Goal: Transaction & Acquisition: Purchase product/service

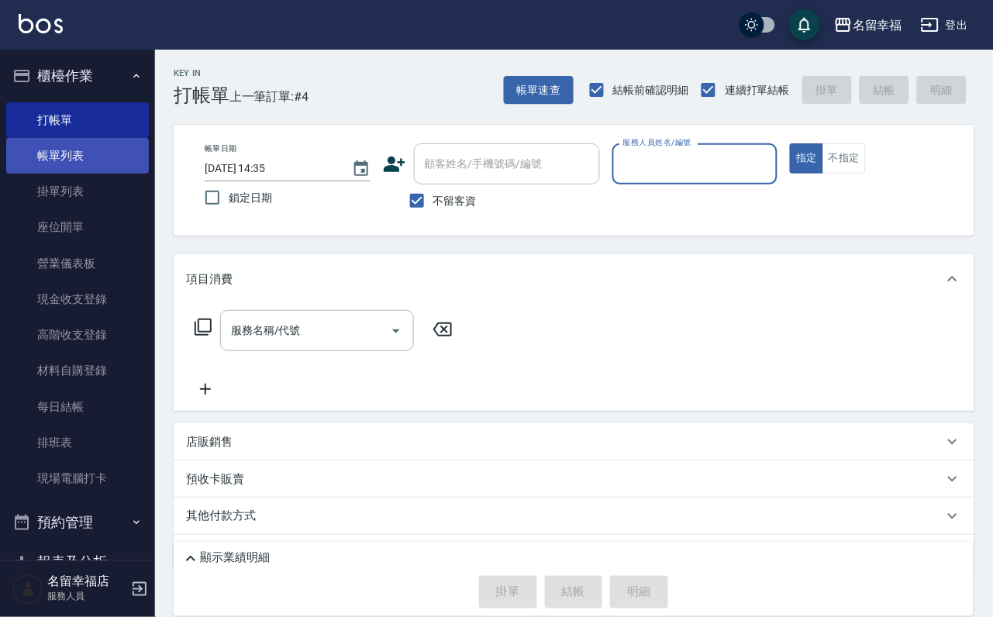
click at [75, 146] on link "帳單列表" at bounding box center [77, 156] width 143 height 36
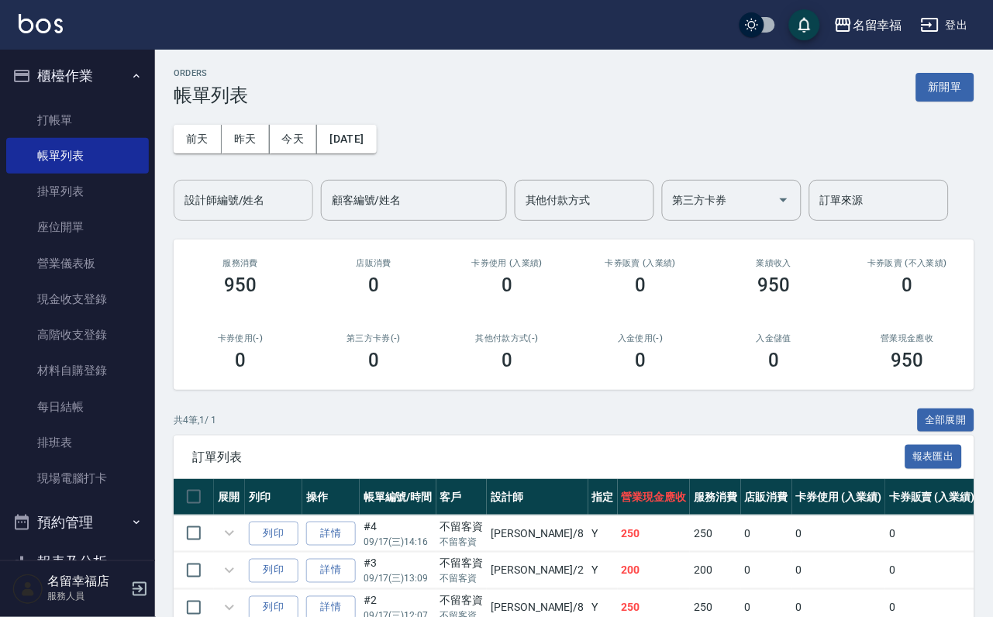
click at [247, 151] on button "昨天" at bounding box center [246, 139] width 48 height 29
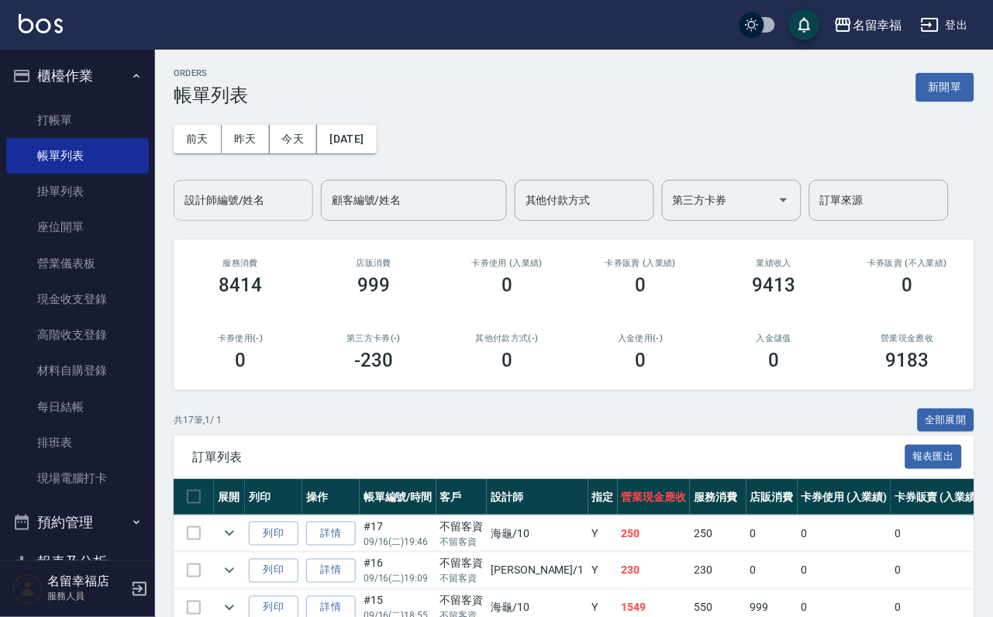
click at [247, 200] on input "設計師編號/姓名" at bounding box center [244, 200] width 126 height 27
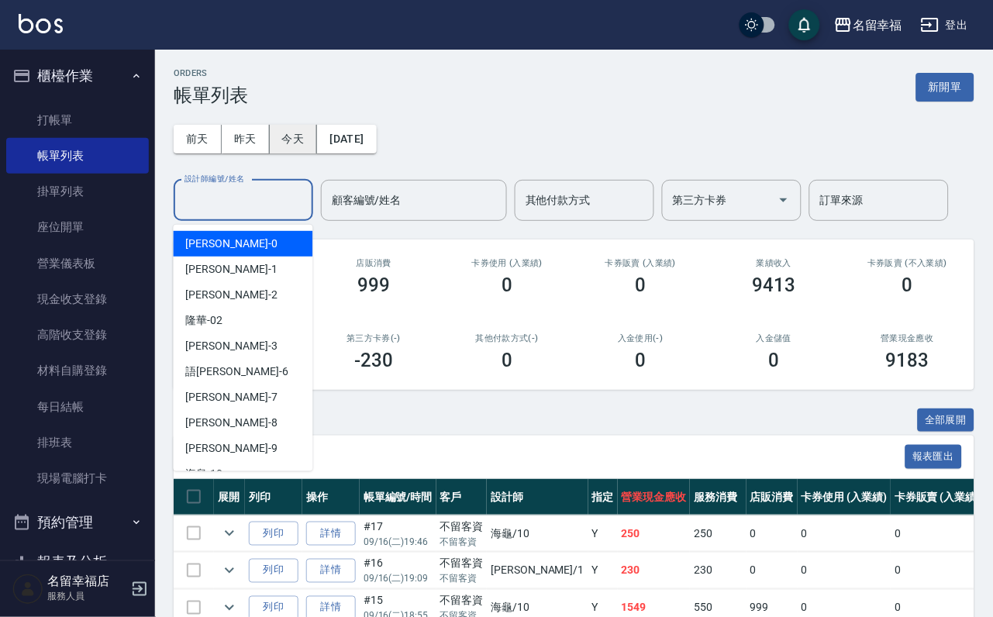
click at [298, 146] on button "今天" at bounding box center [294, 139] width 48 height 29
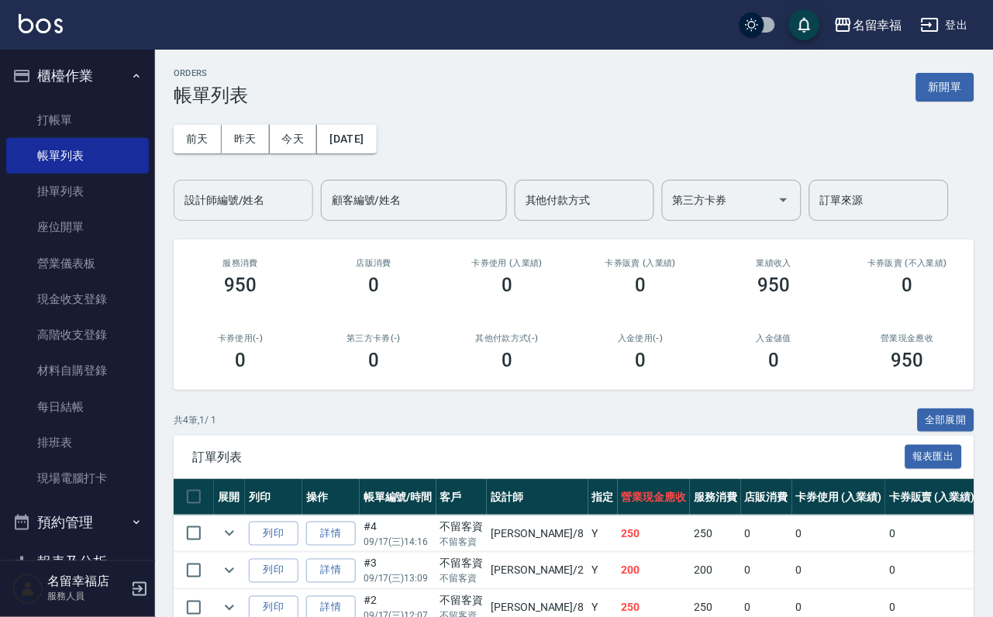
drag, startPoint x: 274, startPoint y: 201, endPoint x: 266, endPoint y: 200, distance: 8.6
click at [270, 201] on input "設計師編號/姓名" at bounding box center [244, 200] width 126 height 27
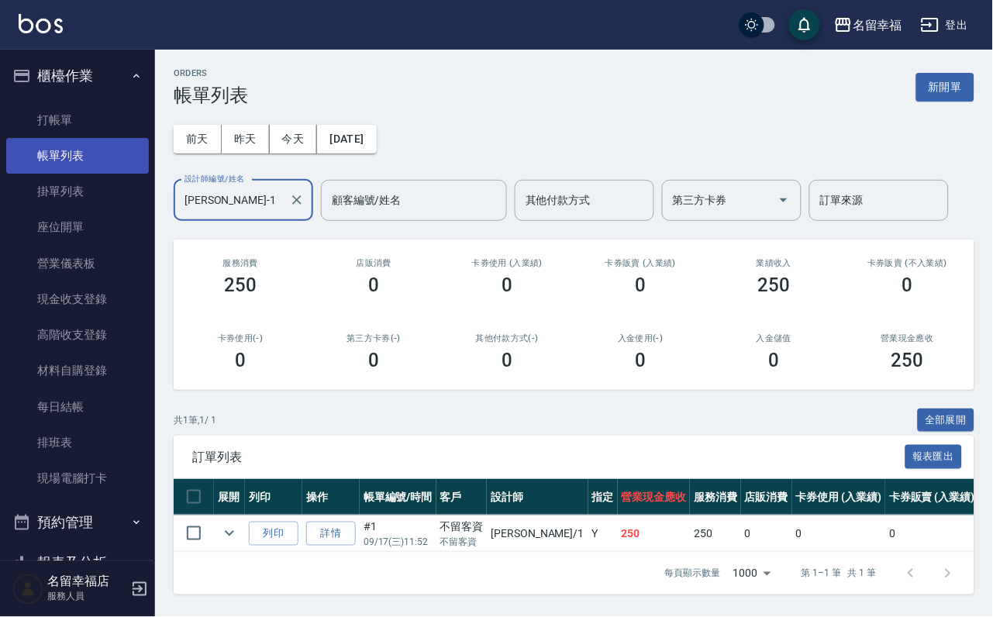
type input "[PERSON_NAME]-1"
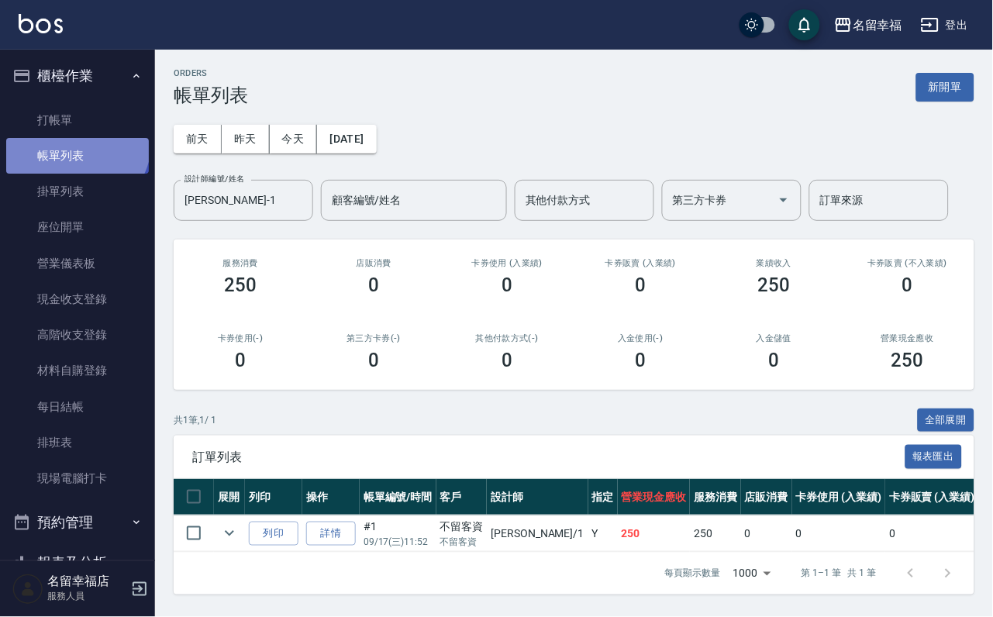
click at [69, 148] on link "帳單列表" at bounding box center [77, 156] width 143 height 36
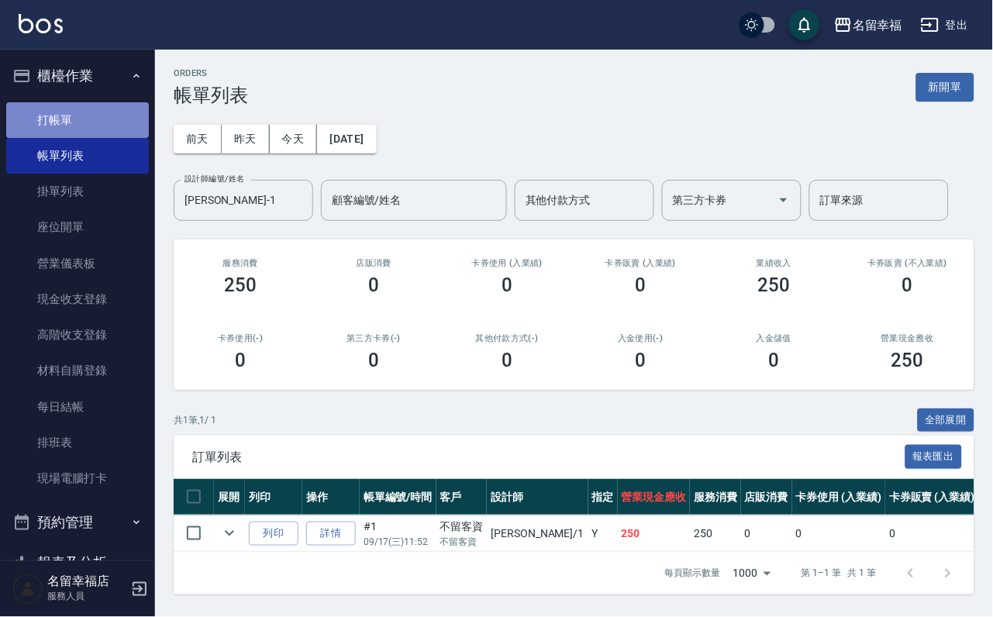
click at [79, 134] on link "打帳單" at bounding box center [77, 120] width 143 height 36
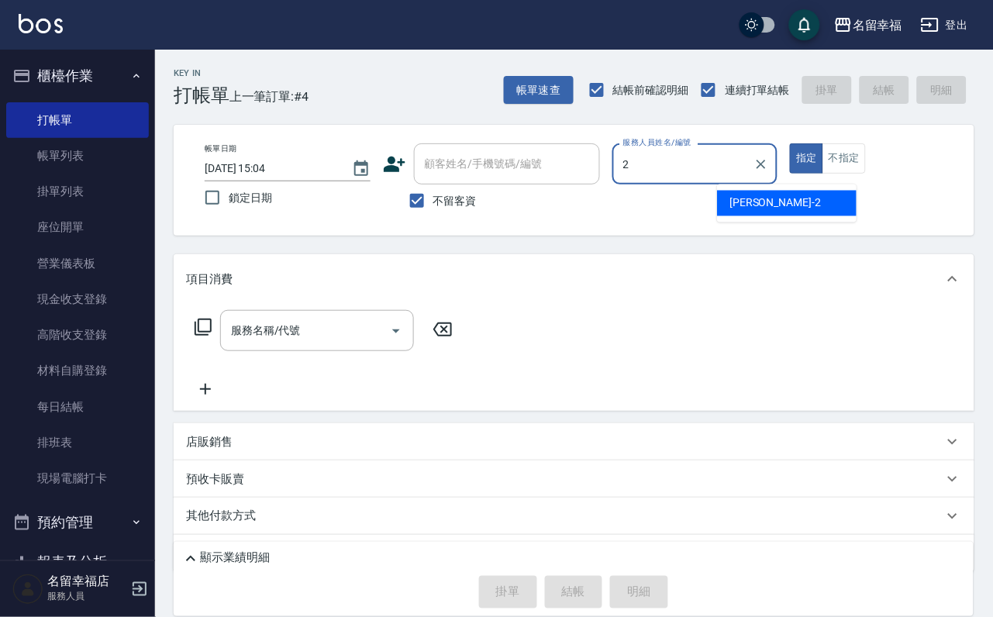
type input "碧涵-2"
type button "true"
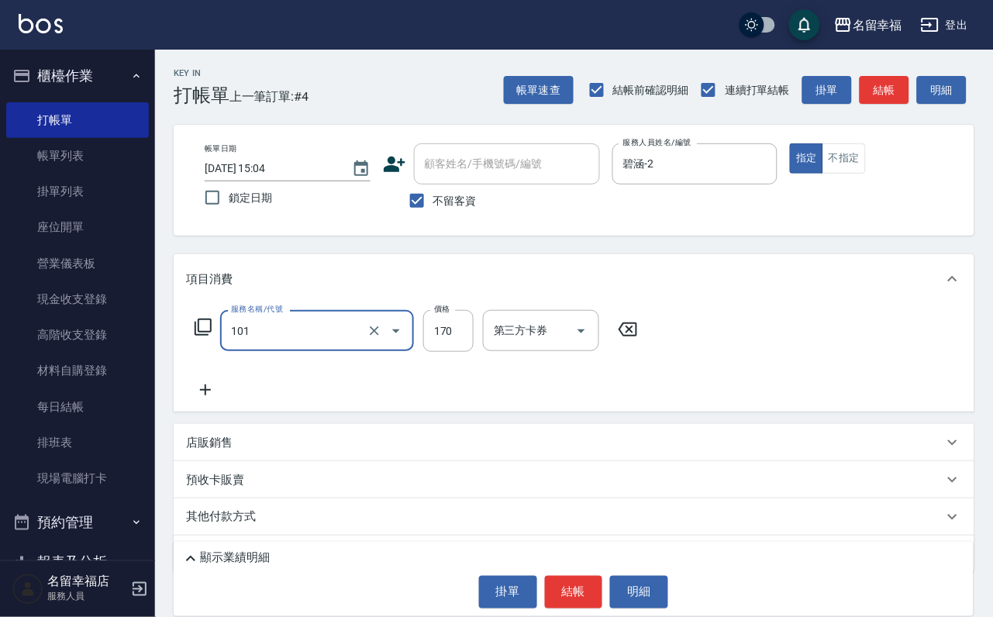
type input "洗髮(101)"
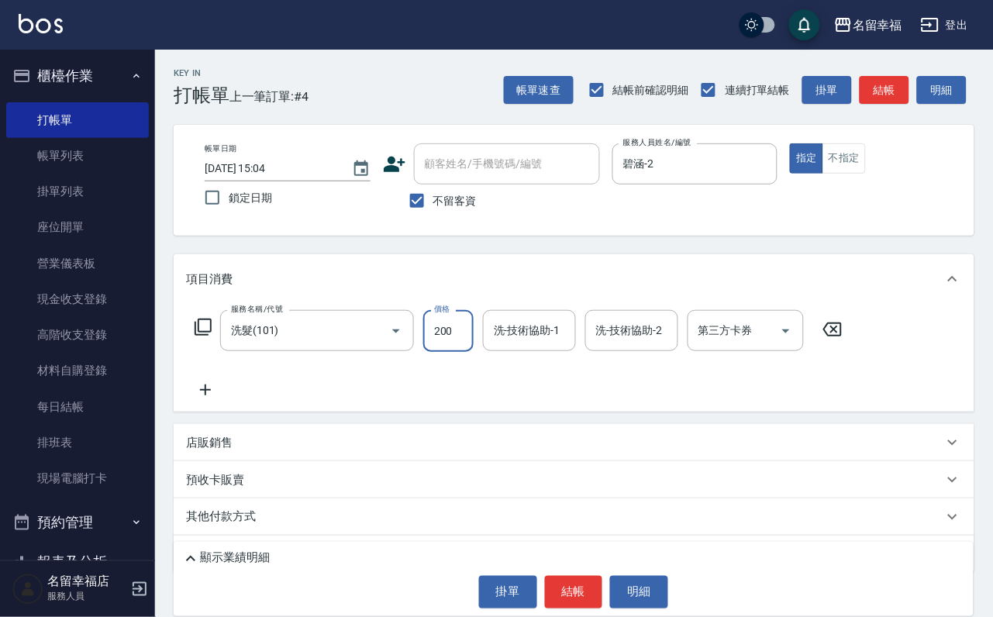
type input "200"
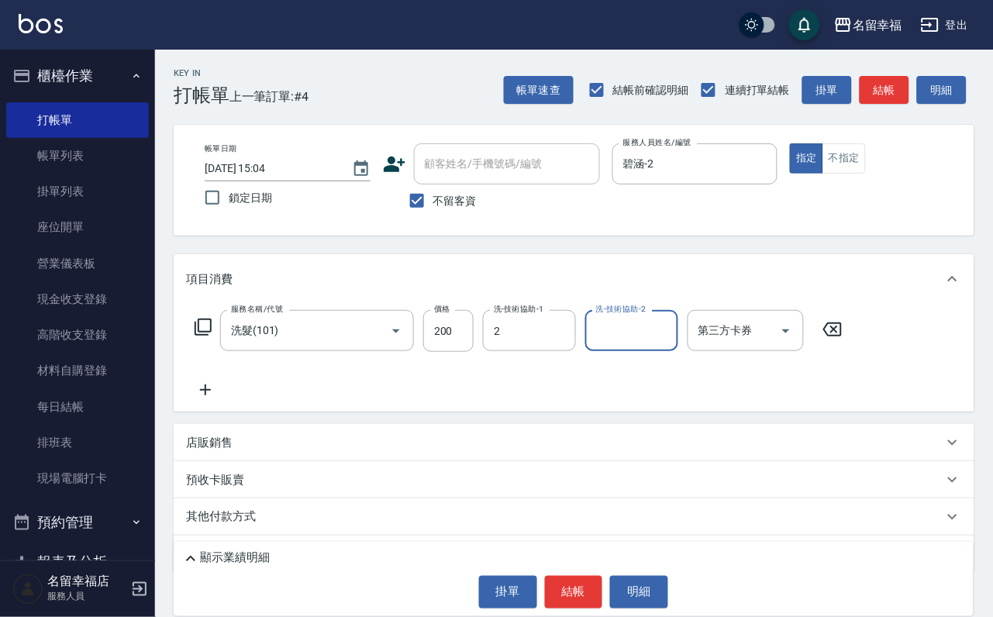
type input "碧涵-2"
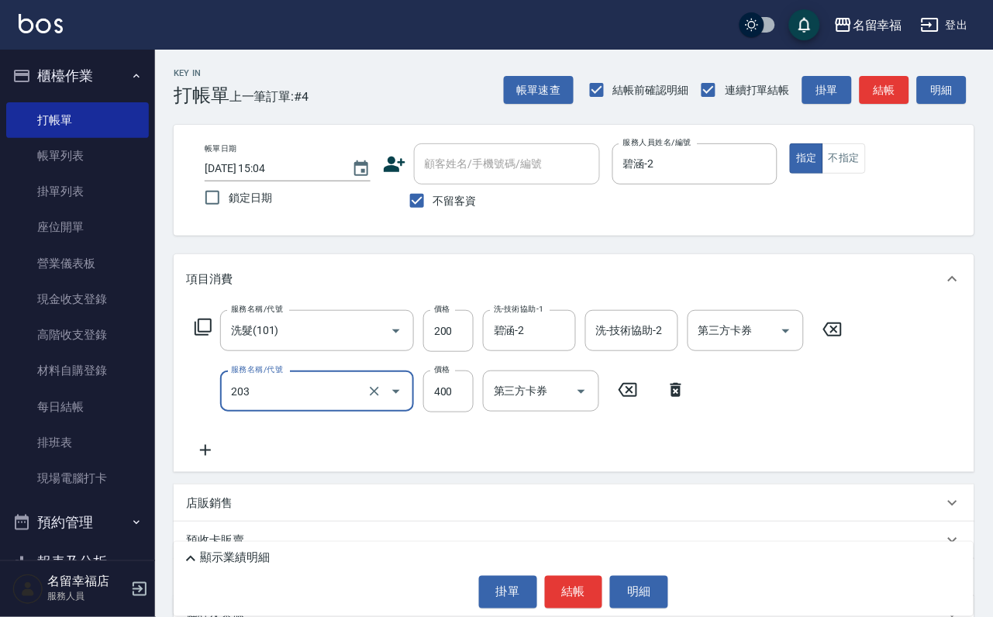
type input "指定單剪(203)"
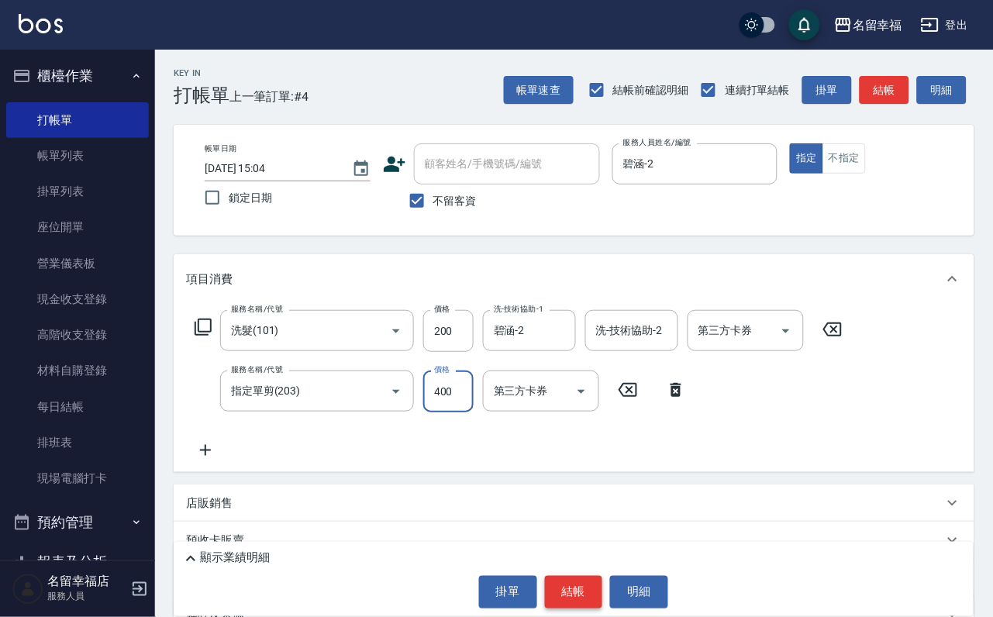
click at [582, 581] on button "結帳" at bounding box center [574, 592] width 58 height 33
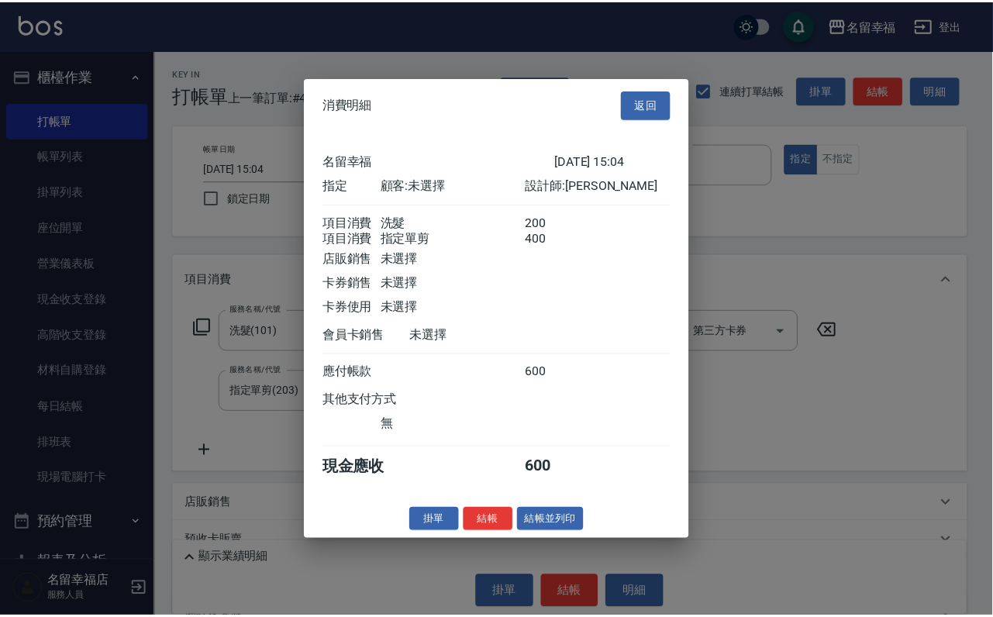
scroll to position [250, 0]
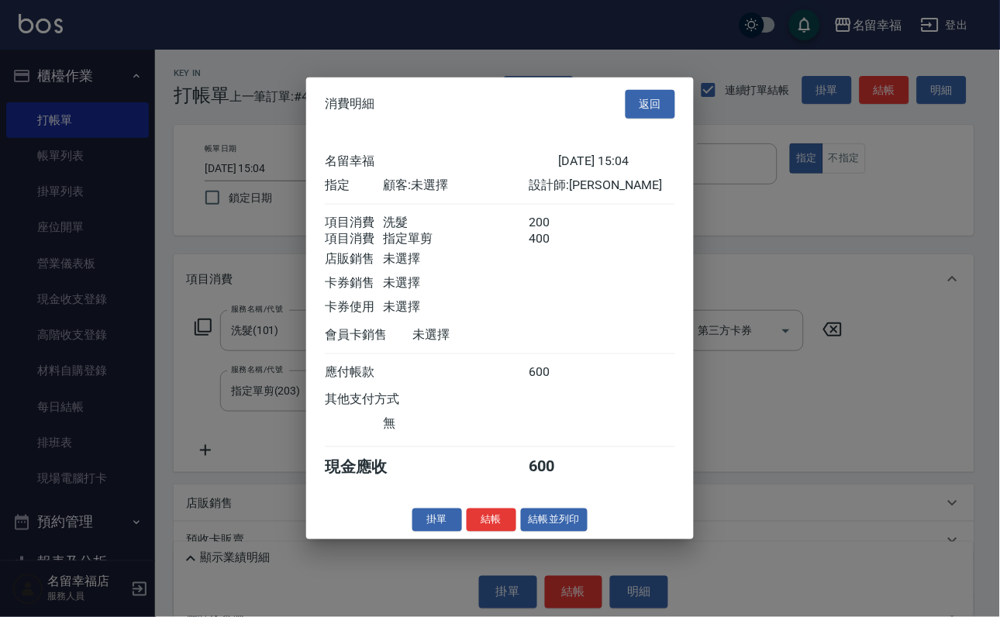
click at [475, 532] on button "結帳" at bounding box center [492, 520] width 50 height 24
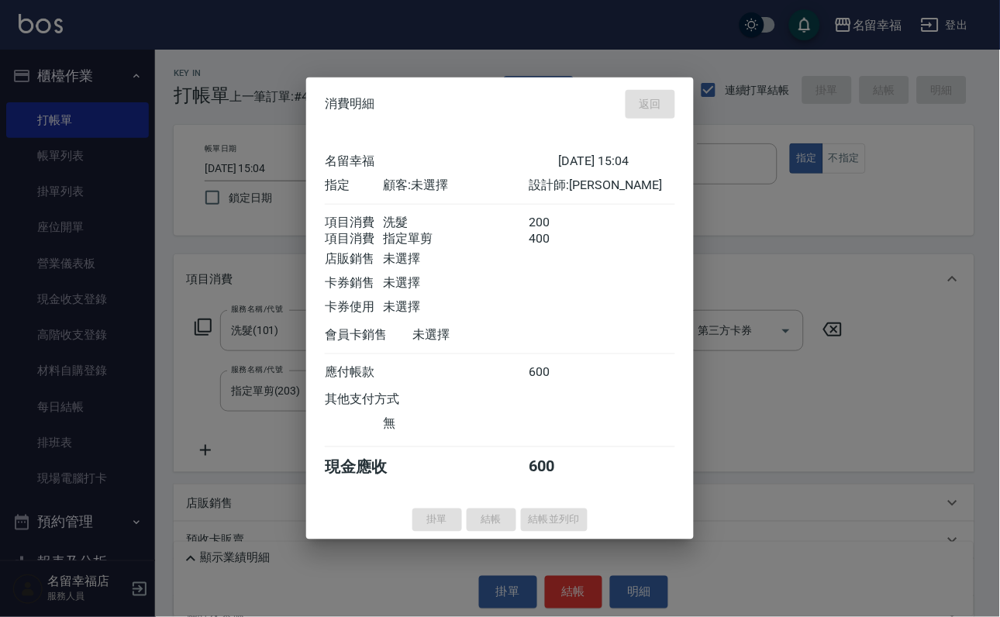
type input "2025/09/17 15:07"
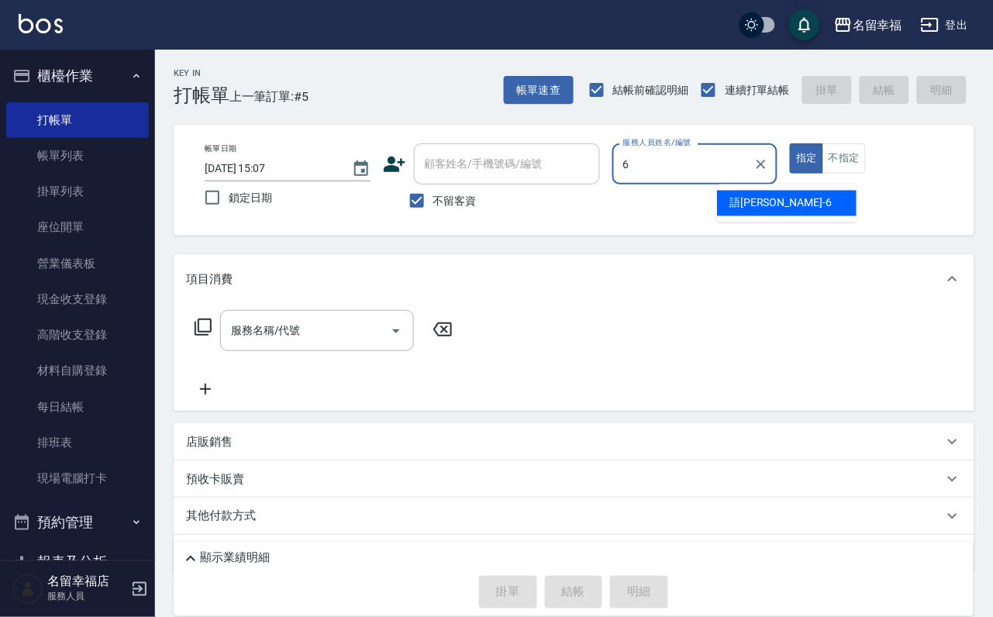
type input "語瑄-6"
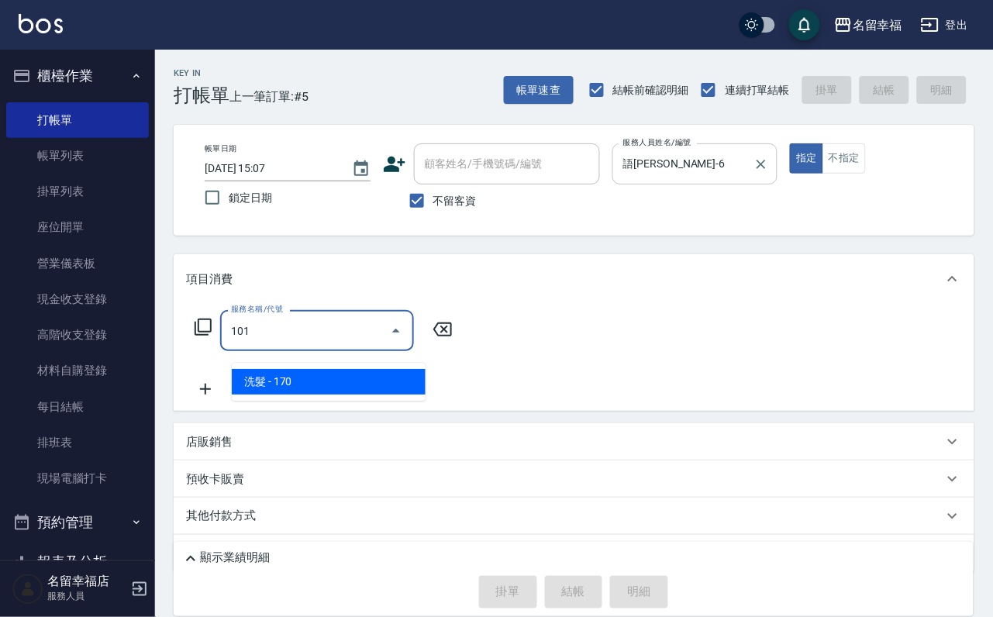
type input "洗髮(101)"
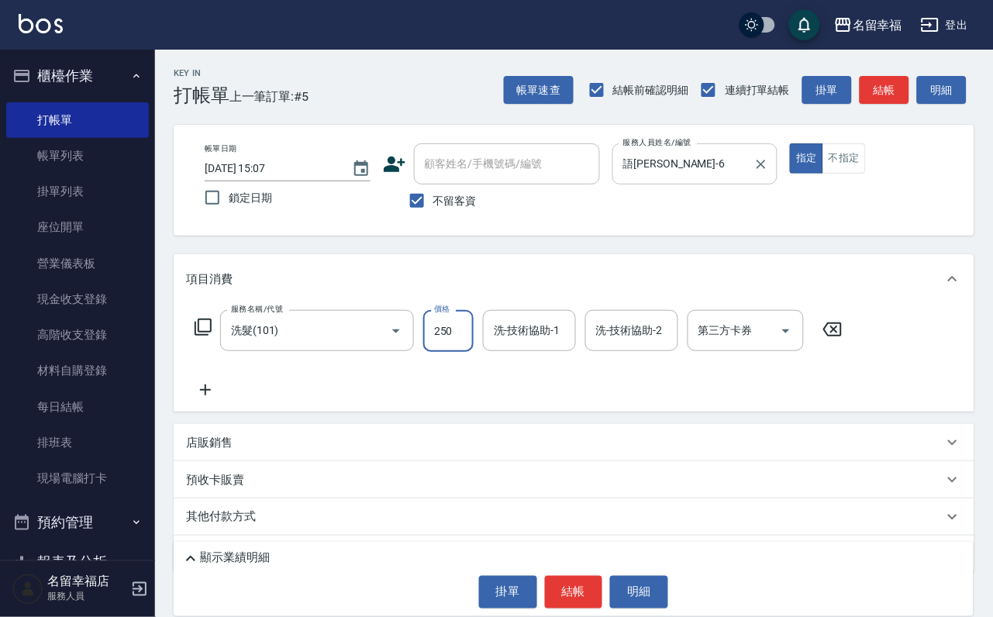
type input "250"
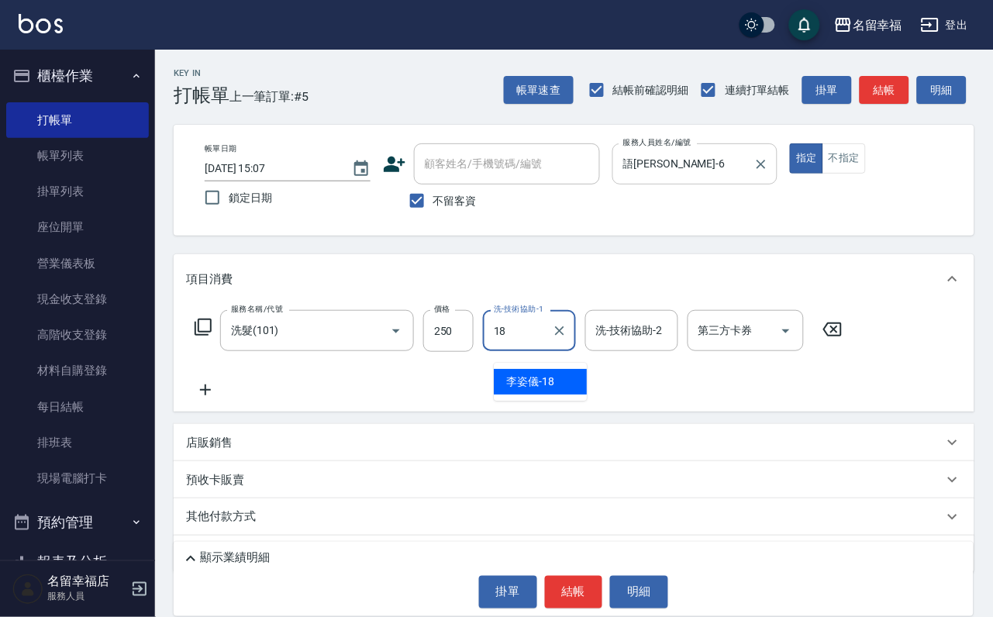
type input "1"
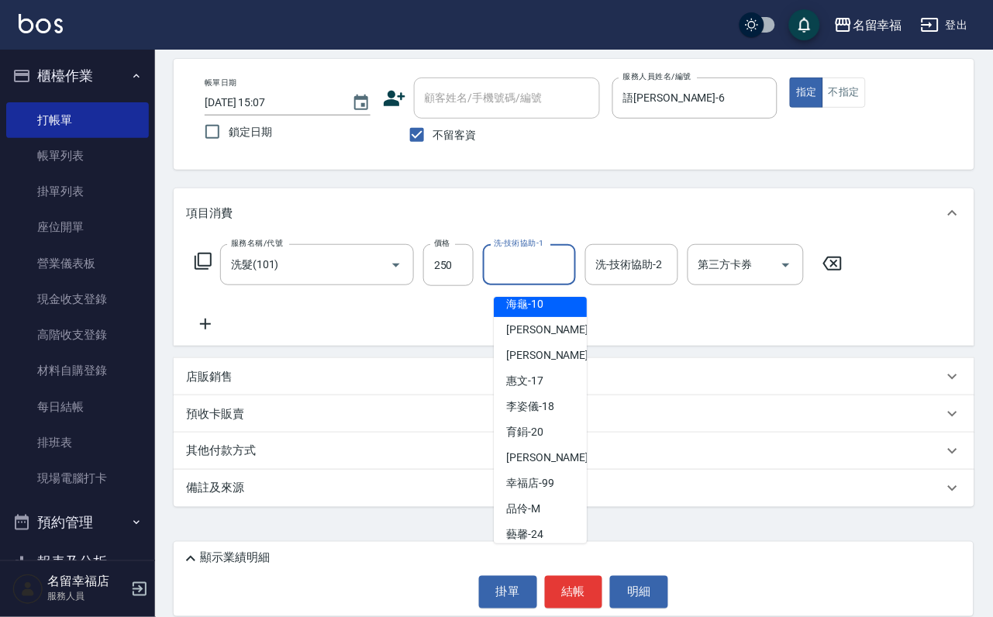
scroll to position [277, 0]
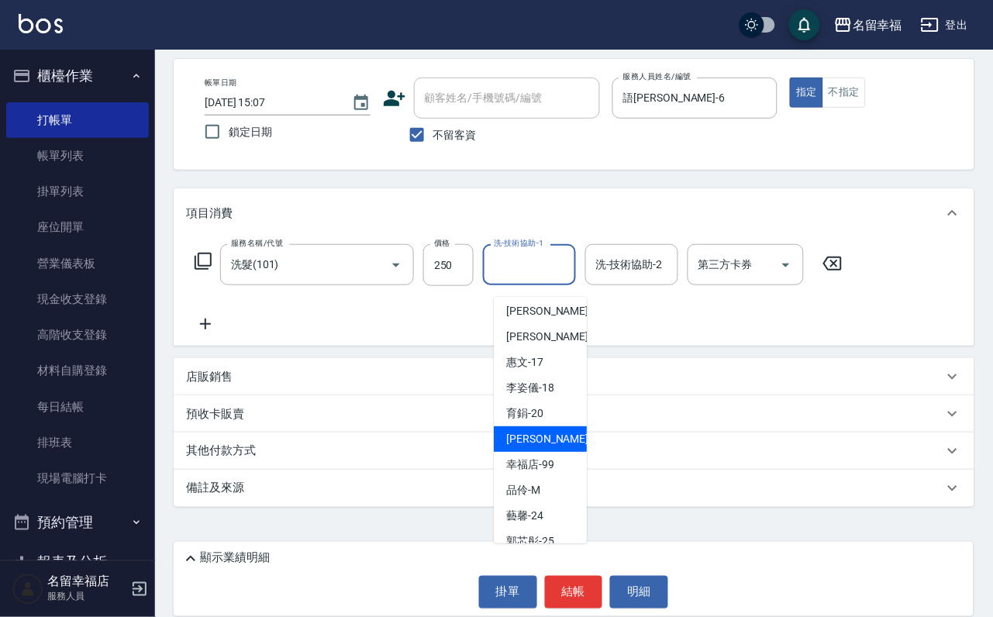
click at [552, 426] on div "惠雯 -22" at bounding box center [540, 439] width 93 height 26
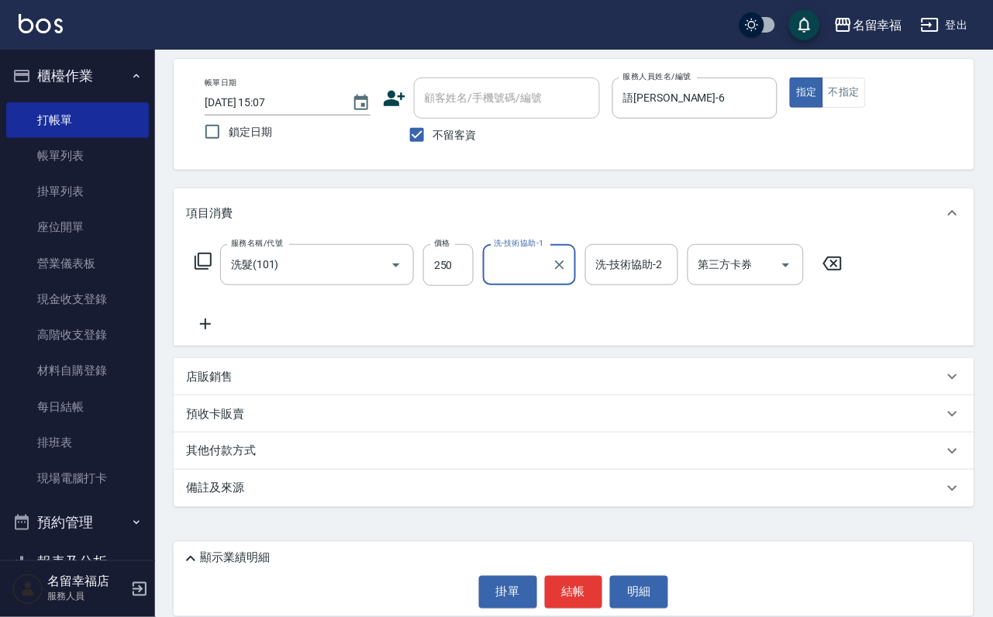
type input "惠雯-22"
click at [200, 321] on icon at bounding box center [205, 324] width 39 height 19
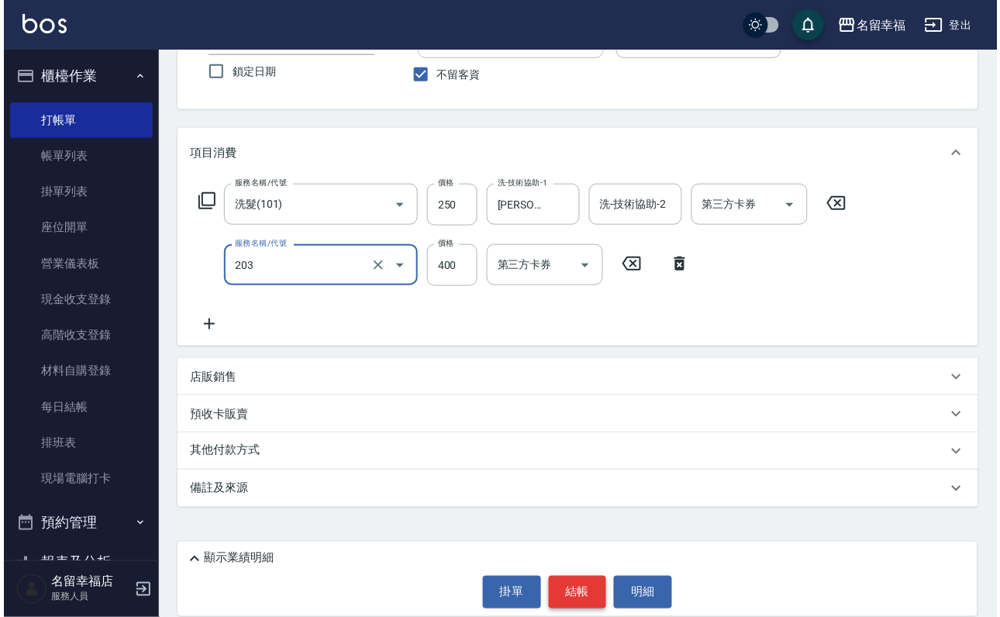
scroll to position [153, 0]
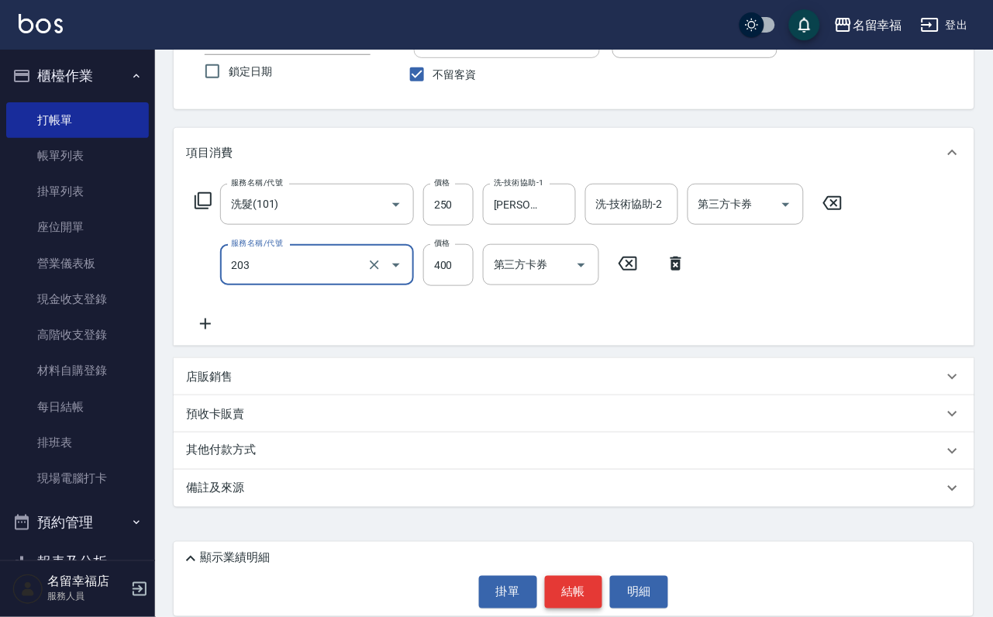
type input "指定單剪(203)"
click at [568, 591] on button "結帳" at bounding box center [574, 592] width 58 height 33
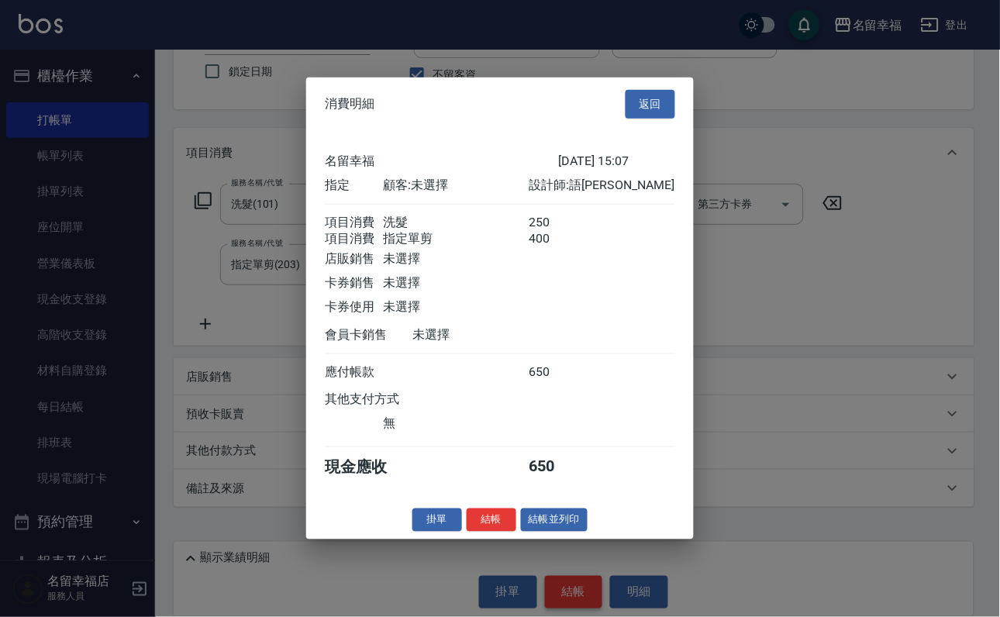
scroll to position [233, 0]
click at [566, 532] on button "結帳並列印" at bounding box center [554, 520] width 67 height 24
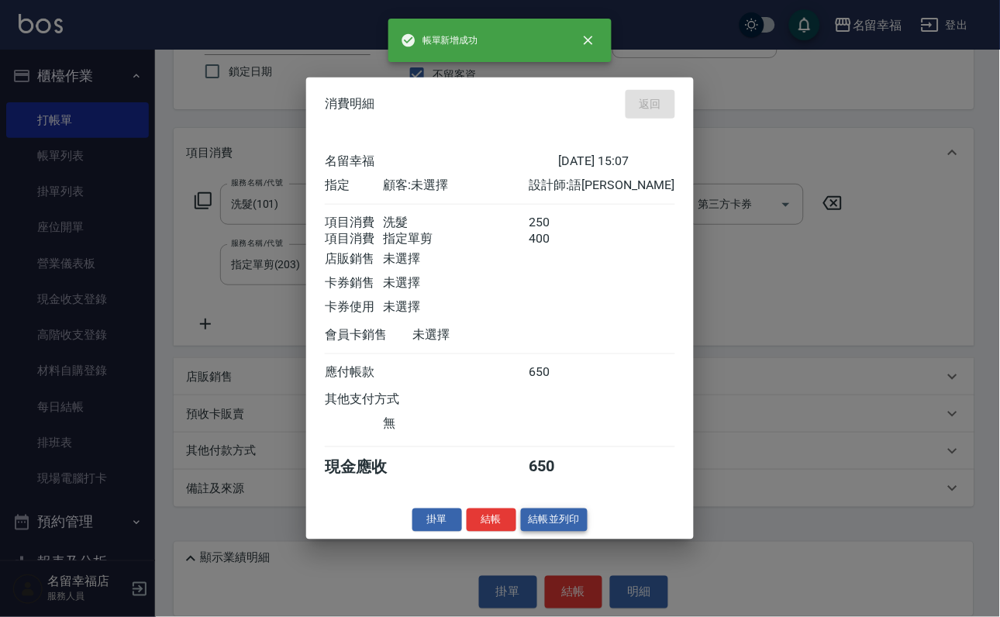
type input "2025/09/17 15:08"
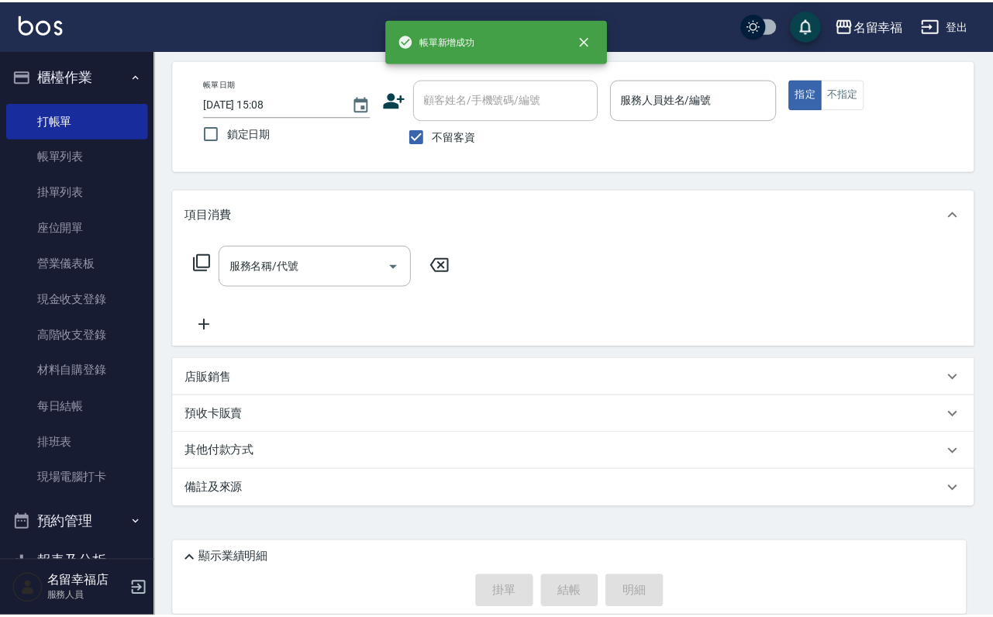
scroll to position [92, 0]
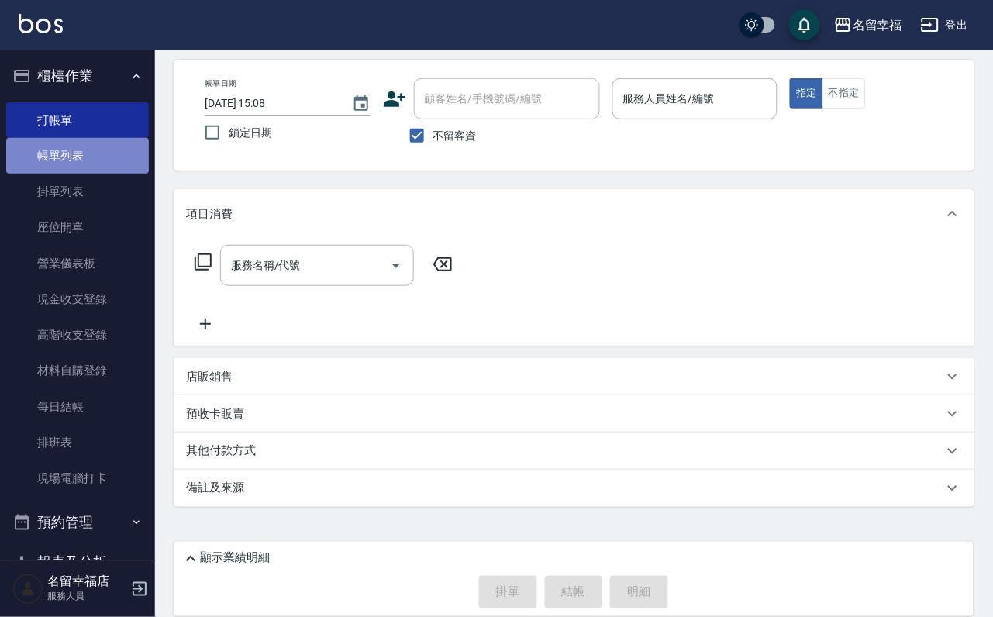
click at [92, 166] on link "帳單列表" at bounding box center [77, 156] width 143 height 36
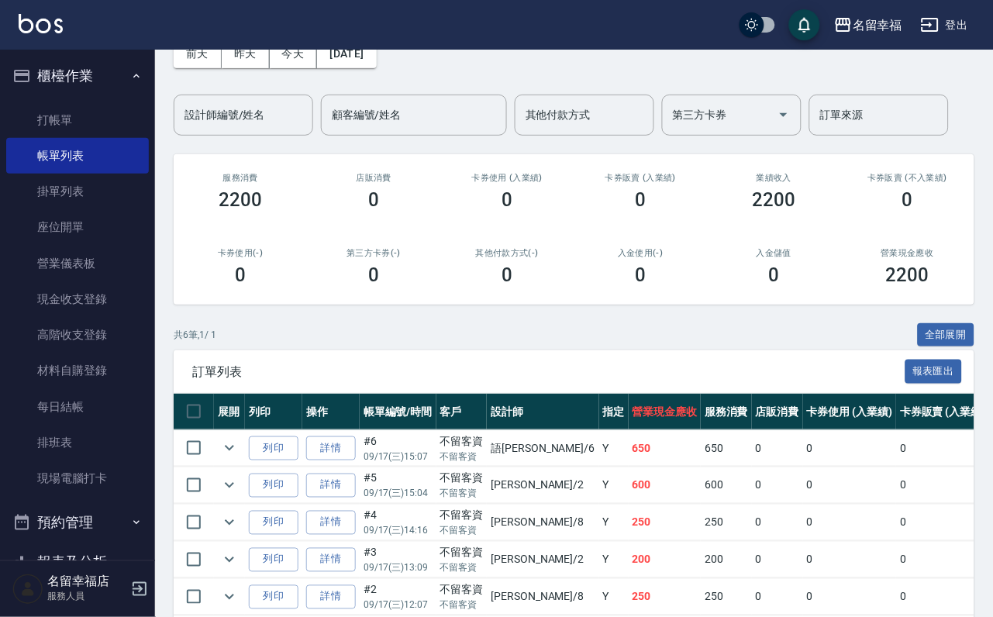
scroll to position [326, 0]
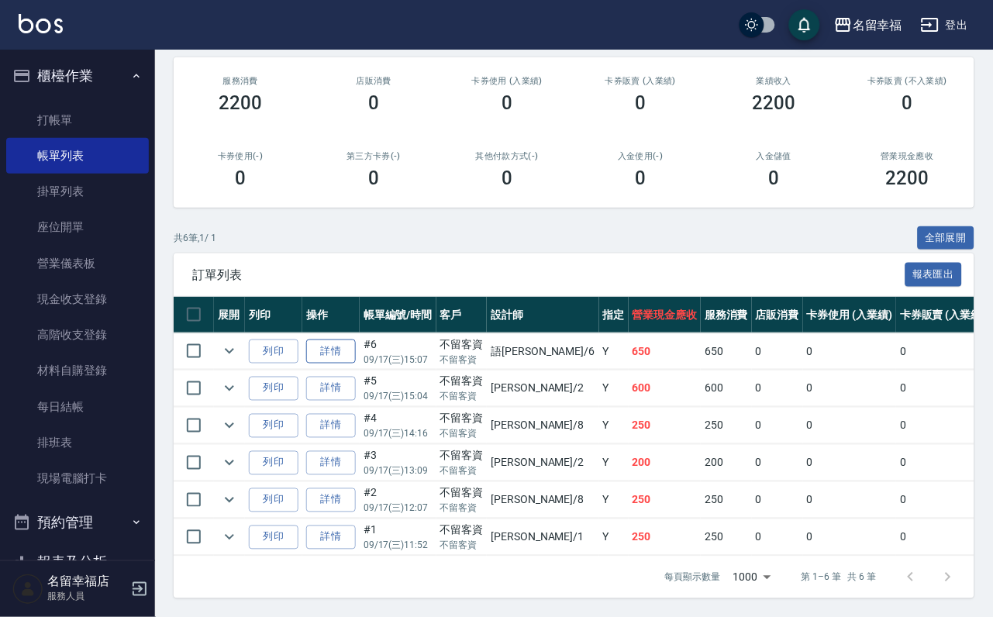
click at [356, 340] on link "詳情" at bounding box center [331, 352] width 50 height 24
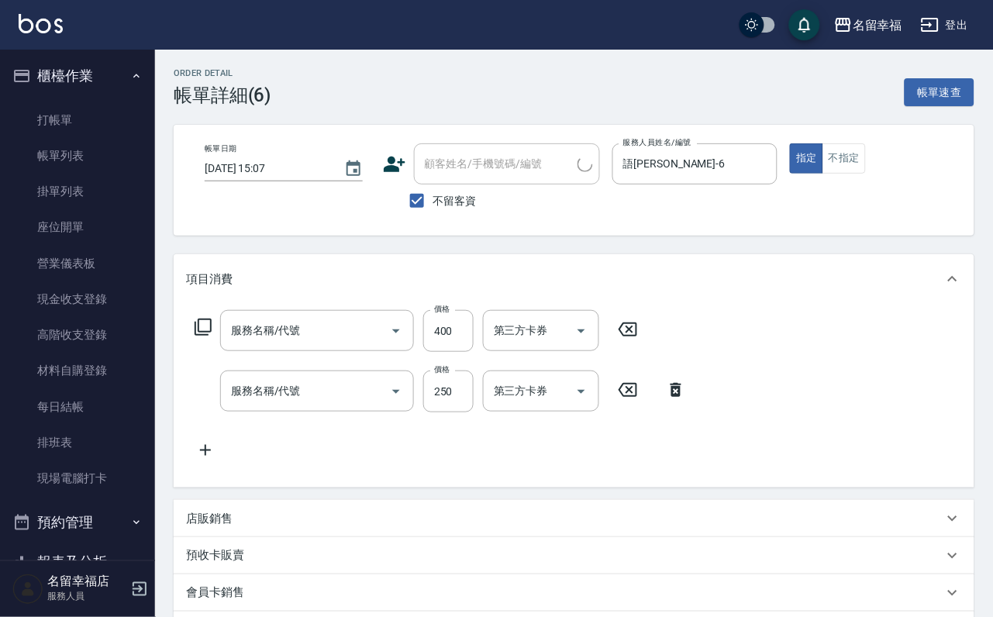
type input "2025/09/17 15:07"
checkbox input "true"
type input "語瑄-6"
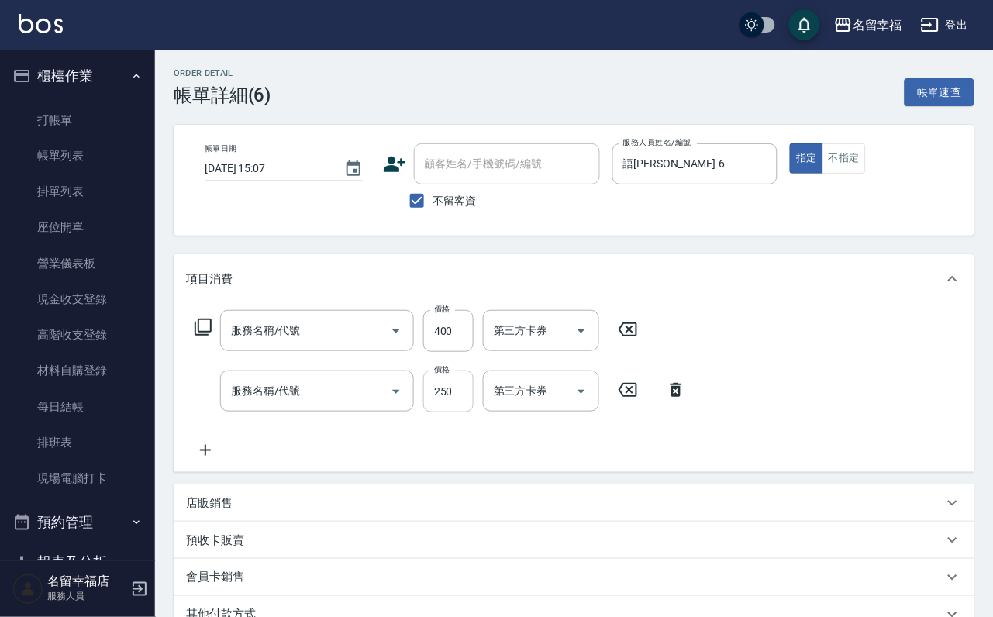
type input "指定單剪(203)"
type input "洗髮(101)"
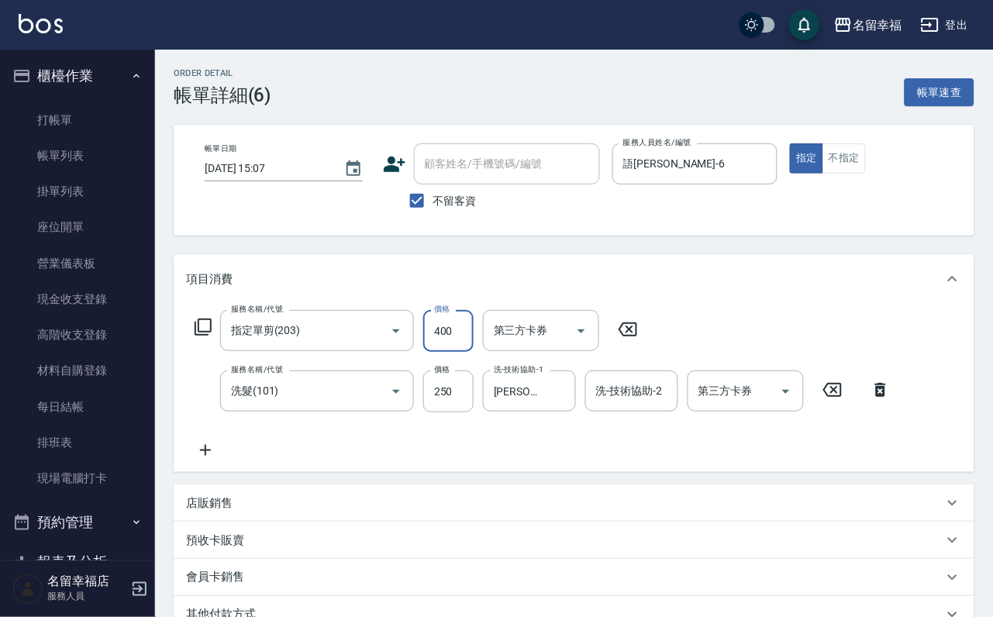
click at [464, 336] on input "400" at bounding box center [448, 331] width 50 height 42
click at [365, 460] on div "服務名稱/代號 指定單剪(203) 服務名稱/代號 價格 400 價格 第三方卡券 第三方卡券 服務名稱/代號 洗髮(101) 服務名稱/代號 價格 250 …" at bounding box center [543, 385] width 714 height 150
click at [479, 402] on div "服務名稱/代號 洗髮(101) 服務名稱/代號 價格 250 價格 洗-技術協助-1 惠雯-22 洗-技術協助-1 洗-技術協助-2 洗-技術協助-2 第三方…" at bounding box center [543, 392] width 714 height 42
click at [465, 411] on input "250" at bounding box center [448, 392] width 50 height 42
click at [448, 412] on input "0" at bounding box center [448, 392] width 50 height 42
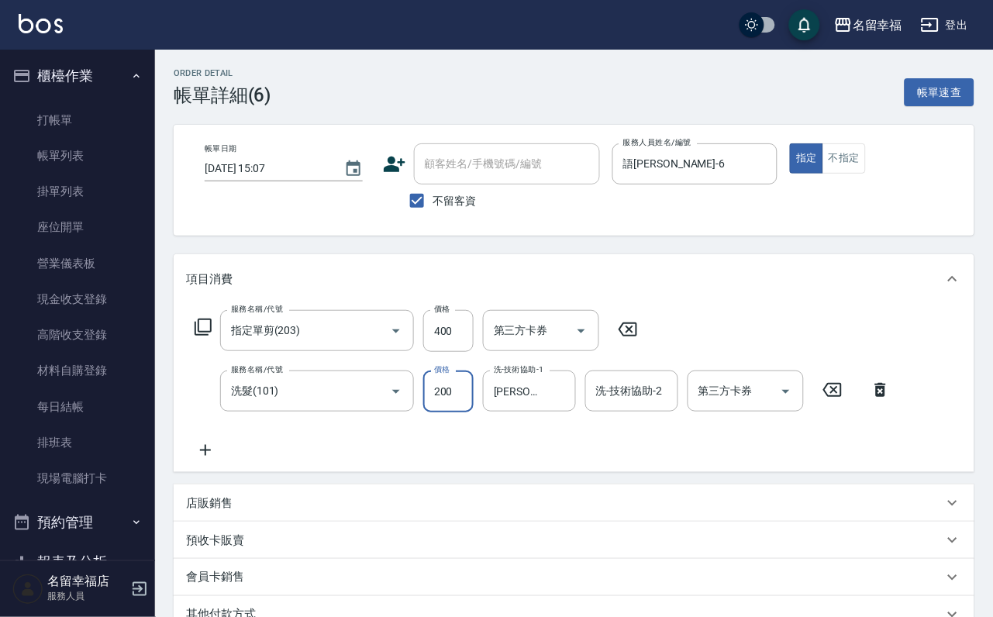
type input "200"
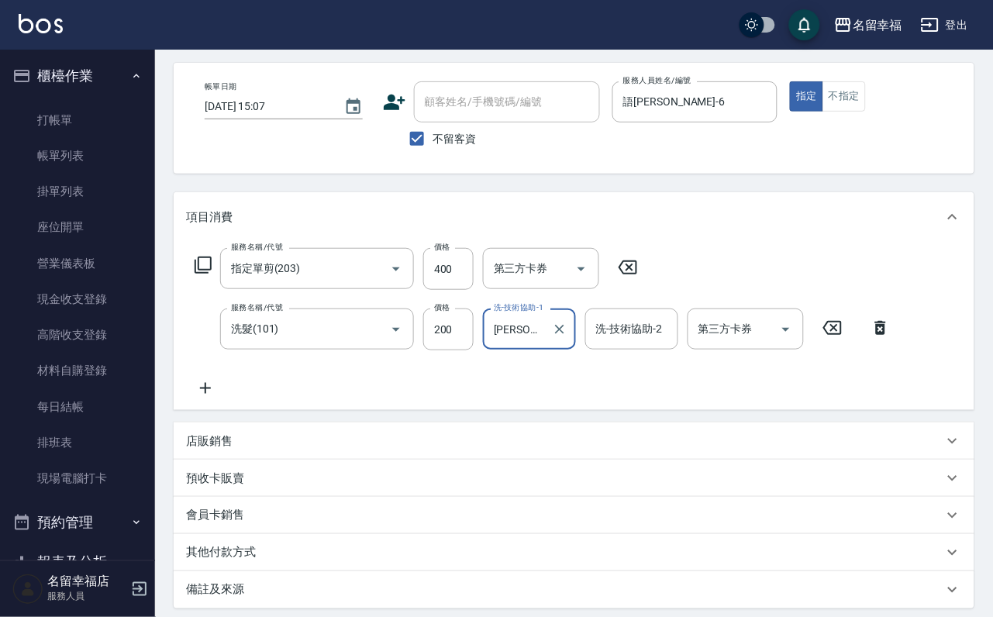
scroll to position [233, 0]
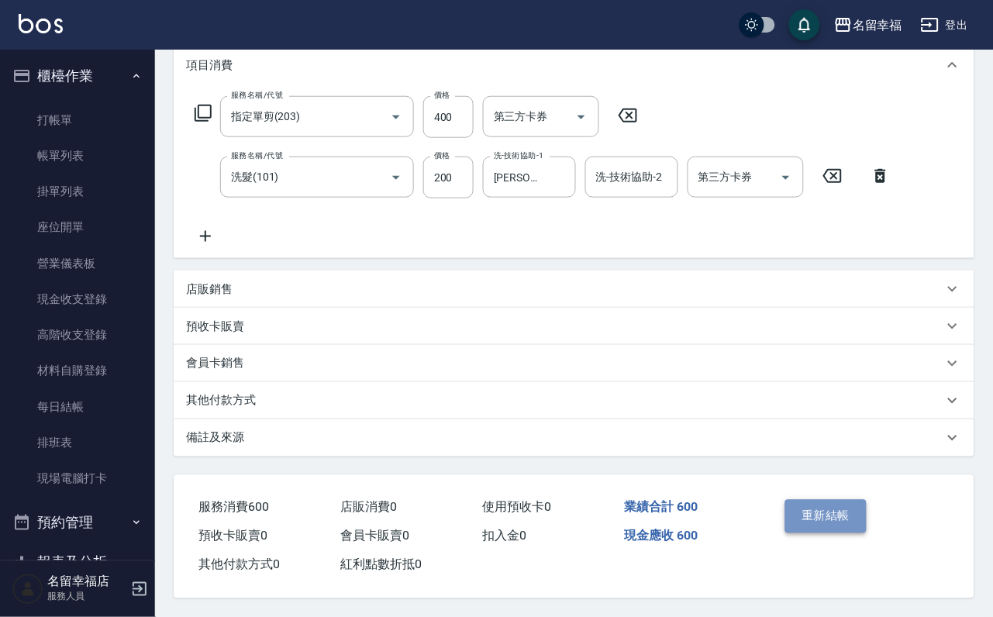
click at [796, 533] on button "重新結帳" at bounding box center [826, 516] width 82 height 33
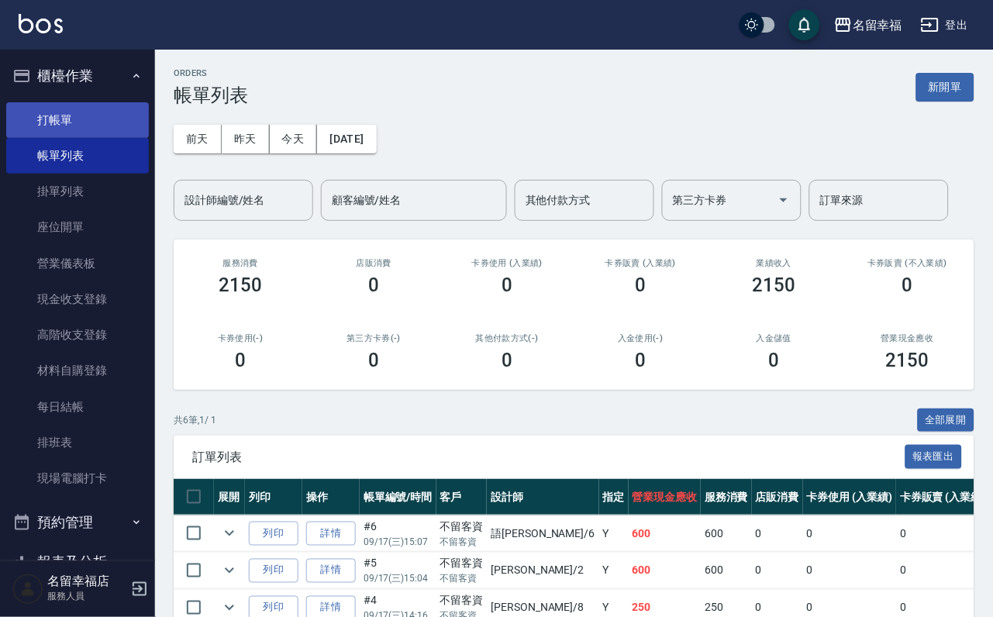
click at [99, 123] on link "打帳單" at bounding box center [77, 120] width 143 height 36
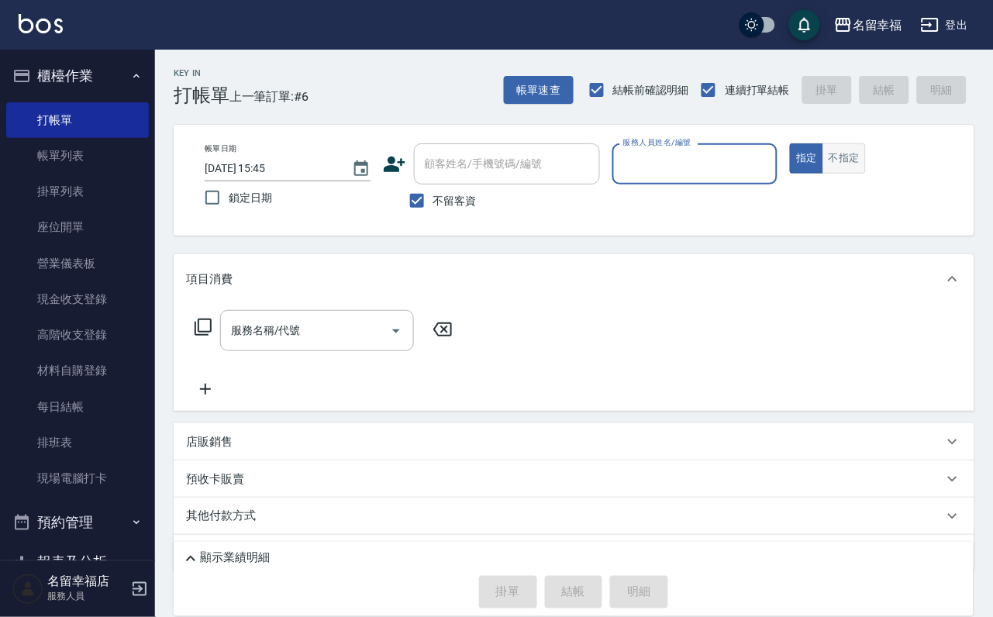
click at [866, 174] on button "不指定" at bounding box center [844, 158] width 43 height 30
click at [771, 173] on input "服務人員姓名/編號" at bounding box center [696, 163] width 152 height 27
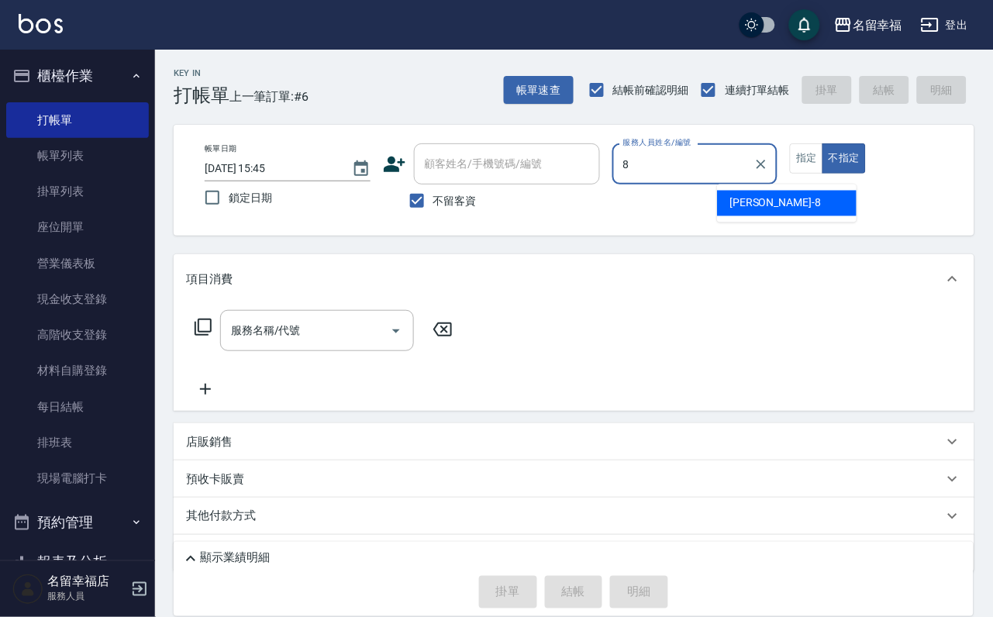
type input "[PERSON_NAME]-8"
type button "false"
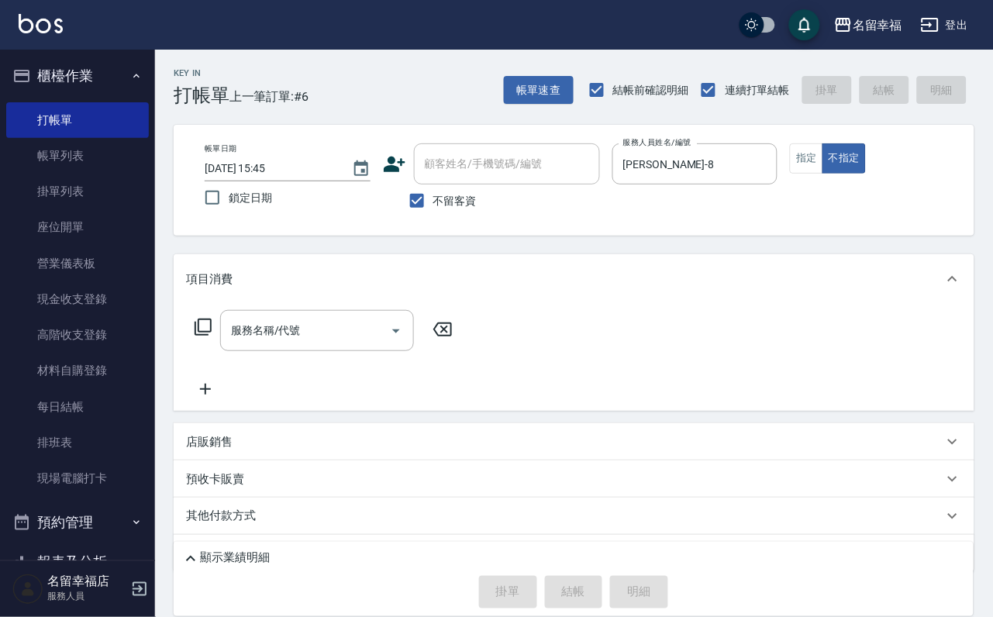
click at [212, 337] on icon at bounding box center [203, 327] width 19 height 19
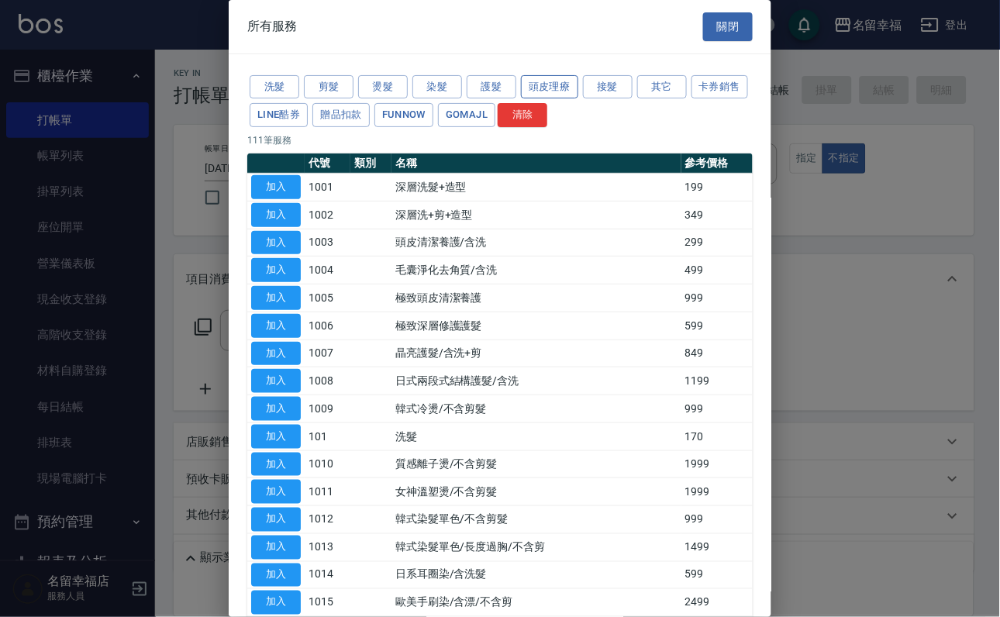
click at [549, 92] on button "頭皮理療" at bounding box center [549, 87] width 57 height 24
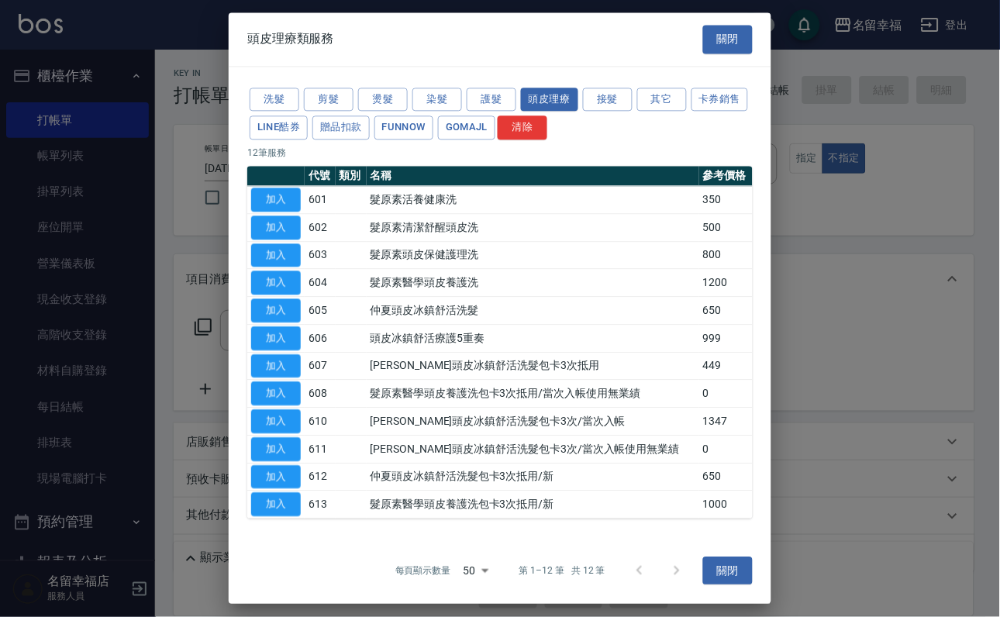
scroll to position [142, 0]
click at [280, 465] on button "加入" at bounding box center [276, 477] width 50 height 24
type input "仲夏頭皮冰鎮舒活洗髮包卡3次抵用/新(612)"
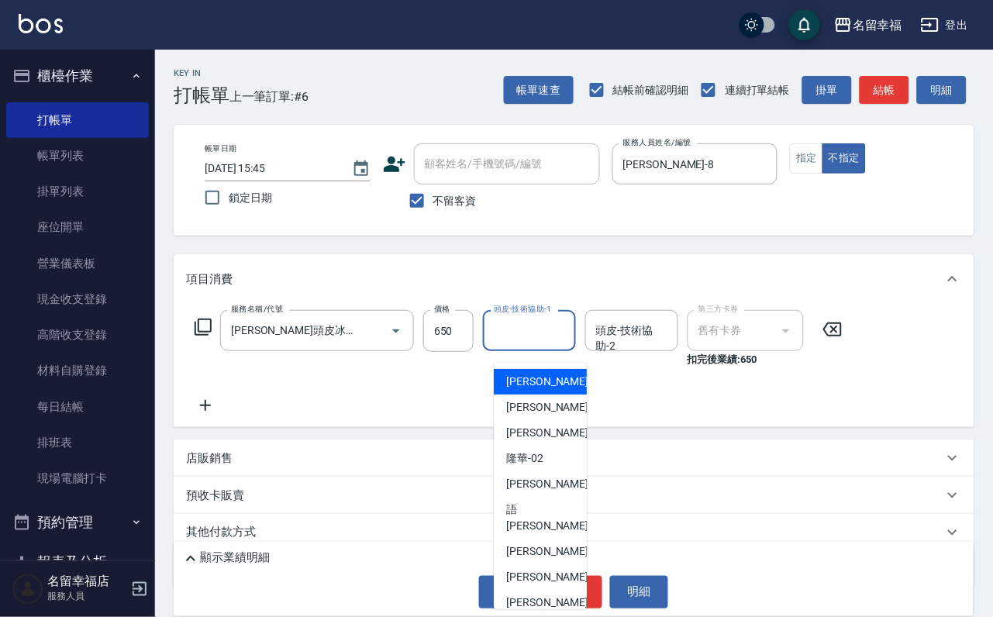
click at [549, 344] on input "頭皮-技術協助-1" at bounding box center [529, 330] width 79 height 27
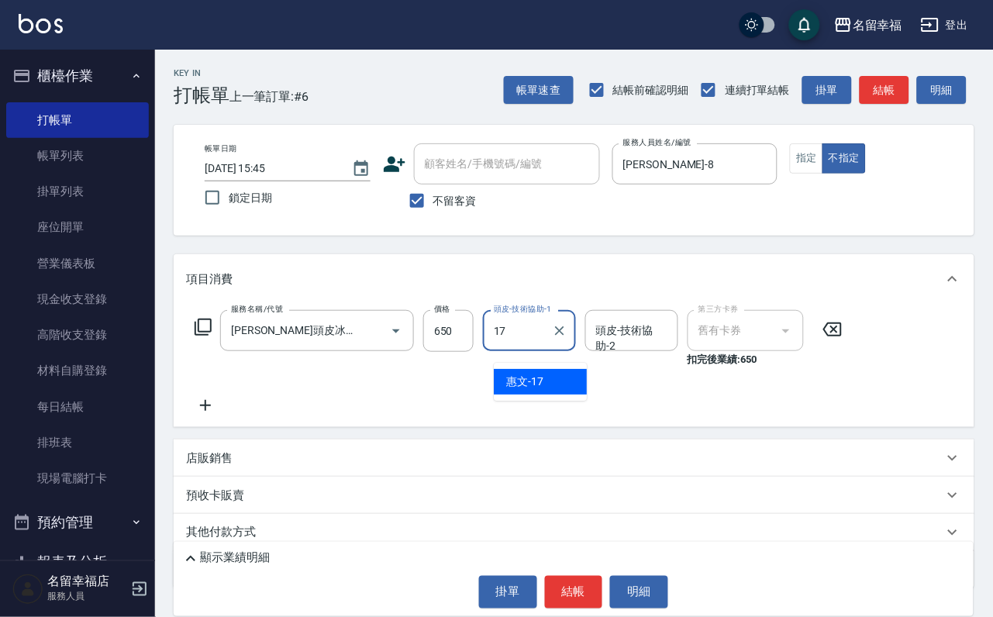
type input "惠文-17"
click at [323, 415] on div "服務名稱/代號 仲夏頭皮冰鎮舒活洗髮包卡3次抵用/新(612) 服務名稱/代號 價格 650 價格 頭皮-技術協助-1 惠文-17 頭皮-技術協助-1 頭皮-…" at bounding box center [519, 362] width 666 height 105
click at [212, 337] on icon at bounding box center [203, 327] width 19 height 19
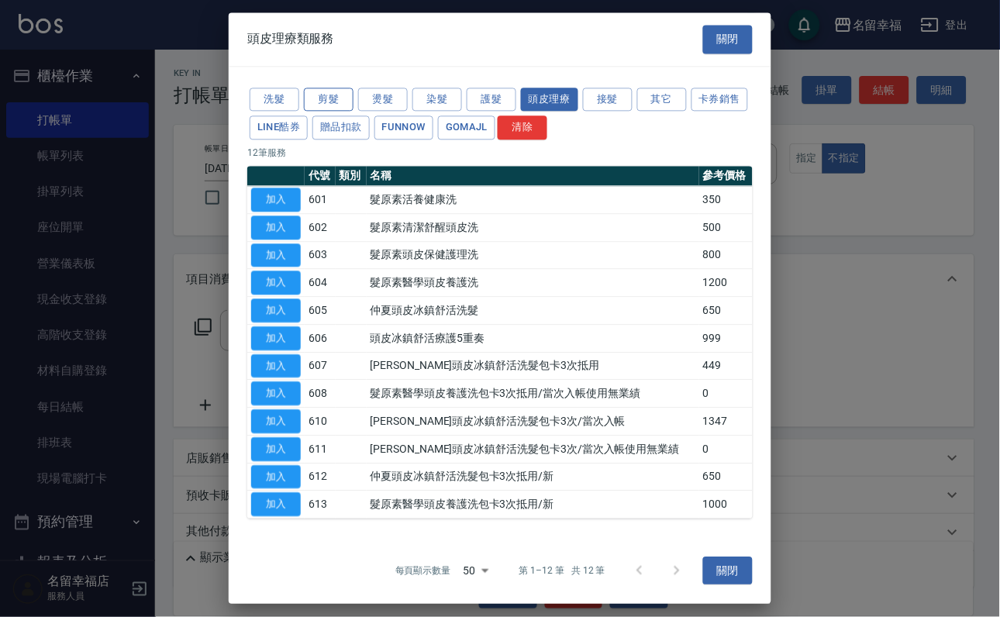
click at [331, 96] on button "剪髮" at bounding box center [329, 100] width 50 height 24
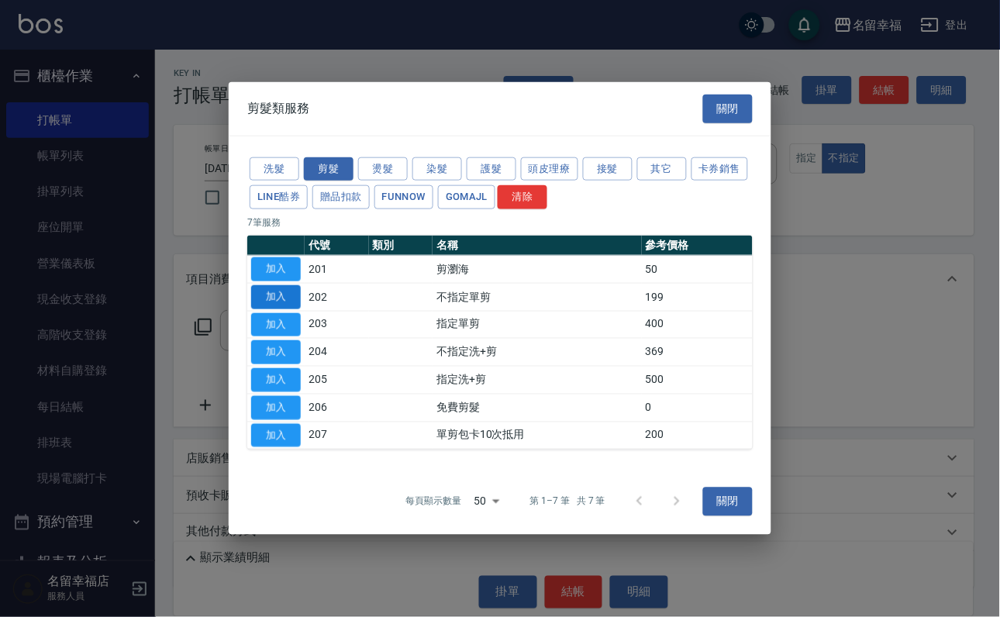
click at [279, 285] on button "加入" at bounding box center [276, 297] width 50 height 24
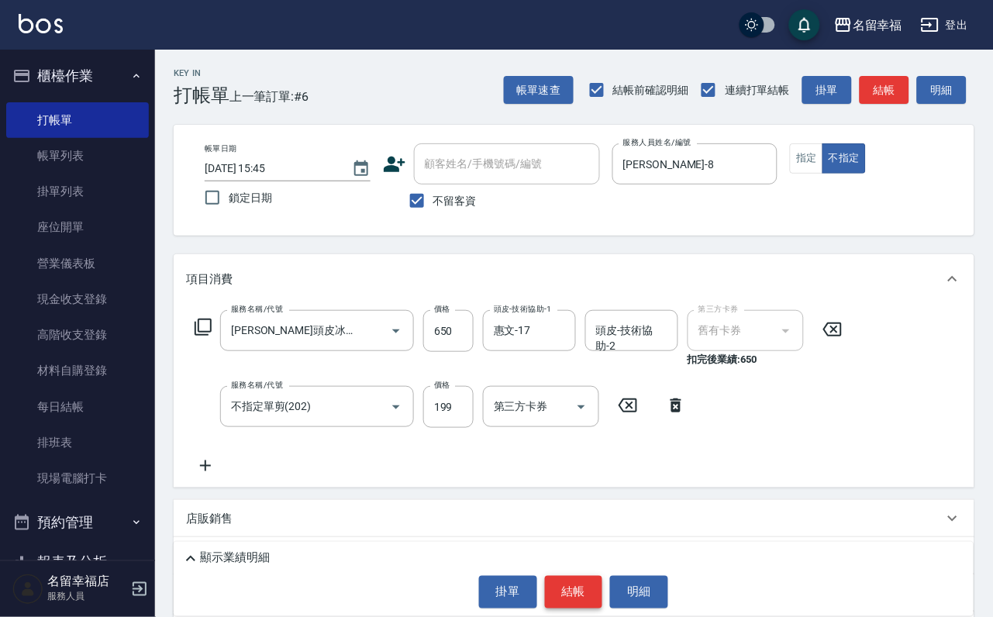
click at [582, 579] on button "結帳" at bounding box center [574, 592] width 58 height 33
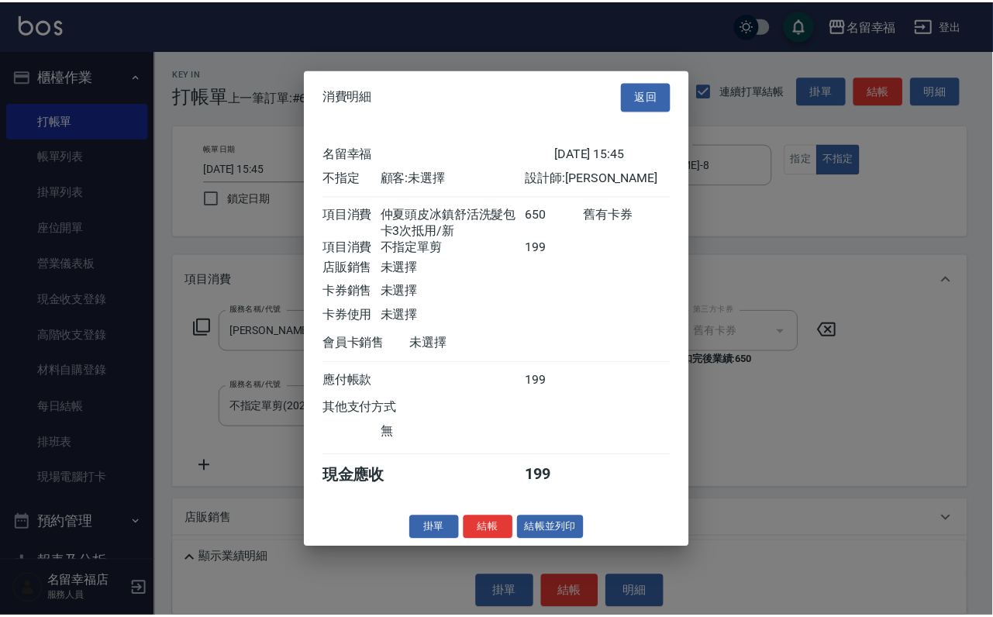
scroll to position [307, 0]
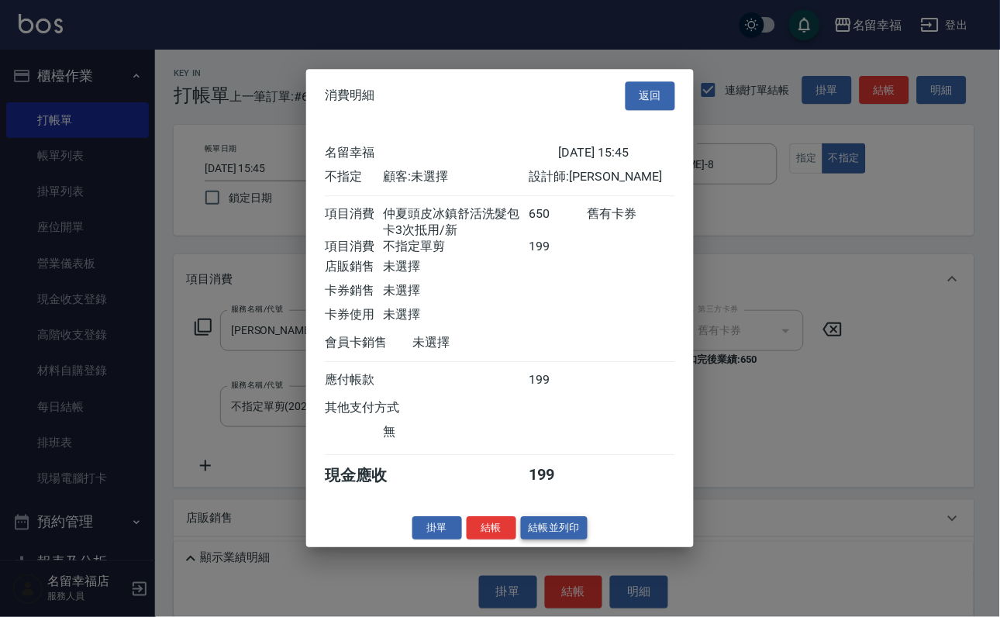
click at [542, 540] on button "結帳並列印" at bounding box center [554, 528] width 67 height 24
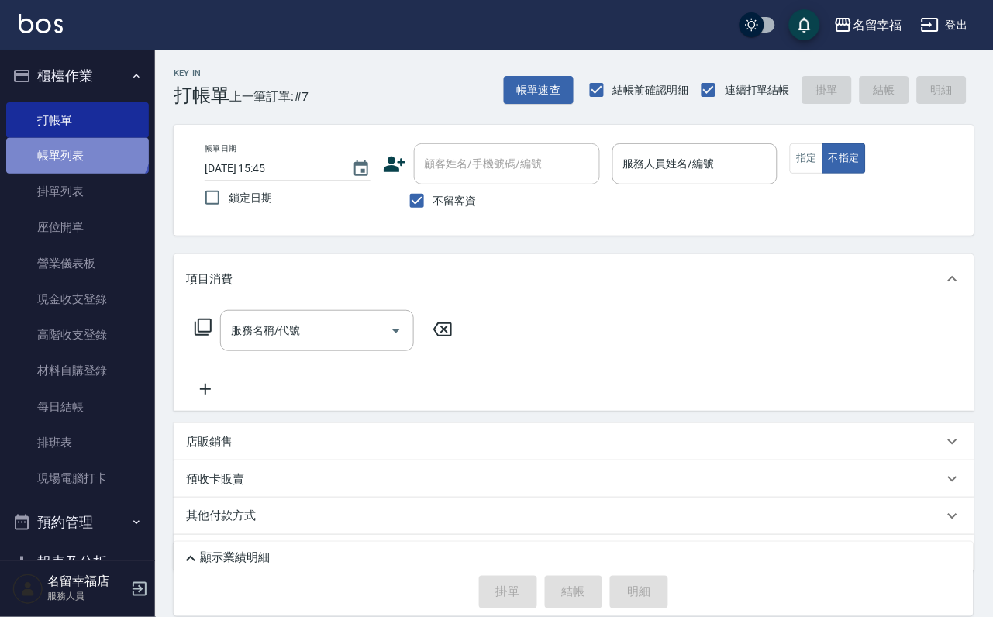
click at [74, 150] on link "帳單列表" at bounding box center [77, 156] width 143 height 36
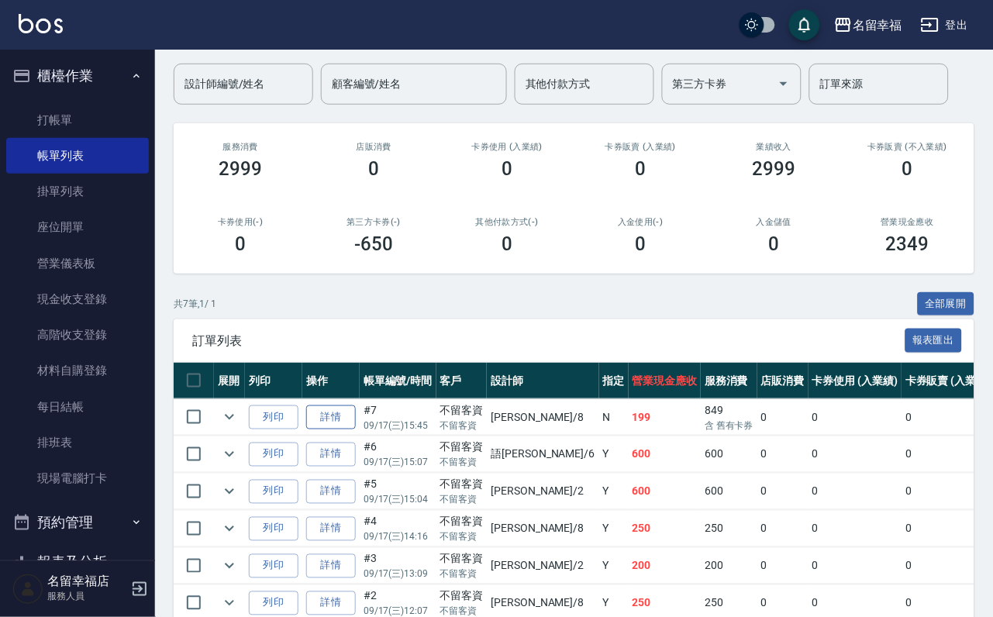
scroll to position [233, 0]
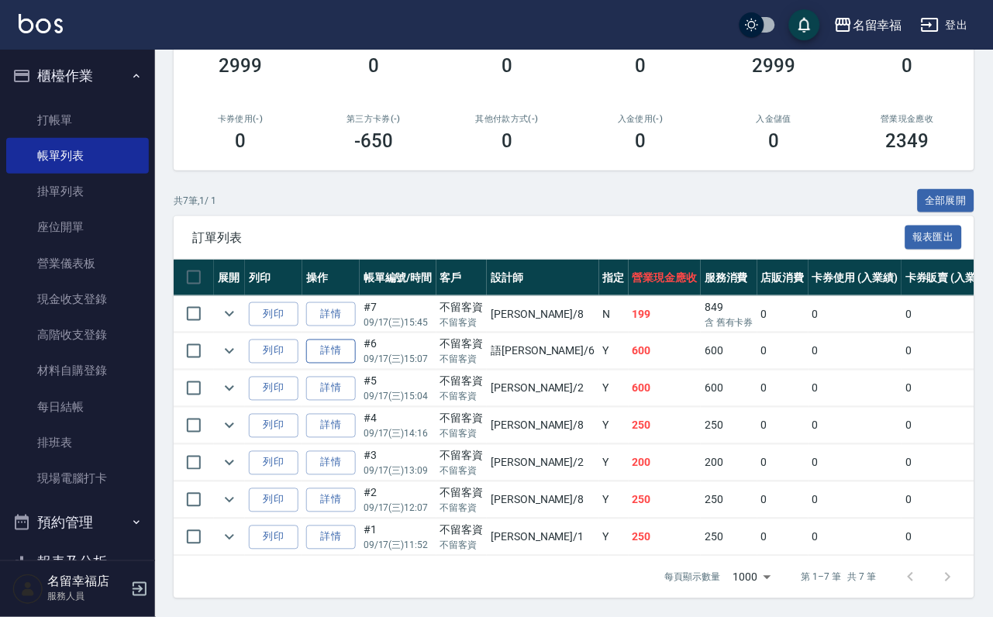
click at [356, 364] on link "詳情" at bounding box center [331, 352] width 50 height 24
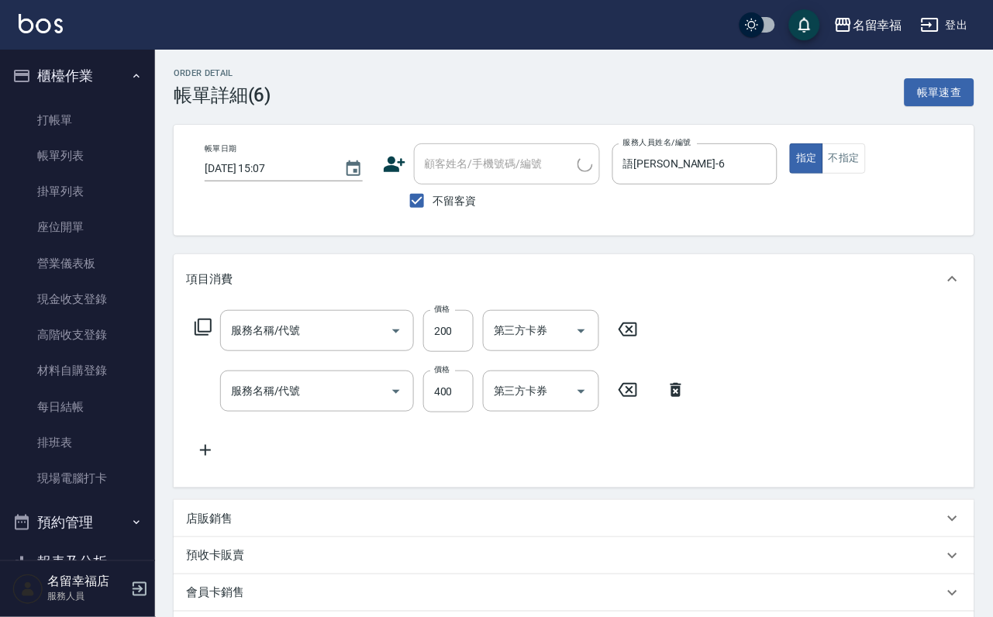
type input "2025/09/17 15:07"
checkbox input "true"
type input "語瑄-6"
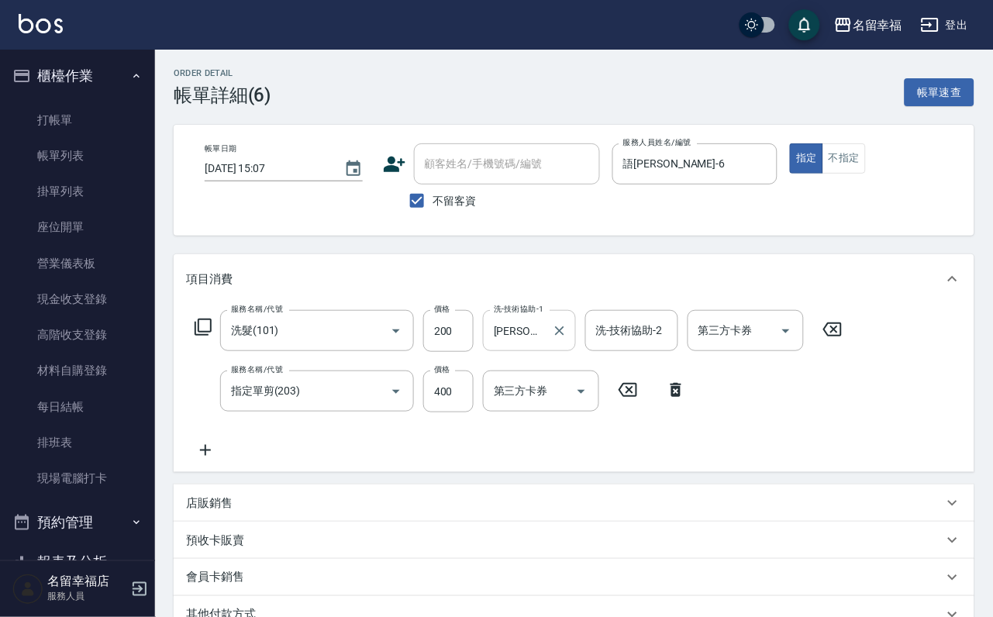
type input "洗髮(101)"
type input "指定單剪(203)"
click at [556, 339] on icon "Clear" at bounding box center [560, 331] width 16 height 16
type input "惠文-17"
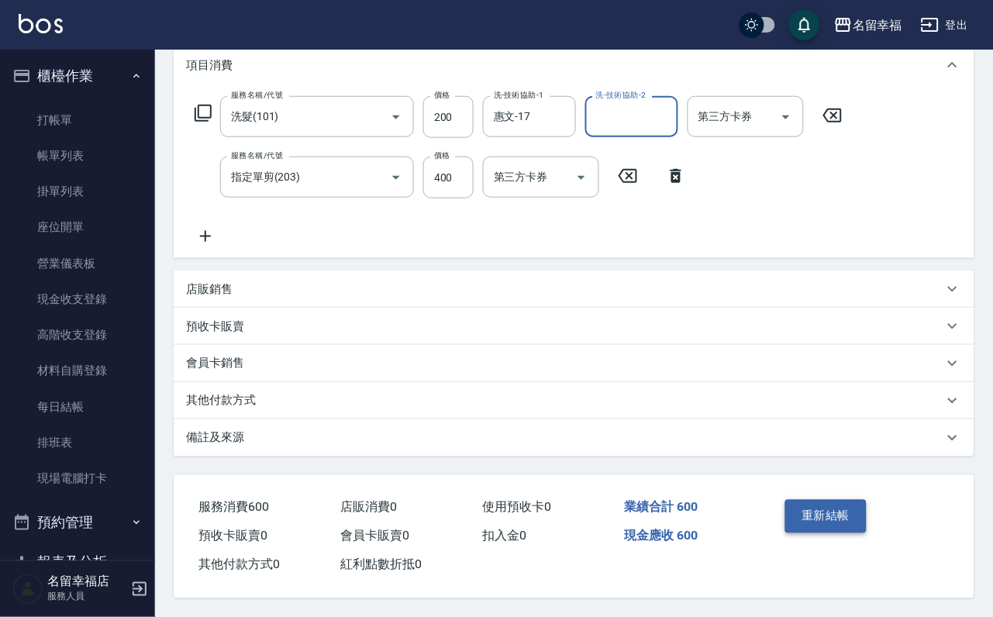
click at [867, 500] on button "重新結帳" at bounding box center [826, 516] width 82 height 33
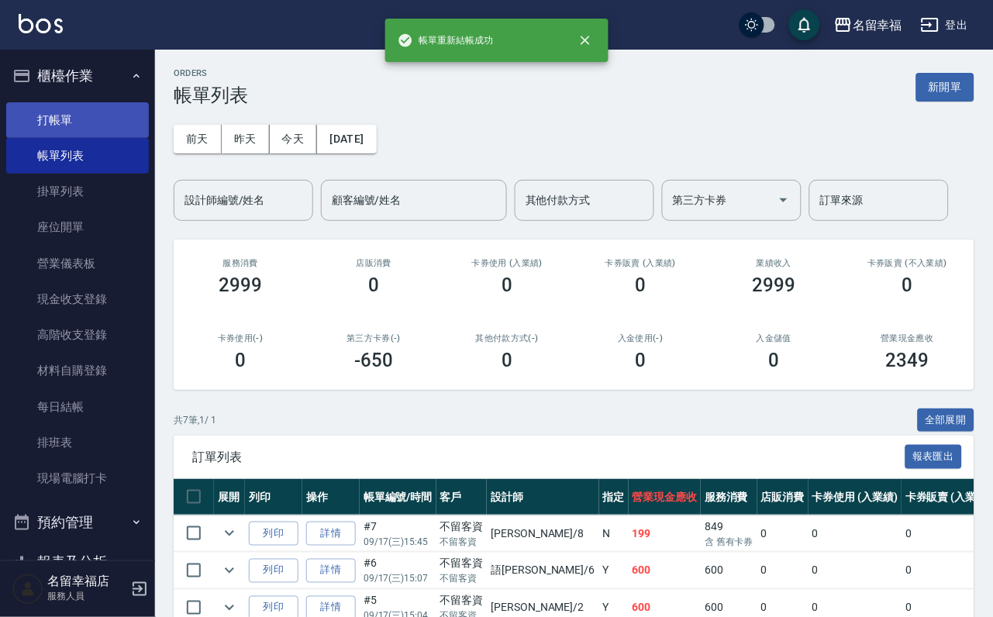
click at [68, 130] on link "打帳單" at bounding box center [77, 120] width 143 height 36
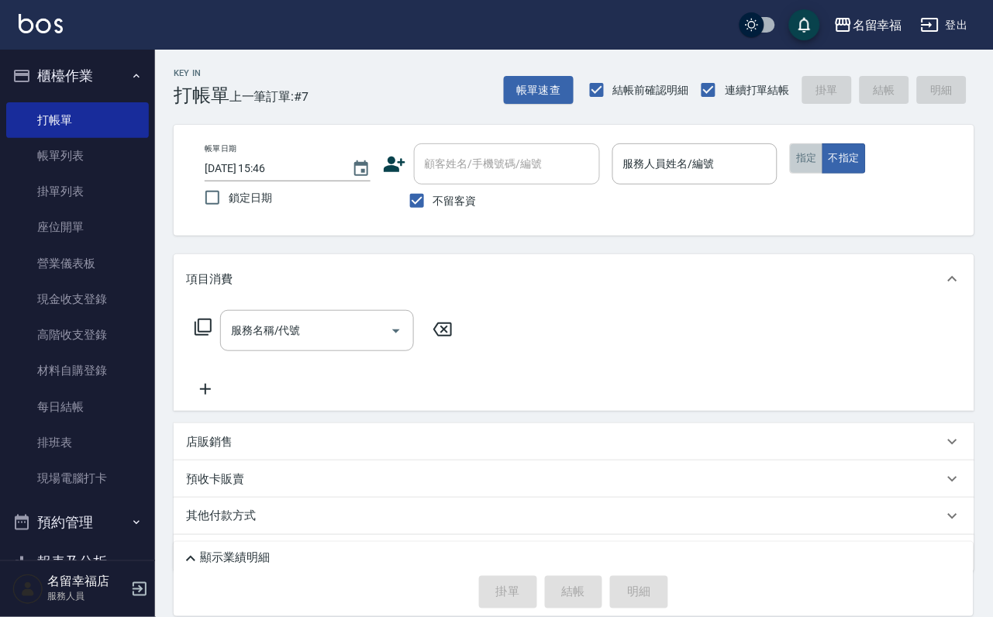
click at [823, 149] on button "指定" at bounding box center [806, 158] width 33 height 30
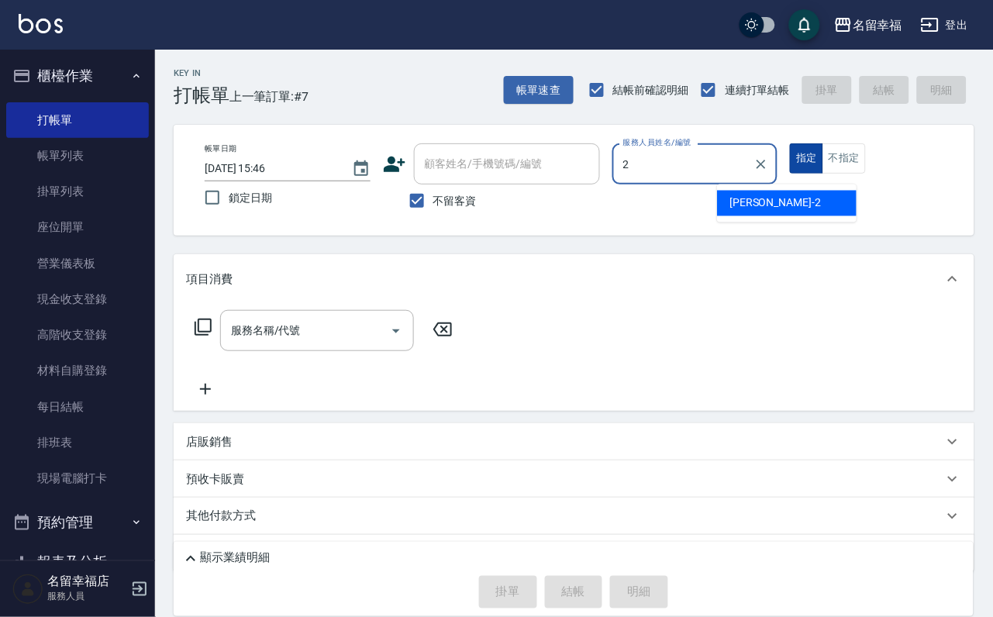
type input "碧涵-2"
type button "true"
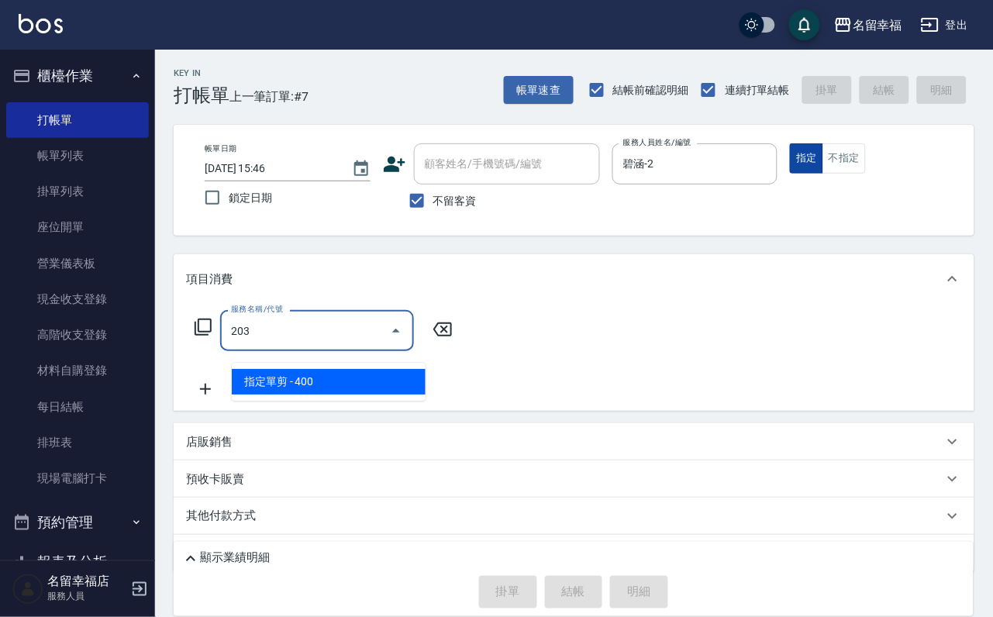
type input "指定單剪(203)"
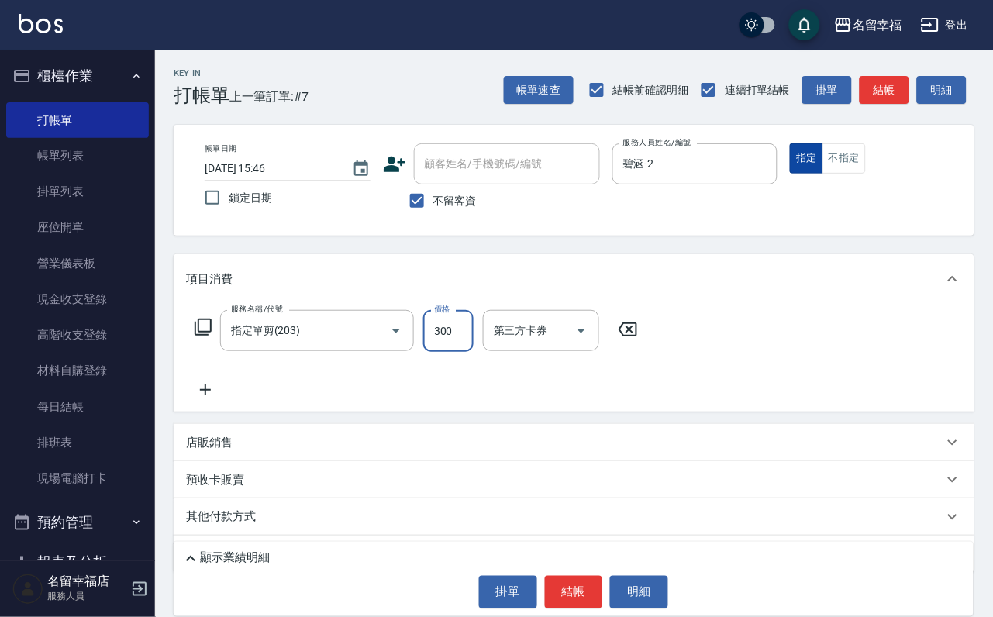
type input "300"
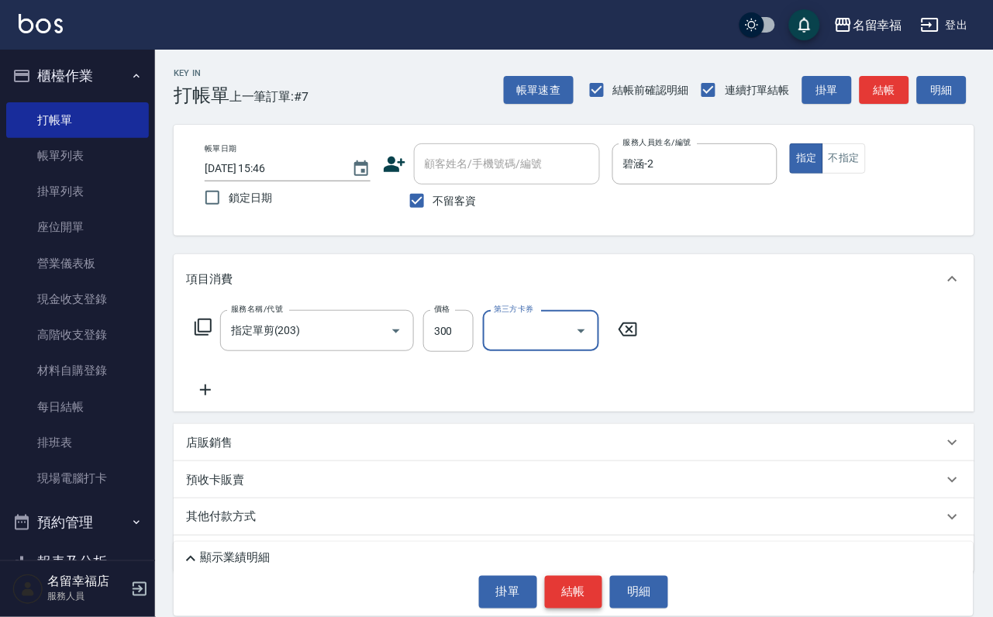
click at [580, 588] on button "結帳" at bounding box center [574, 592] width 58 height 33
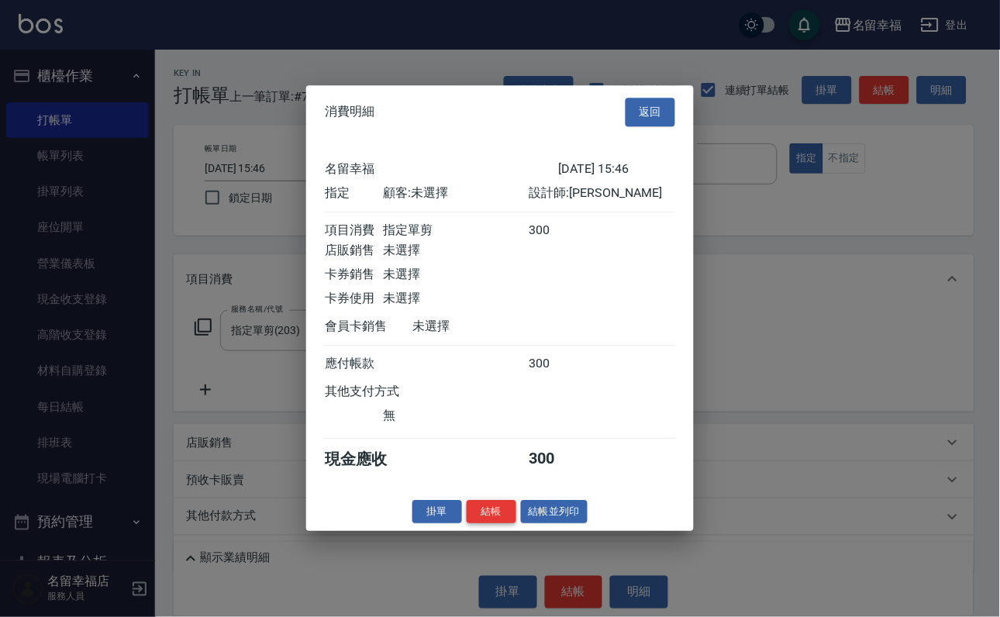
scroll to position [192, 0]
click at [467, 524] on button "結帳" at bounding box center [492, 512] width 50 height 24
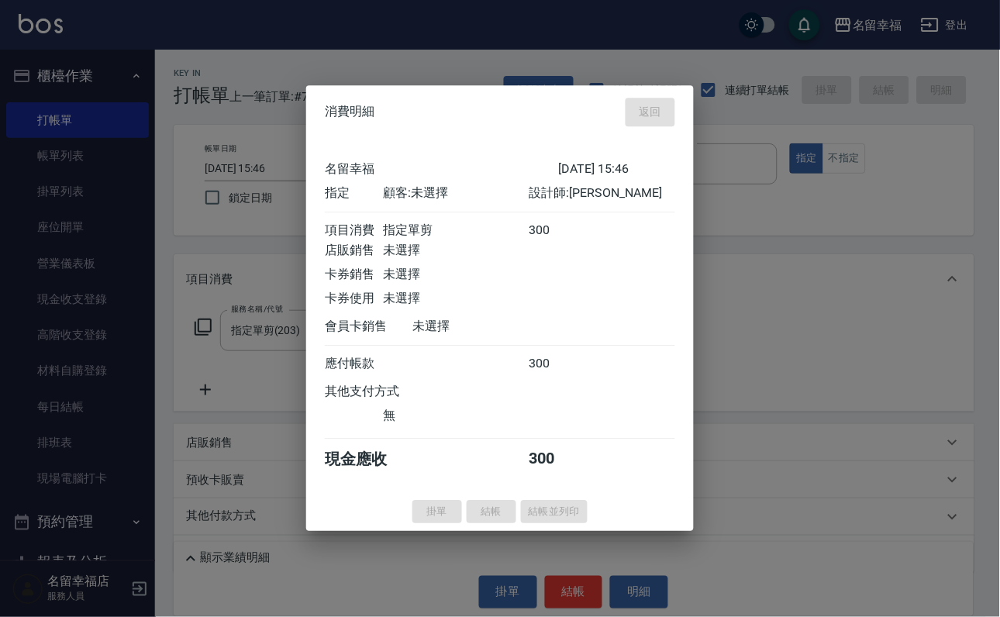
type input "2025/09/17 15:52"
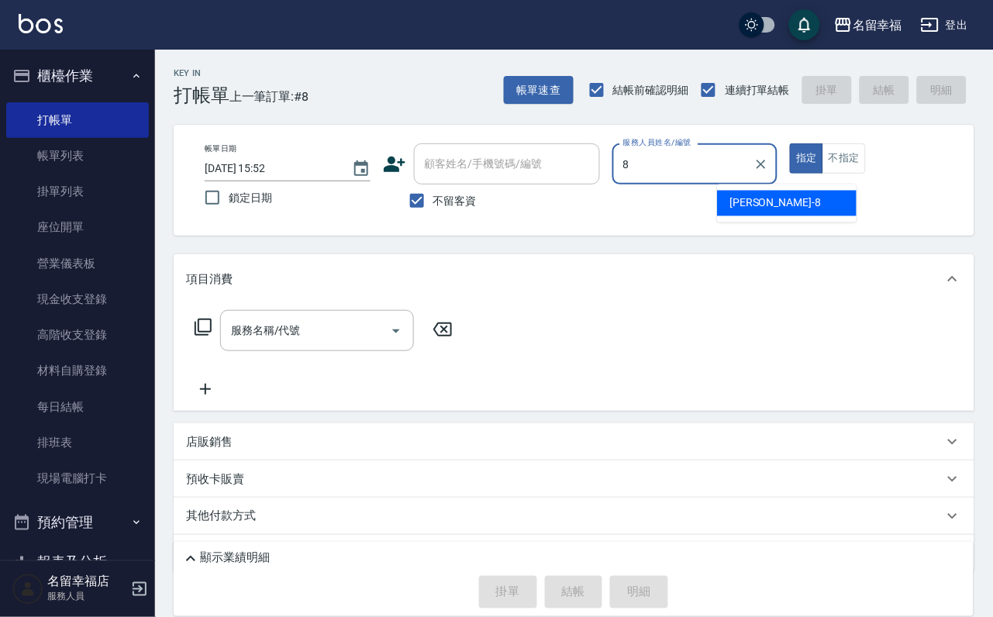
type input "[PERSON_NAME]-8"
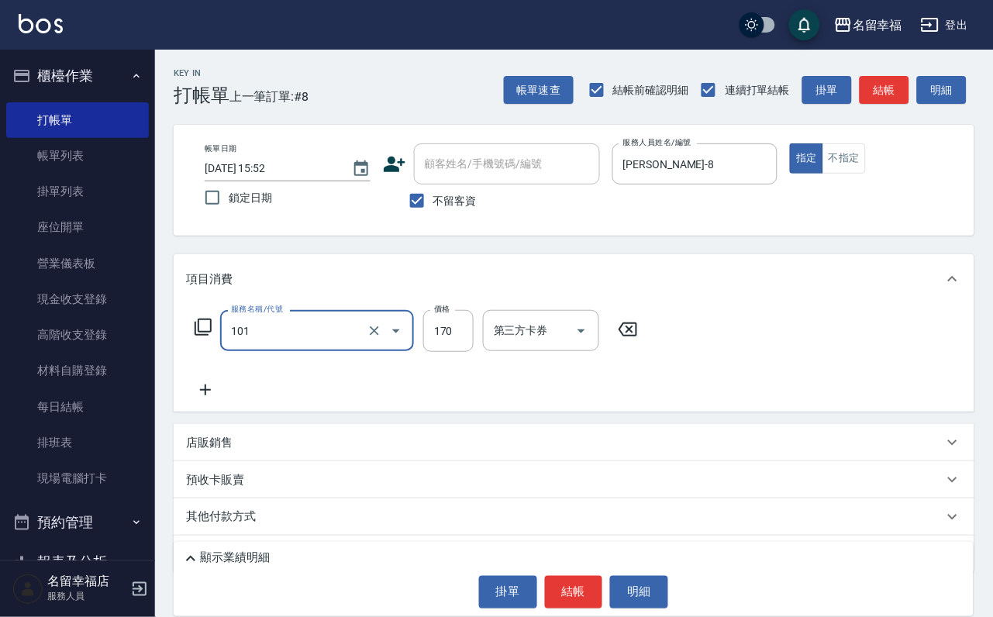
type input "洗髮(101)"
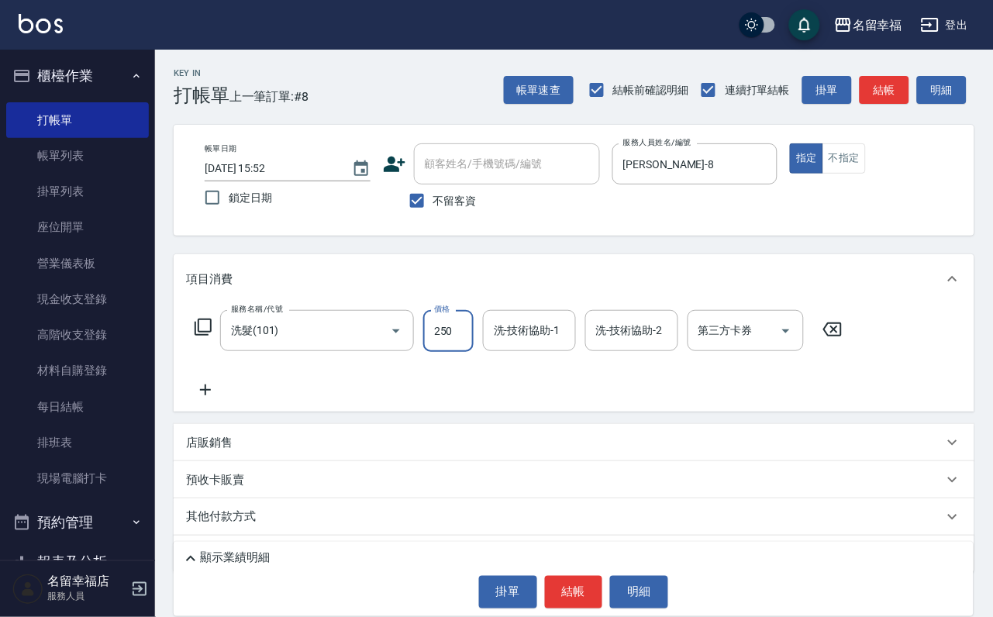
type input "250"
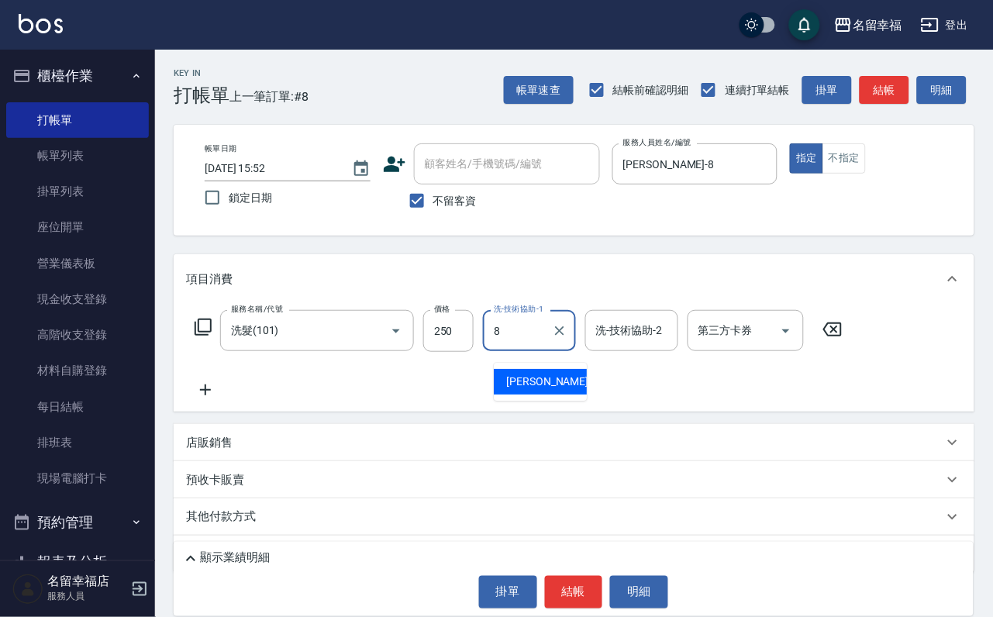
type input "[PERSON_NAME]-8"
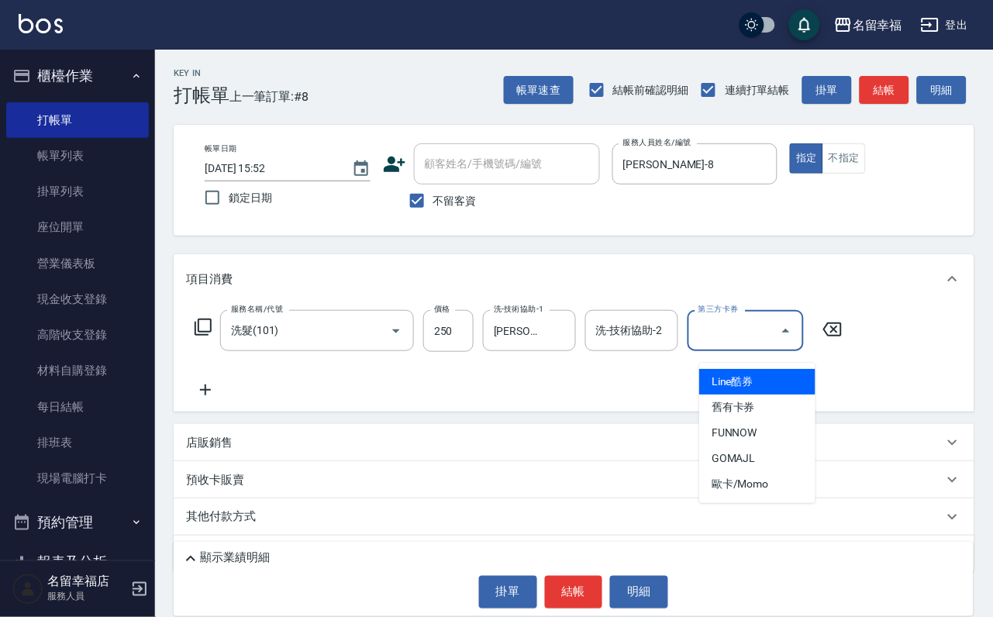
drag, startPoint x: 844, startPoint y: 416, endPoint x: 813, endPoint y: 392, distance: 39.4
click at [846, 399] on div "服務名稱/代號 洗髮(101) 服務名稱/代號 價格 250 價格 洗-技術協助-1 詩婷-8 洗-技術協助-1 洗-技術協助-2 洗-技術協助-2 第三方卡…" at bounding box center [519, 354] width 666 height 89
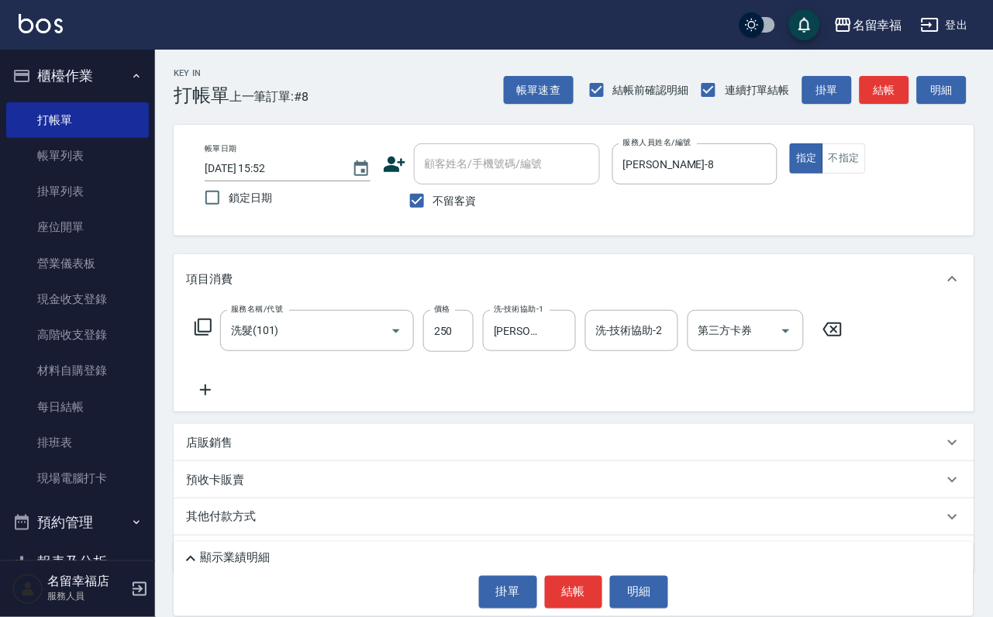
click at [205, 395] on icon at bounding box center [205, 390] width 11 height 11
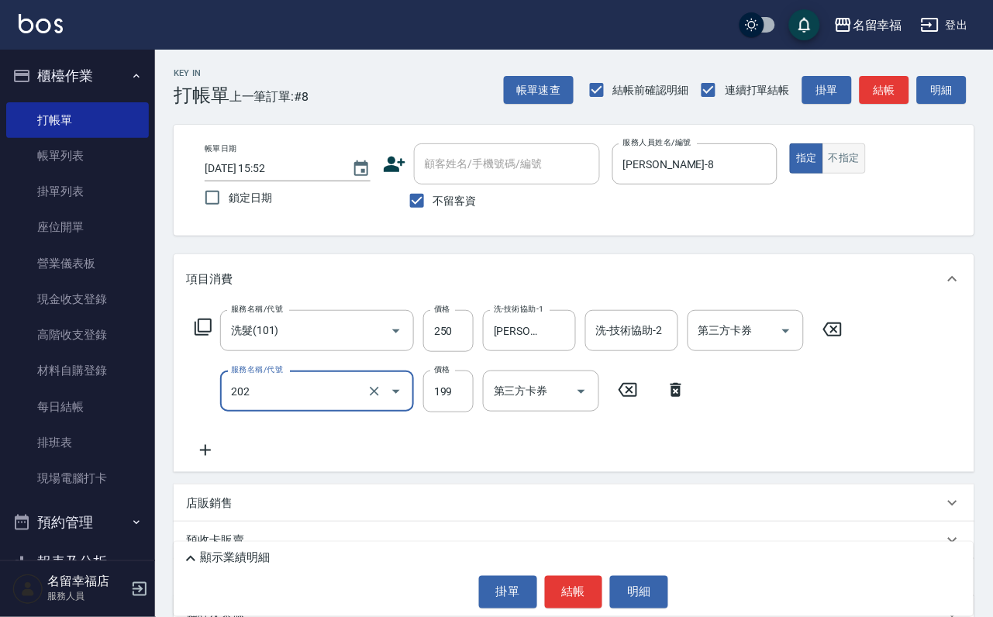
type input "不指定單剪(202)"
click at [866, 165] on button "不指定" at bounding box center [844, 158] width 43 height 30
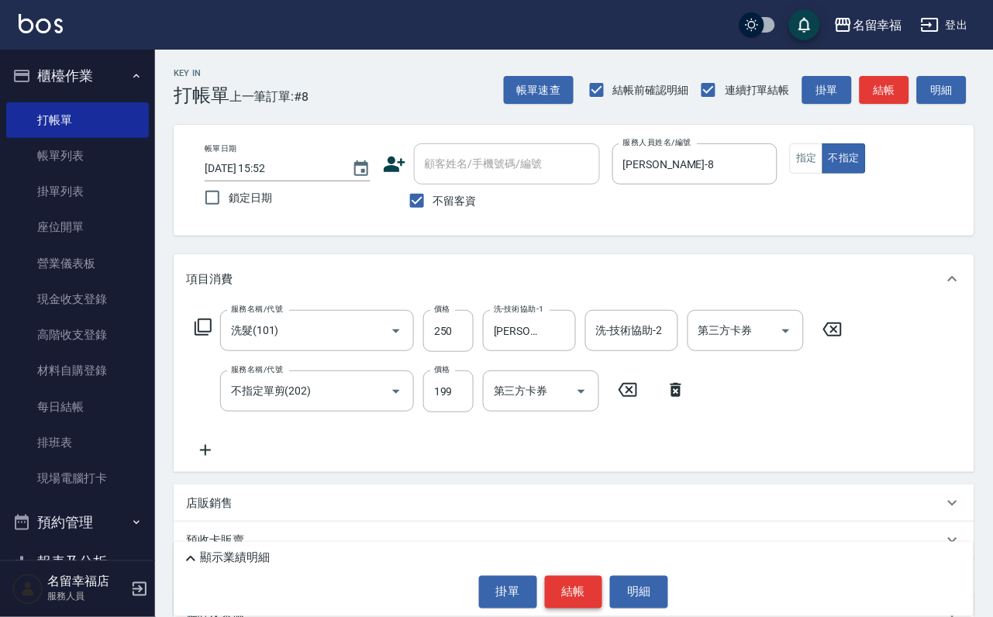
click at [582, 582] on button "結帳" at bounding box center [574, 592] width 58 height 33
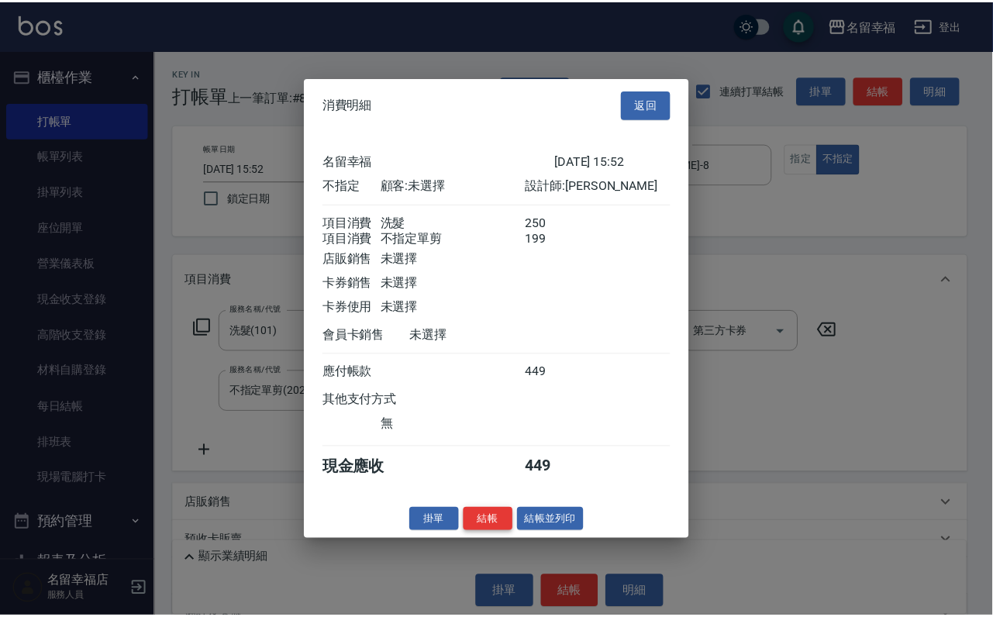
scroll to position [278, 0]
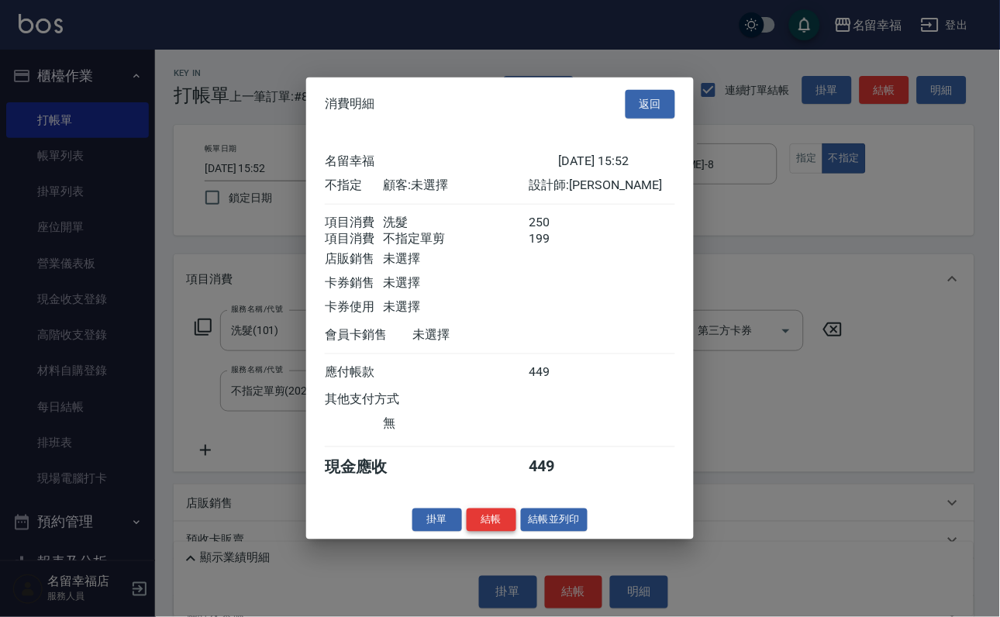
click at [467, 532] on button "結帳" at bounding box center [492, 520] width 50 height 24
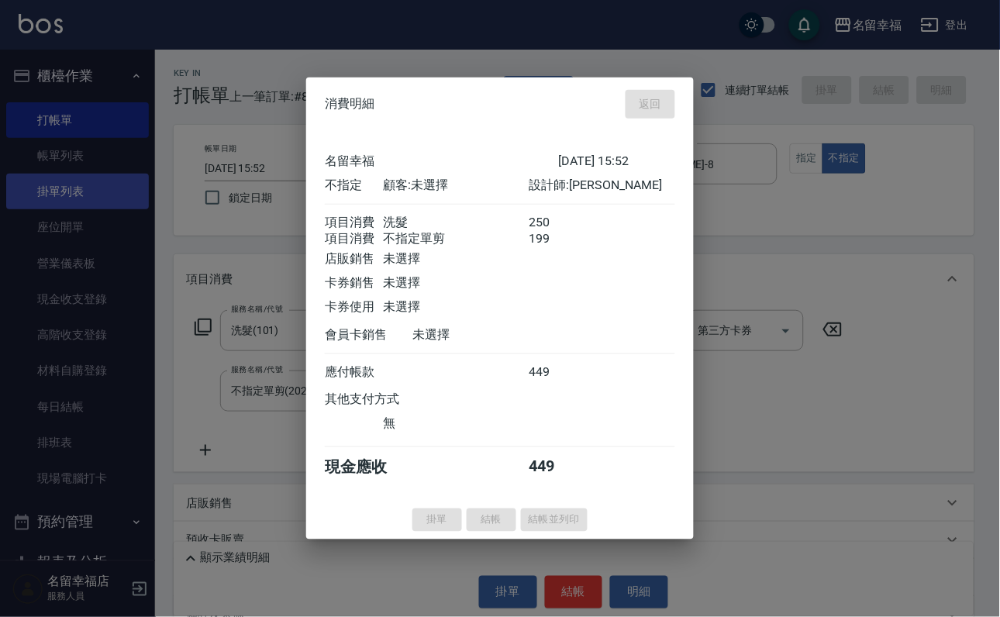
type input "2025/09/17 15:57"
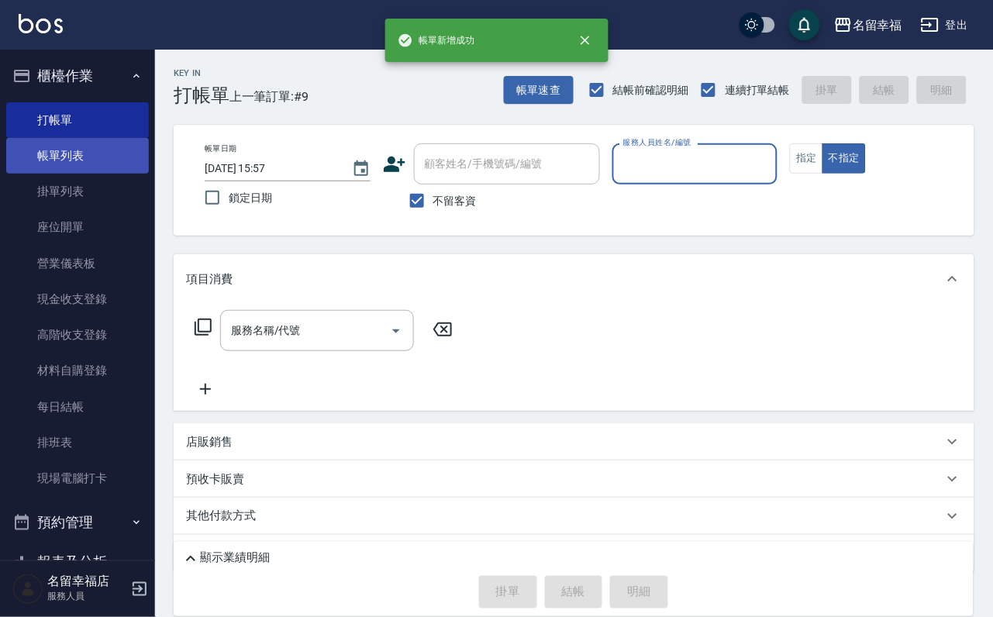
click at [36, 165] on link "帳單列表" at bounding box center [77, 156] width 143 height 36
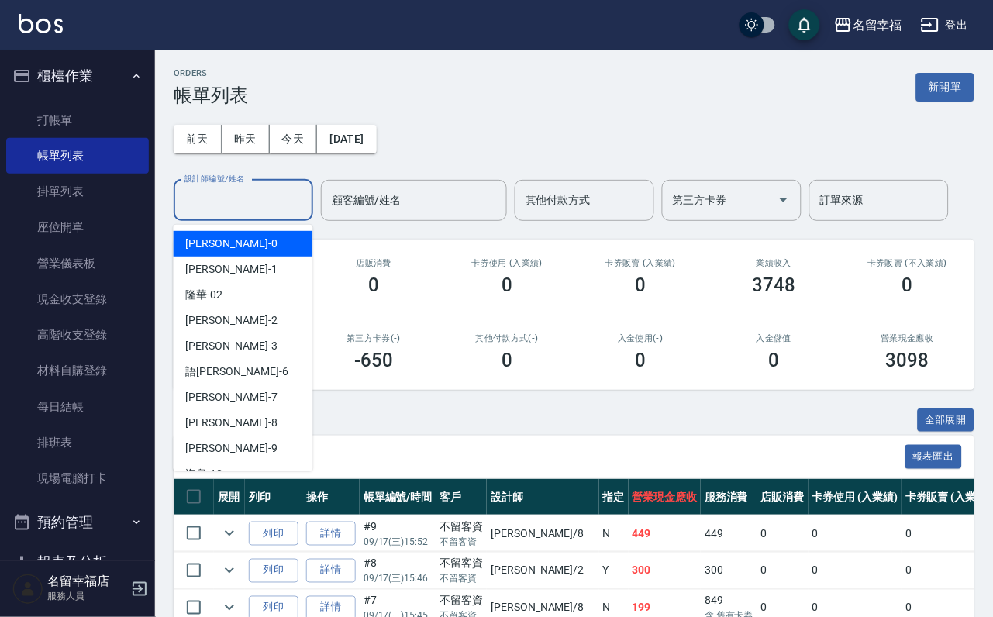
click at [273, 212] on input "設計師編號/姓名" at bounding box center [244, 200] width 126 height 27
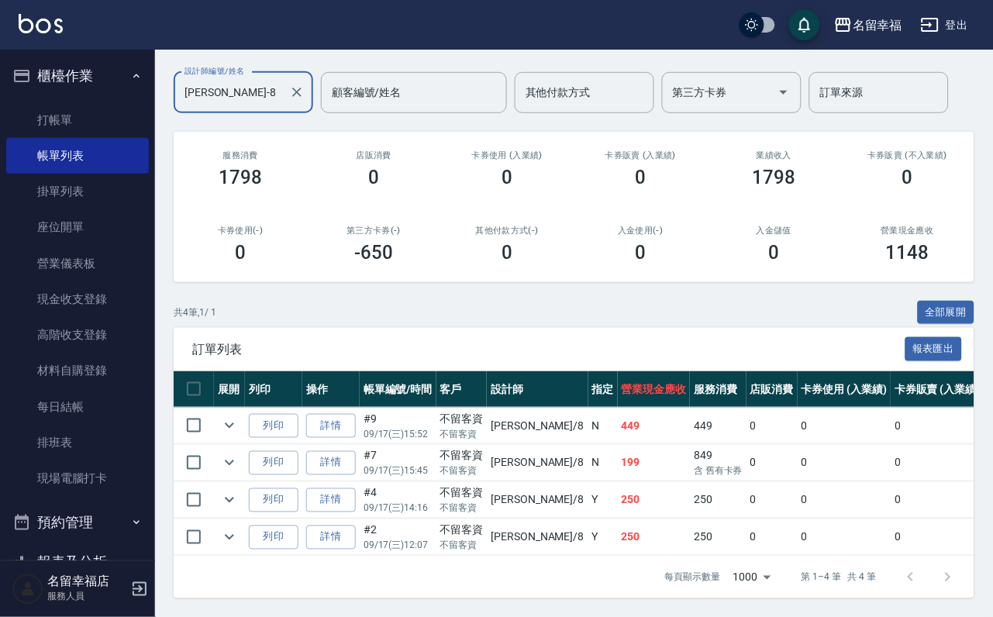
scroll to position [229, 0]
type input "[PERSON_NAME]-8"
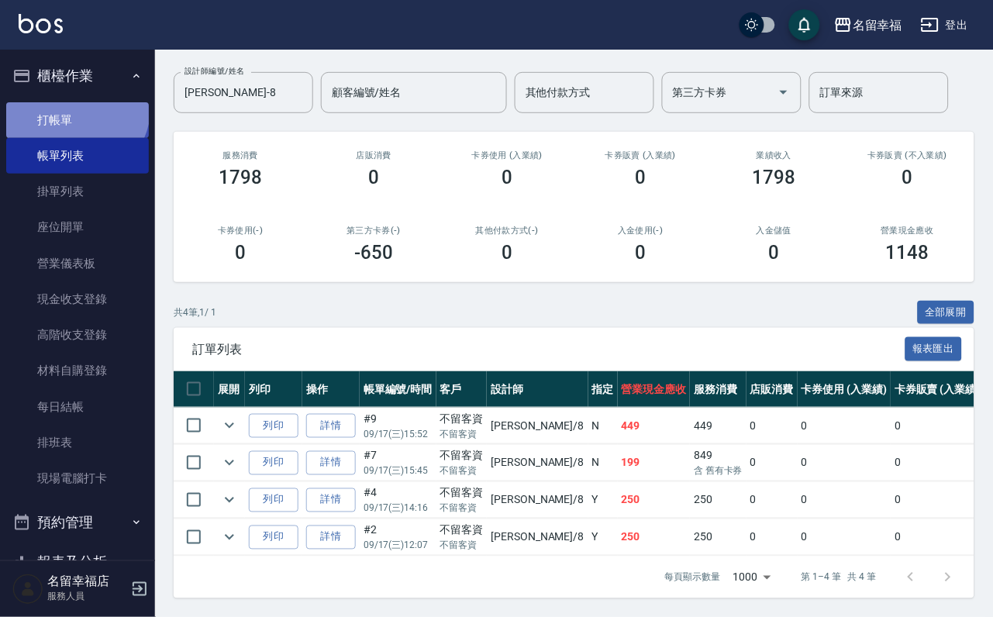
click at [63, 110] on link "打帳單" at bounding box center [77, 120] width 143 height 36
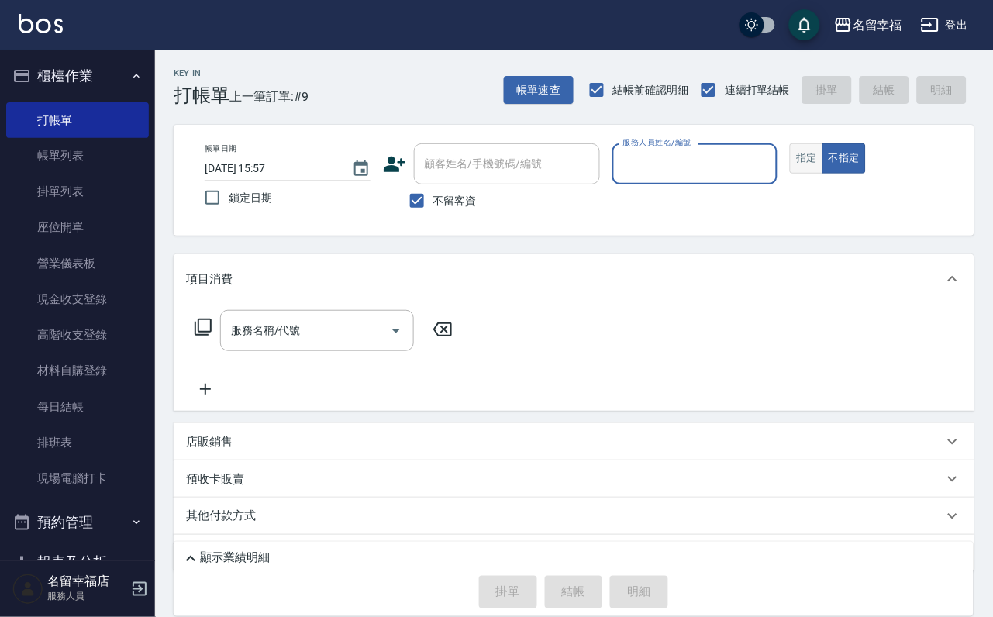
click at [823, 165] on button "指定" at bounding box center [806, 158] width 33 height 30
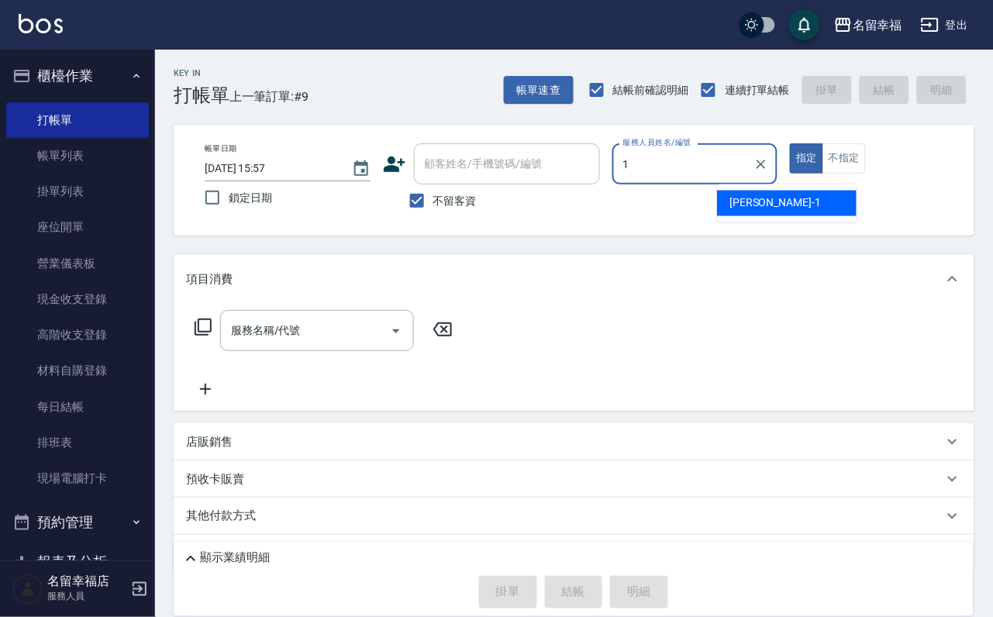
type input "[PERSON_NAME]-1"
type button "true"
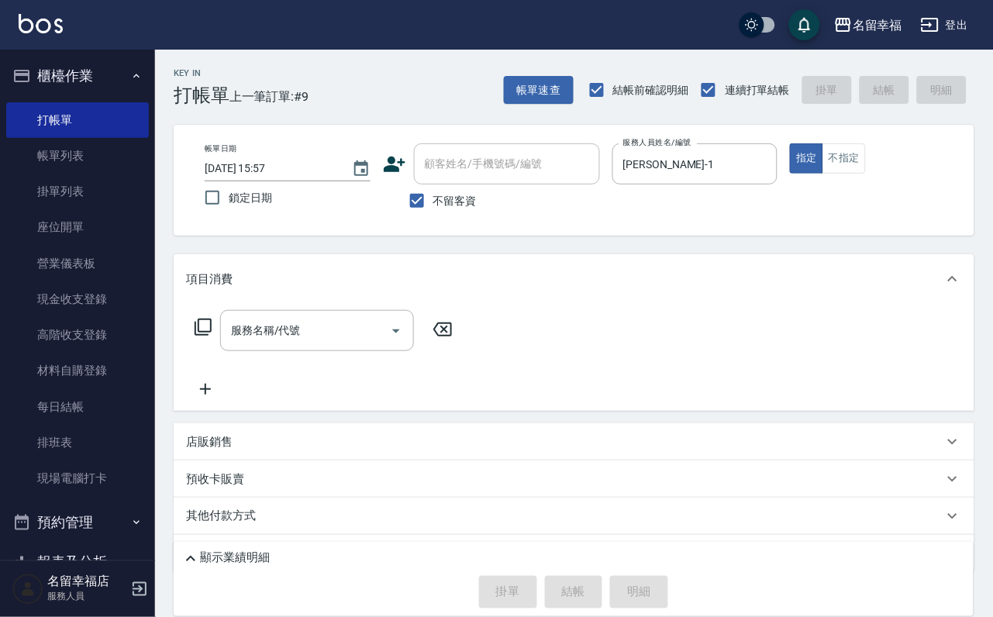
click at [212, 337] on icon at bounding box center [203, 327] width 19 height 19
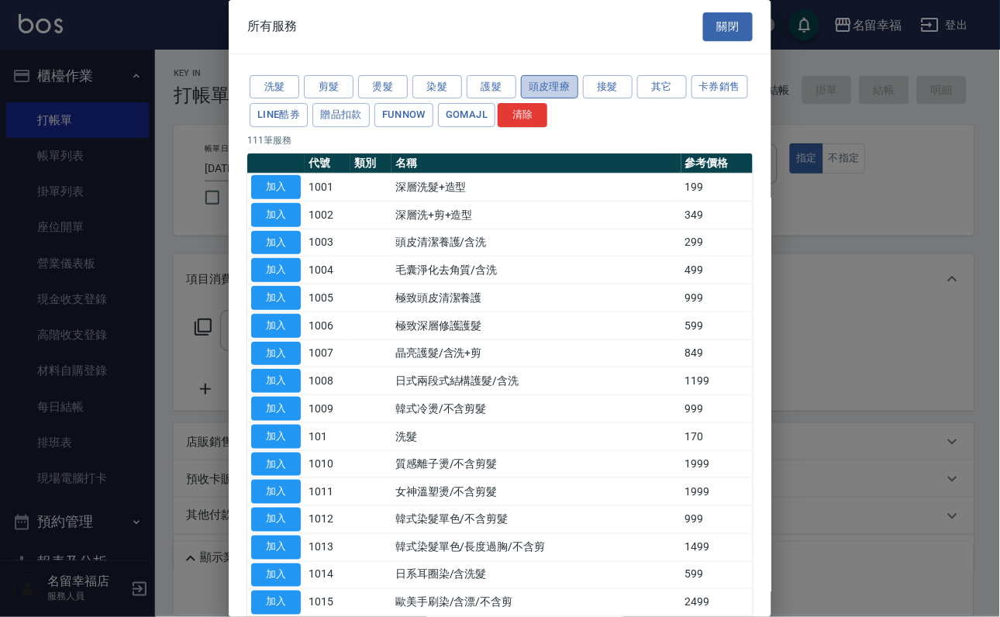
click at [541, 95] on button "頭皮理療" at bounding box center [549, 87] width 57 height 24
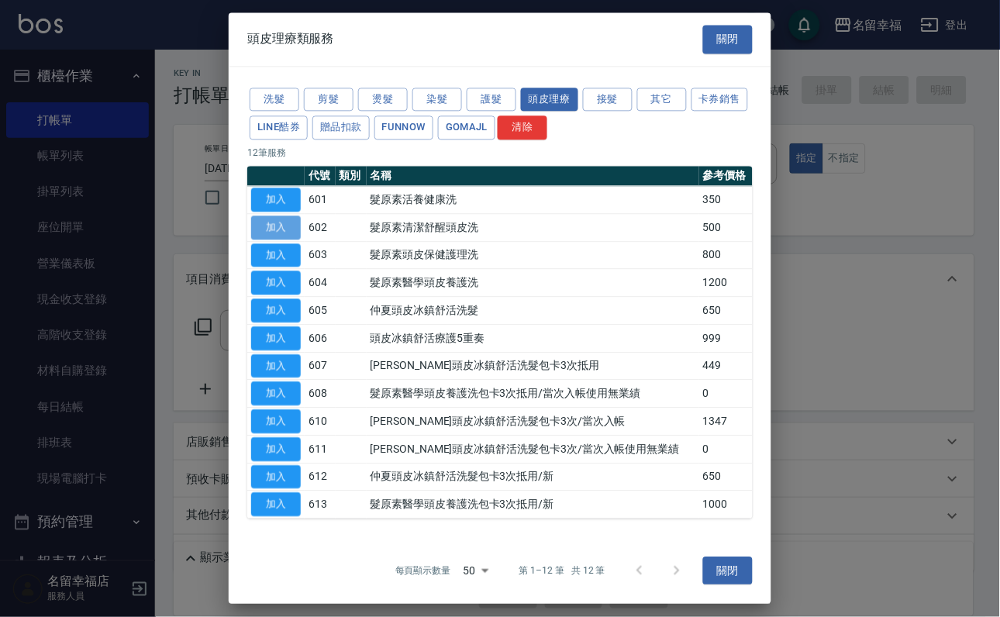
click at [289, 240] on button "加入" at bounding box center [276, 228] width 50 height 24
type input "髮原素清潔舒醒頭皮洗(602)"
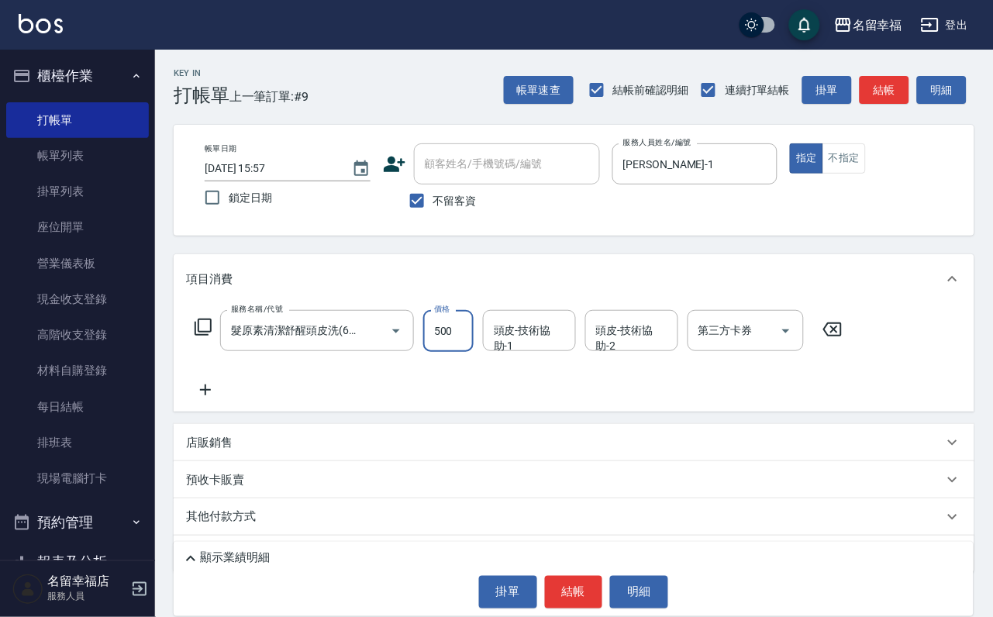
click at [469, 332] on input "500" at bounding box center [448, 331] width 50 height 42
type input "550"
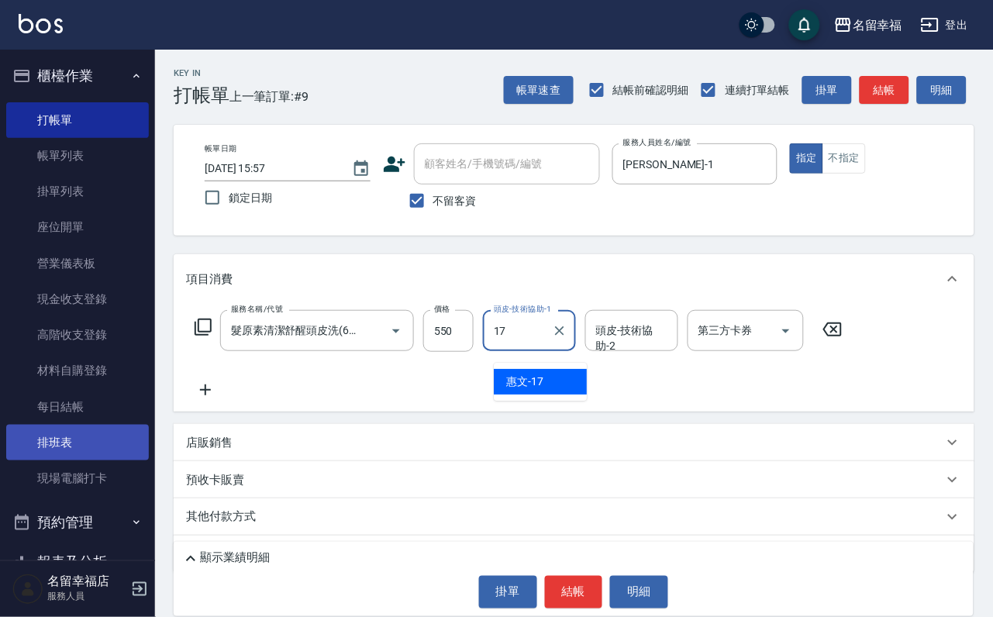
type input "惠文-17"
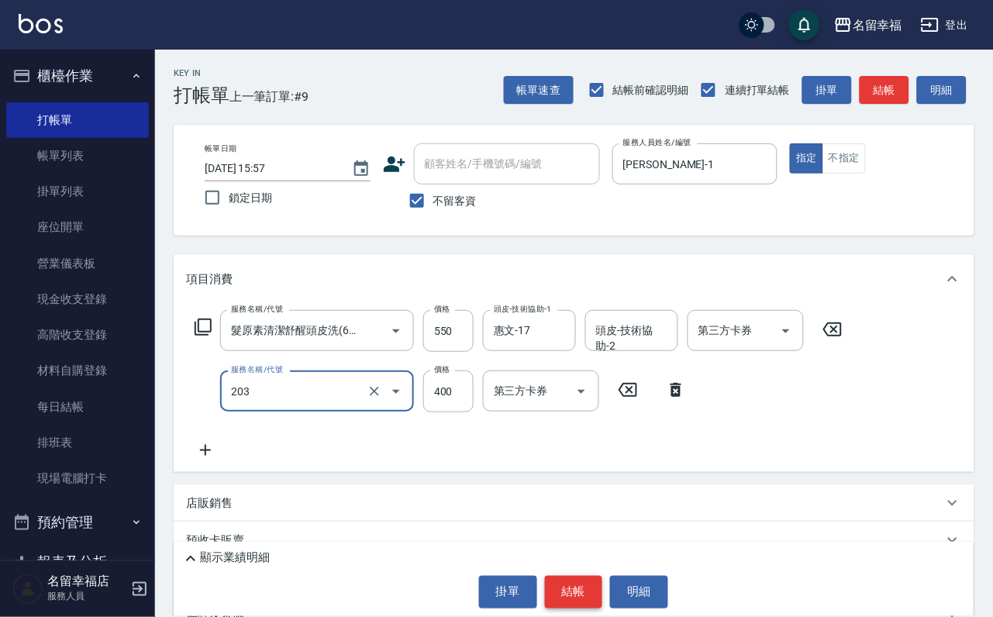
type input "指定單剪(203)"
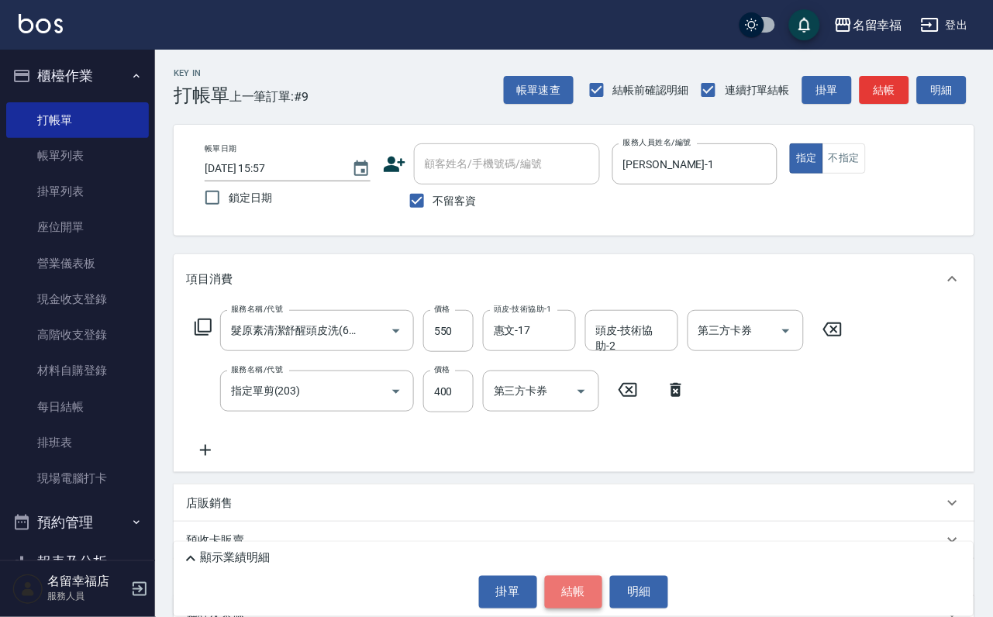
click at [593, 581] on button "結帳" at bounding box center [574, 592] width 58 height 33
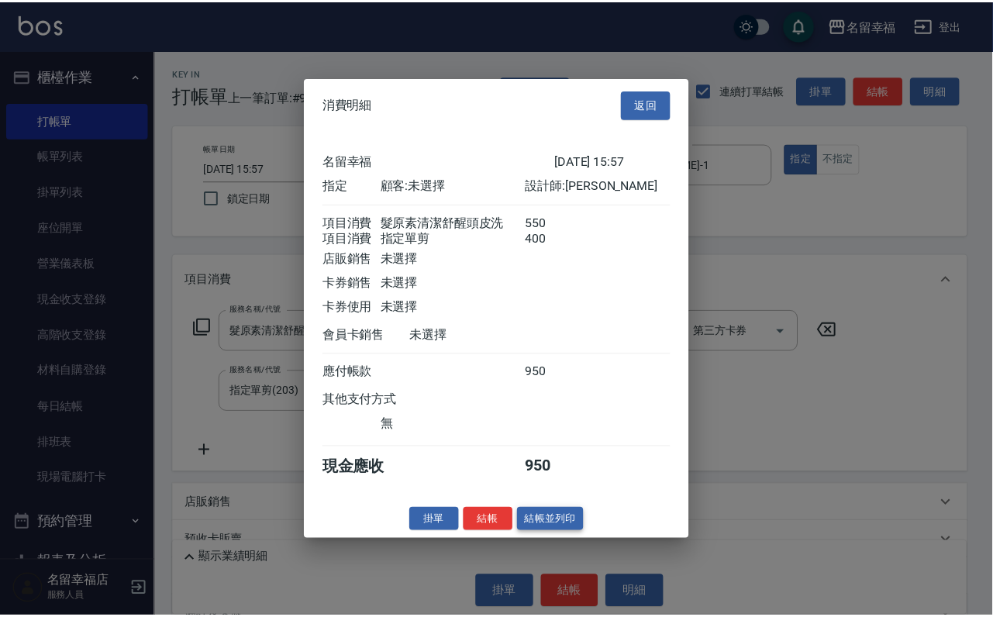
scroll to position [250, 0]
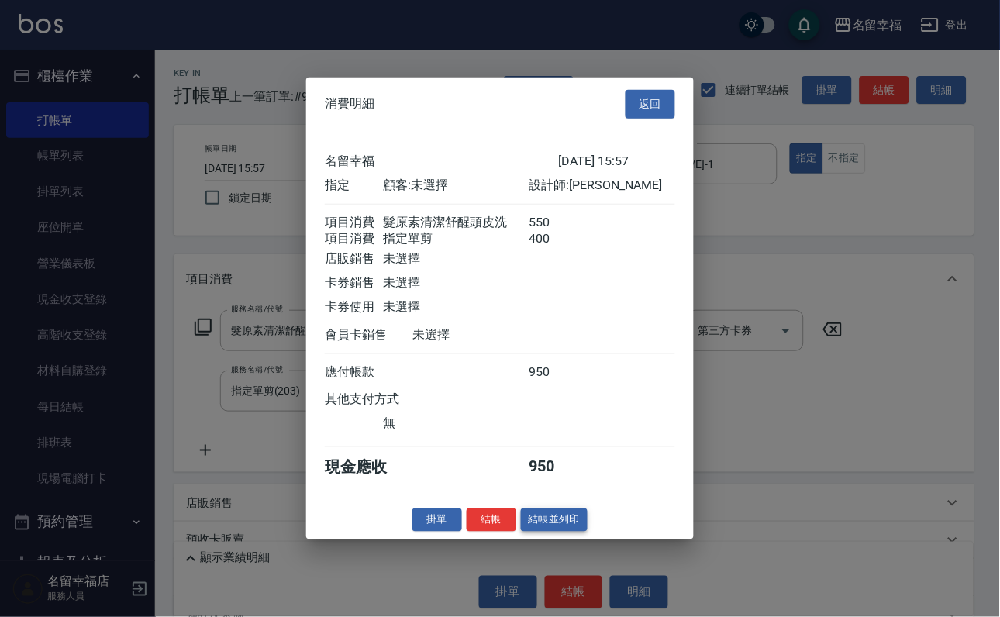
click at [547, 532] on button "結帳並列印" at bounding box center [554, 520] width 67 height 24
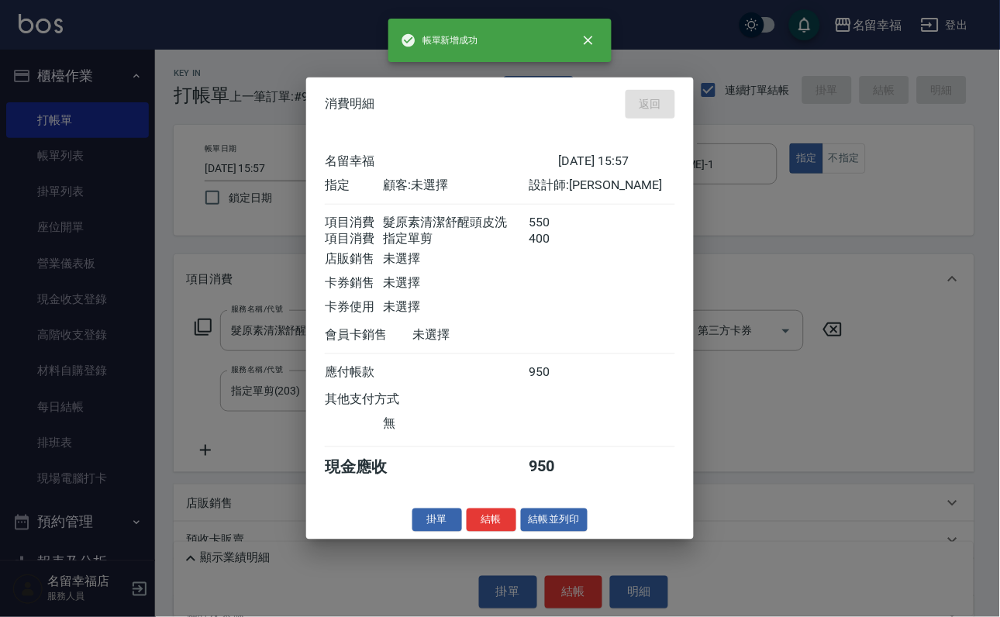
type input "2025/09/17 16:09"
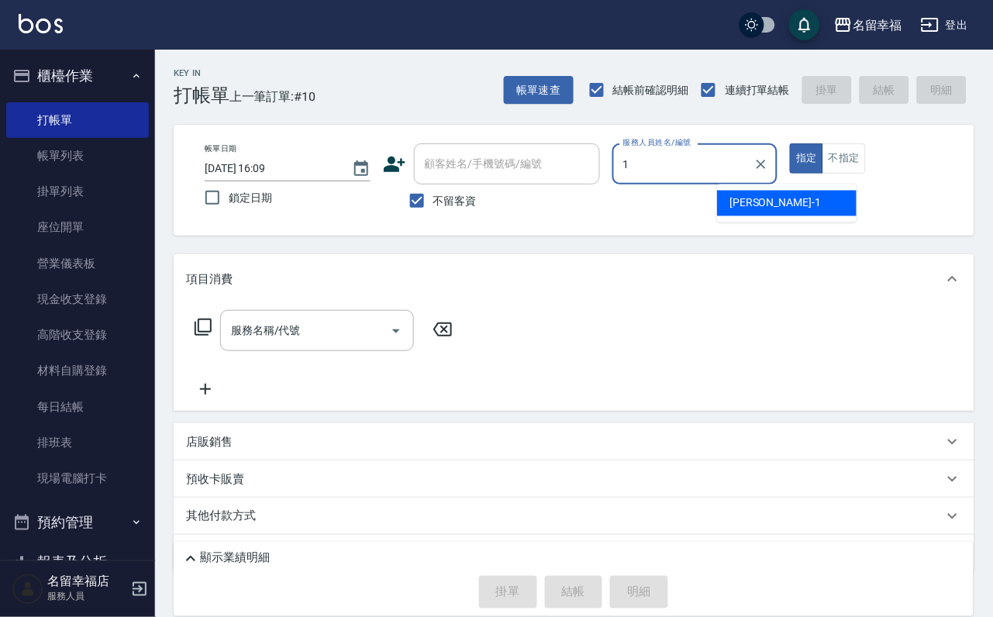
type input "[PERSON_NAME]-1"
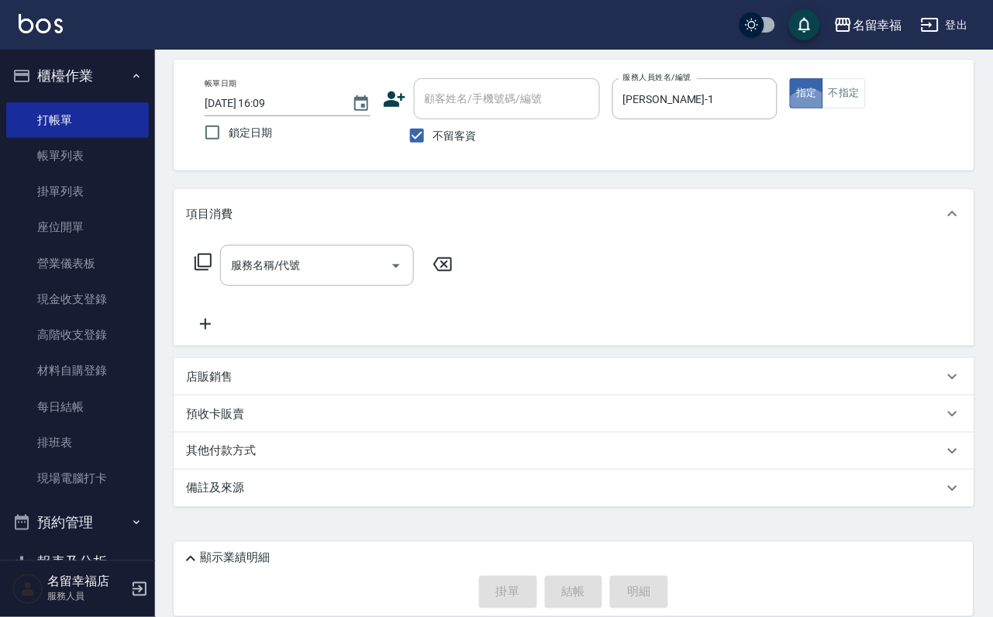
scroll to position [92, 0]
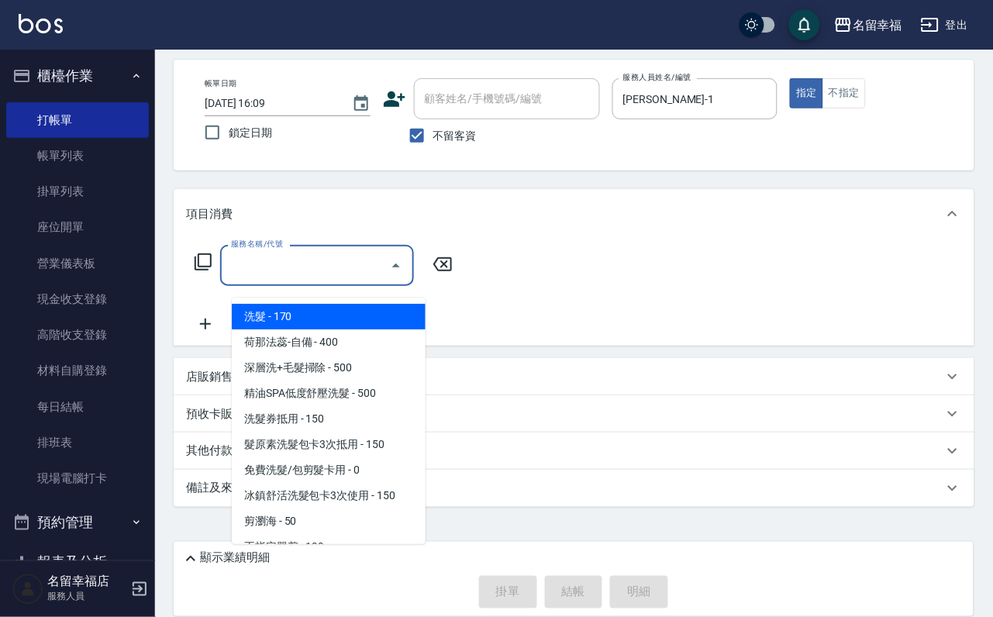
click at [359, 252] on input "服務名稱/代號" at bounding box center [305, 265] width 157 height 27
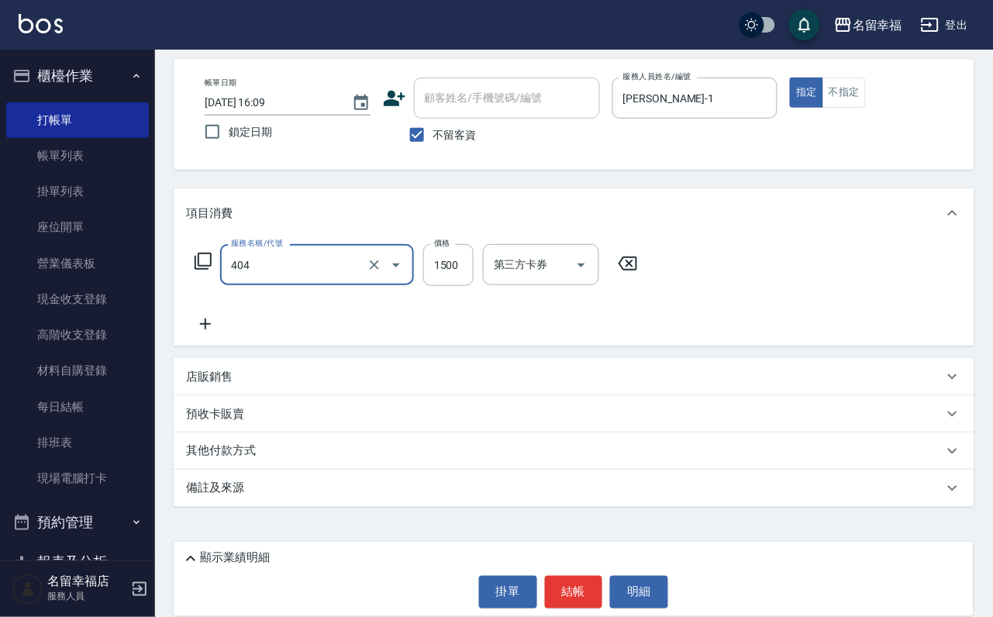
type input "設計染髮(404)"
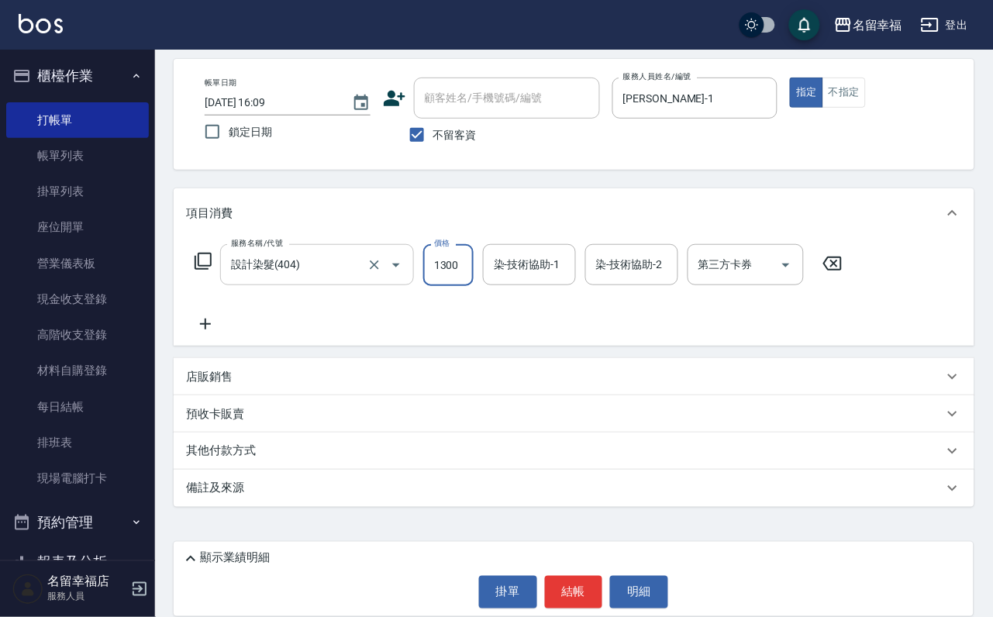
scroll to position [0, 1]
type input "1300"
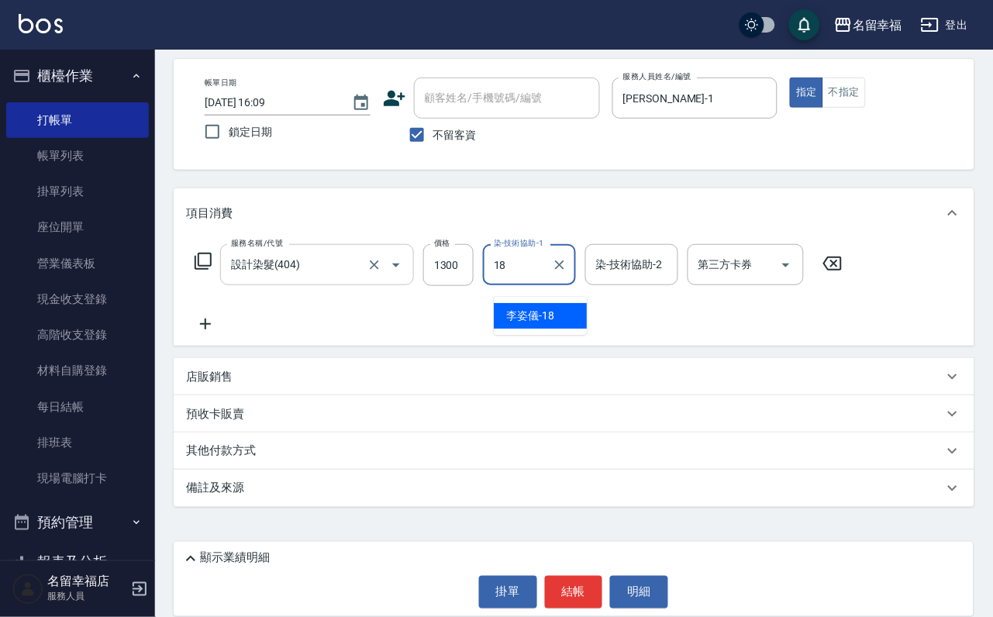
type input "[PERSON_NAME]-18"
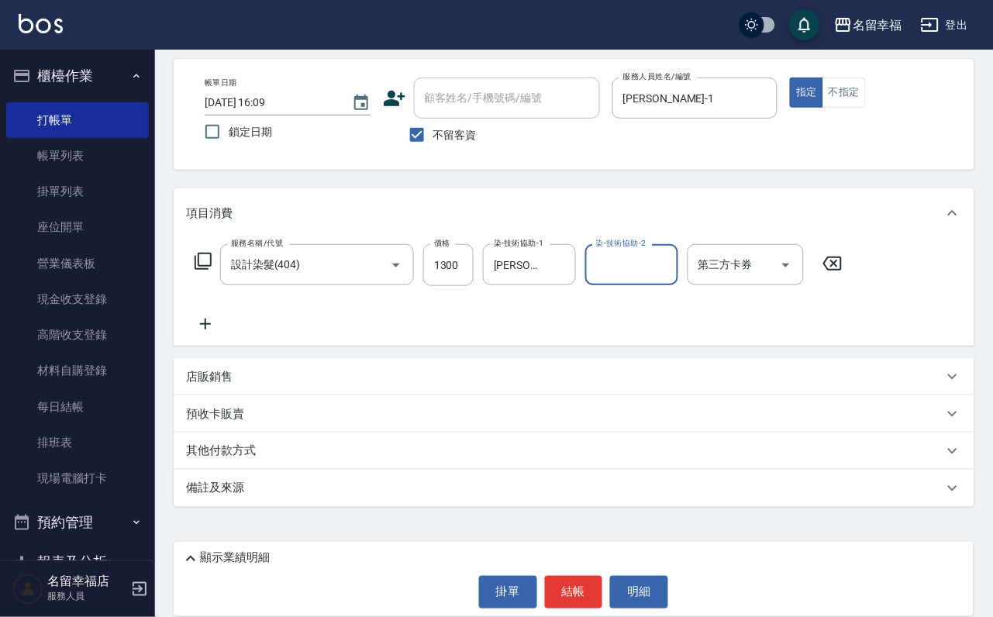
click at [205, 322] on icon at bounding box center [205, 324] width 11 height 11
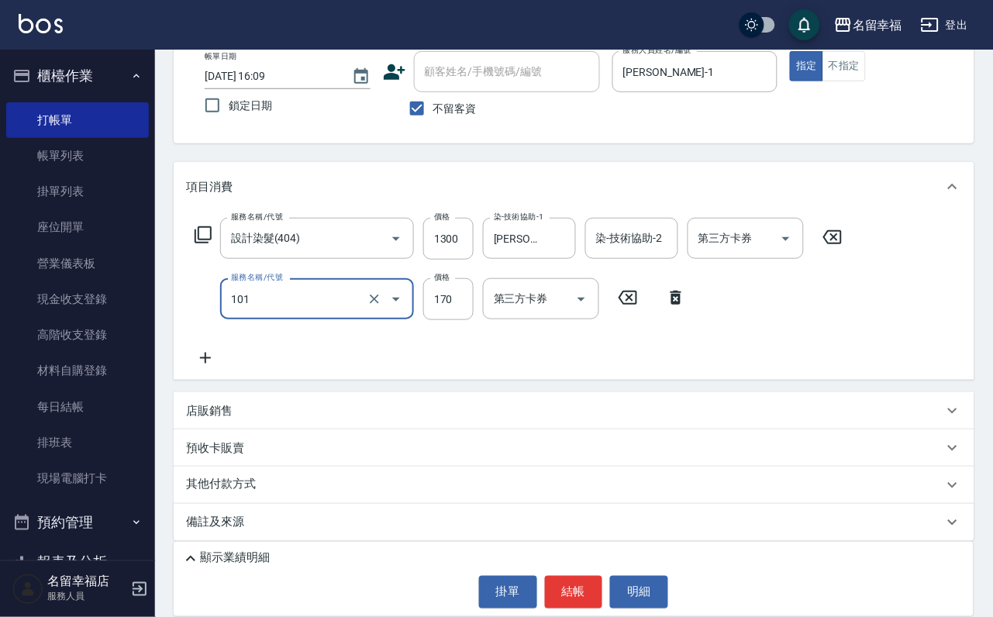
type input "洗髮(101)"
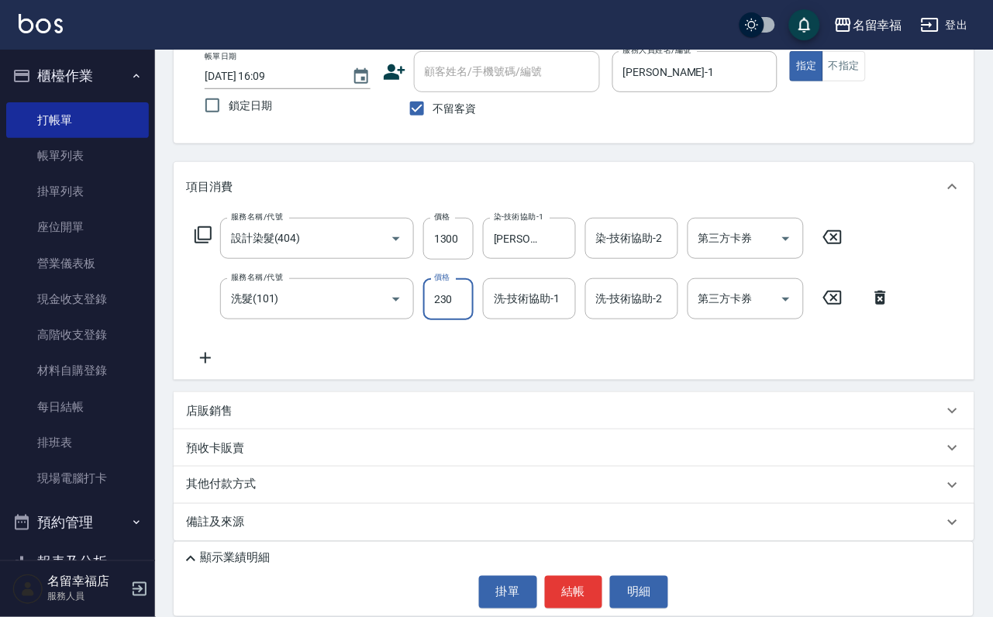
type input "230"
type input "[PERSON_NAME]-1"
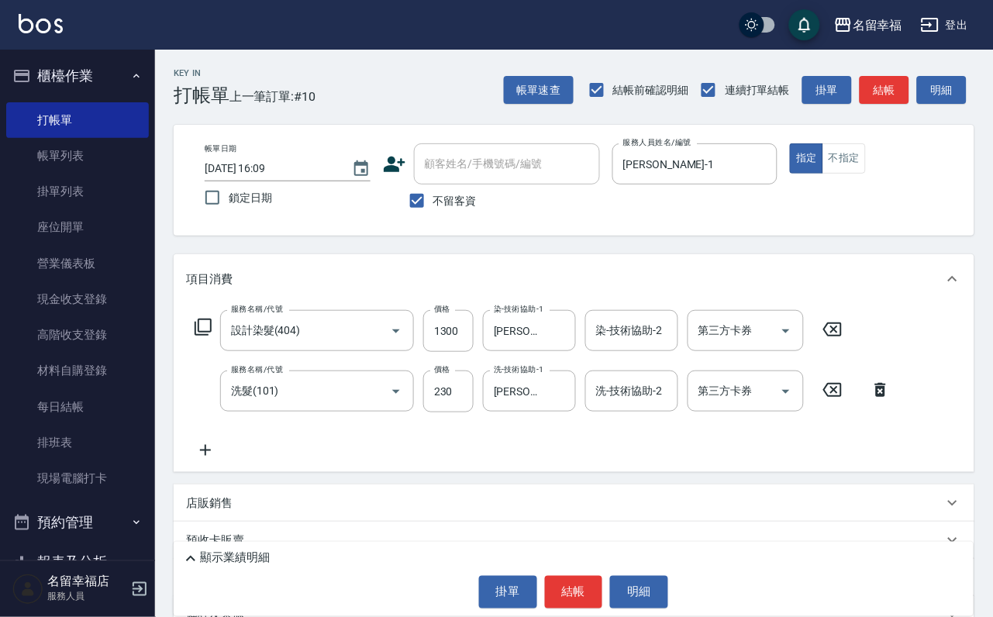
click at [206, 460] on icon at bounding box center [205, 450] width 39 height 19
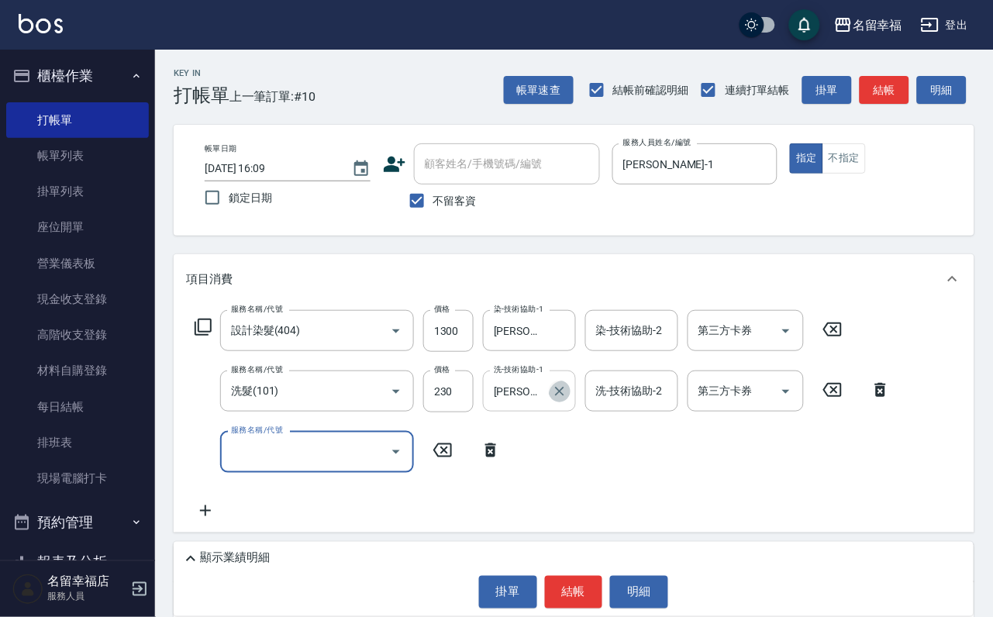
click at [552, 399] on icon "Clear" at bounding box center [560, 392] width 16 height 16
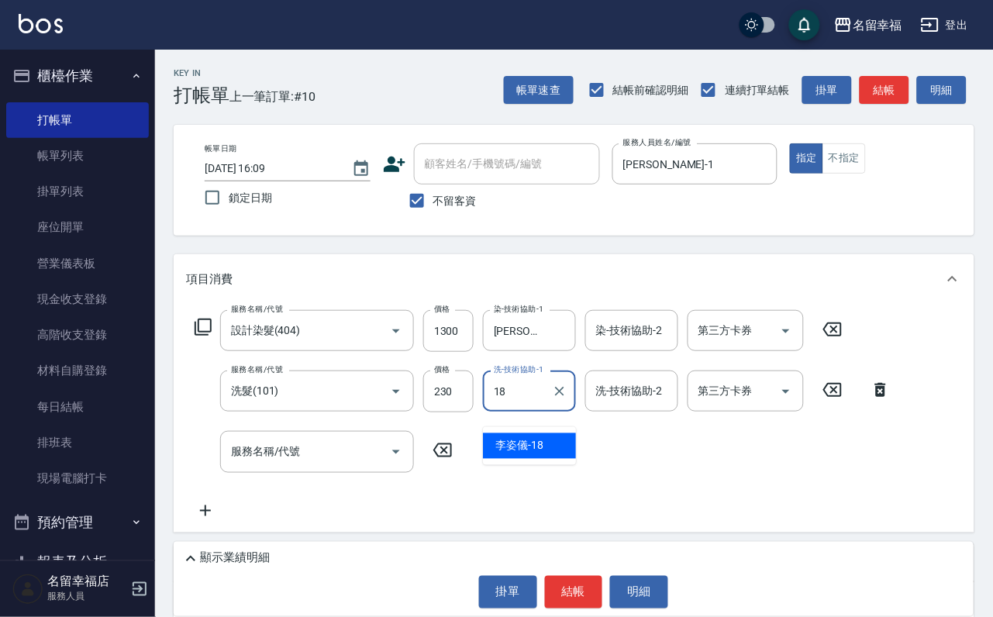
type input "[PERSON_NAME]-18"
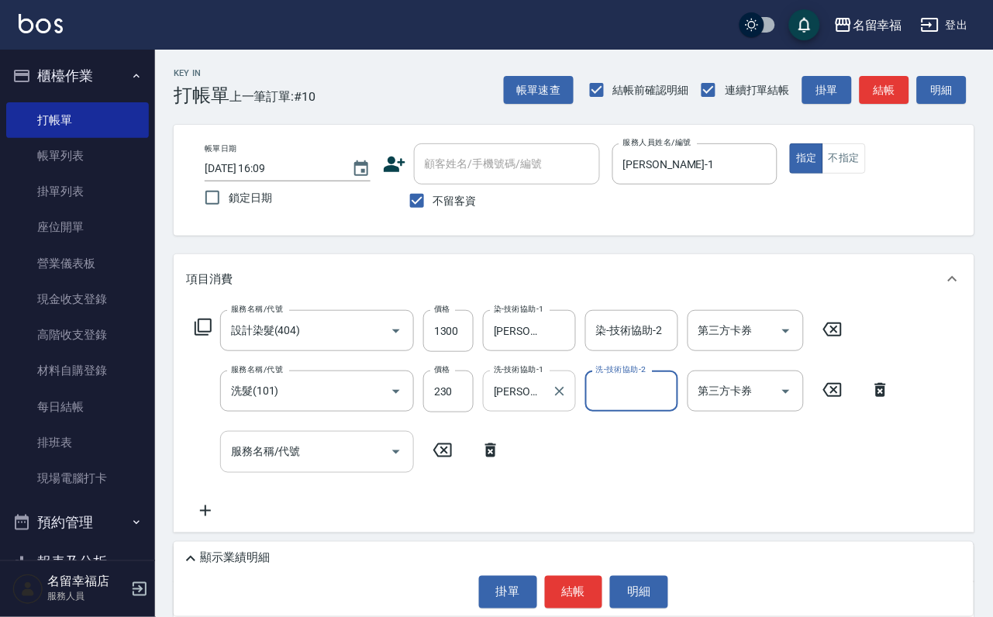
click at [329, 464] on input "服務名稱/代號" at bounding box center [305, 451] width 157 height 27
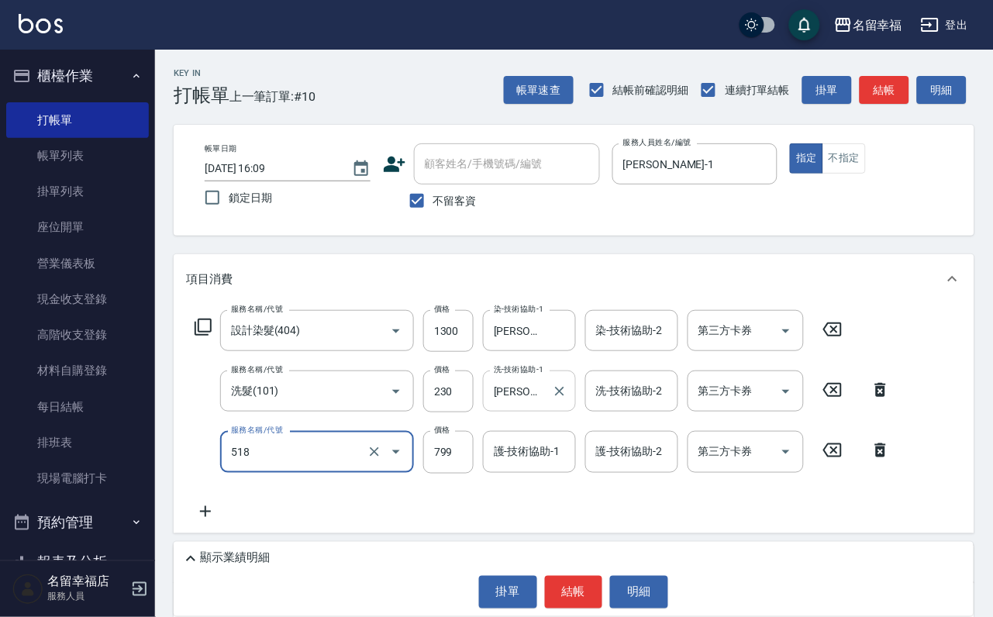
type input "水光針護髮(518)"
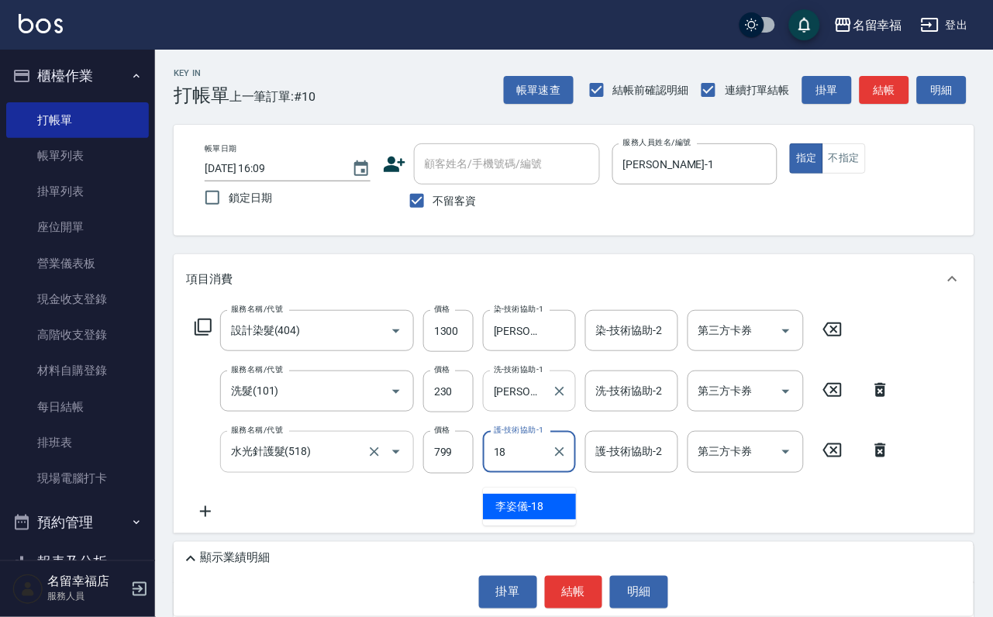
type input "[PERSON_NAME]-18"
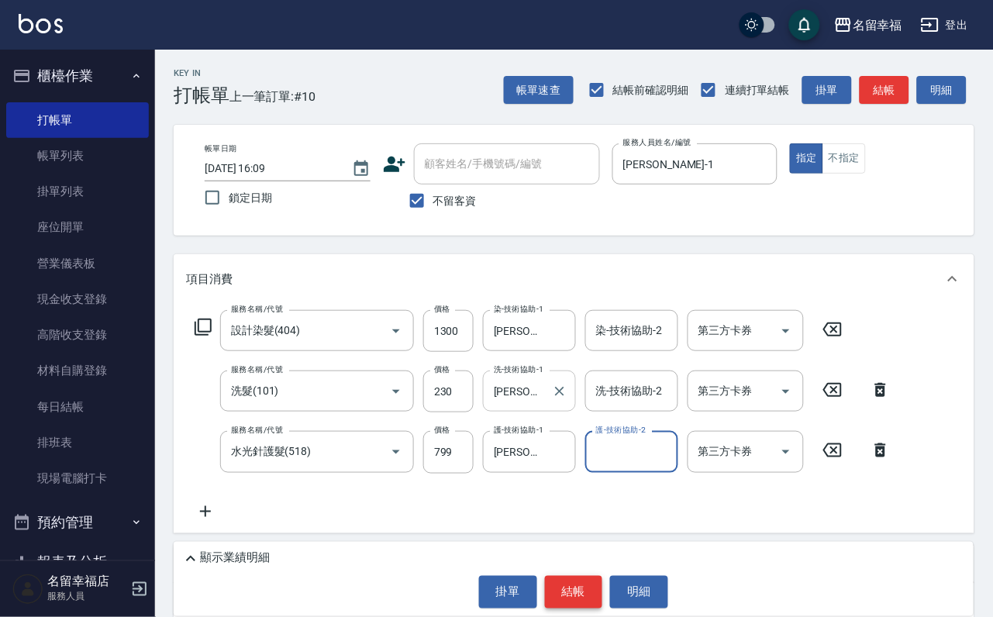
click at [550, 587] on button "結帳" at bounding box center [574, 592] width 58 height 33
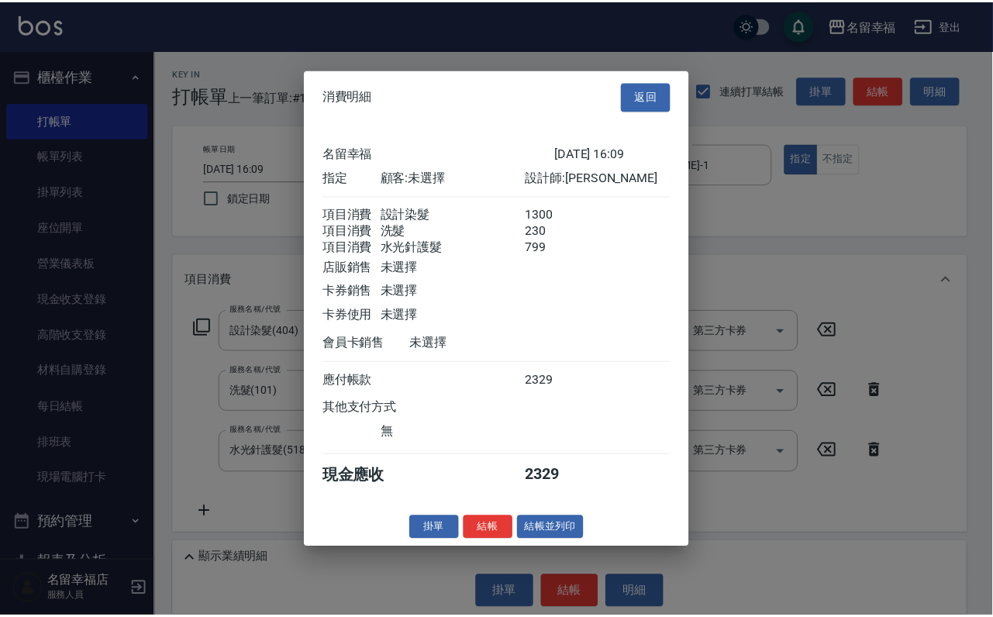
scroll to position [307, 0]
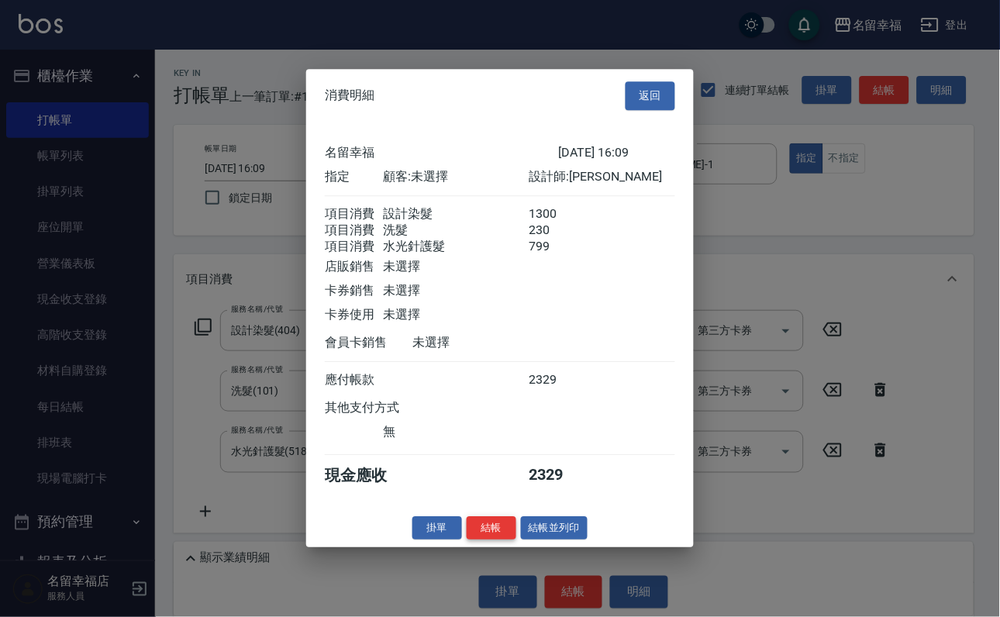
click at [477, 540] on button "結帳" at bounding box center [492, 528] width 50 height 24
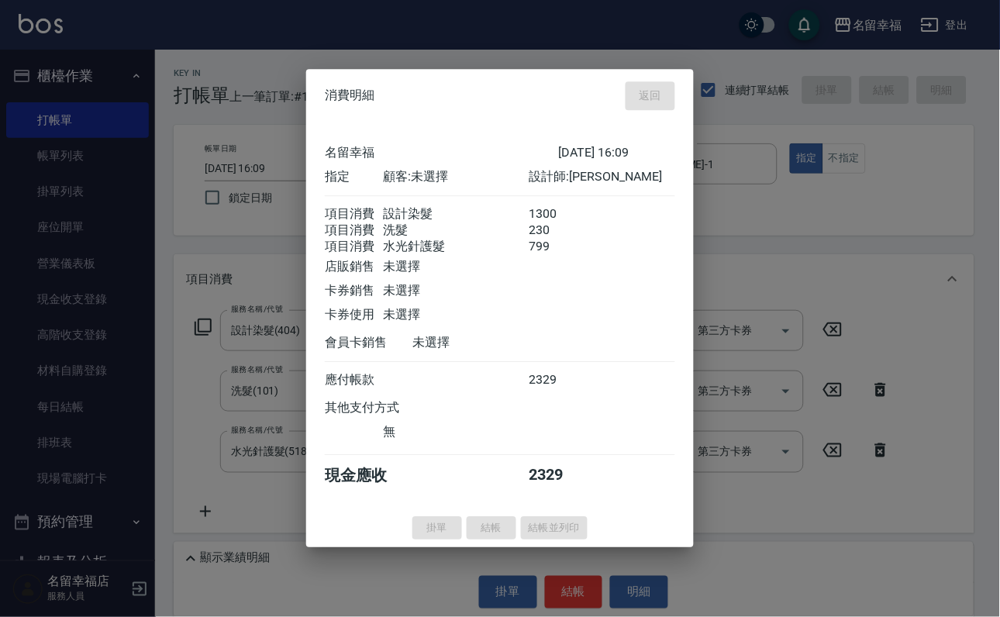
type input "2025/09/17 16:15"
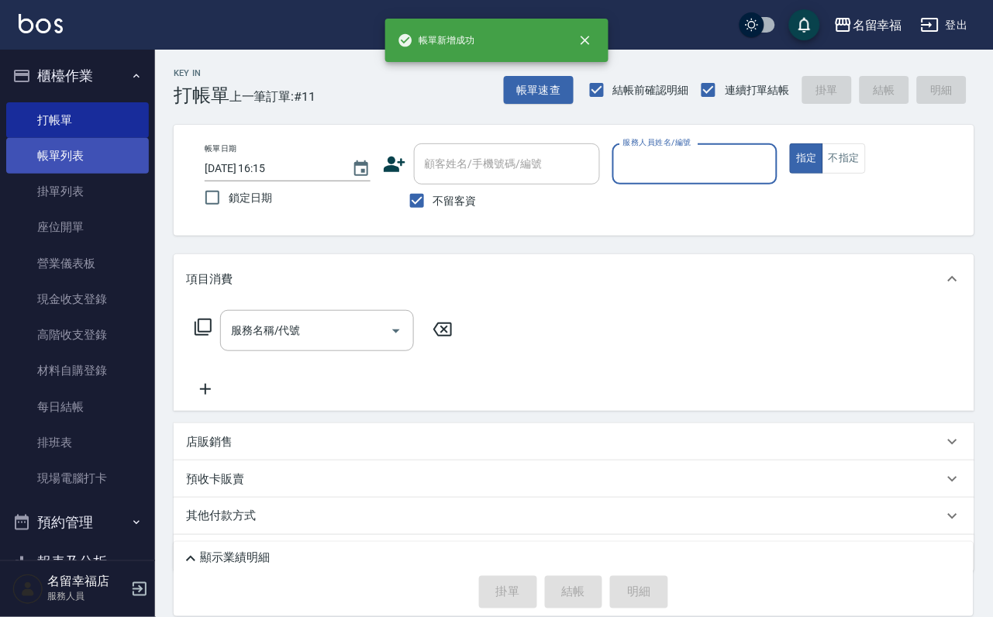
click at [63, 171] on link "帳單列表" at bounding box center [77, 156] width 143 height 36
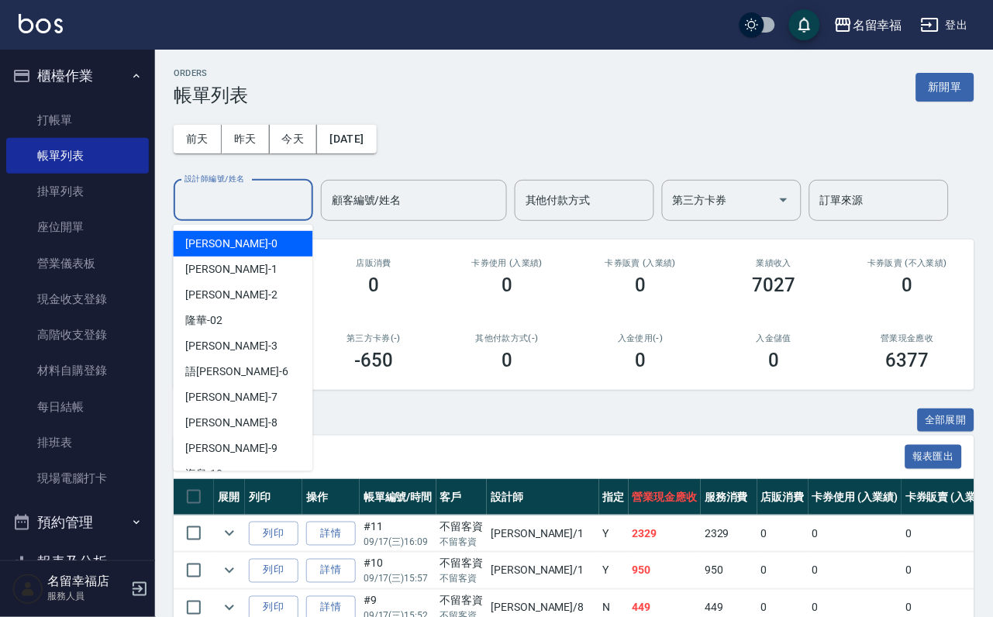
click at [247, 214] on input "設計師編號/姓名" at bounding box center [244, 200] width 126 height 27
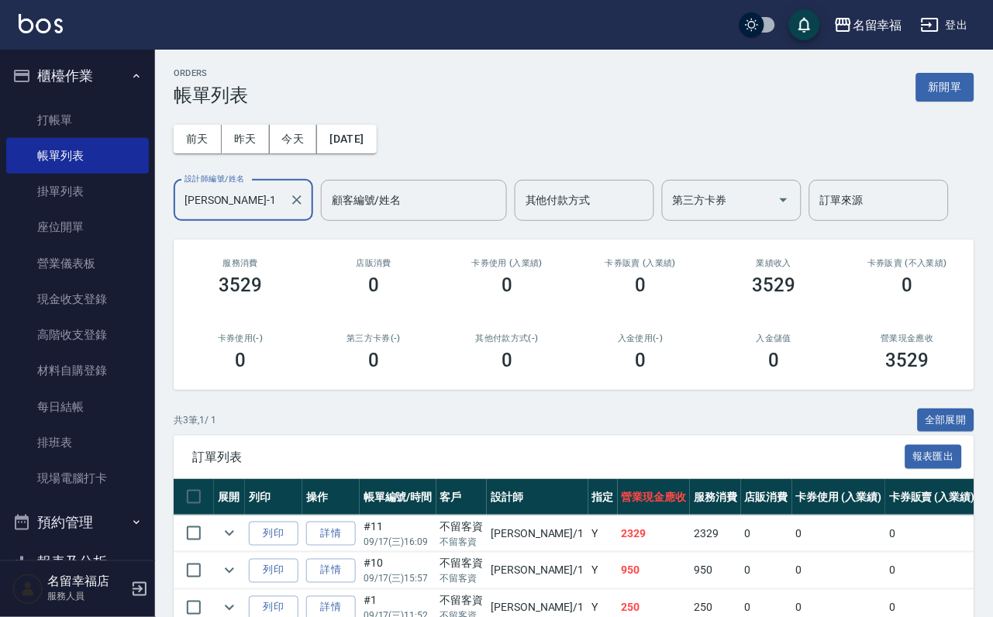
scroll to position [179, 0]
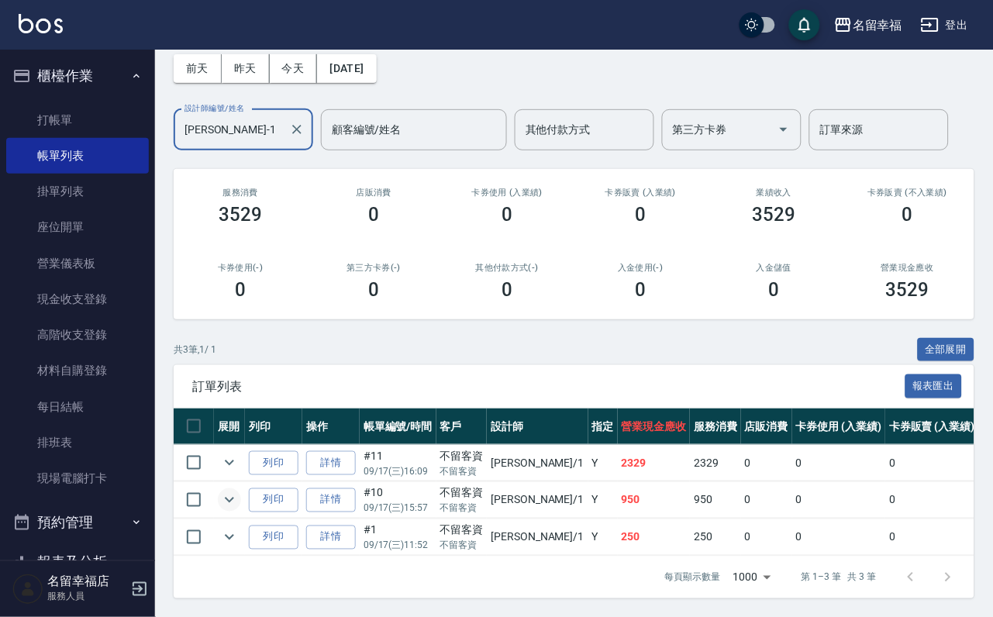
type input "[PERSON_NAME]-1"
click at [239, 491] on icon "expand row" at bounding box center [229, 500] width 19 height 19
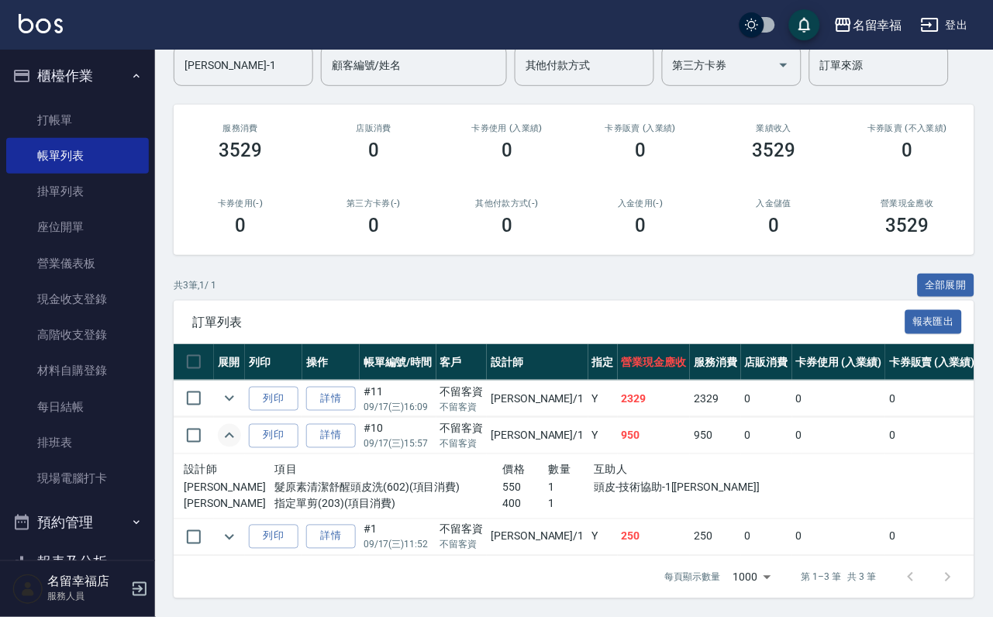
scroll to position [247, 0]
click at [350, 424] on link "詳情" at bounding box center [331, 436] width 50 height 24
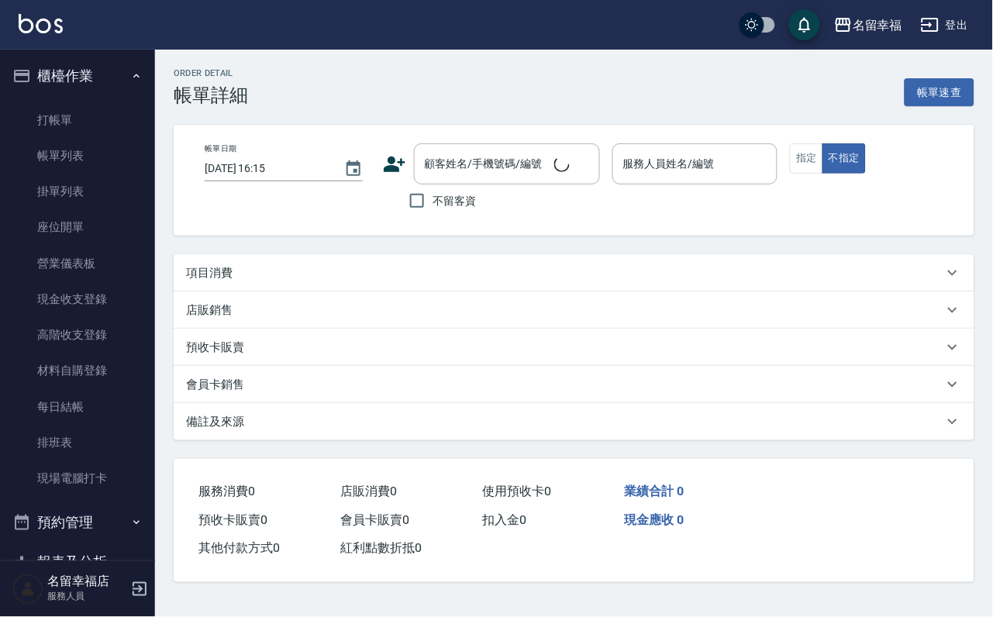
type input "2025/09/17 15:57"
checkbox input "true"
type input "[PERSON_NAME]-1"
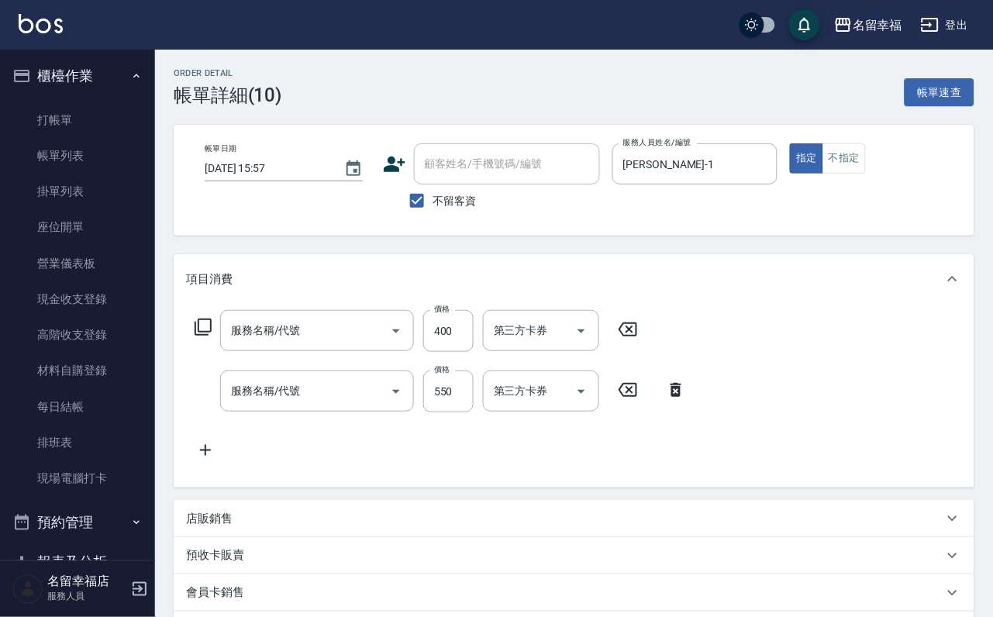
type input "指定單剪(203)"
type input "髮原素清潔舒醒頭皮洗(602)"
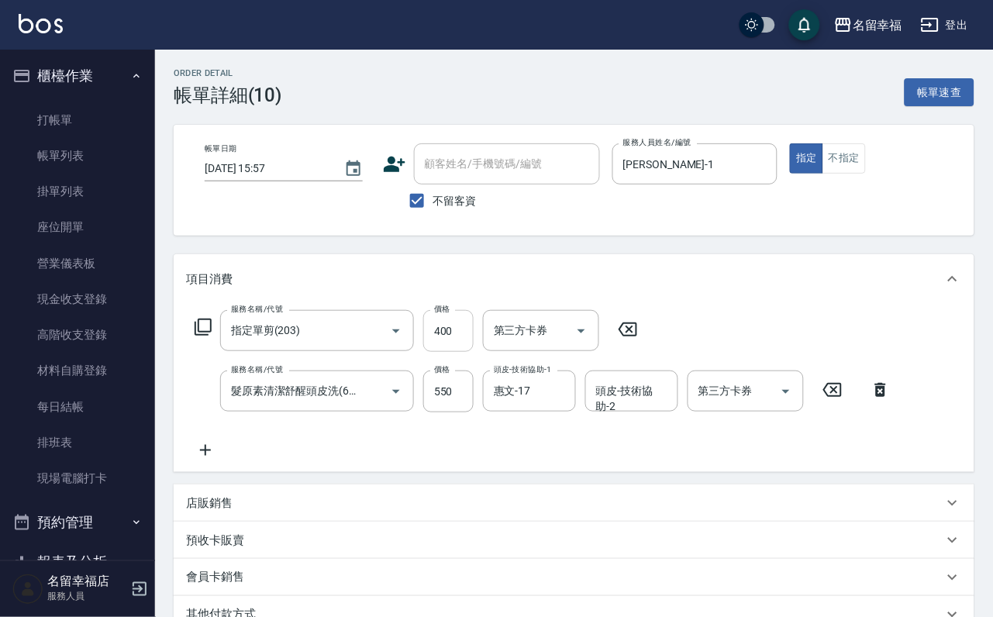
click at [472, 338] on input "400" at bounding box center [448, 331] width 50 height 42
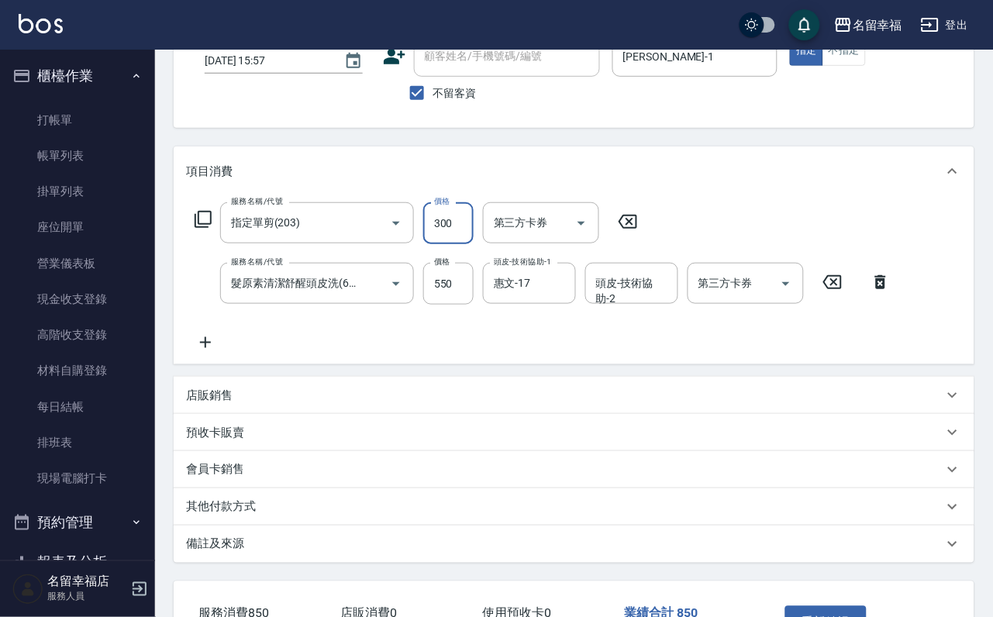
scroll to position [278, 0]
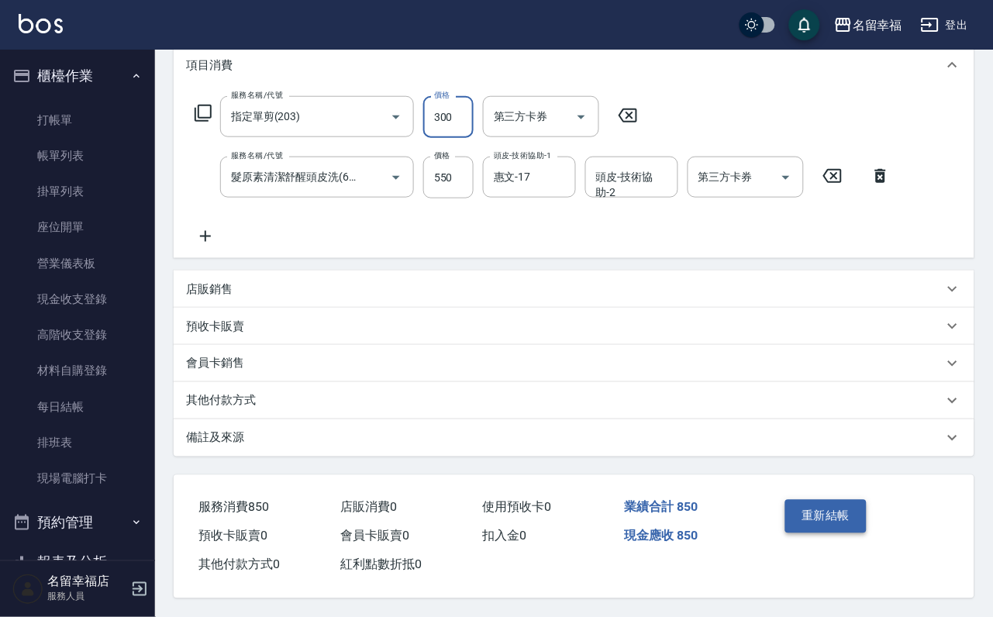
type input "300"
click at [835, 500] on button "重新結帳" at bounding box center [826, 516] width 82 height 33
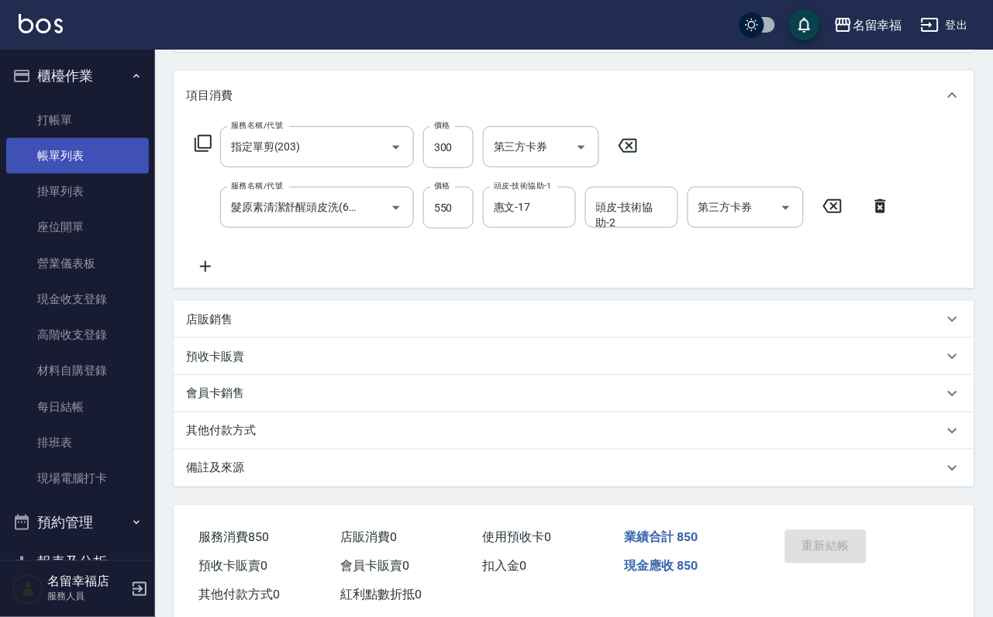
scroll to position [0, 0]
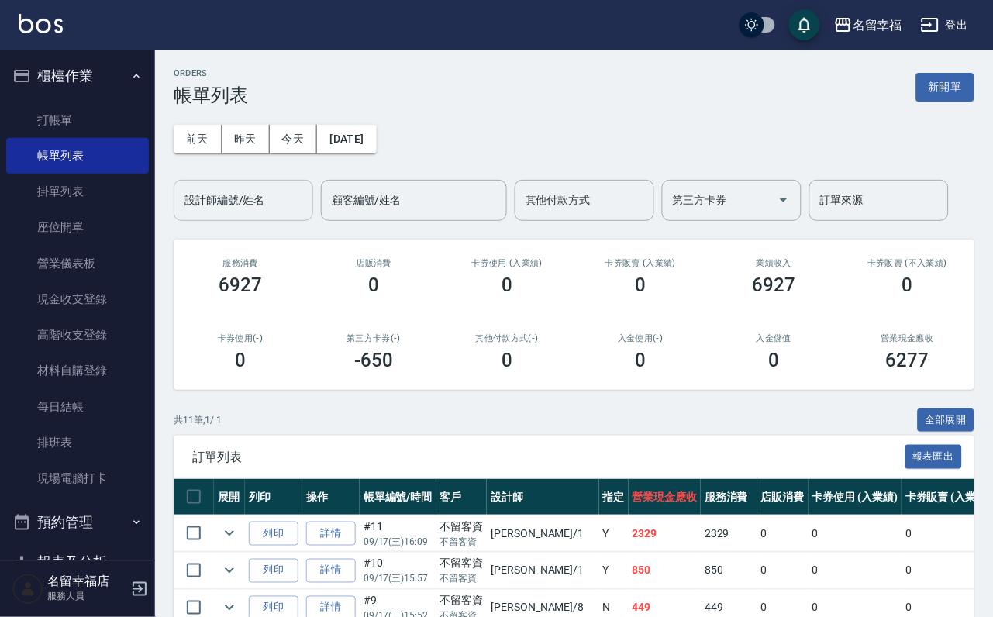
click at [255, 199] on input "設計師編號/姓名" at bounding box center [244, 200] width 126 height 27
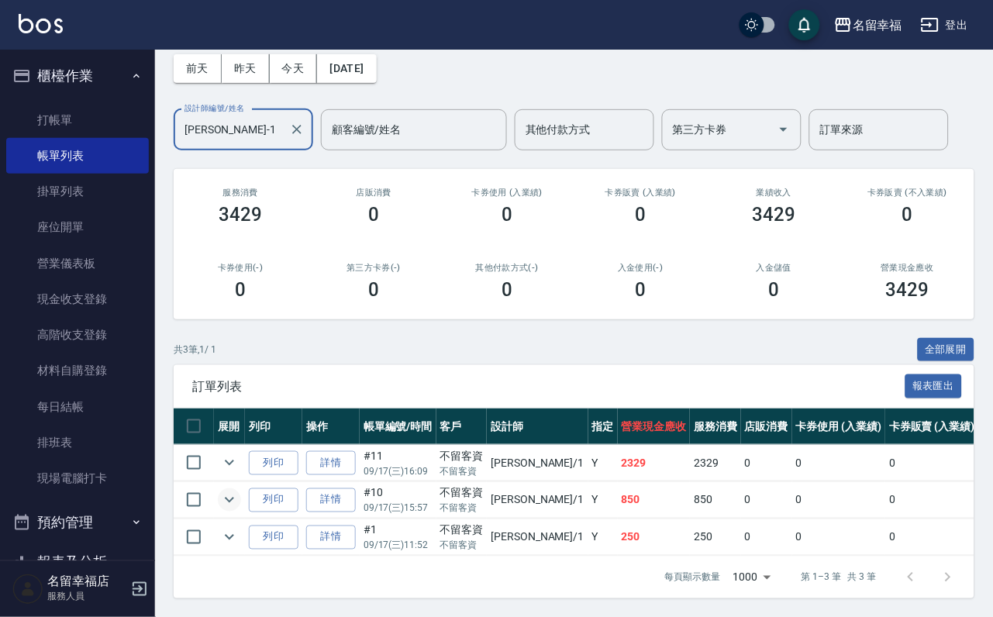
scroll to position [179, 0]
type input "[PERSON_NAME]-1"
click at [83, 123] on link "打帳單" at bounding box center [77, 120] width 143 height 36
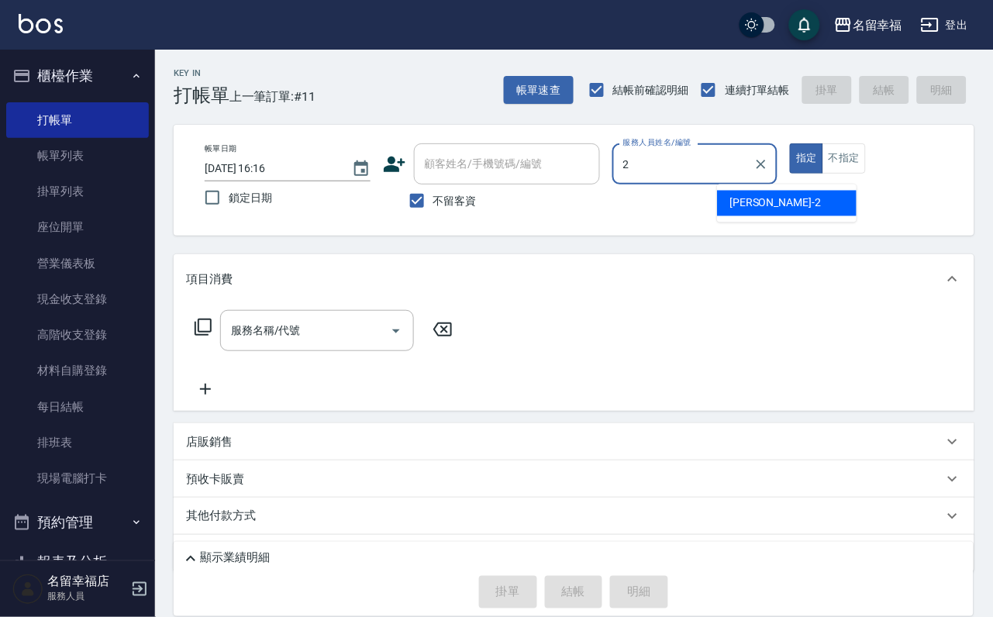
type input "碧涵-2"
type button "true"
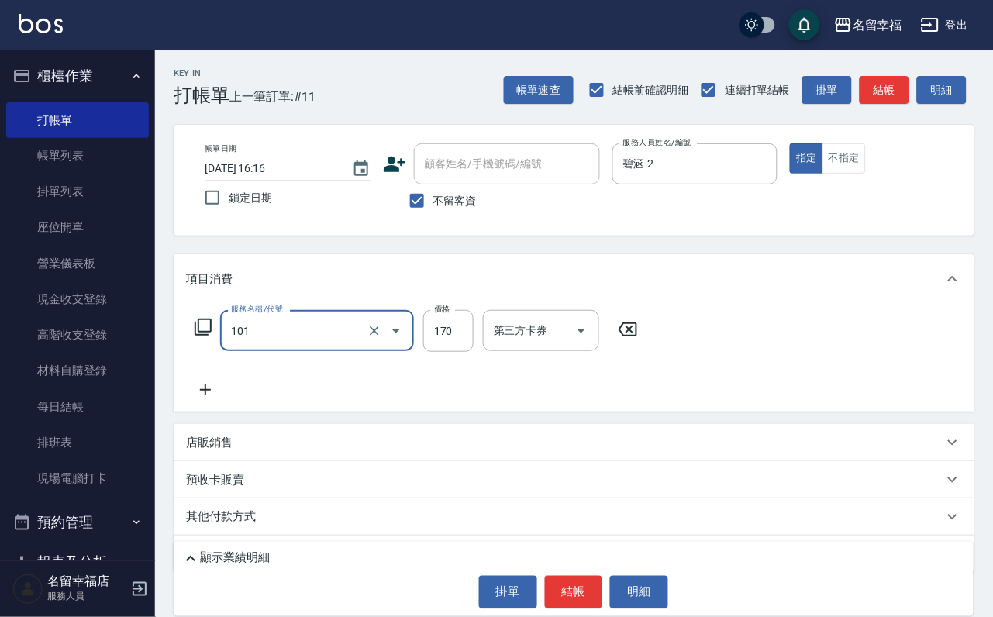
type input "洗髮(101)"
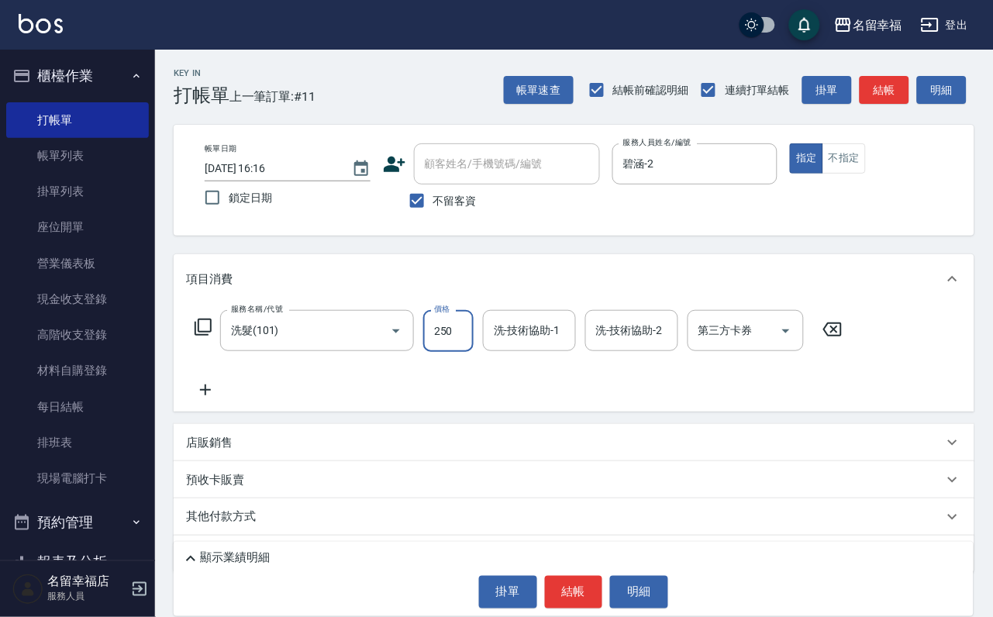
type input "250"
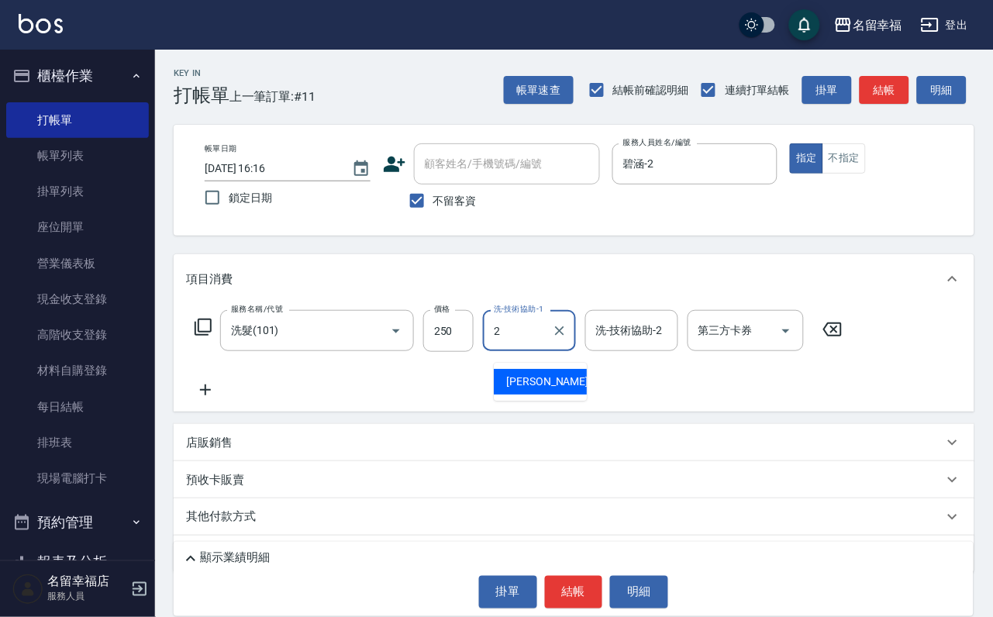
type input "碧涵-2"
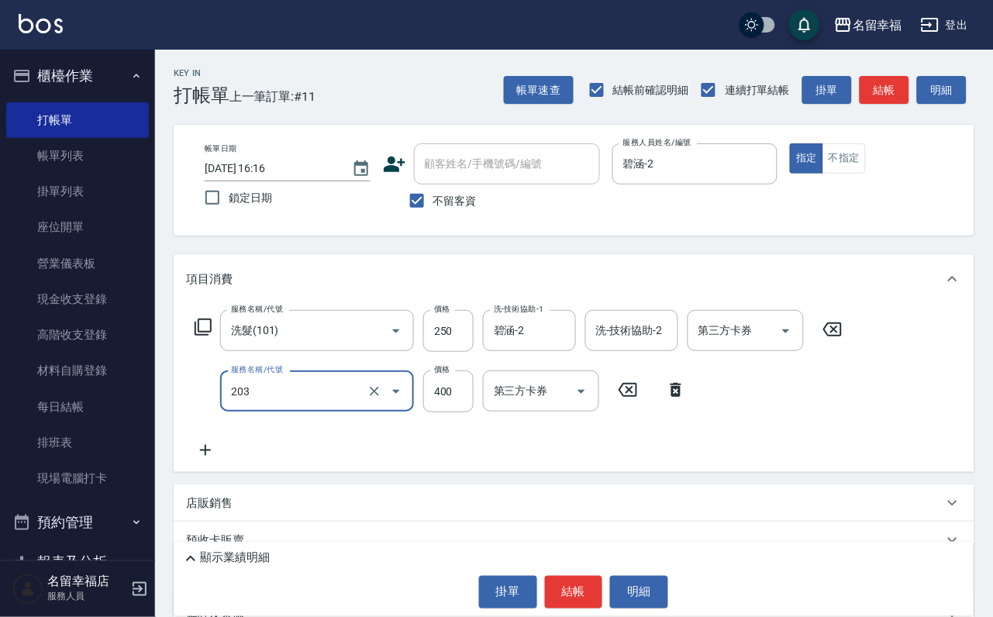
type input "指定單剪(203)"
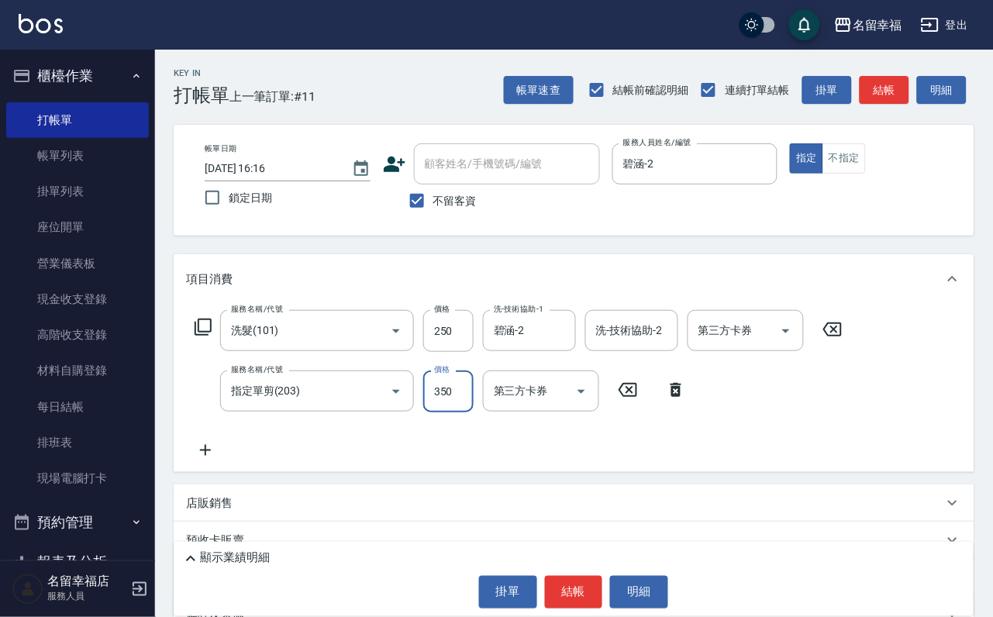
type input "350"
click at [584, 582] on button "結帳" at bounding box center [574, 592] width 58 height 33
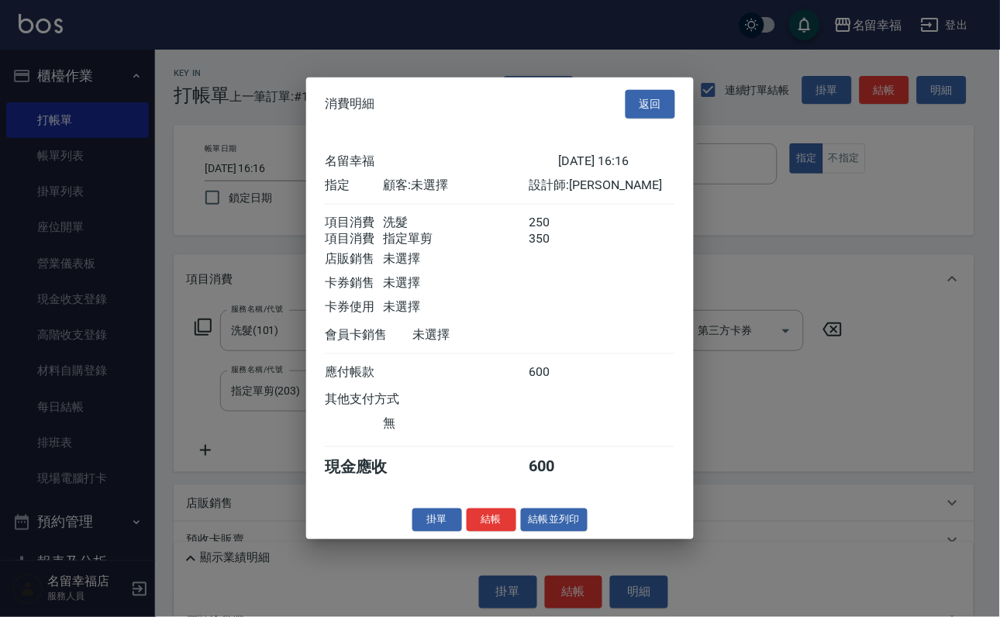
scroll to position [250, 0]
click at [484, 532] on button "結帳" at bounding box center [492, 520] width 50 height 24
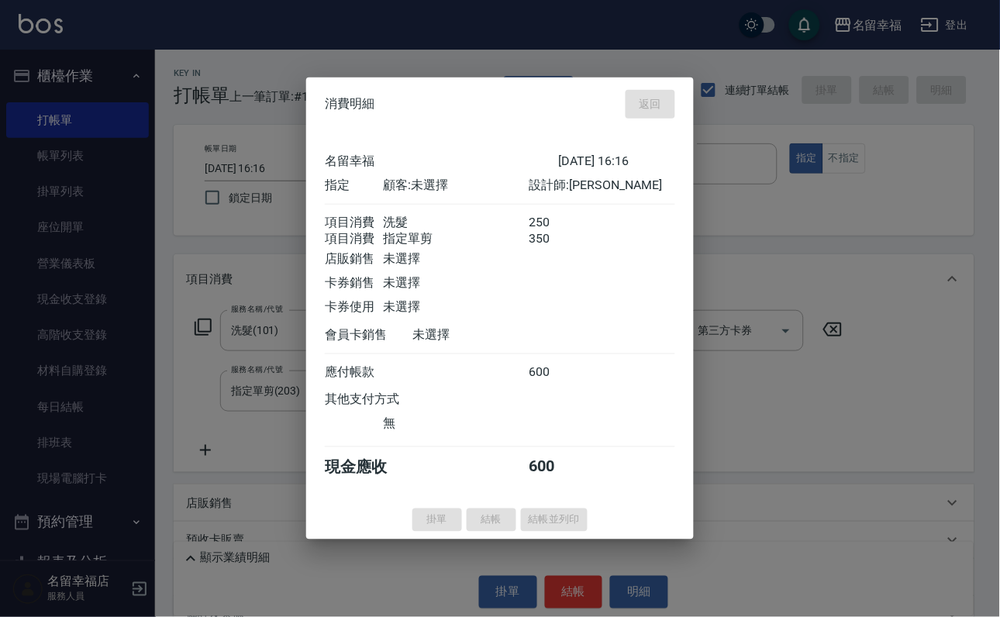
type input "2025/09/17 16:46"
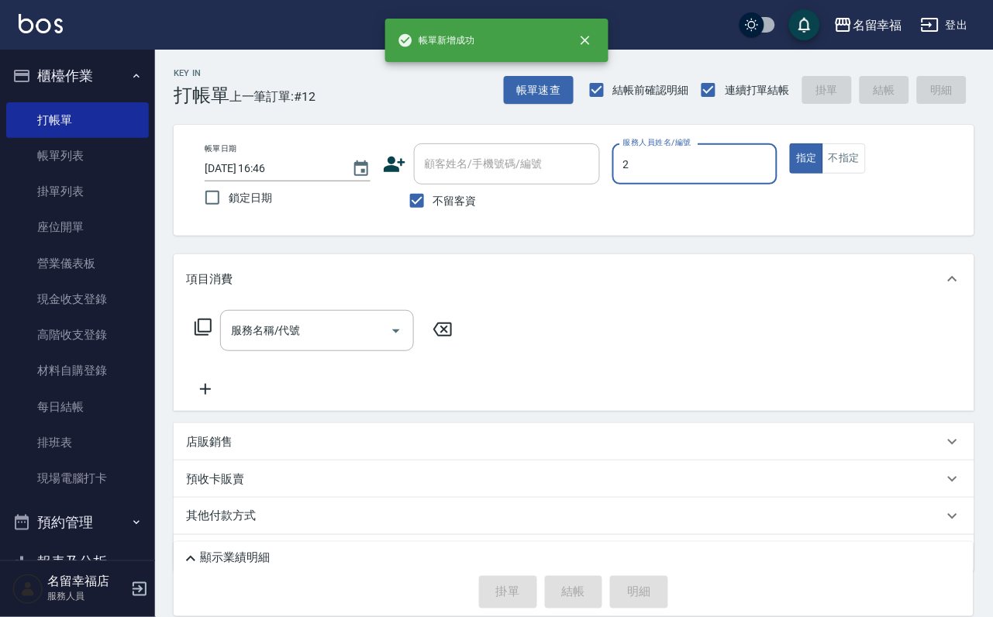
type input "碧涵-2"
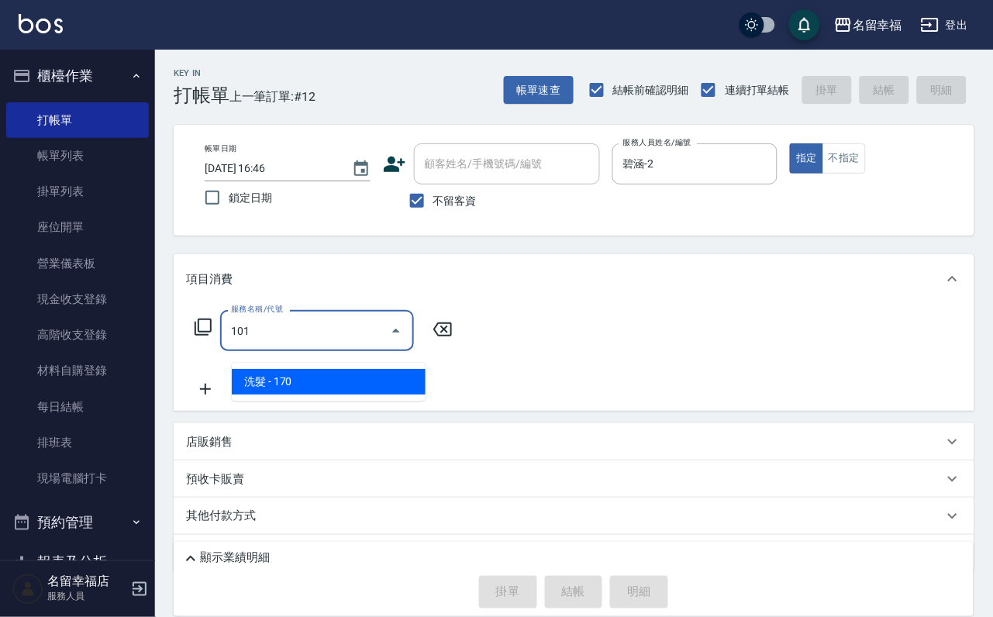
type input "洗髮(101)"
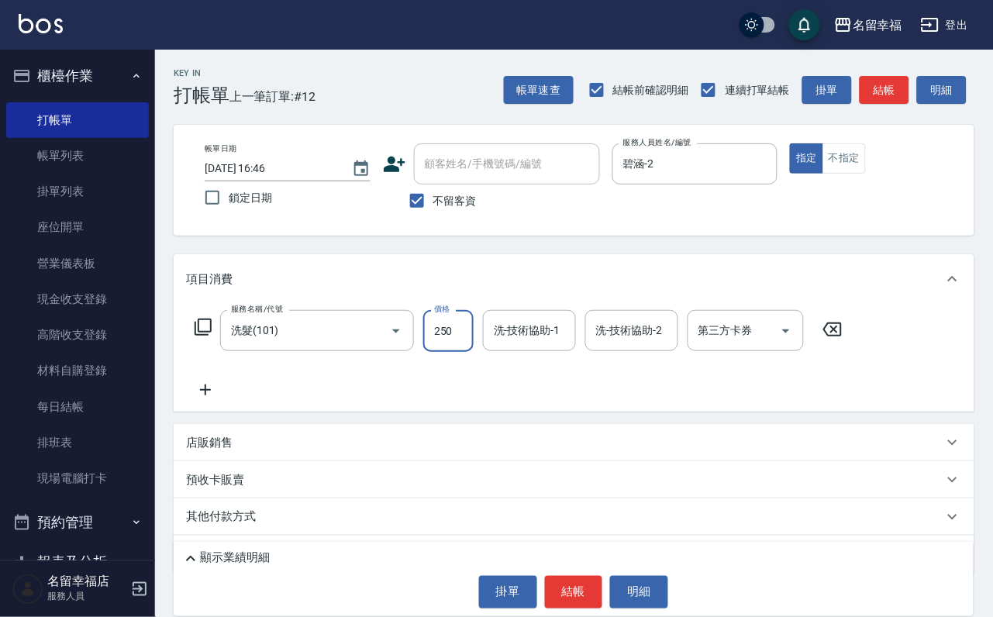
type input "250"
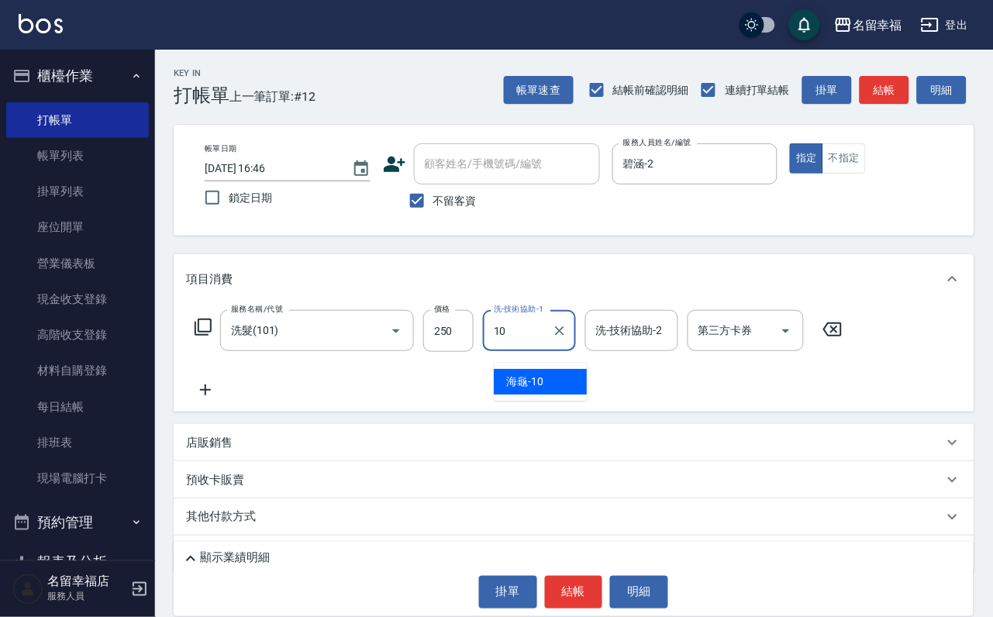
type input "海龜-10"
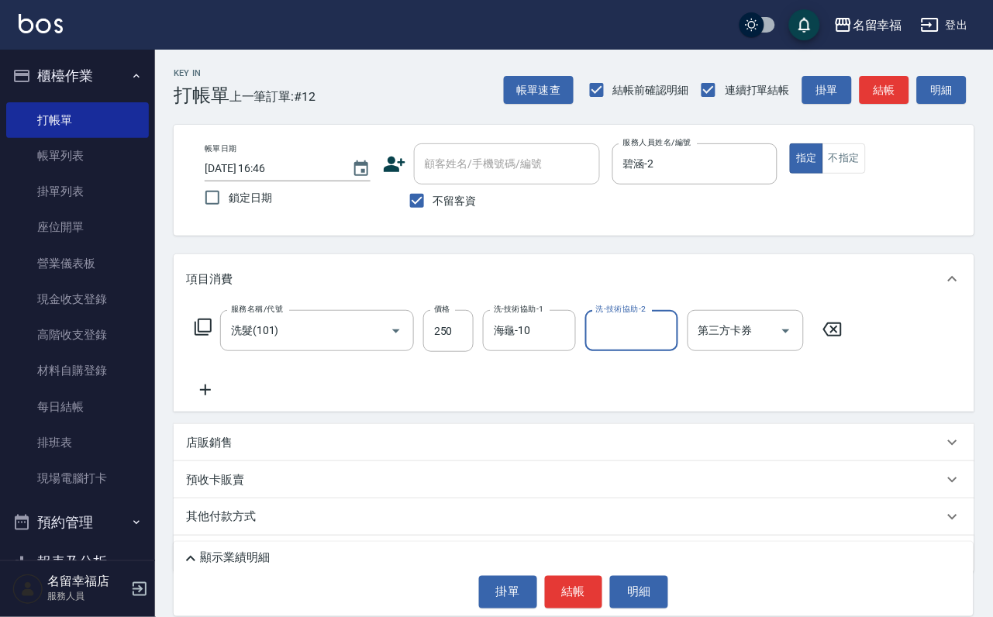
click at [208, 337] on icon at bounding box center [203, 327] width 19 height 19
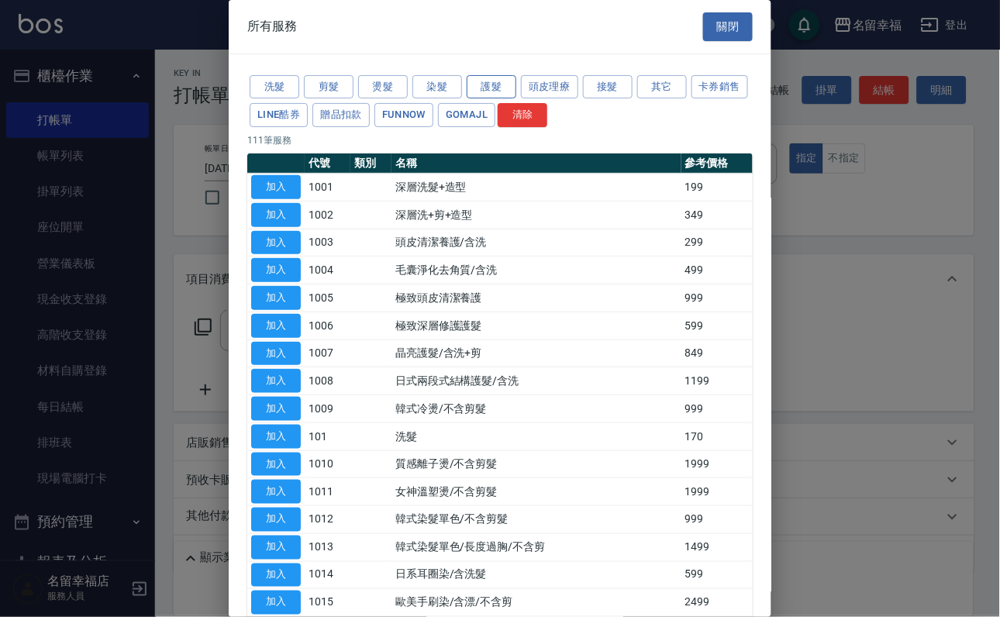
click at [499, 94] on button "護髮" at bounding box center [492, 87] width 50 height 24
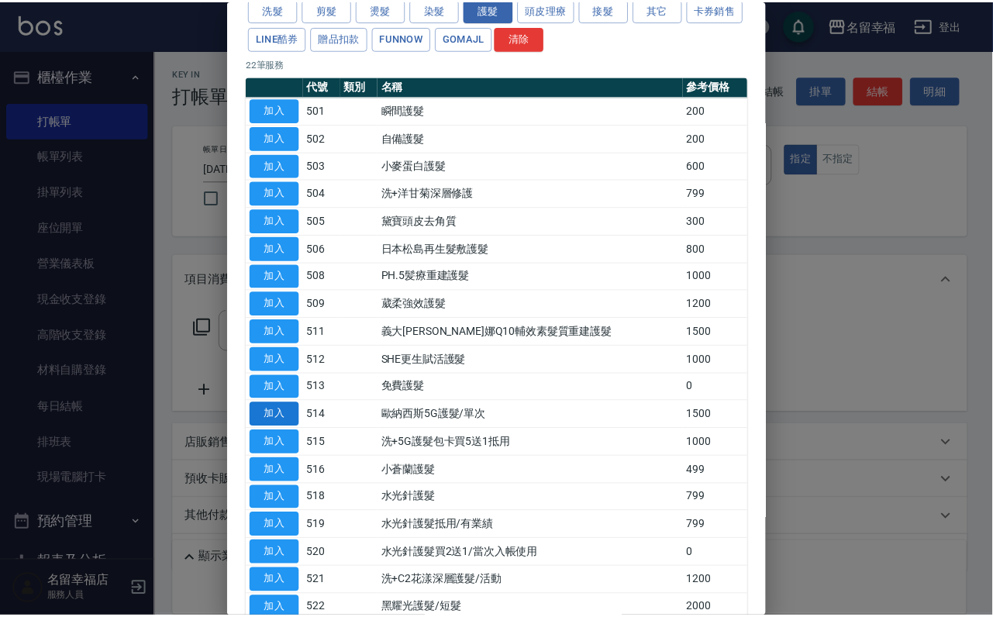
scroll to position [233, 0]
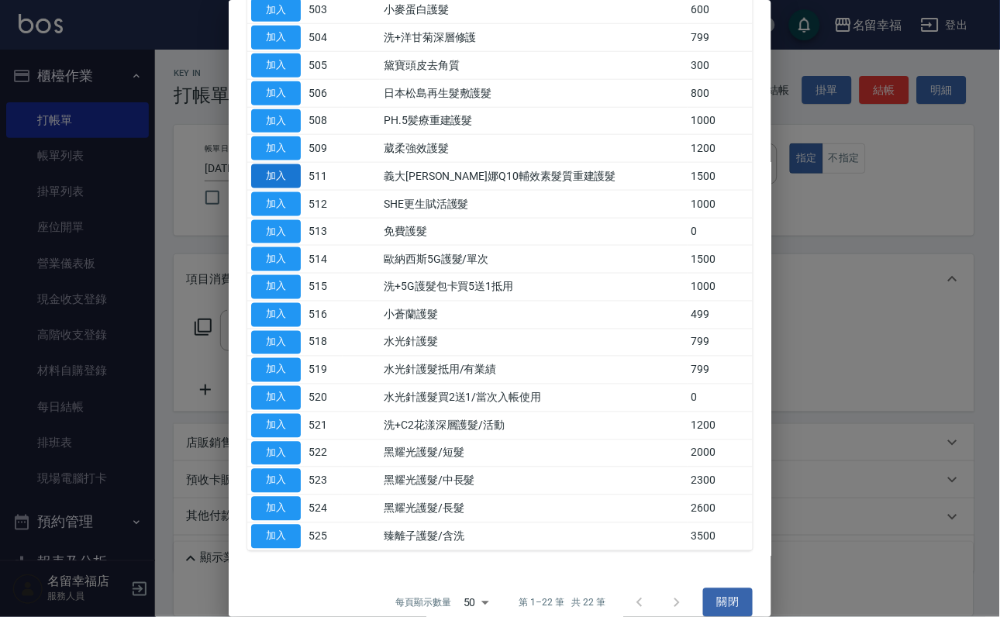
click at [258, 188] on button "加入" at bounding box center [276, 176] width 50 height 24
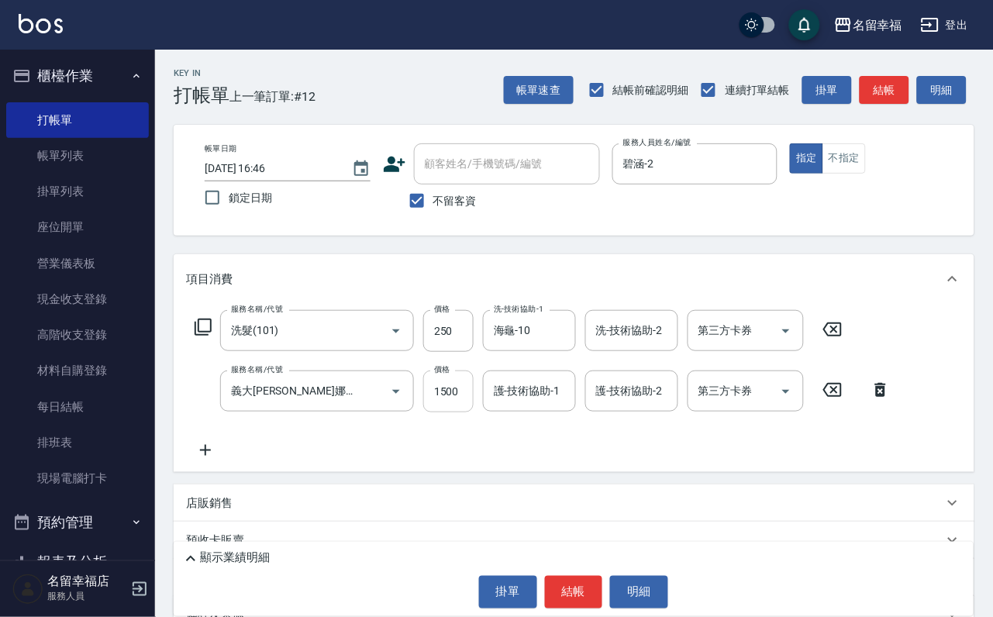
click at [440, 406] on input "1500" at bounding box center [448, 392] width 50 height 42
type input "1200"
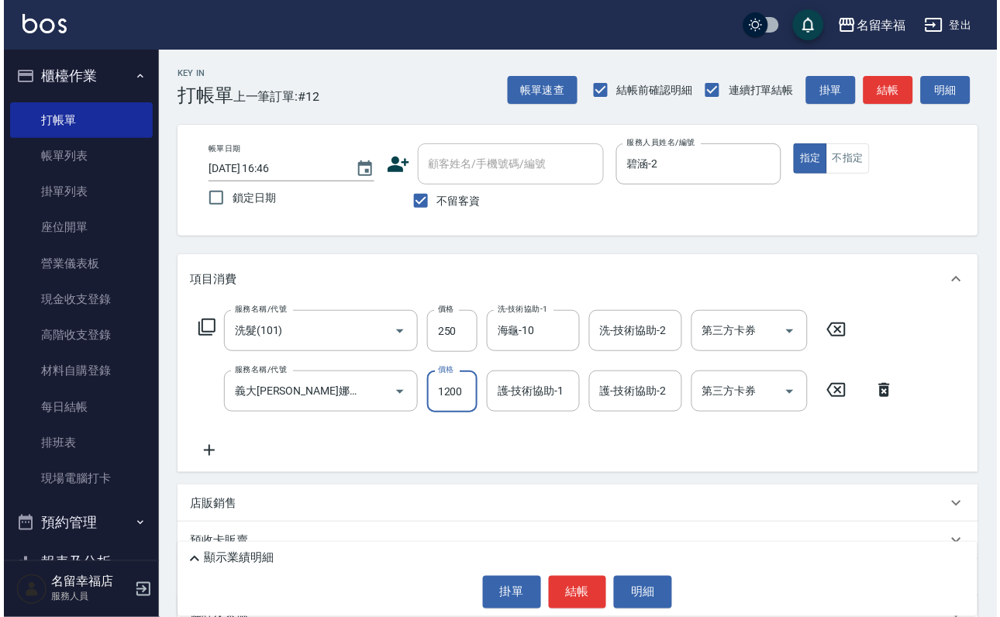
scroll to position [0, 0]
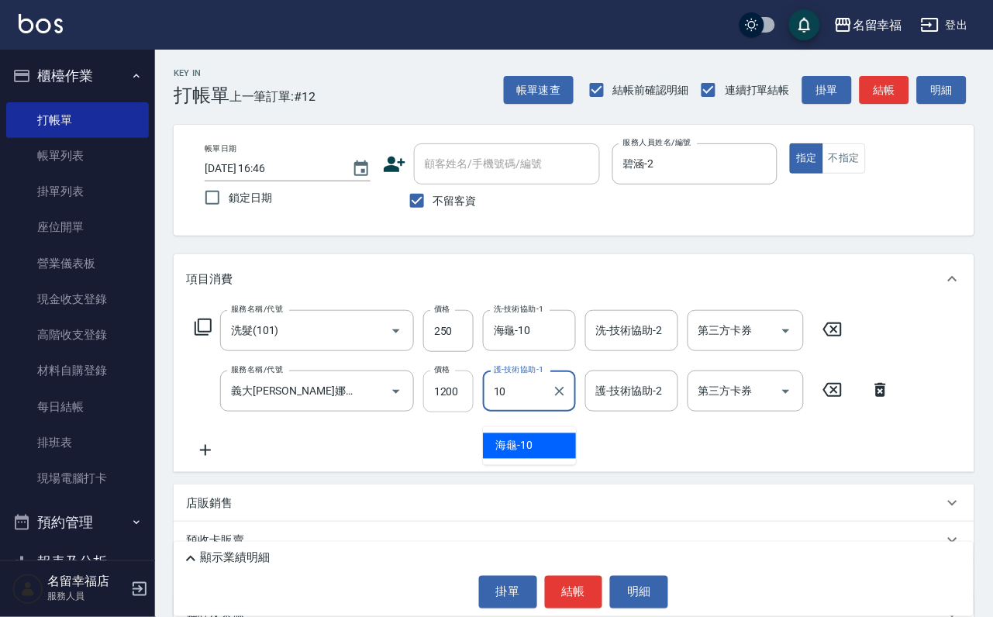
type input "海龜-10"
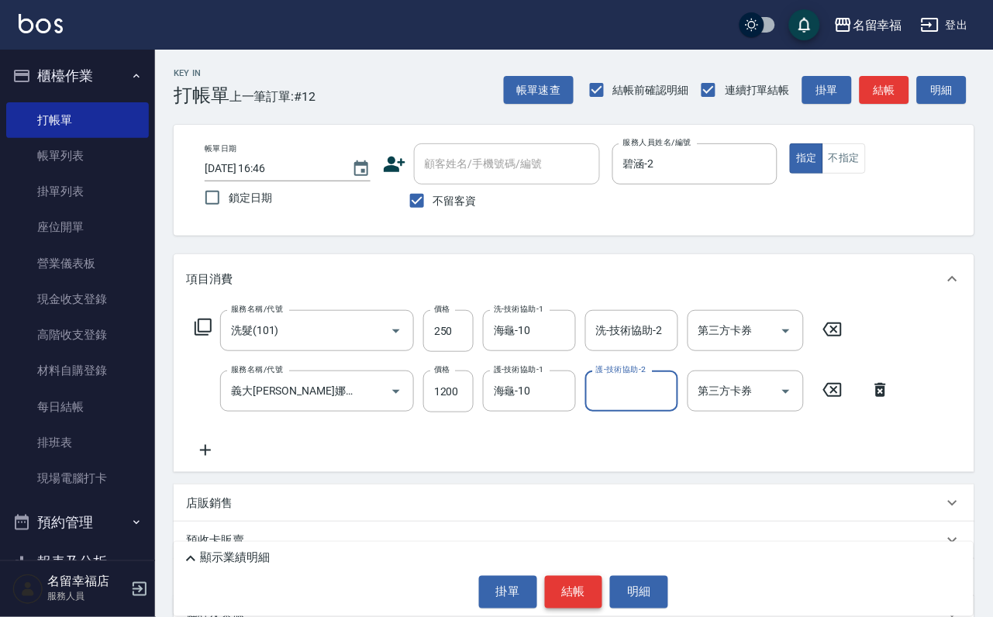
click at [568, 576] on button "結帳" at bounding box center [574, 592] width 58 height 33
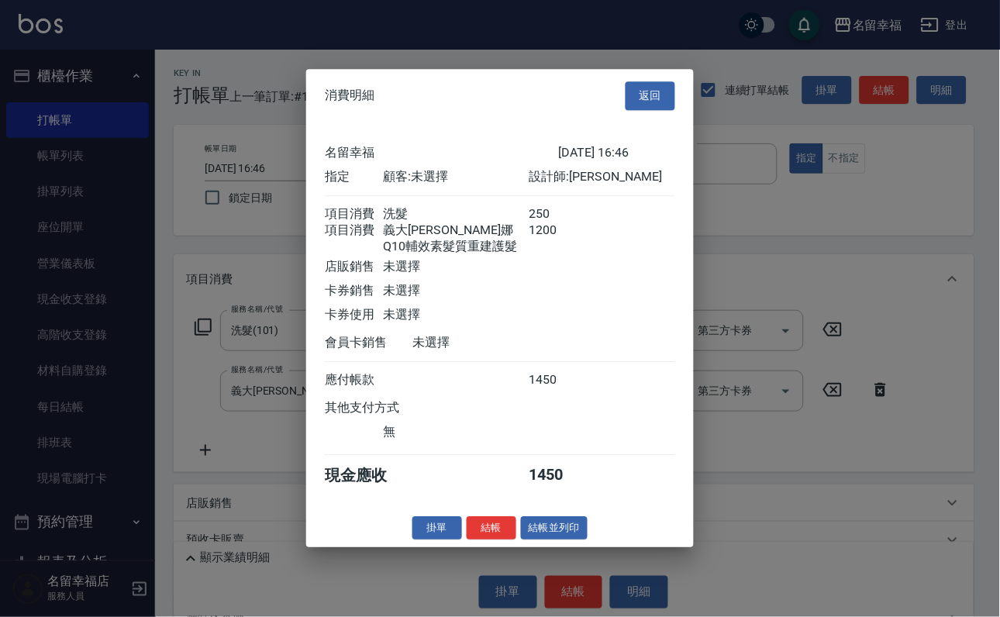
scroll to position [278, 0]
click at [446, 540] on div "掛單 結帳 結帳並列印" at bounding box center [500, 528] width 388 height 24
click at [476, 540] on button "結帳" at bounding box center [492, 528] width 50 height 24
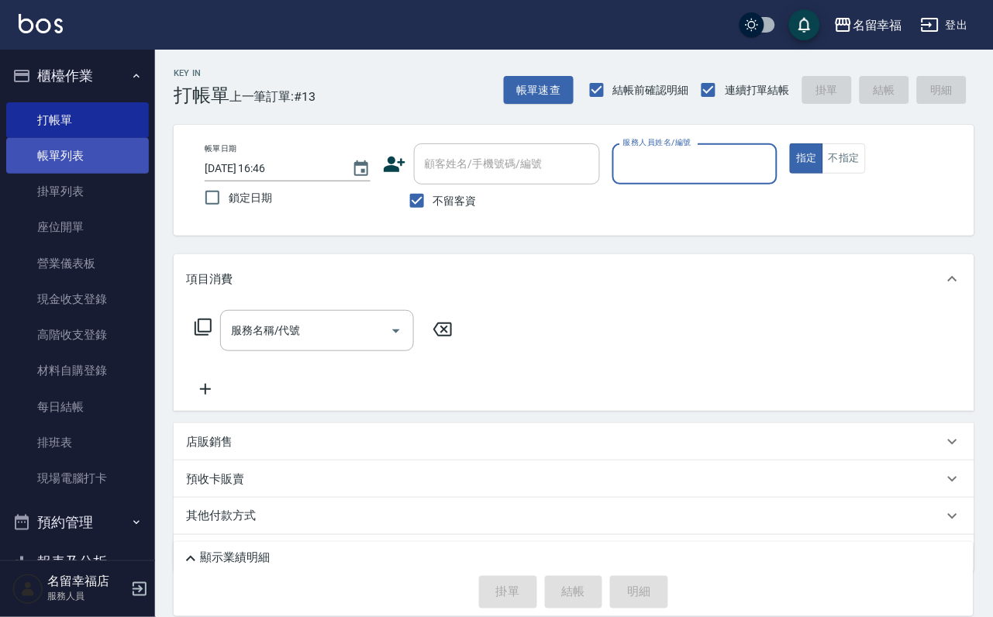
click at [89, 161] on link "帳單列表" at bounding box center [77, 156] width 143 height 36
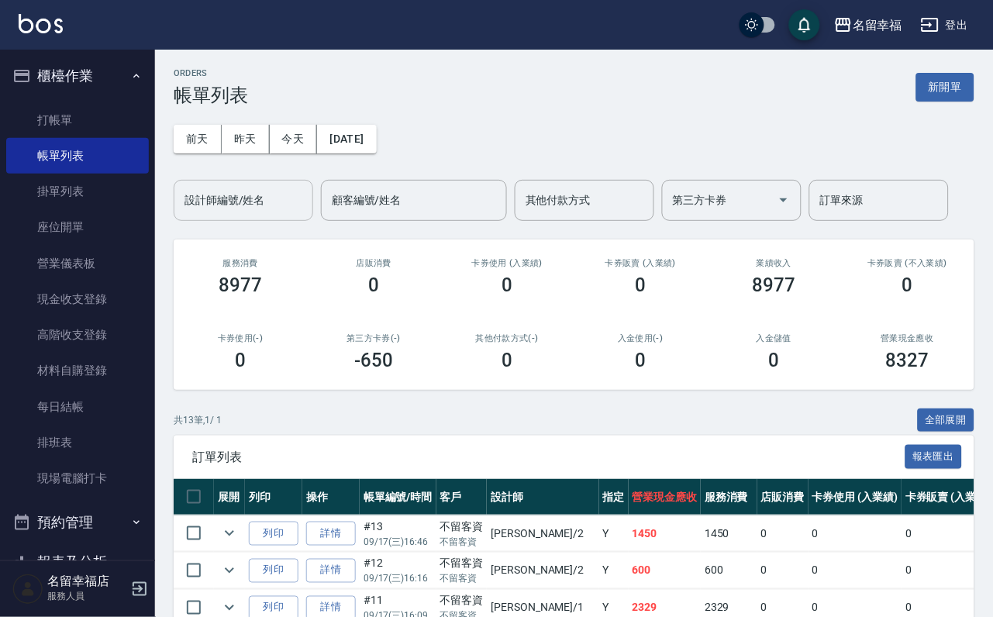
click at [227, 202] on input "設計師編號/姓名" at bounding box center [244, 200] width 126 height 27
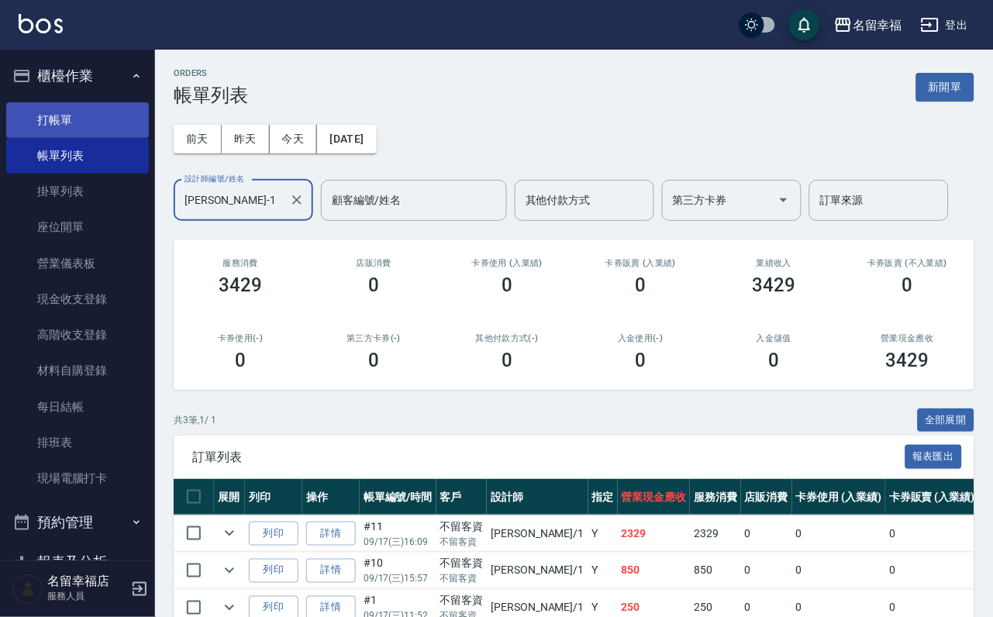
type input "[PERSON_NAME]-1"
click at [74, 127] on link "打帳單" at bounding box center [77, 120] width 143 height 36
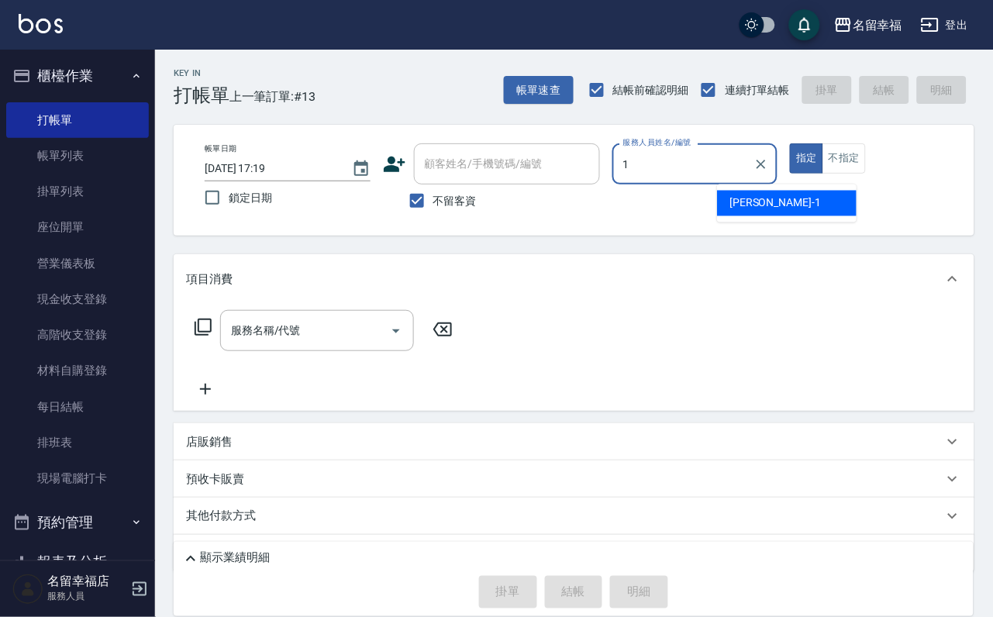
type input "[PERSON_NAME]-1"
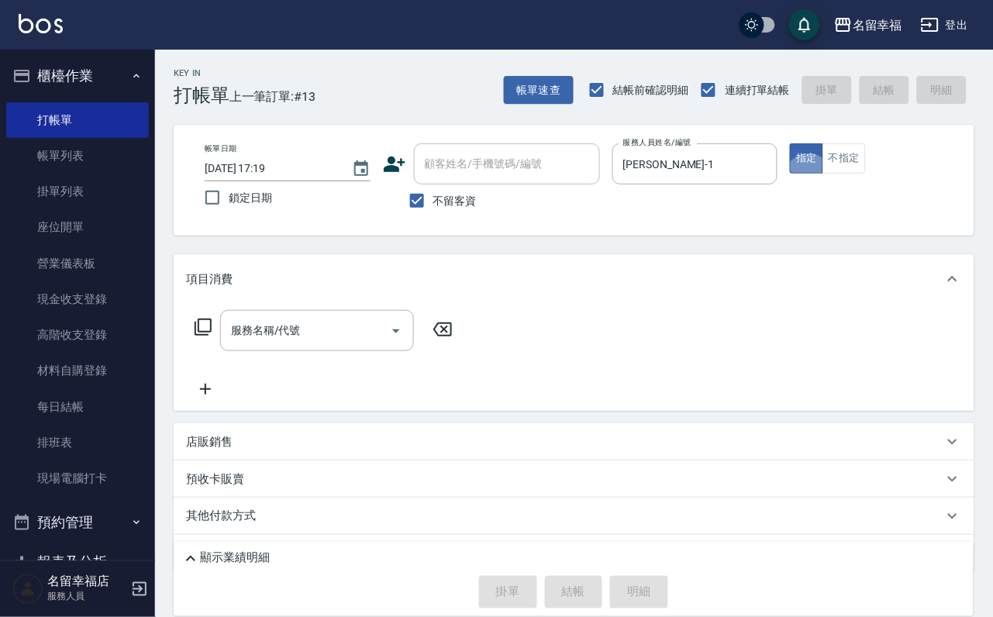
type button "true"
click at [316, 325] on div "服務名稱/代號" at bounding box center [317, 330] width 194 height 41
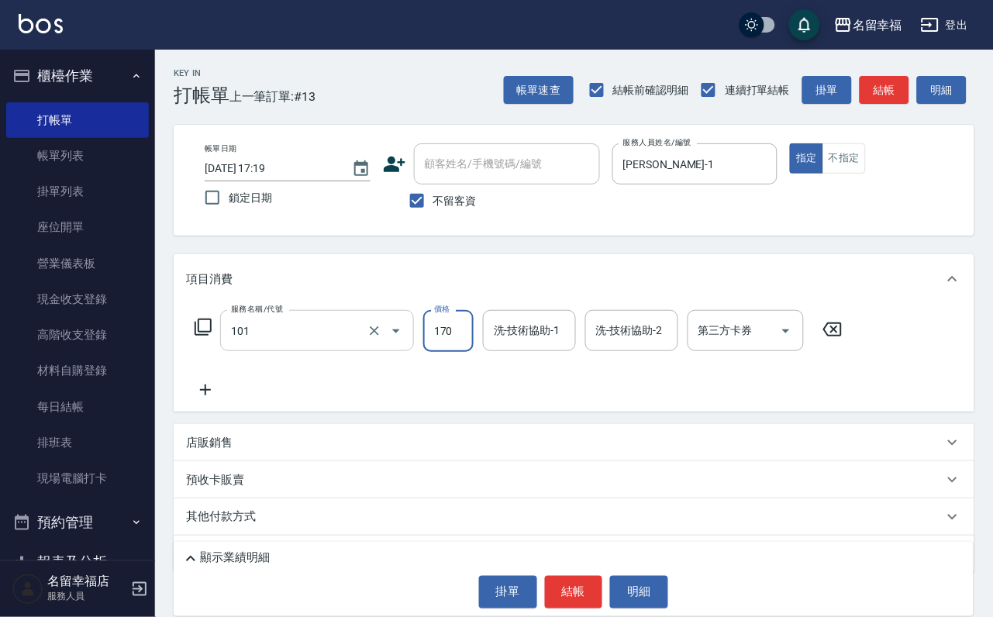
type input "洗髮(101)"
type input "230"
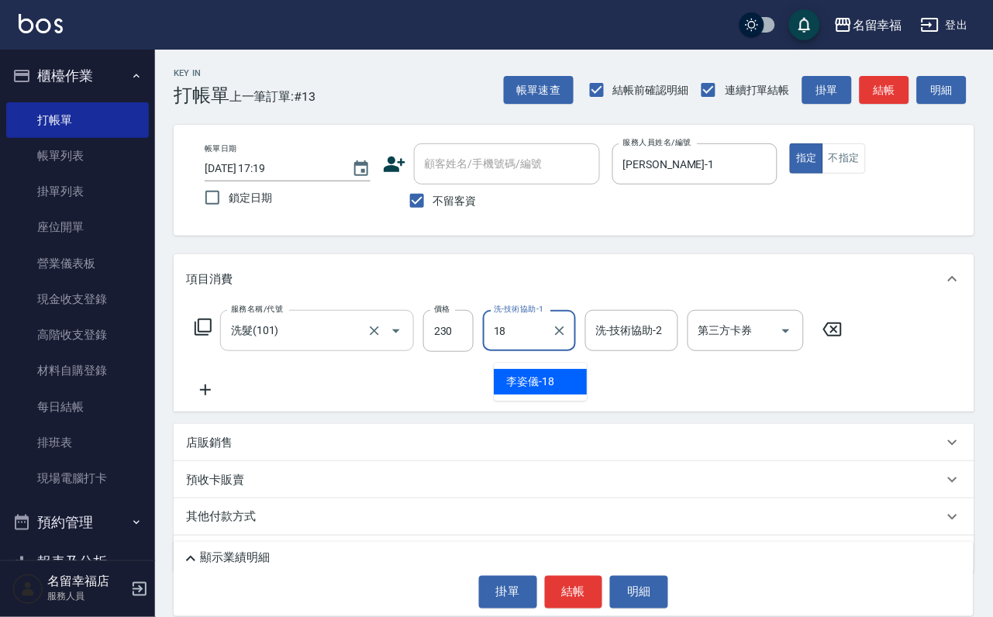
type input "[PERSON_NAME]-18"
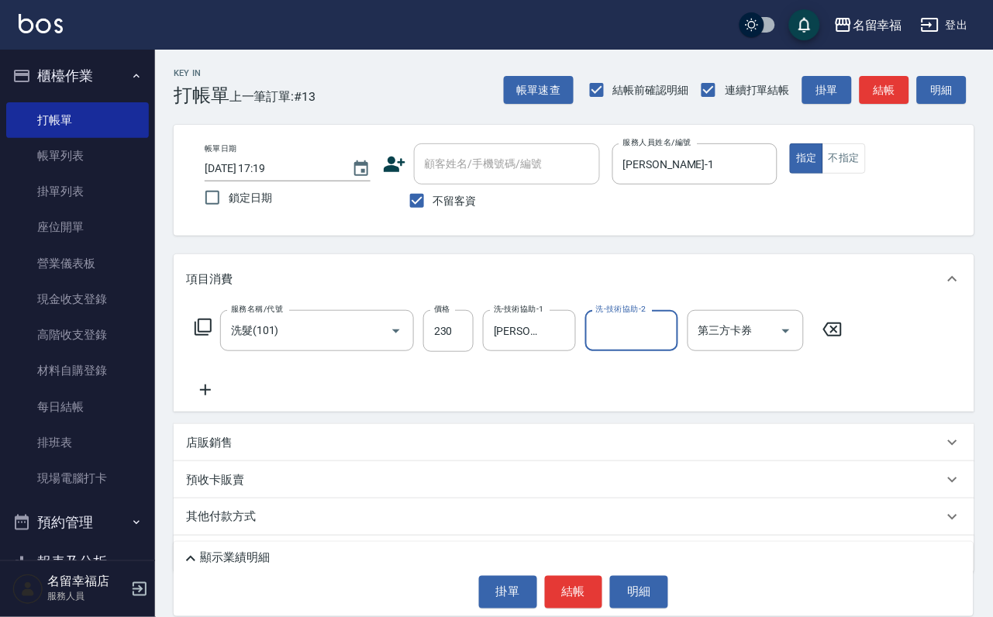
click at [209, 399] on icon at bounding box center [205, 390] width 39 height 19
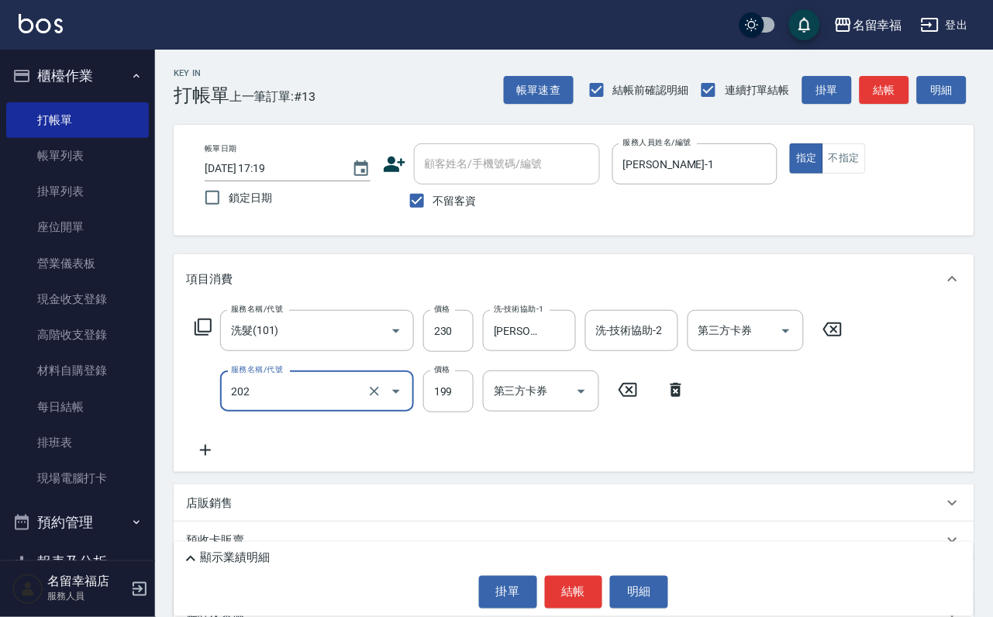
type input "不指定單剪(202)"
click at [195, 460] on icon at bounding box center [205, 450] width 39 height 19
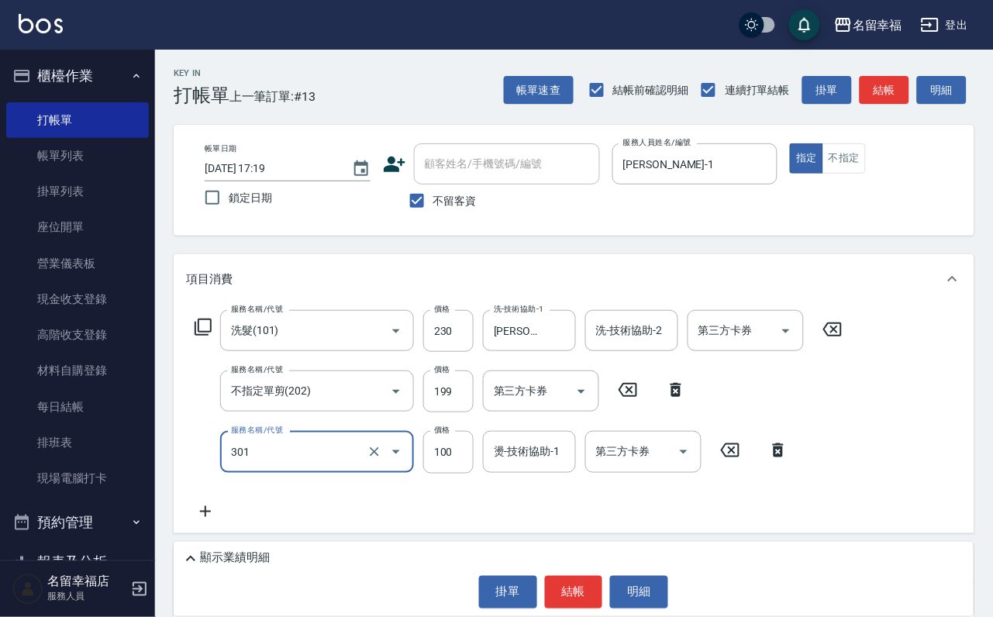
type input "補燙(301)"
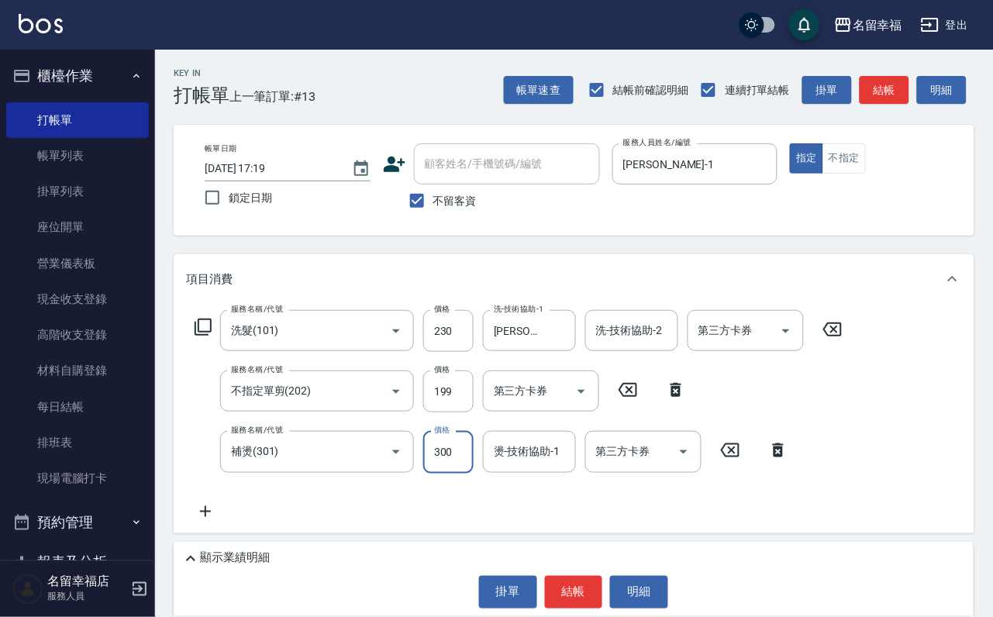
type input "300"
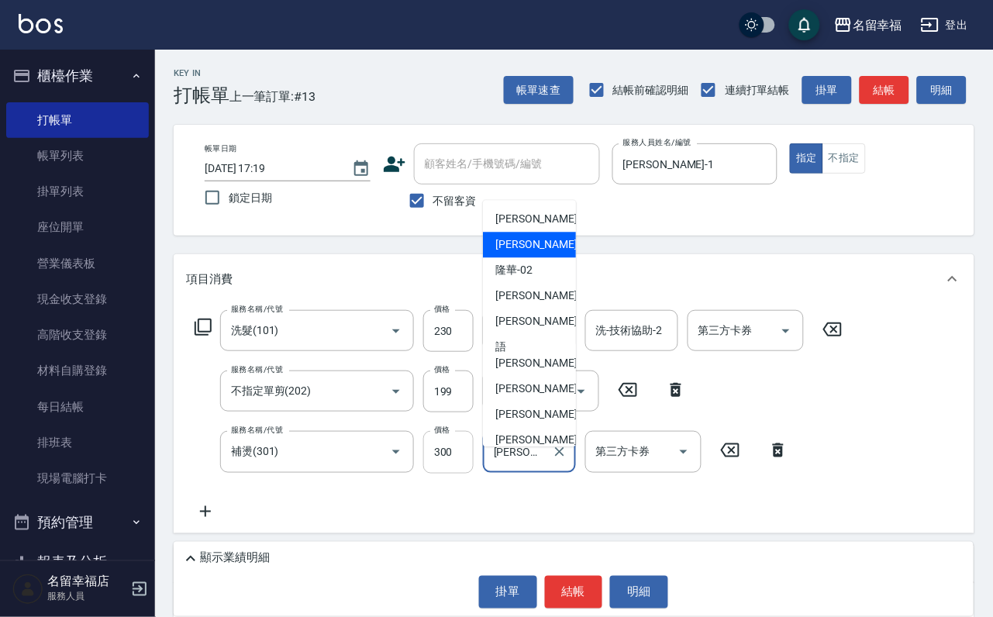
drag, startPoint x: 523, startPoint y: 472, endPoint x: 439, endPoint y: 483, distance: 85.2
click at [439, 473] on div "服務名稱/代號 補燙(301) 服務名稱/代號 價格 300 價格 燙-技術協助-1 珮瑜-1 燙-技術協助-1 第三方卡券 第三方卡券" at bounding box center [492, 452] width 612 height 42
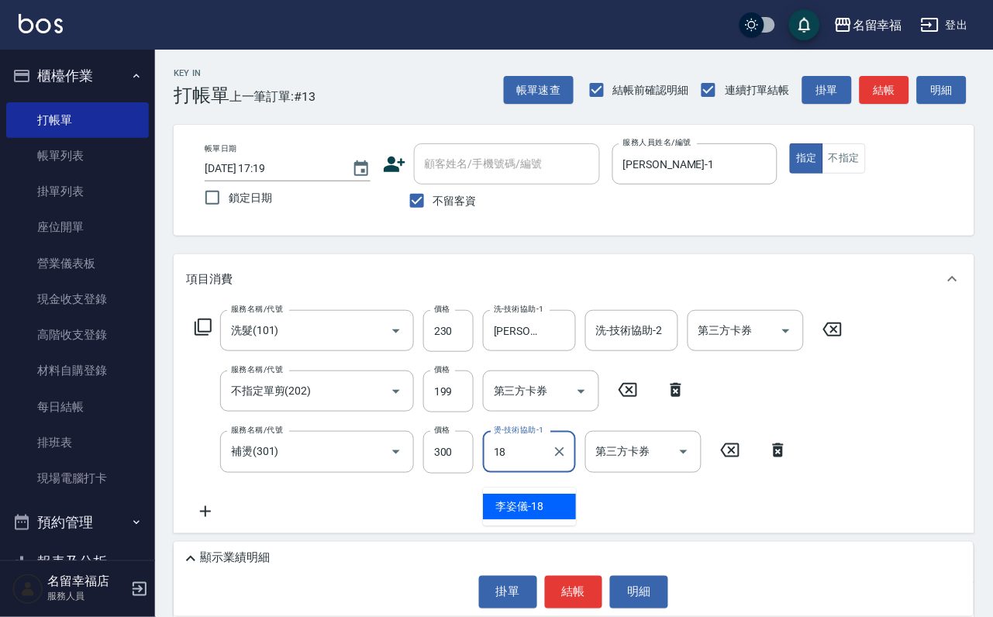
type input "[PERSON_NAME]-18"
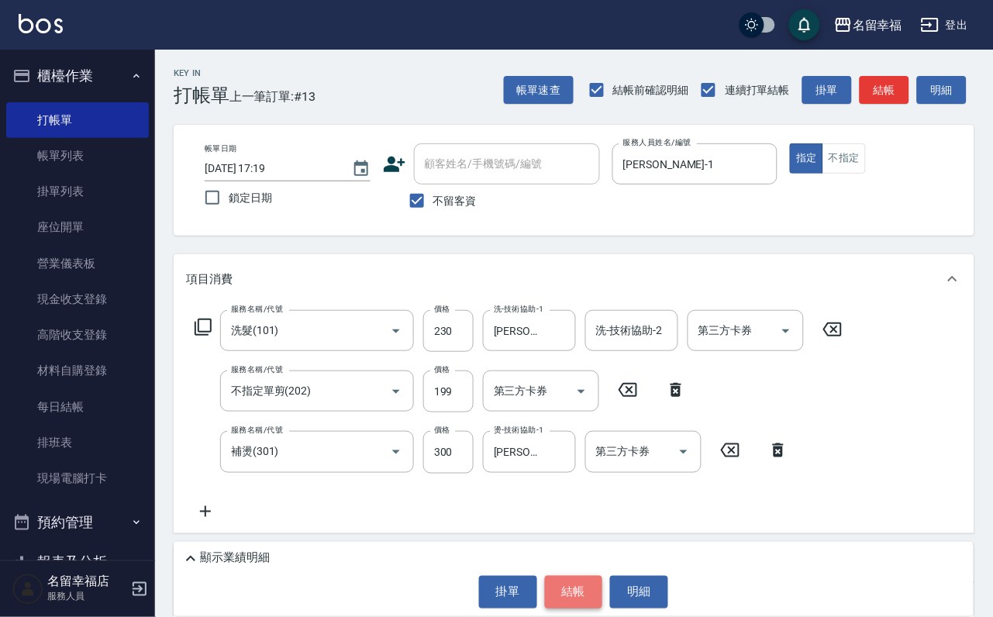
click at [571, 582] on button "結帳" at bounding box center [574, 592] width 58 height 33
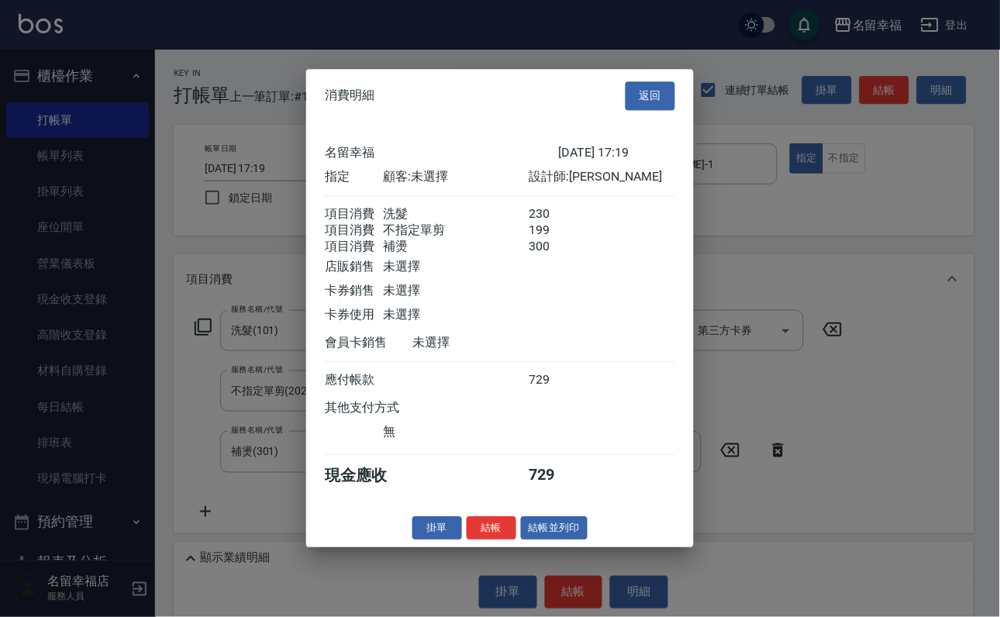
scroll to position [307, 0]
click at [467, 540] on button "結帳" at bounding box center [492, 528] width 50 height 24
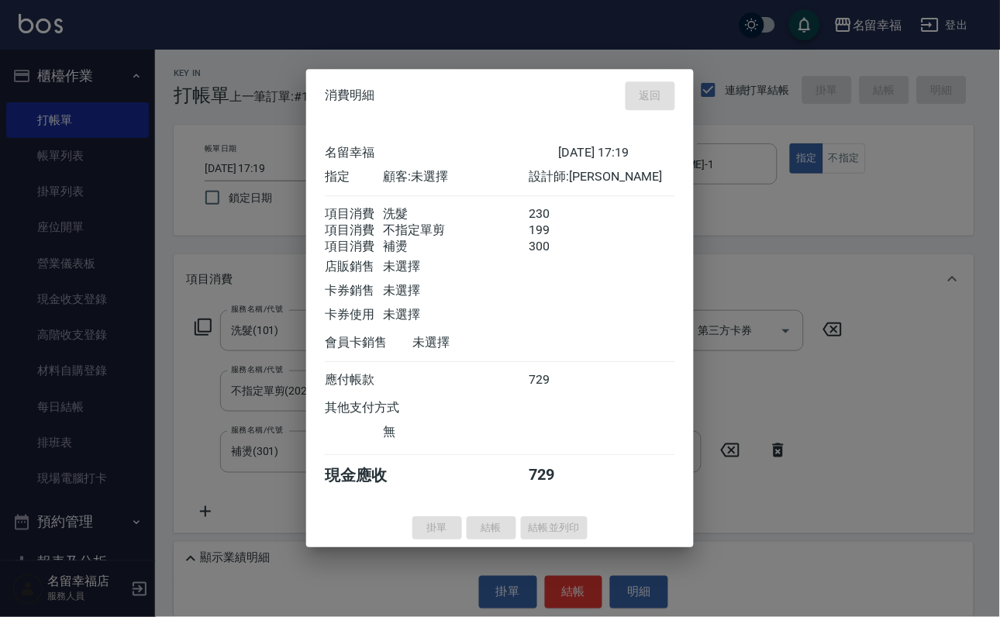
type input "2025/09/17 17:20"
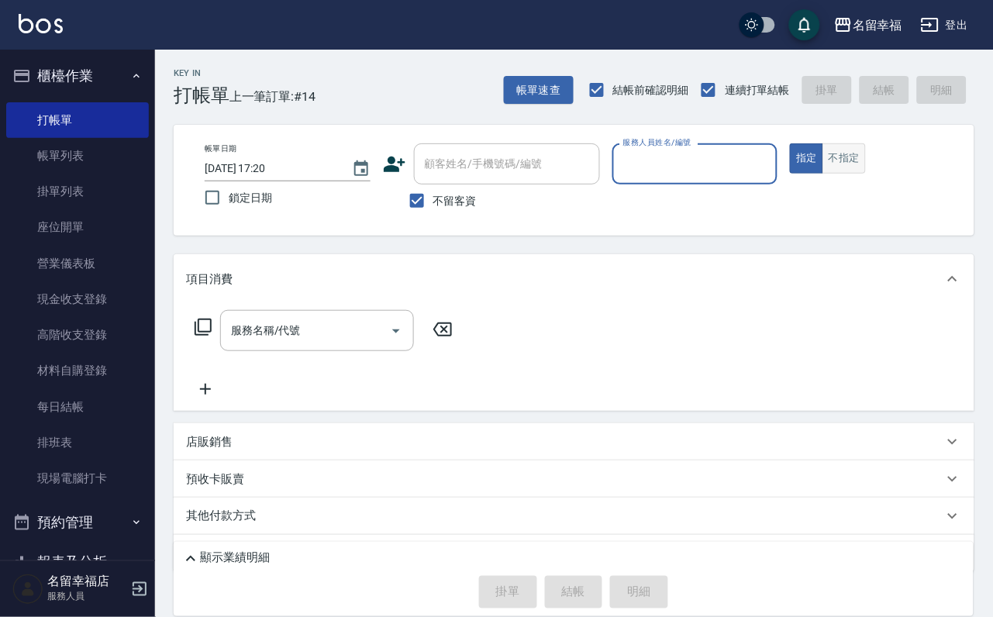
click at [866, 160] on button "不指定" at bounding box center [844, 158] width 43 height 30
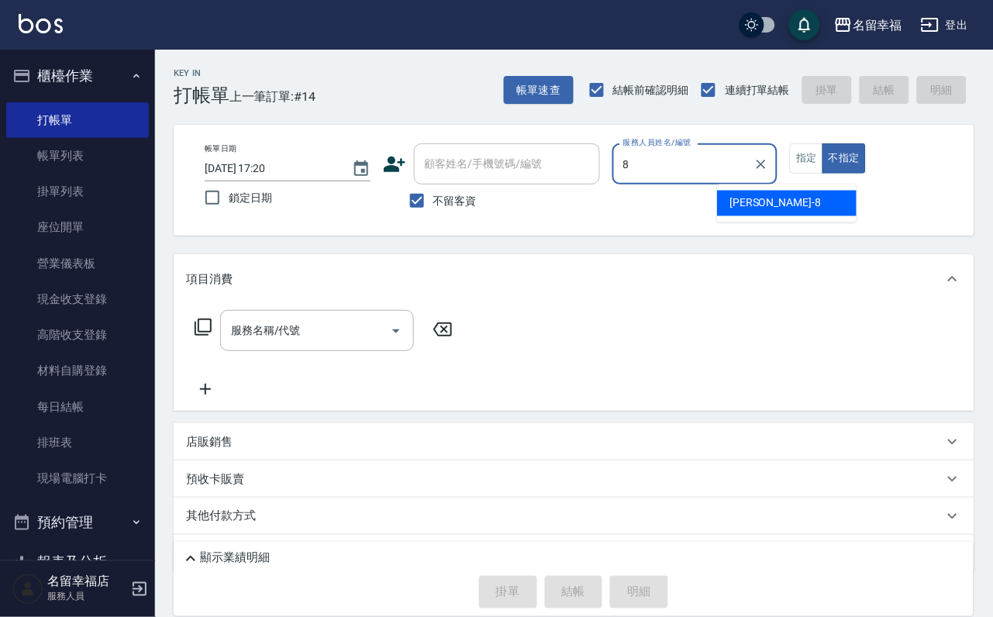
type input "[PERSON_NAME]-8"
type button "false"
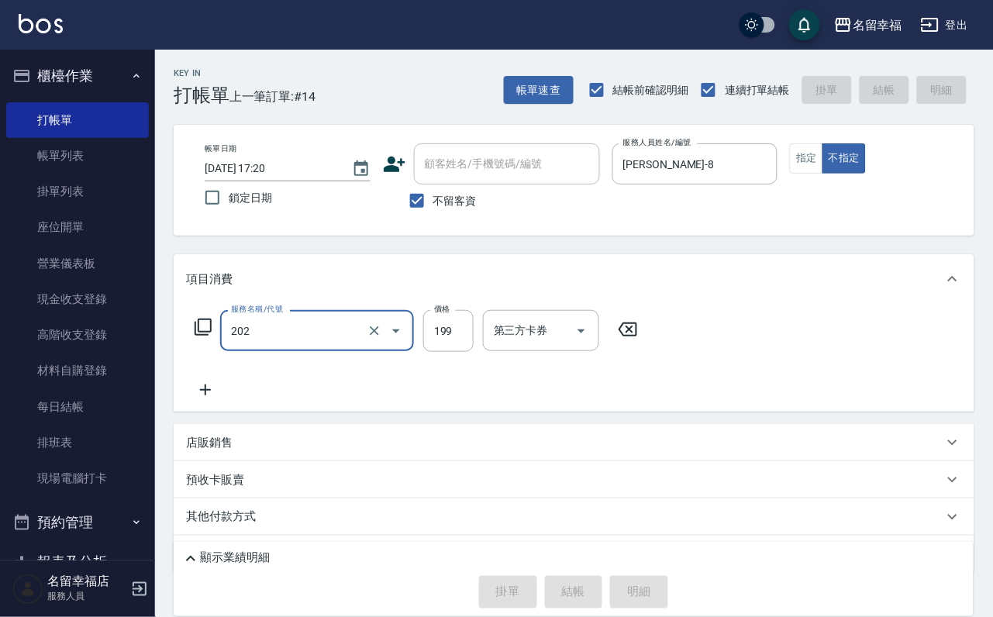
type input "202"
type input "2025/09/17 17:32"
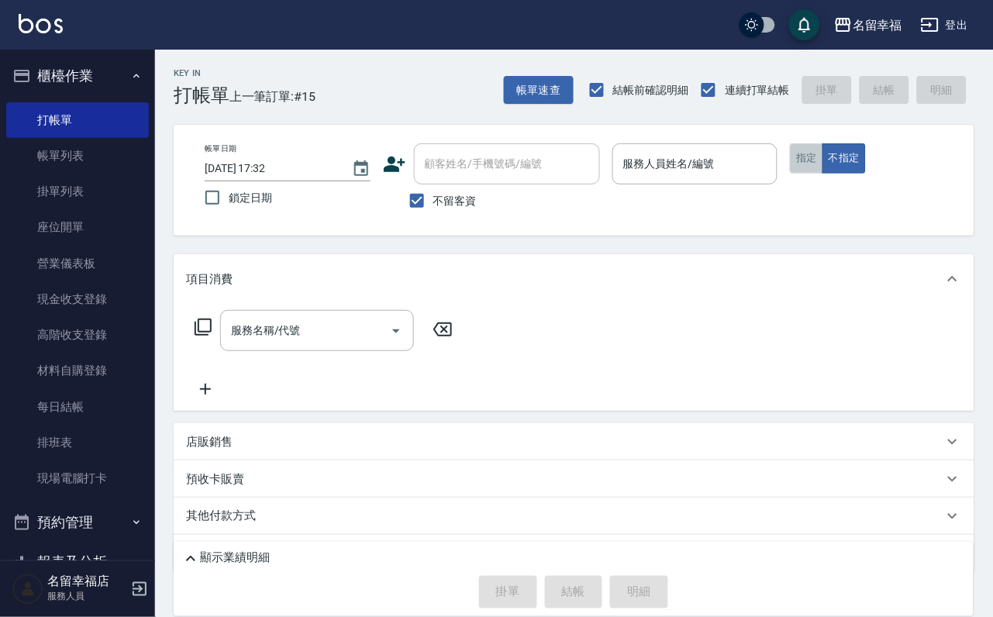
drag, startPoint x: 906, startPoint y: 175, endPoint x: 896, endPoint y: 185, distance: 14.3
click at [823, 174] on button "指定" at bounding box center [806, 158] width 33 height 30
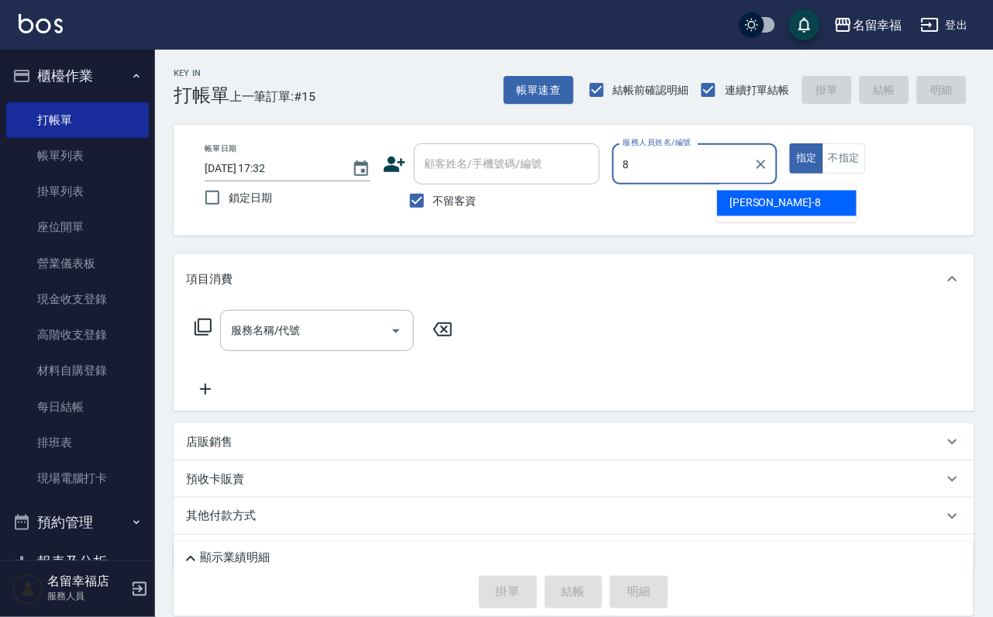
type input "[PERSON_NAME]-8"
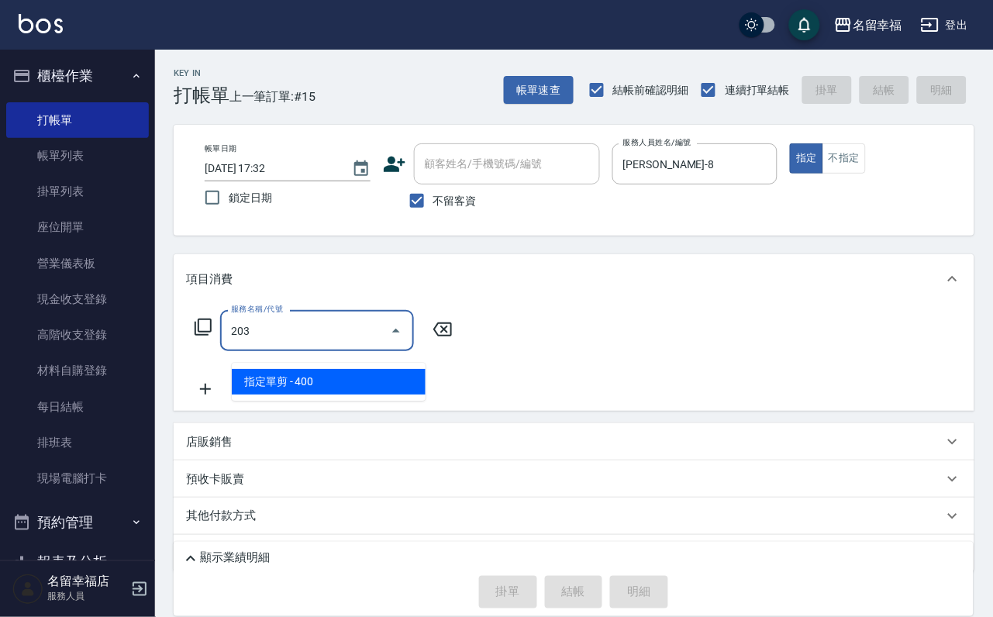
type input "指定單剪(203)"
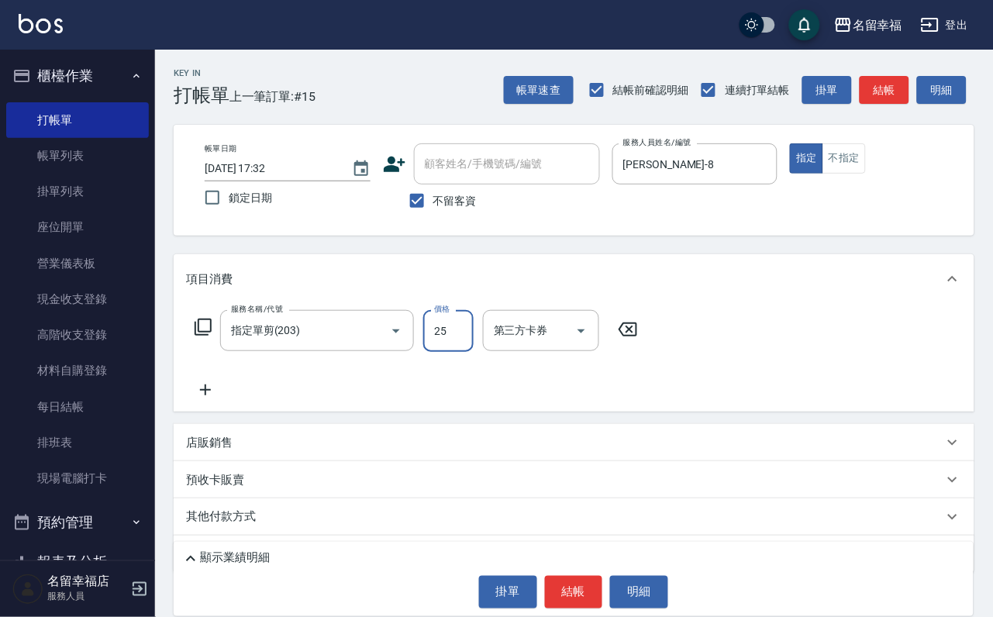
type input "250"
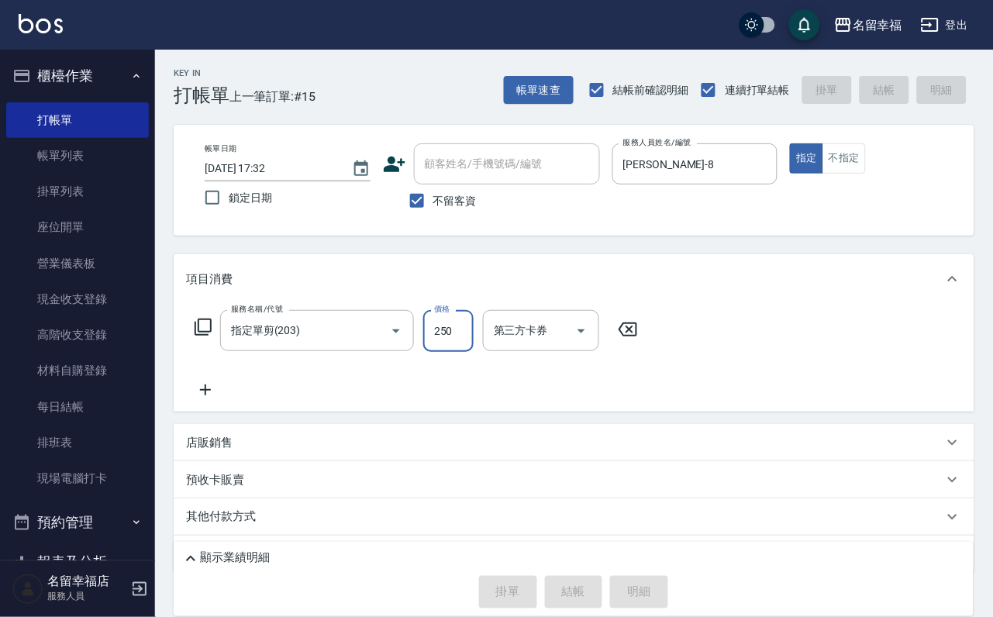
type input "2025/09/17 17:40"
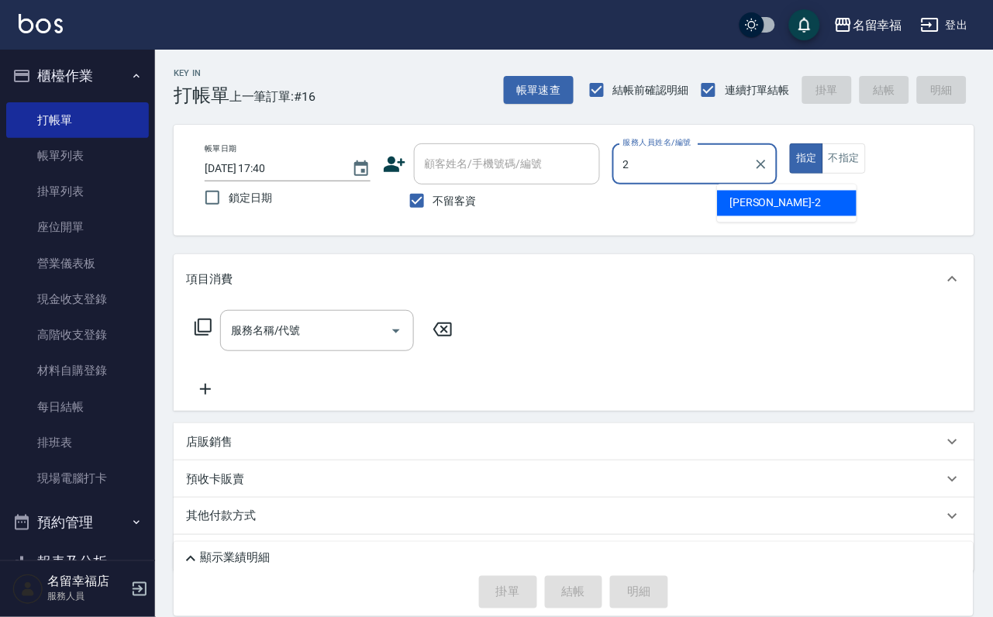
type input "碧涵-2"
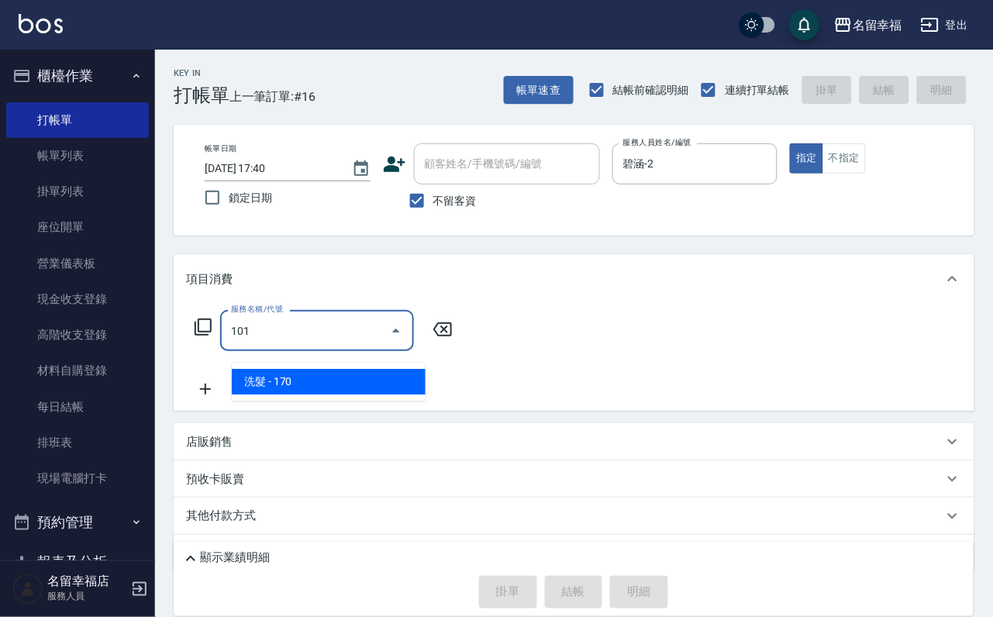
type input "洗髮(101)"
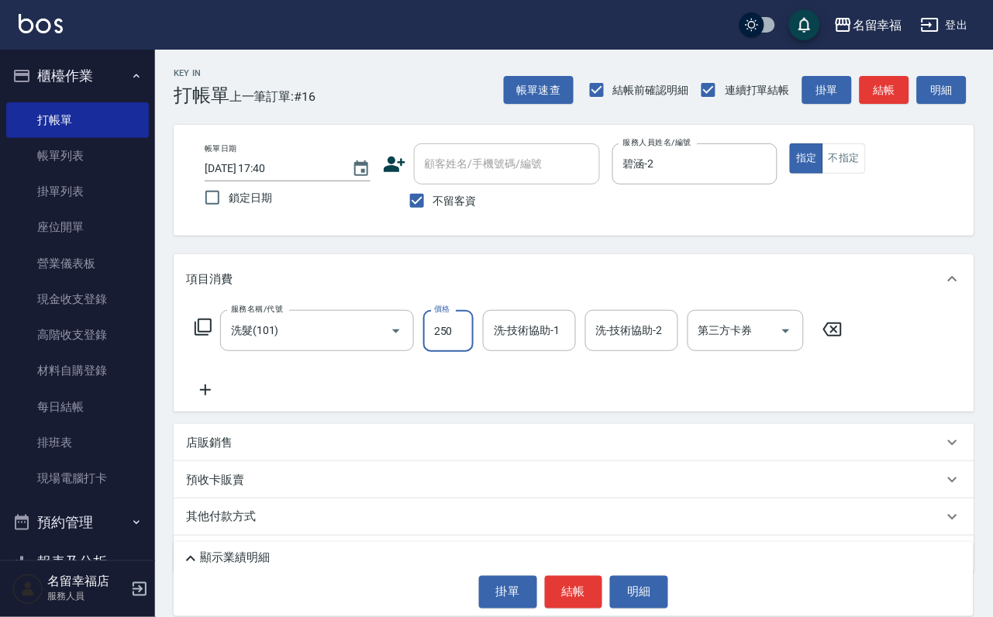
type input "250"
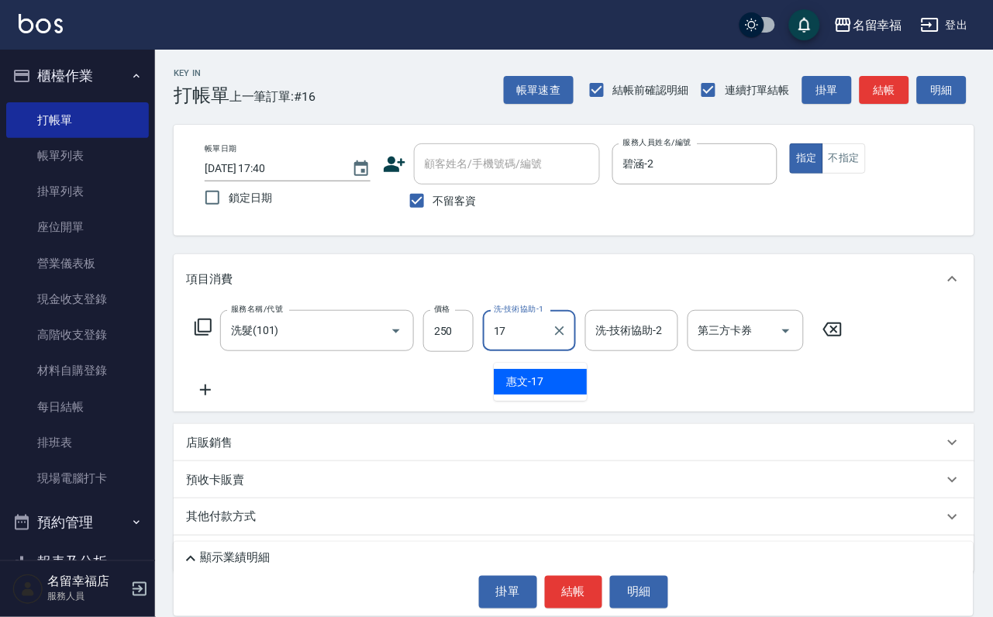
type input "惠文-17"
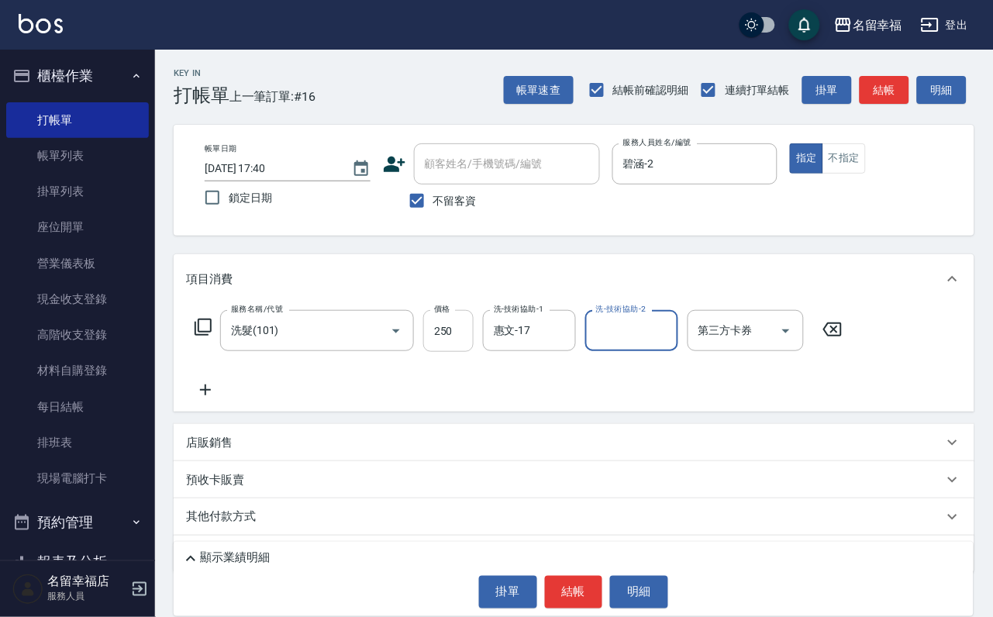
click at [460, 343] on input "250" at bounding box center [448, 331] width 50 height 42
type input "230"
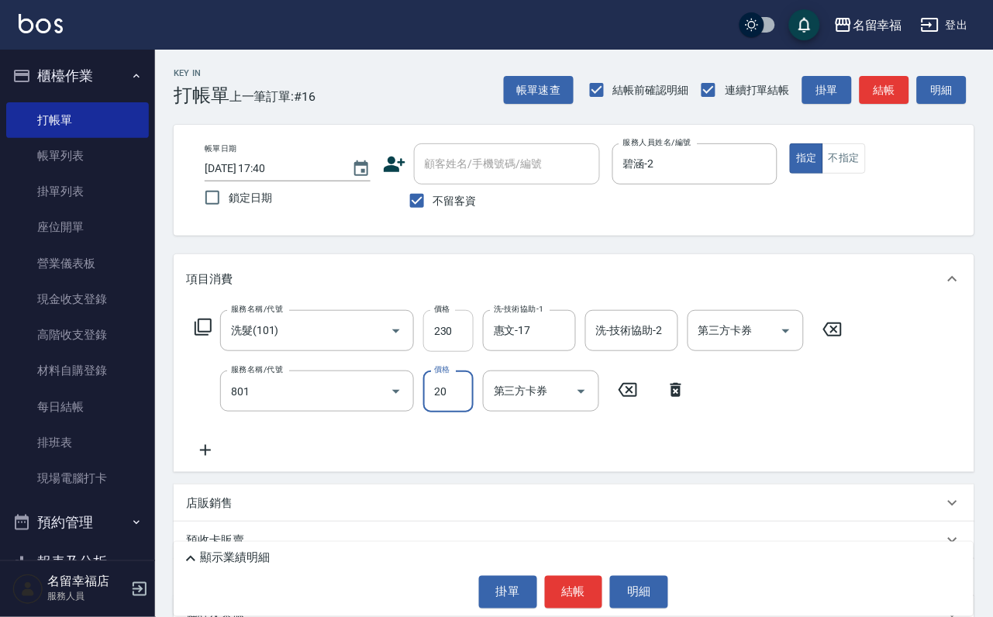
type input "潤絲(801)"
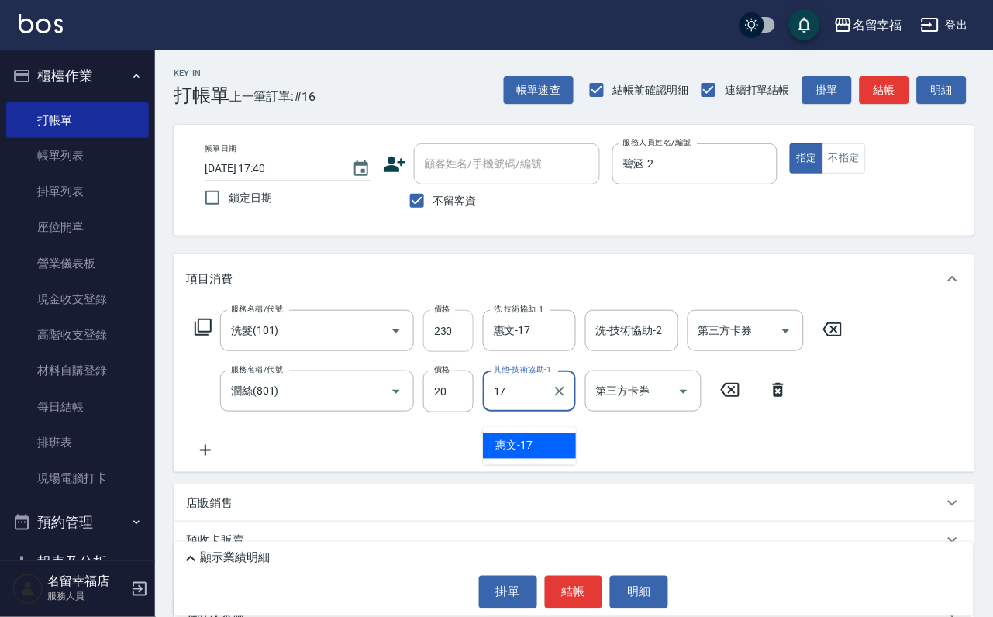
type input "惠文-17"
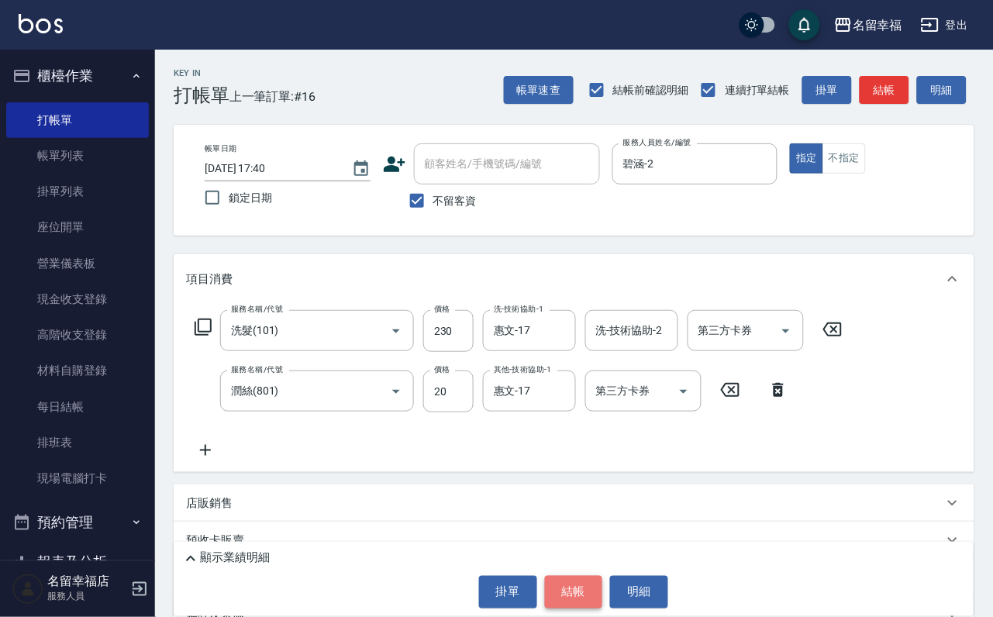
click at [579, 587] on button "結帳" at bounding box center [574, 592] width 58 height 33
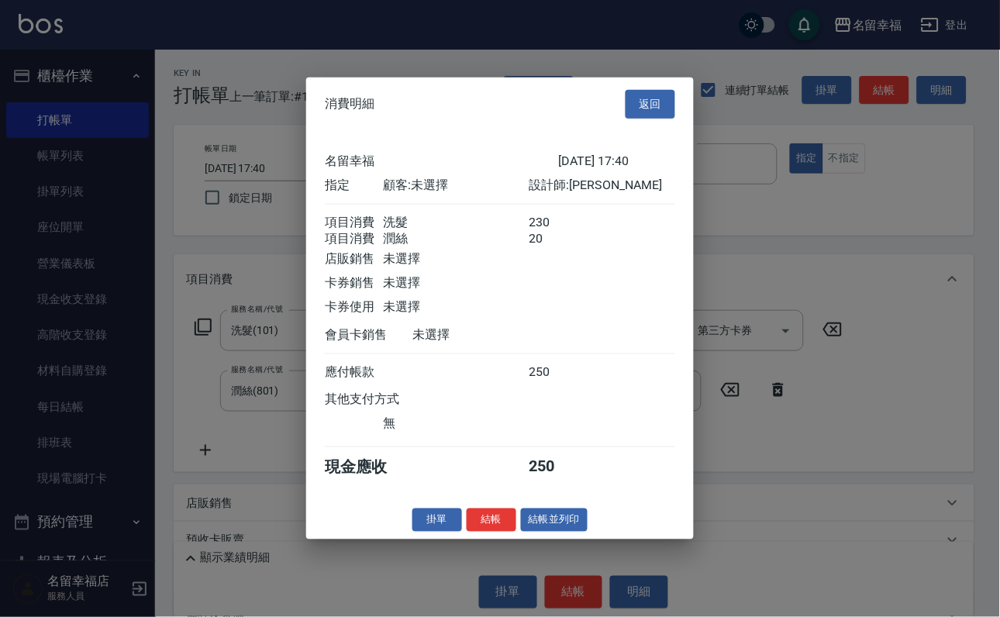
scroll to position [250, 0]
click at [472, 532] on button "結帳" at bounding box center [492, 520] width 50 height 24
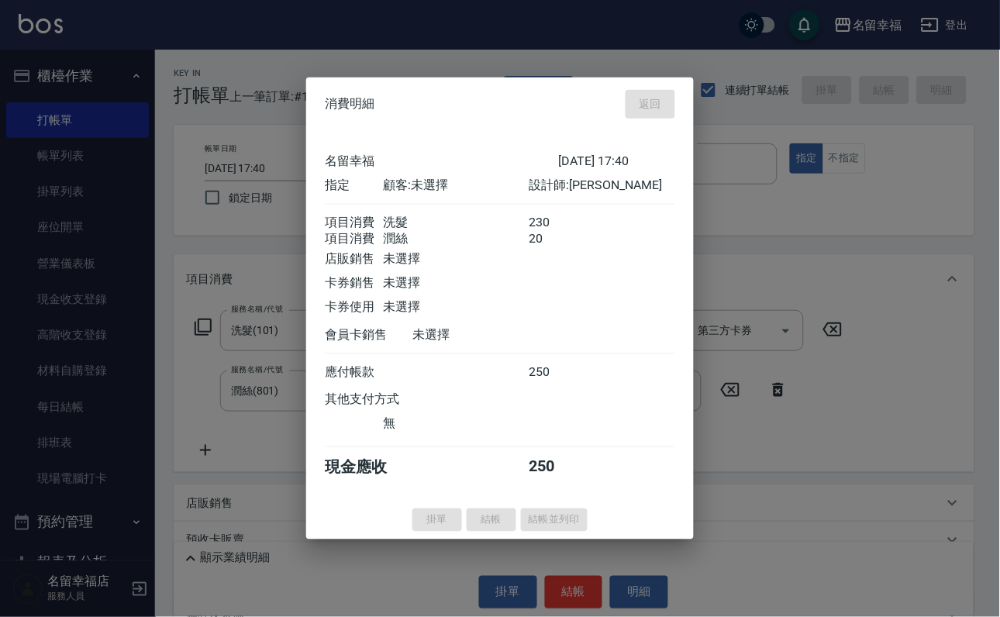
type input "2025/09/17 17:48"
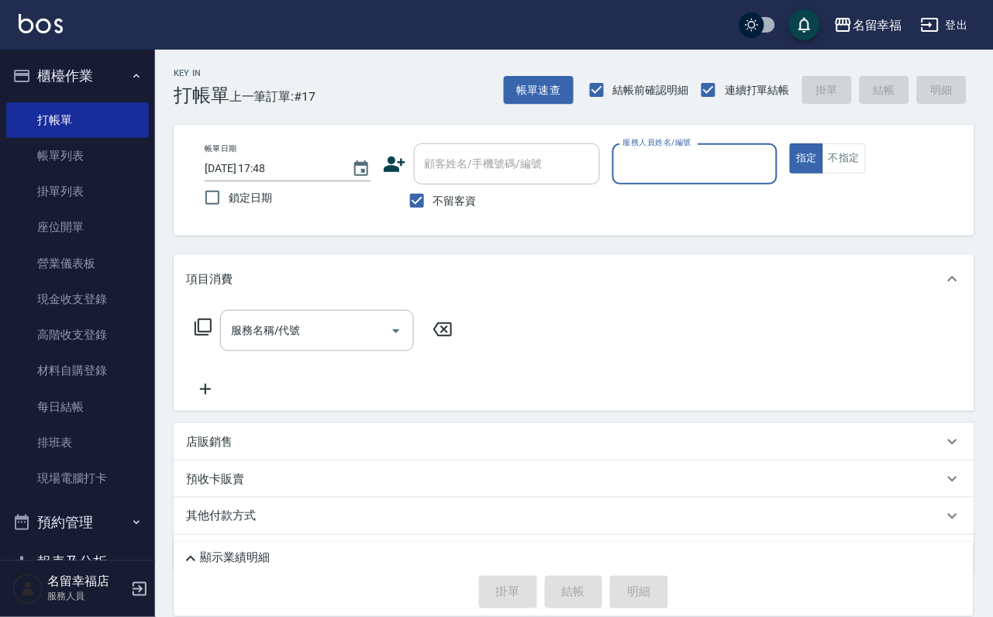
click at [771, 167] on input "服務人員姓名/編號" at bounding box center [696, 163] width 152 height 27
type input "碧涵-2"
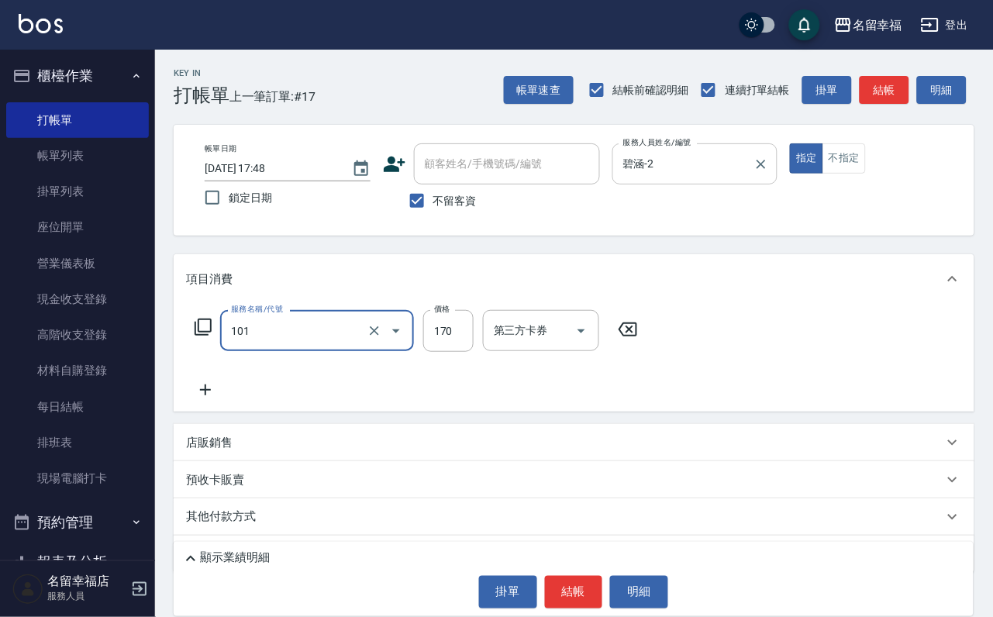
type input "洗髮(101)"
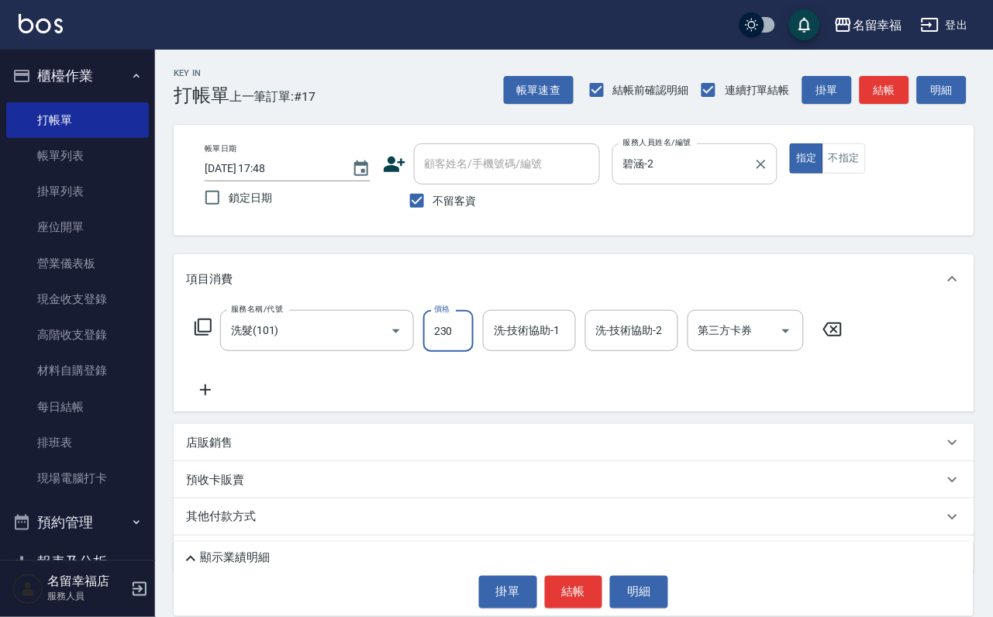
type input "230"
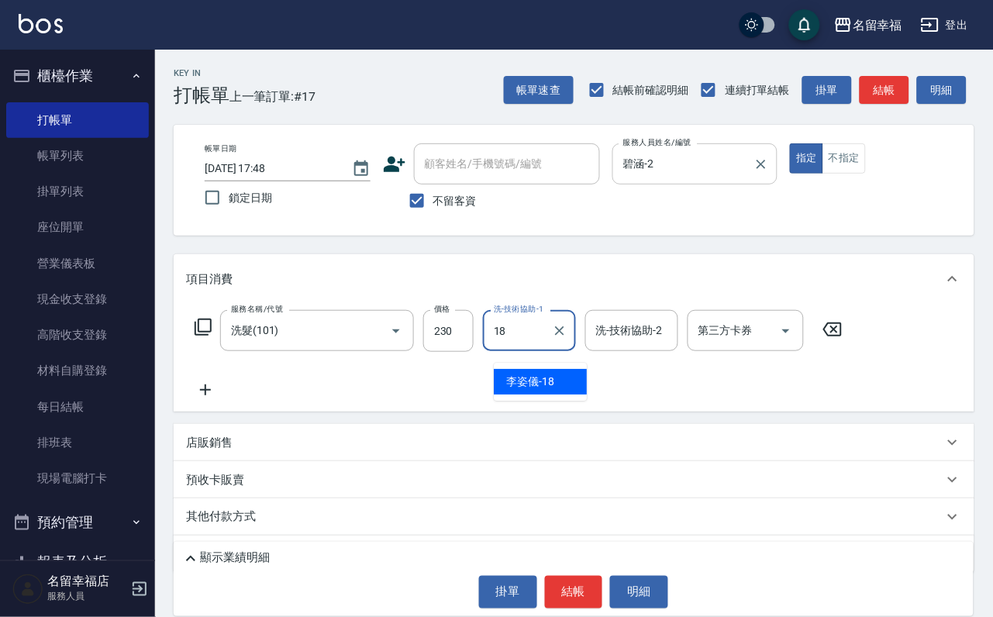
type input "[PERSON_NAME]-18"
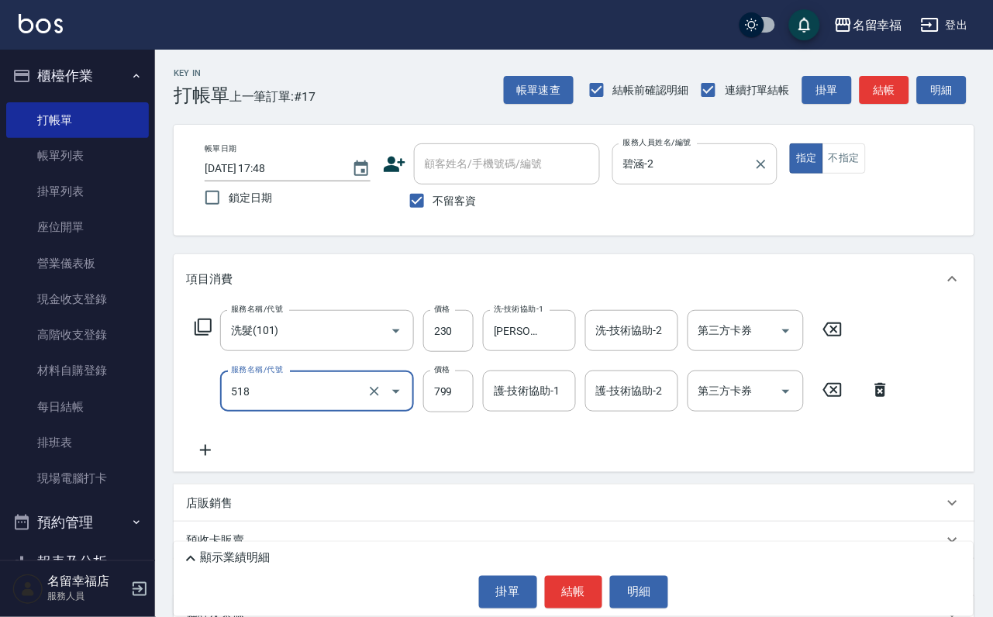
type input "水光針護髮(518)"
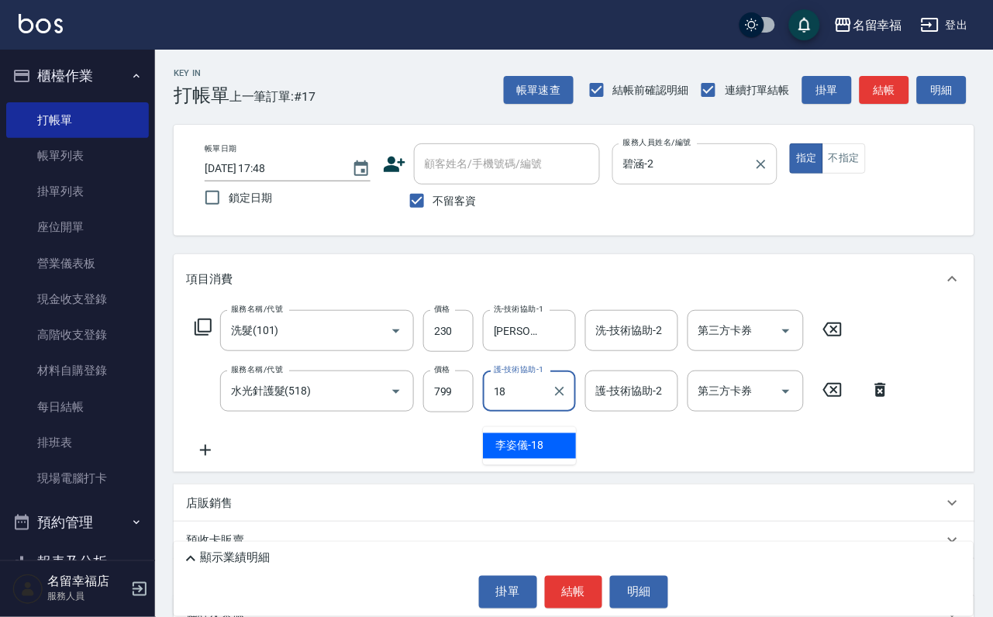
type input "[PERSON_NAME]-18"
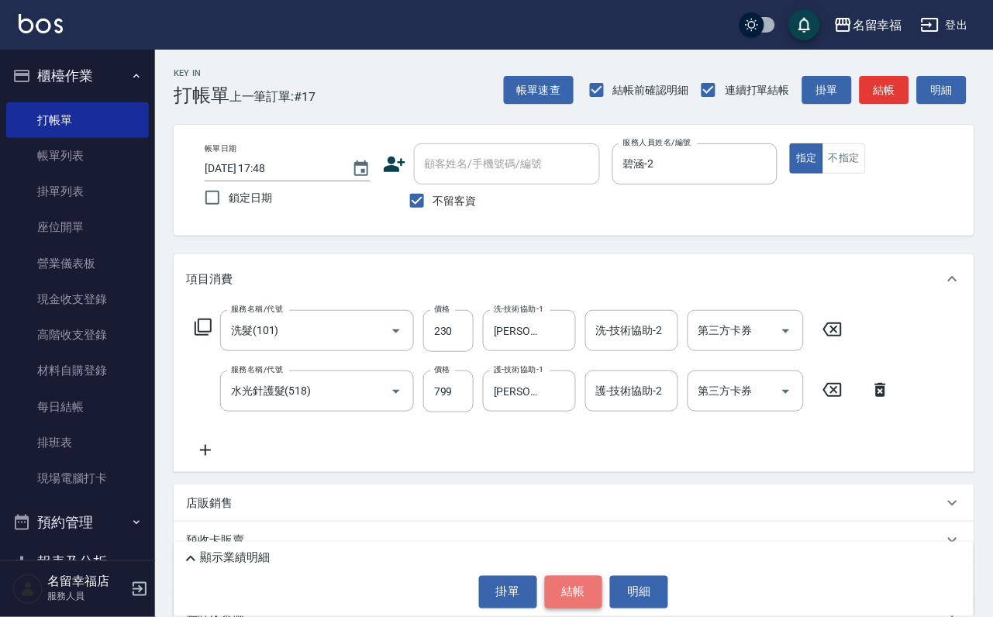
click at [571, 588] on button "結帳" at bounding box center [574, 592] width 58 height 33
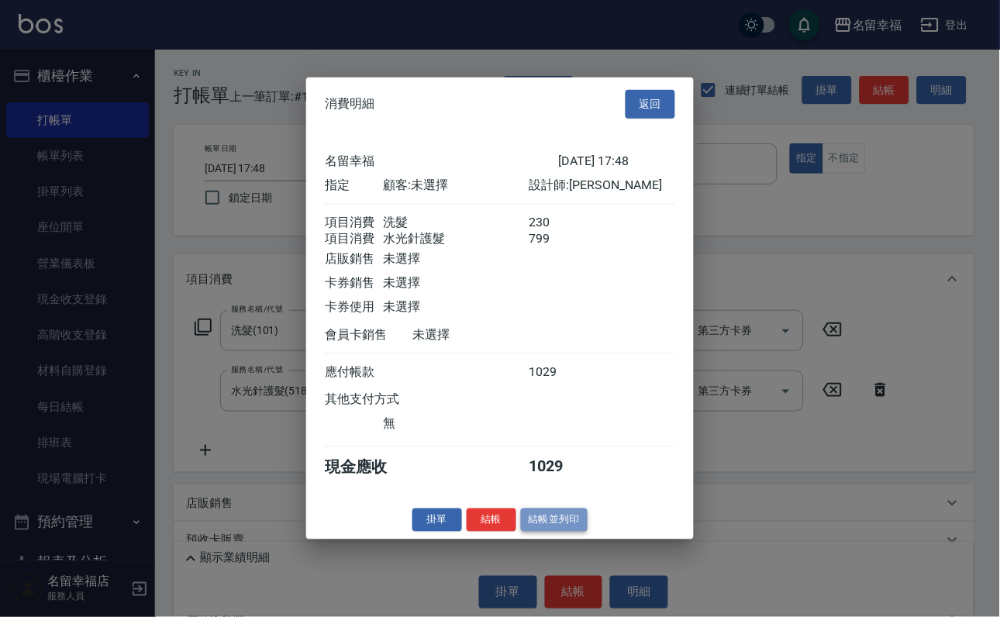
click at [566, 532] on button "結帳並列印" at bounding box center [554, 520] width 67 height 24
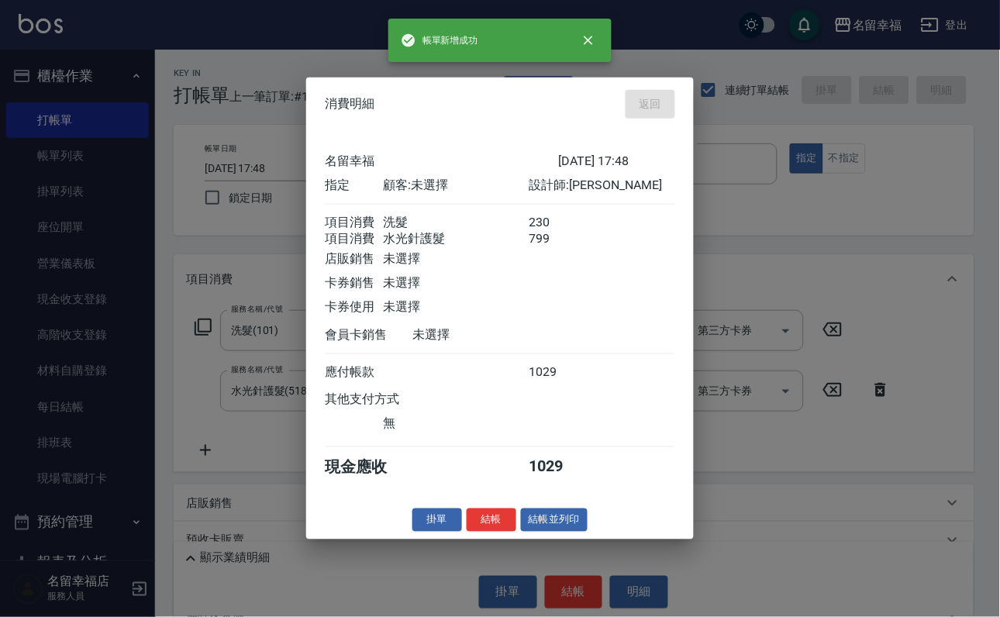
type input "2025/09/17 18:16"
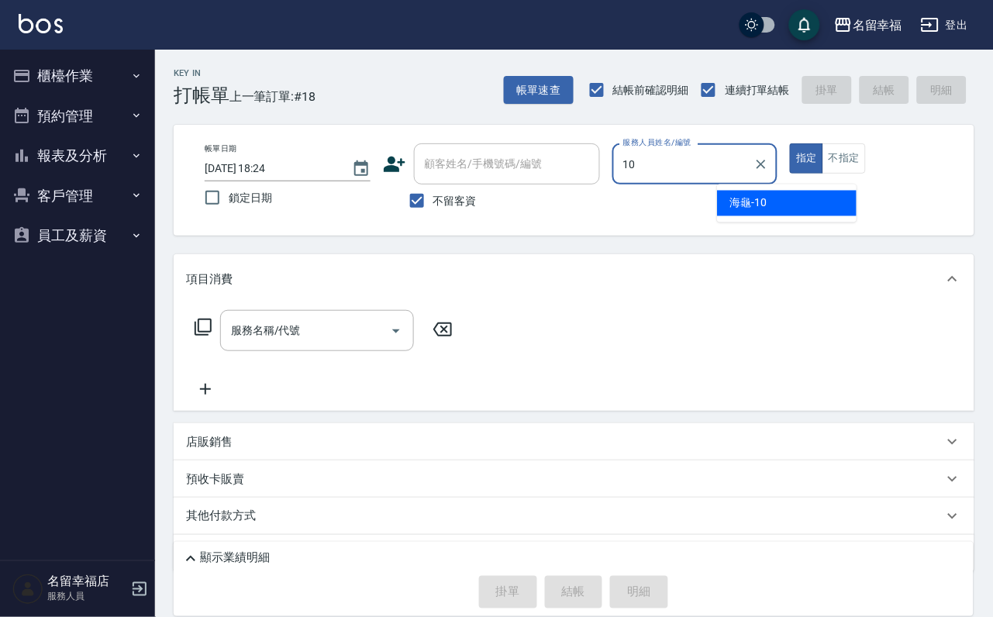
type input "海龜-10"
type button "true"
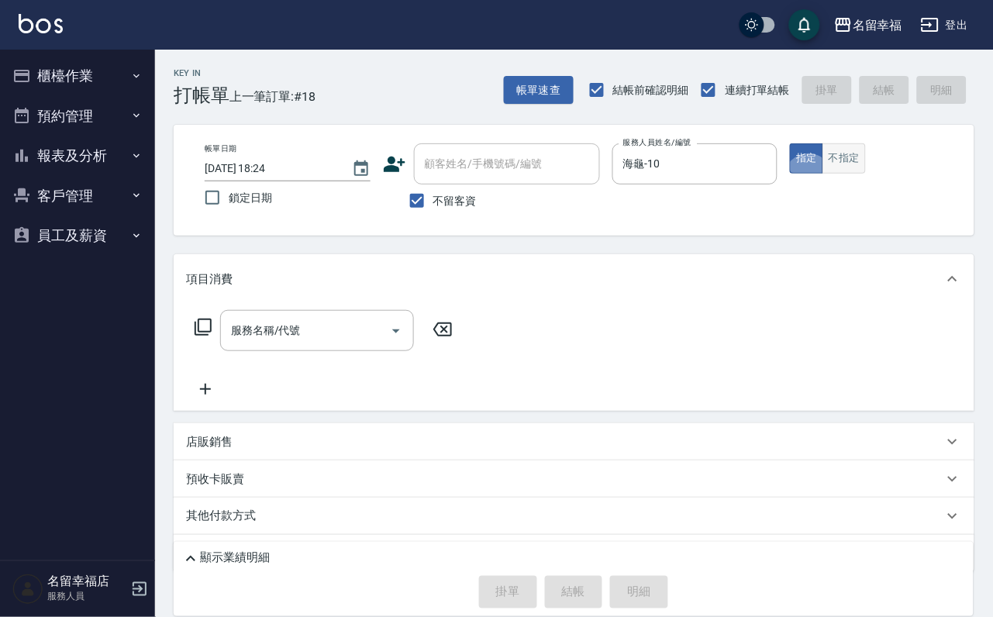
click at [866, 171] on button "不指定" at bounding box center [844, 158] width 43 height 30
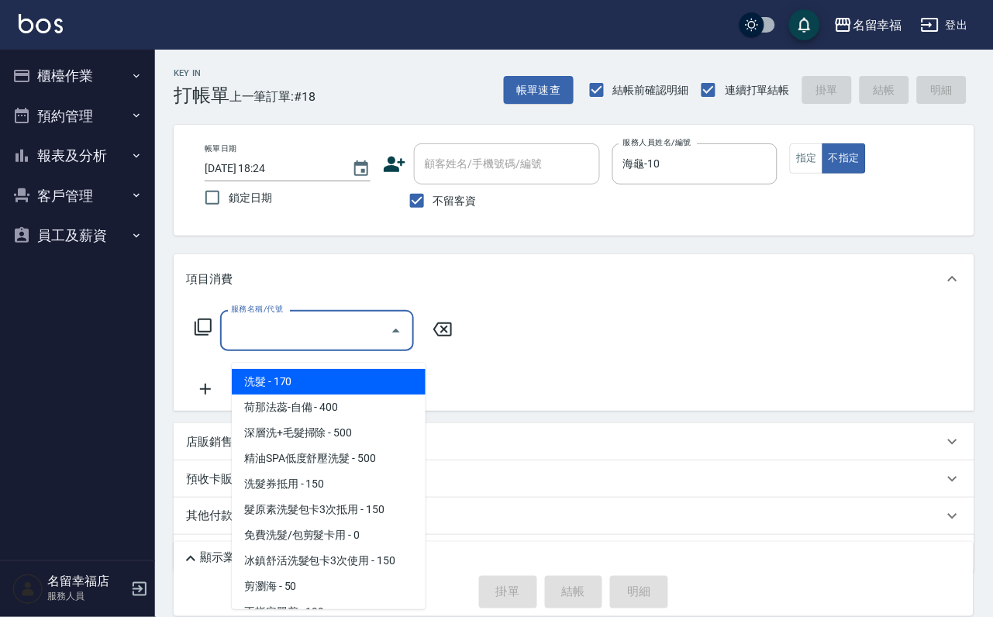
click at [303, 342] on div "服務名稱/代號 服務名稱/代號" at bounding box center [317, 330] width 194 height 41
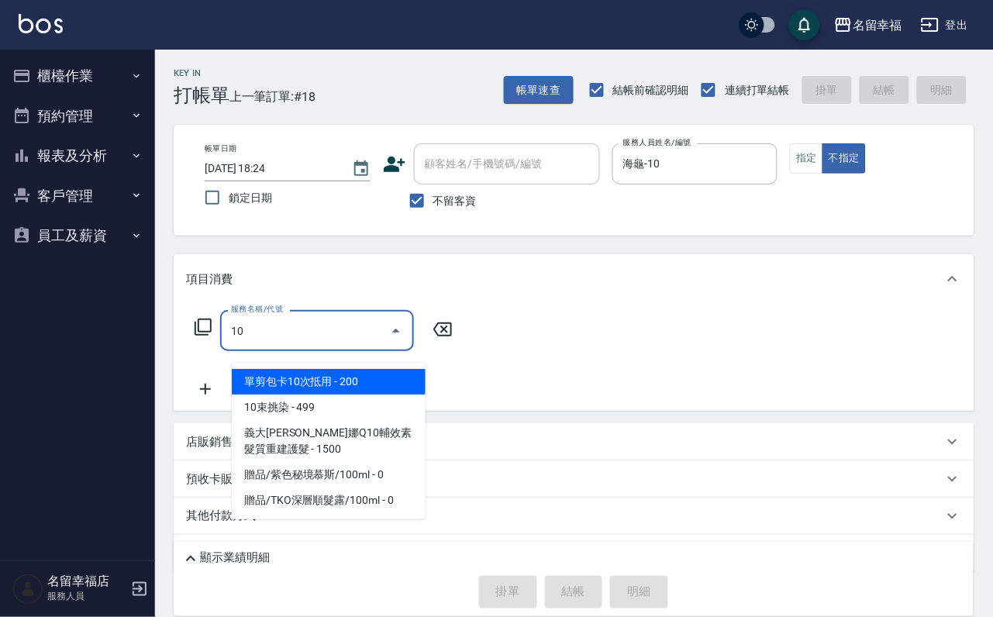
type input "106"
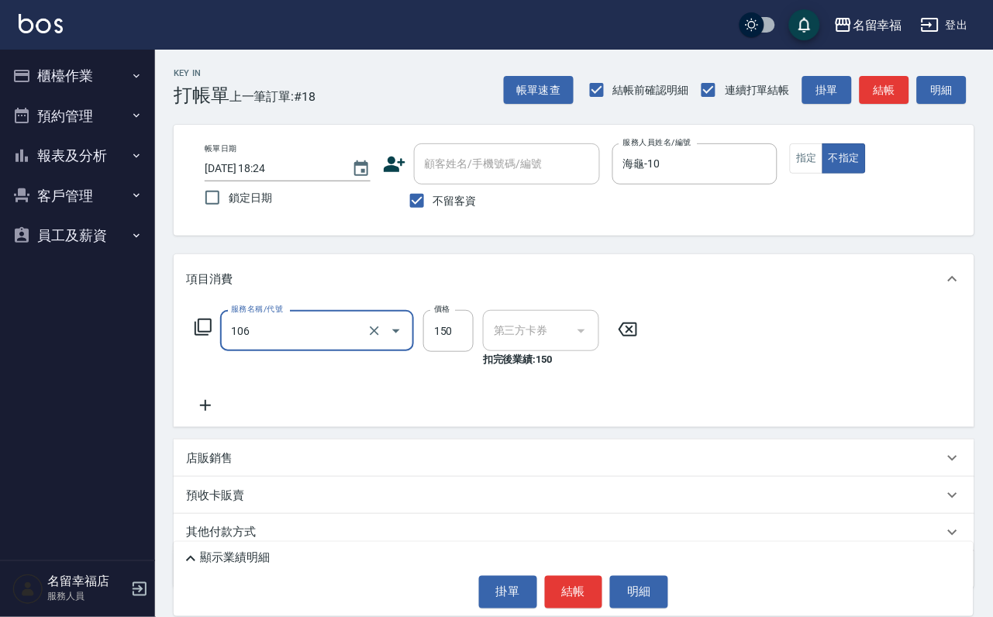
type input "舊有卡券"
type input "洗髮券抵用(106)"
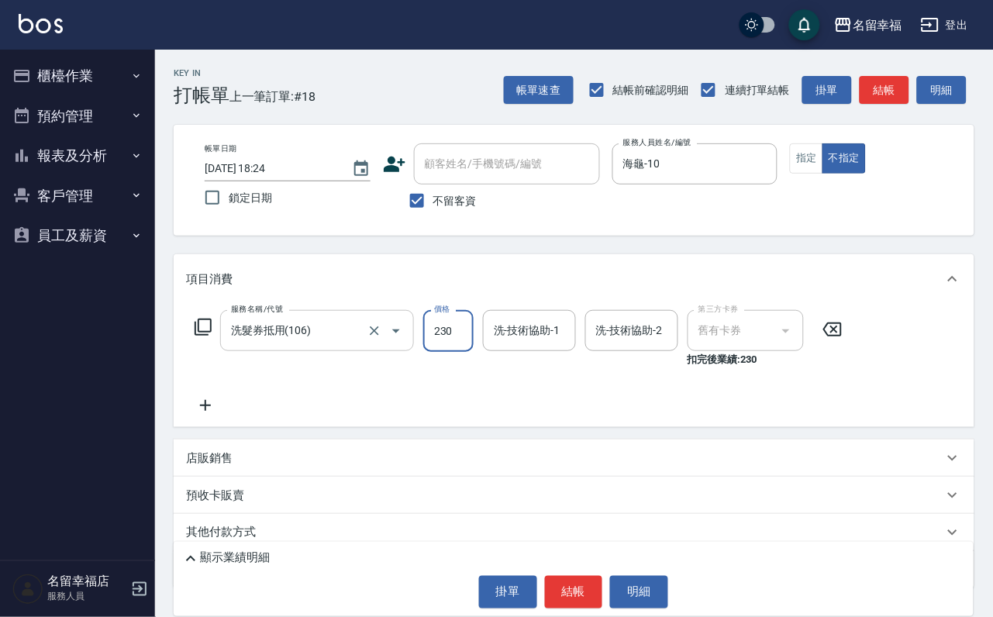
type input "230"
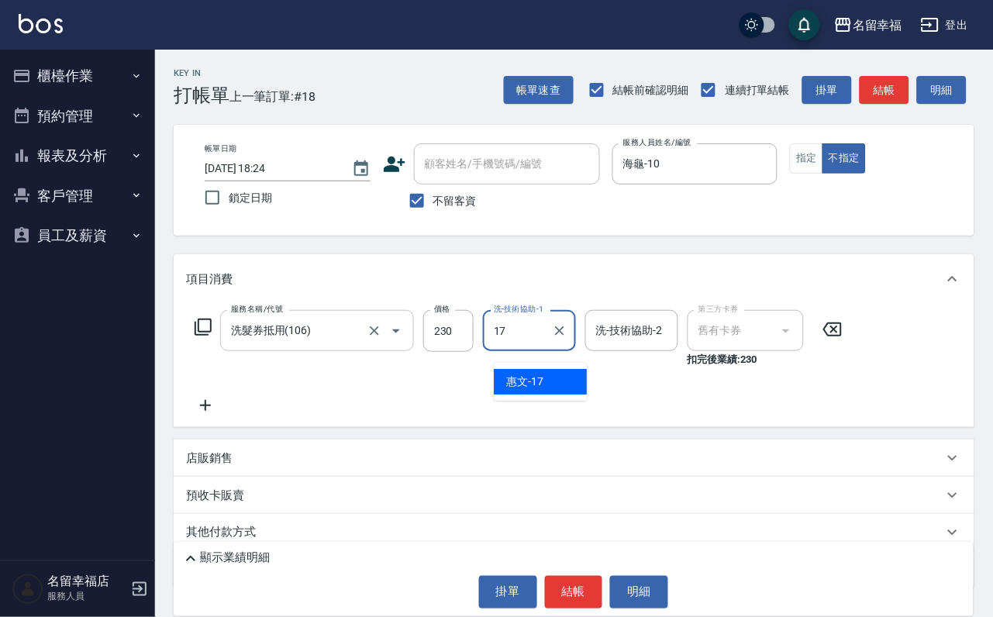
type input "惠文-17"
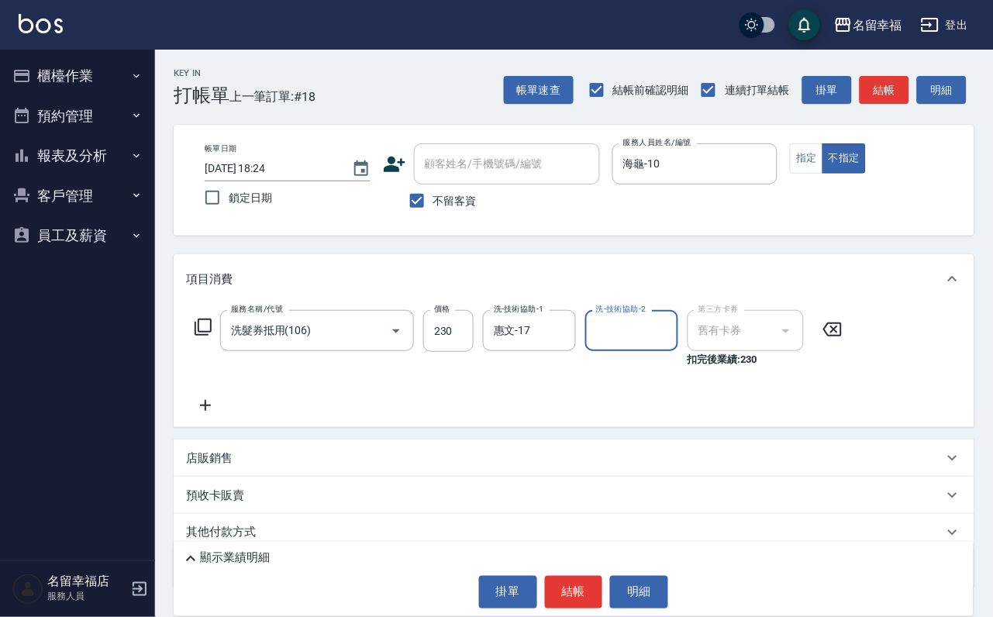
click at [563, 559] on div "顯示業績明細 掛單 結帳 明細" at bounding box center [574, 579] width 800 height 74
click at [580, 578] on button "結帳" at bounding box center [574, 592] width 58 height 33
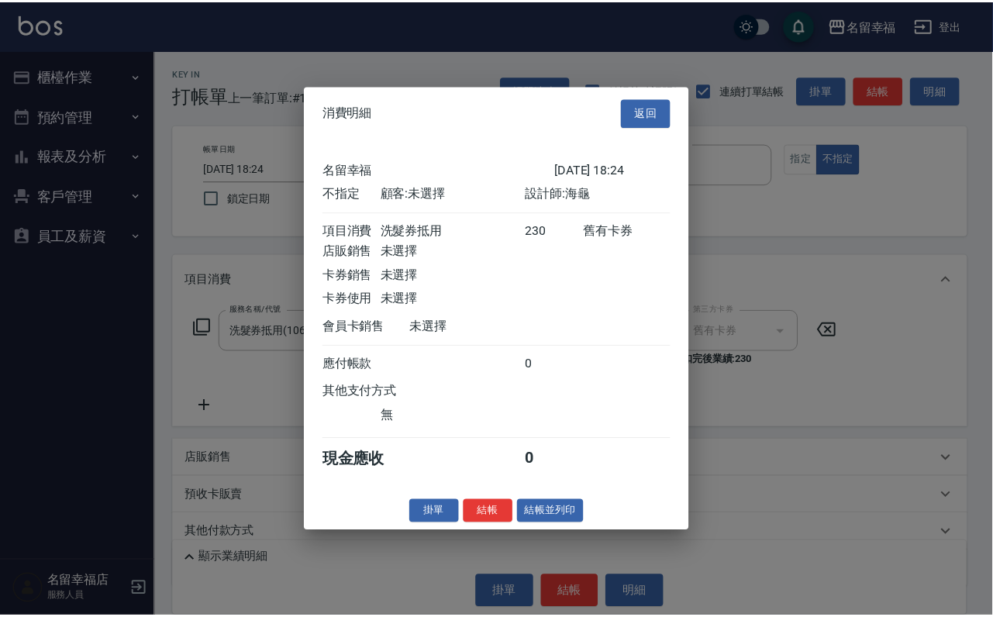
scroll to position [220, 0]
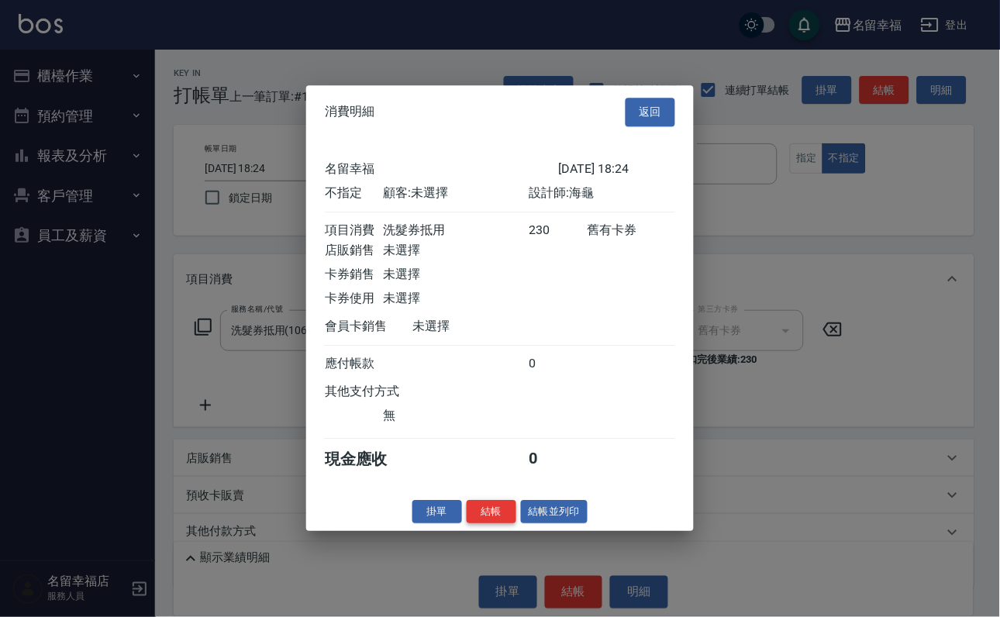
click at [470, 524] on button "結帳" at bounding box center [492, 512] width 50 height 24
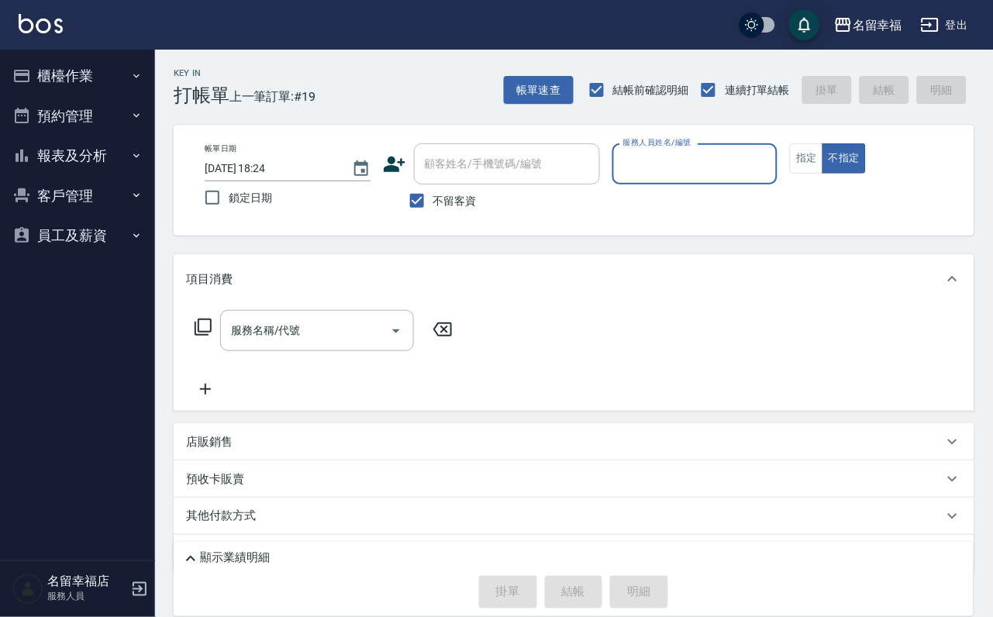
click at [110, 65] on button "櫃檯作業" at bounding box center [77, 76] width 143 height 40
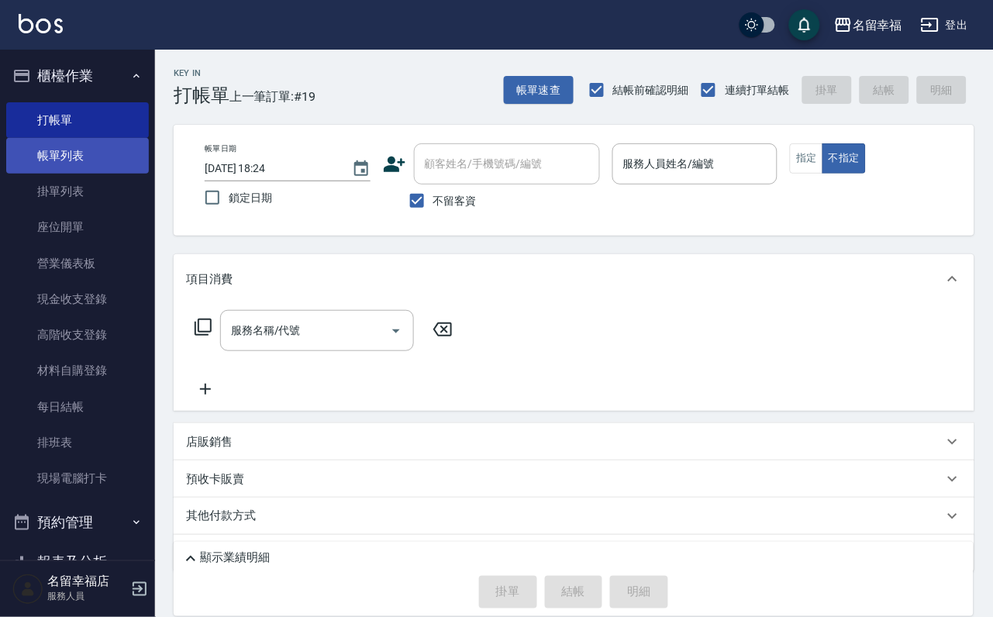
click at [96, 150] on link "帳單列表" at bounding box center [77, 156] width 143 height 36
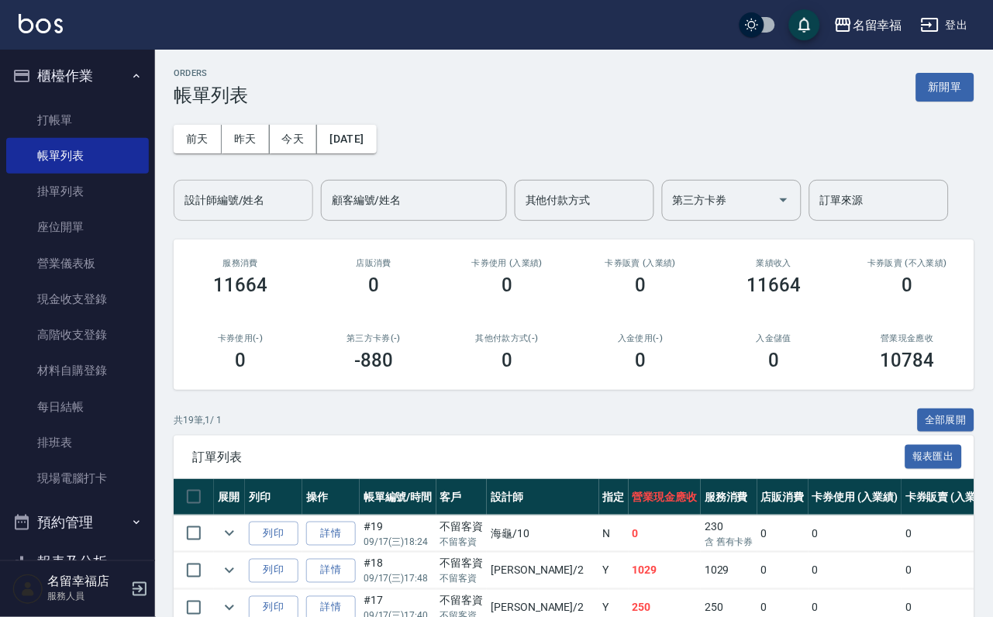
click at [251, 219] on div "設計師編號/姓名" at bounding box center [244, 200] width 140 height 41
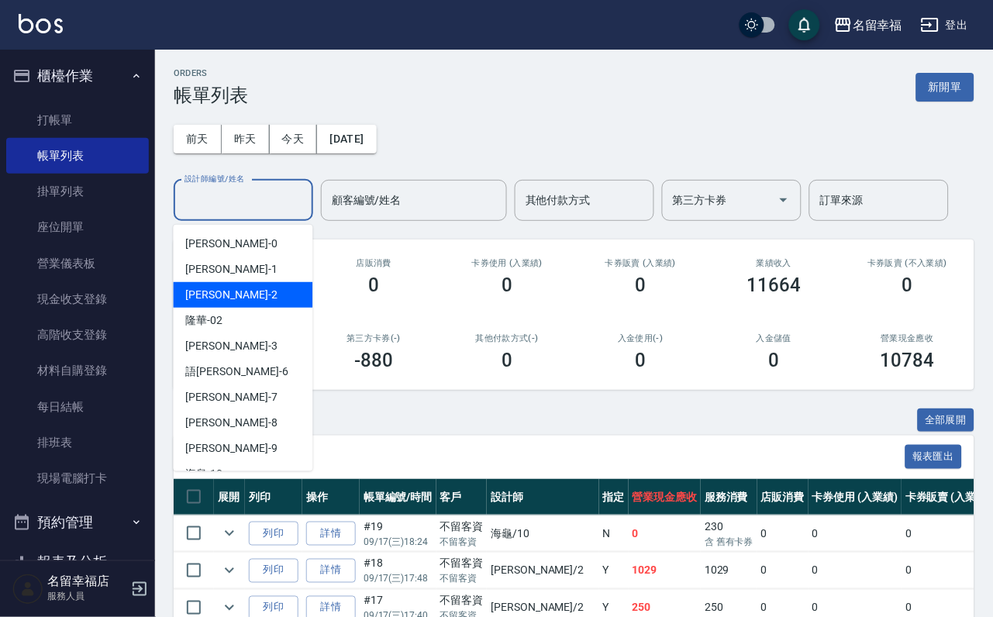
click at [237, 302] on div "[PERSON_NAME] -2" at bounding box center [244, 295] width 140 height 26
type input "碧涵-2"
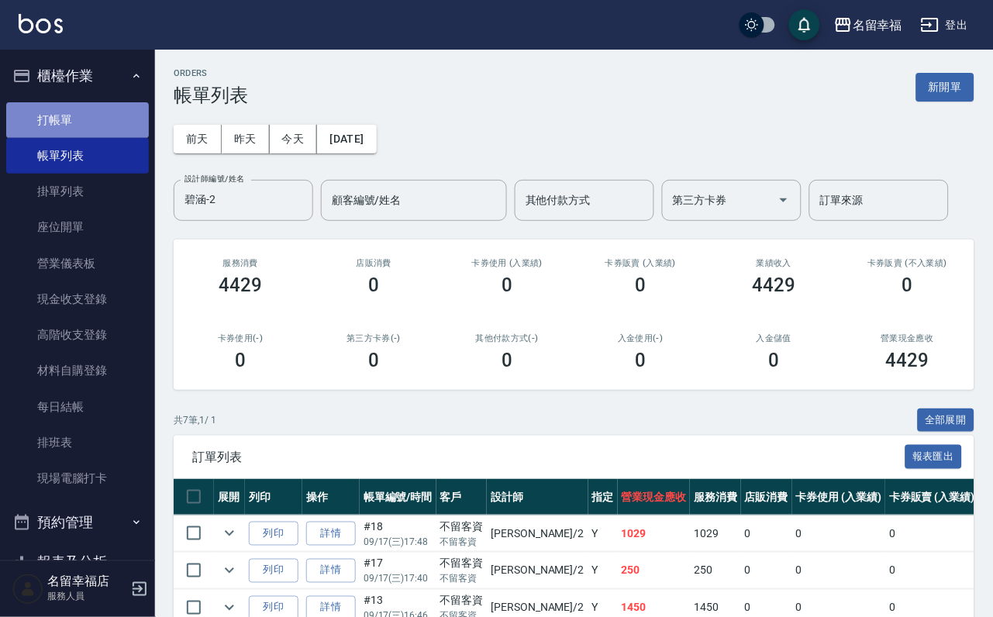
click at [78, 123] on link "打帳單" at bounding box center [77, 120] width 143 height 36
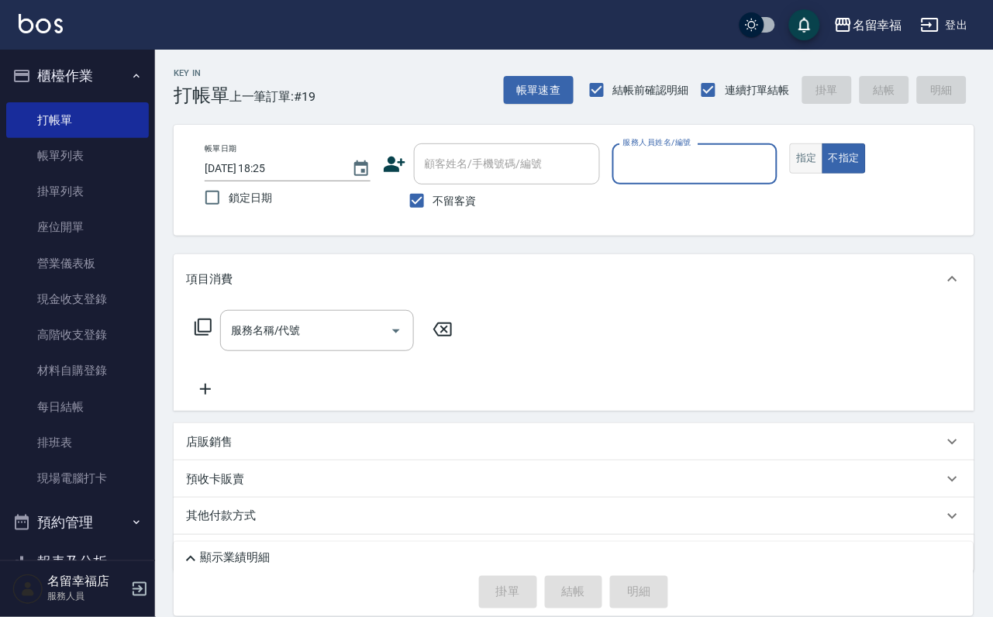
click at [823, 174] on button "指定" at bounding box center [806, 158] width 33 height 30
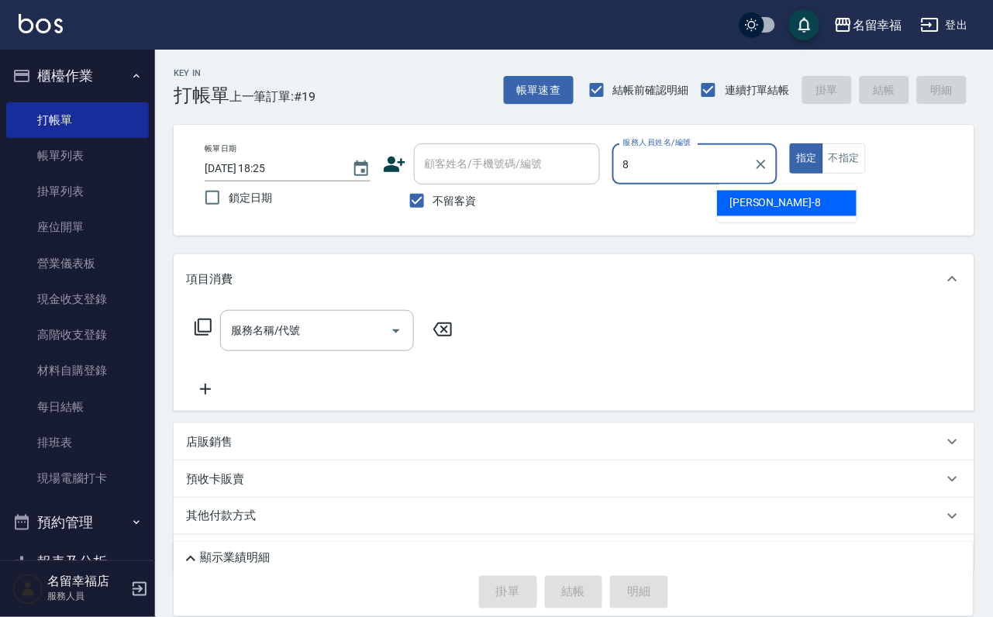
type input "[PERSON_NAME]-8"
type button "true"
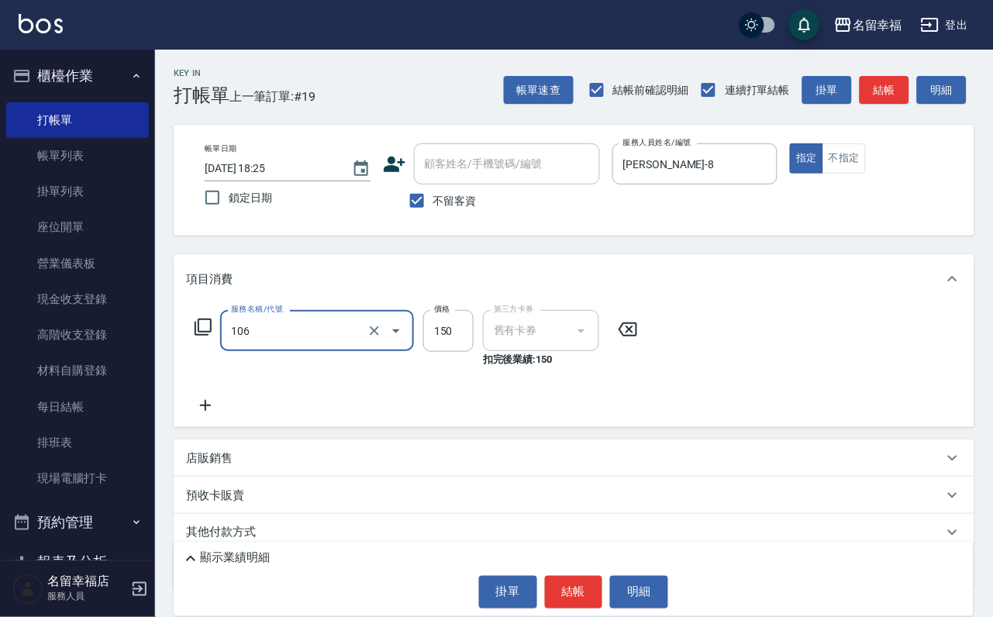
type input "洗髮券抵用(106)"
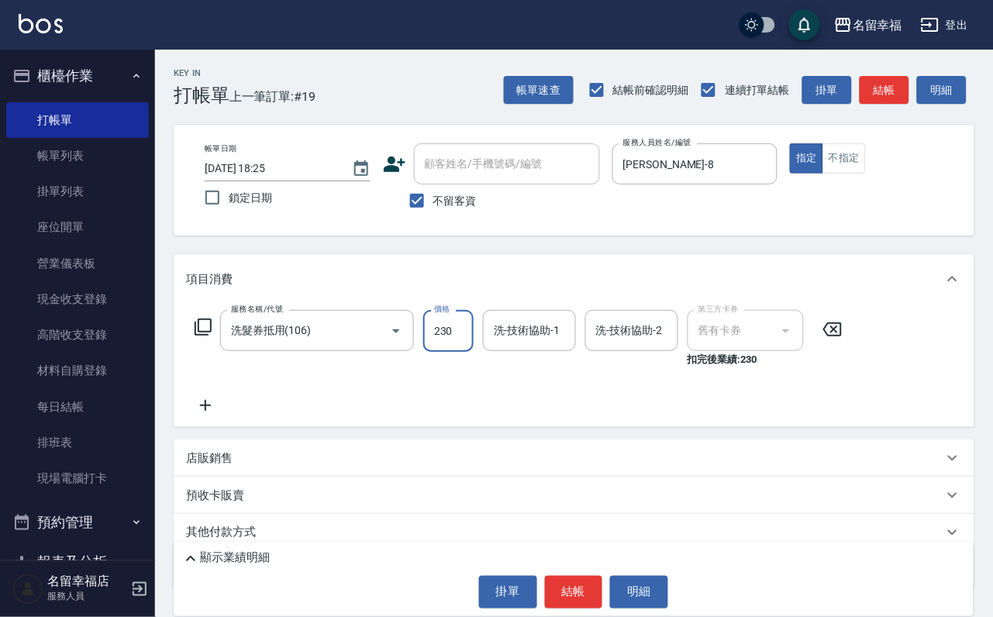
type input "230"
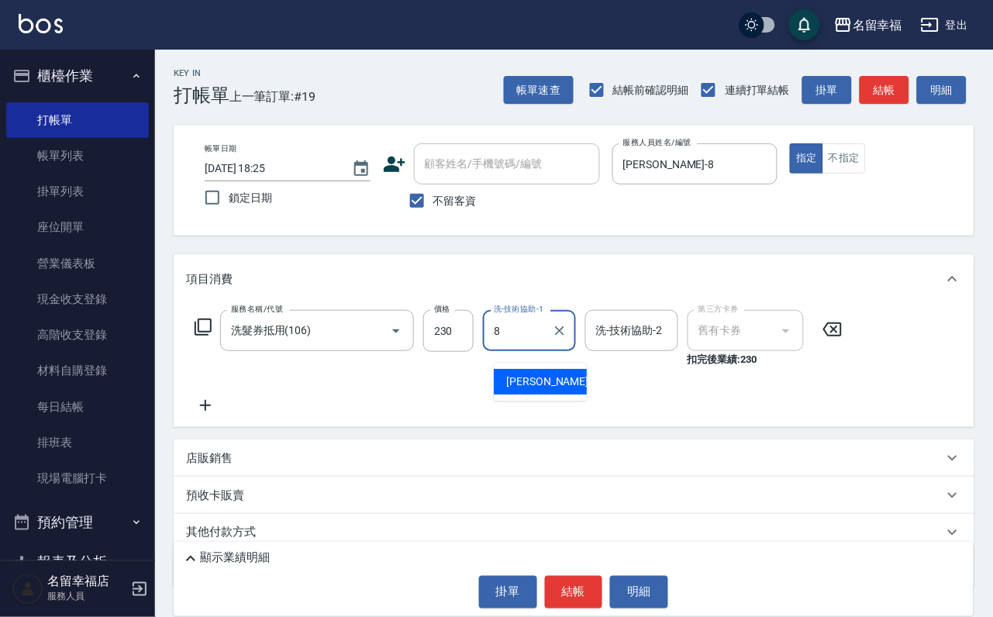
type input "[PERSON_NAME]-8"
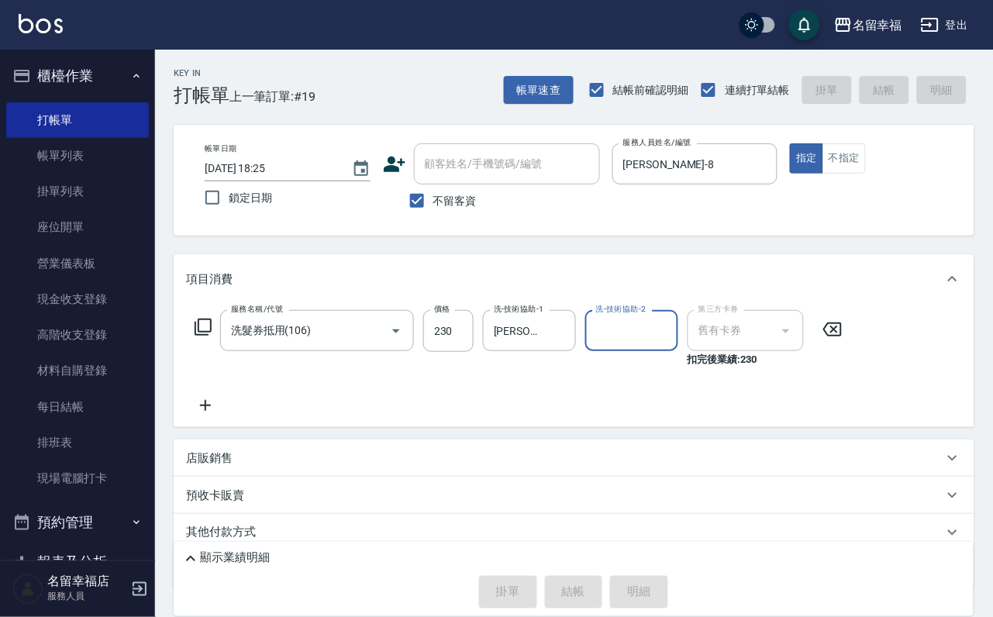
type input "[DATE] 18:32"
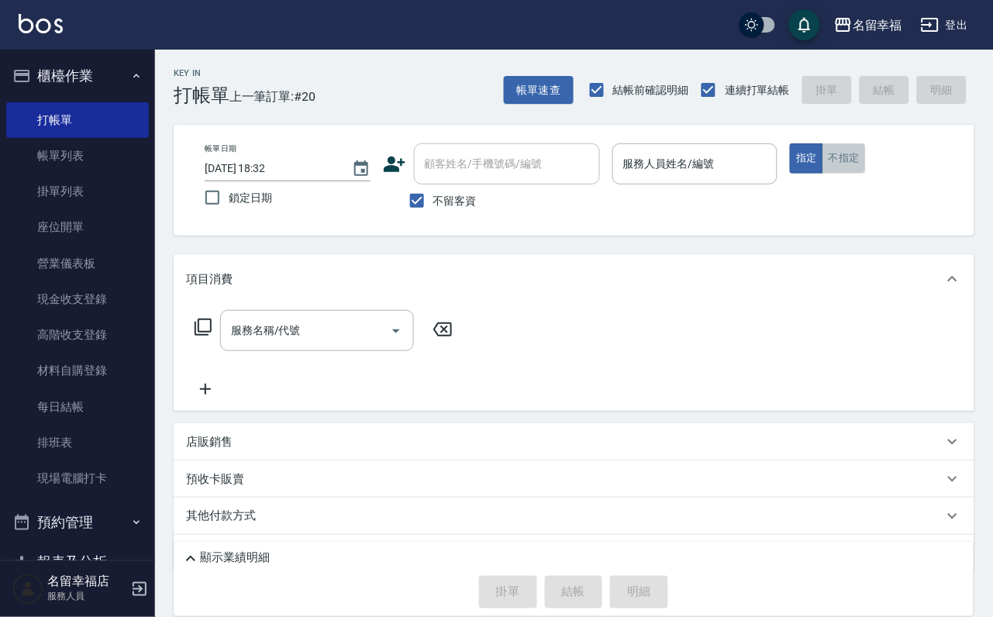
click at [866, 174] on button "不指定" at bounding box center [844, 158] width 43 height 30
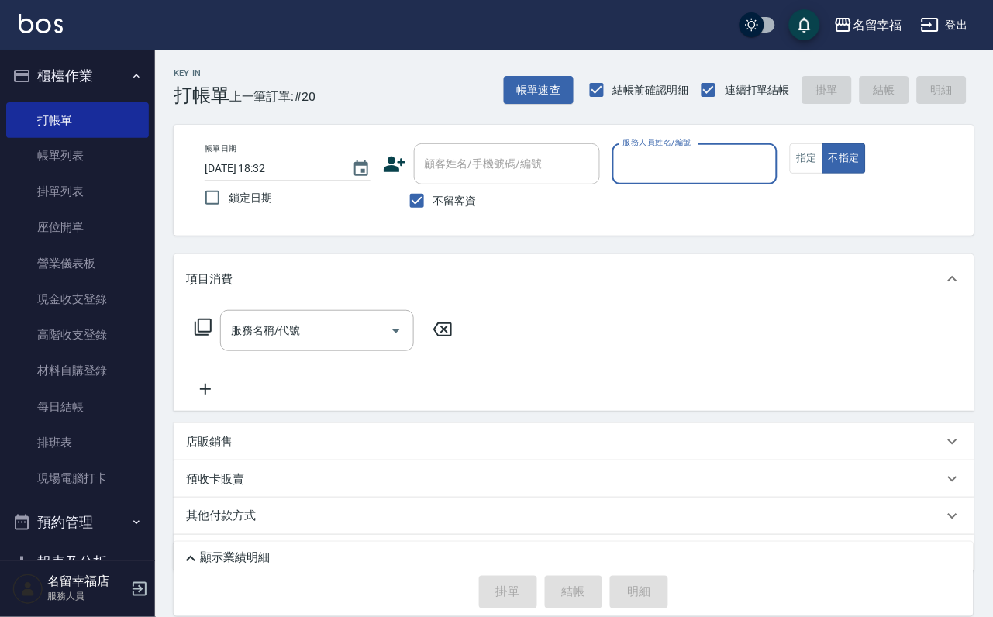
click at [771, 152] on input "服務人員姓名/編號" at bounding box center [696, 163] width 152 height 27
type input "[PERSON_NAME]-1"
type button "false"
click at [205, 337] on icon at bounding box center [203, 327] width 19 height 19
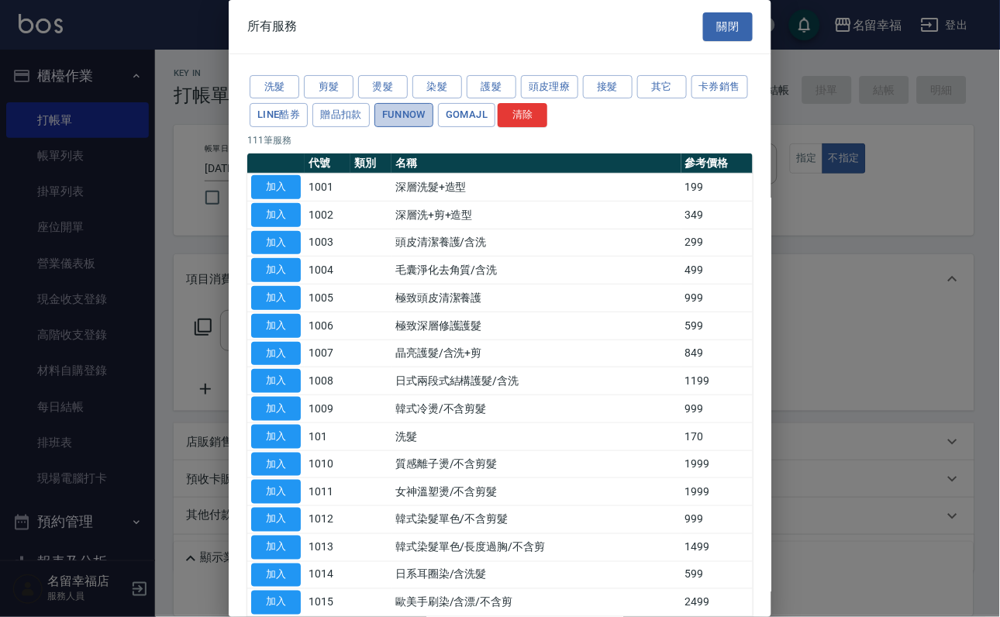
click at [433, 127] on button "FUNNOW" at bounding box center [403, 115] width 59 height 24
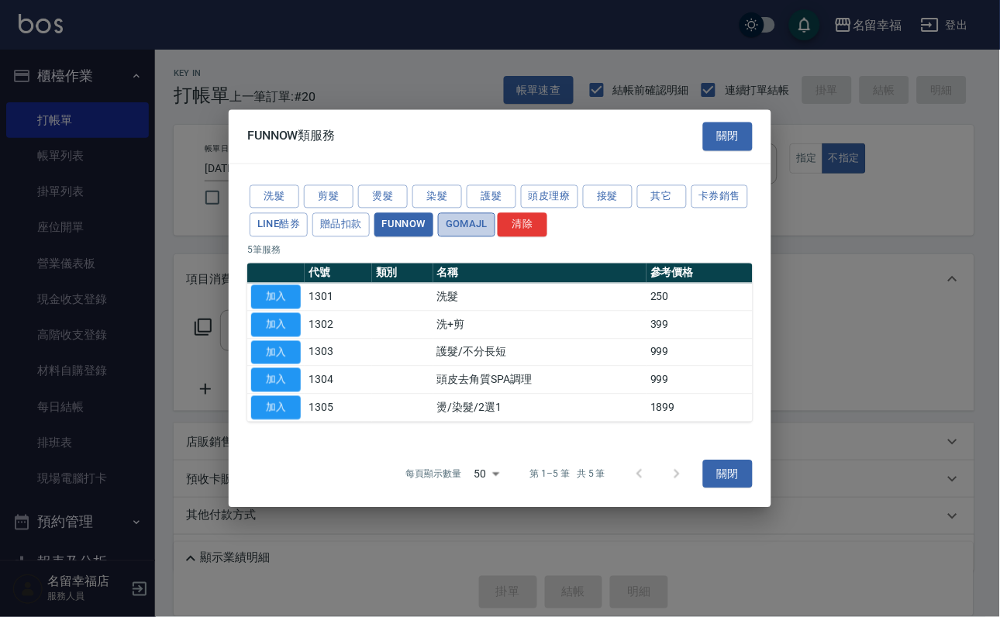
click at [495, 213] on button "GOMAJL" at bounding box center [466, 225] width 57 height 24
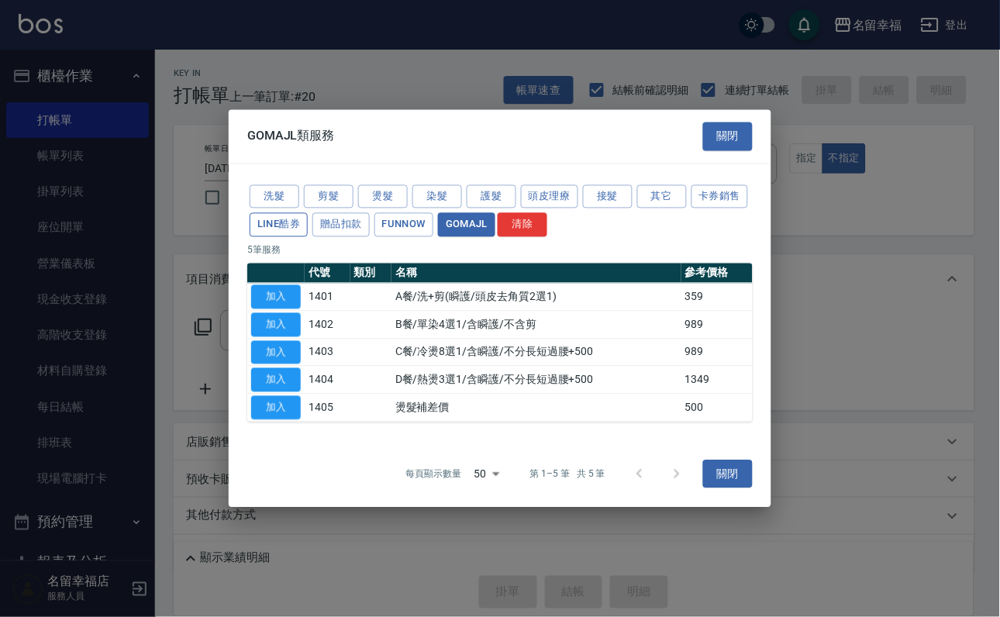
click at [308, 213] on button "LINE酷券" at bounding box center [279, 225] width 58 height 24
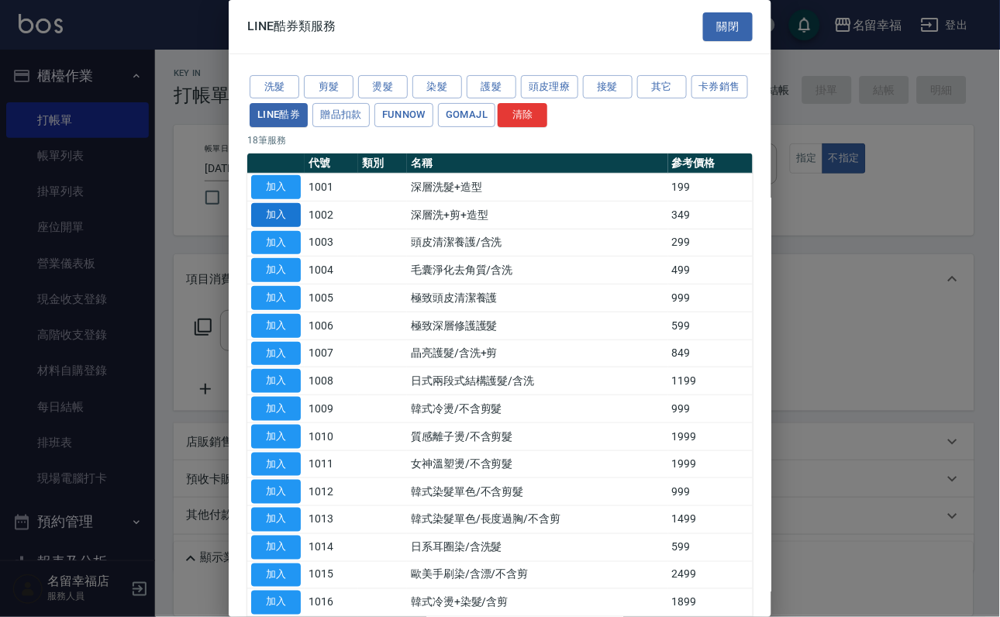
click at [279, 227] on button "加入" at bounding box center [276, 215] width 50 height 24
type input "深層洗+剪+造型(1002)"
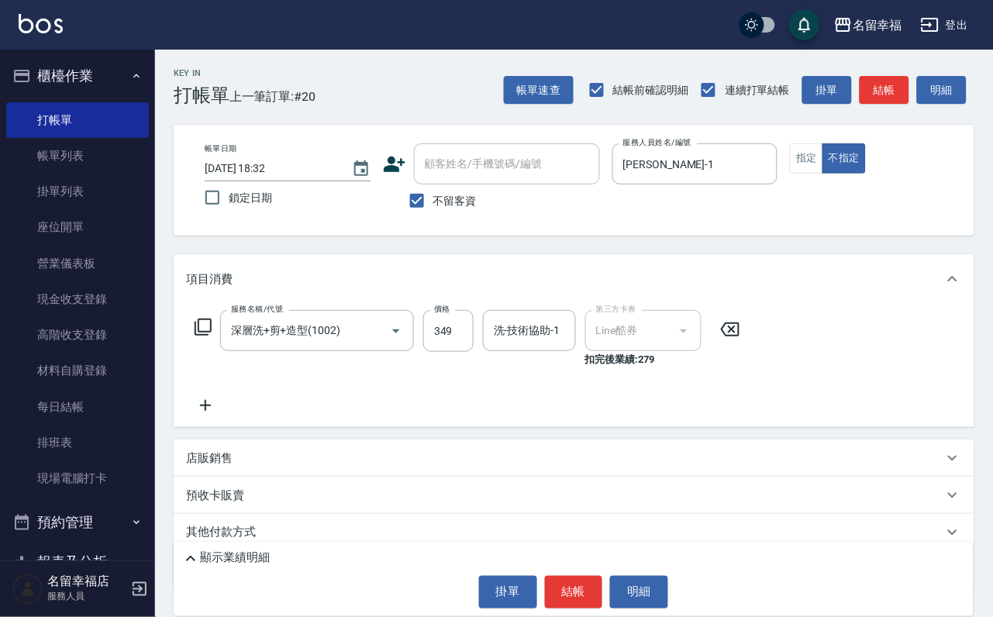
click at [487, 350] on div "服務名稱/代號 深層洗+剪+造型(1002) 服務名稱/代號 價格 349 價格 洗-技術協助-1 洗-技術協助-1 第三方卡券 Line酷券 第三方卡券 扣…" at bounding box center [468, 338] width 564 height 57
click at [474, 343] on input "349" at bounding box center [448, 331] width 50 height 42
type input "389"
type input "[PERSON_NAME]-18"
click at [574, 576] on button "結帳" at bounding box center [574, 592] width 58 height 33
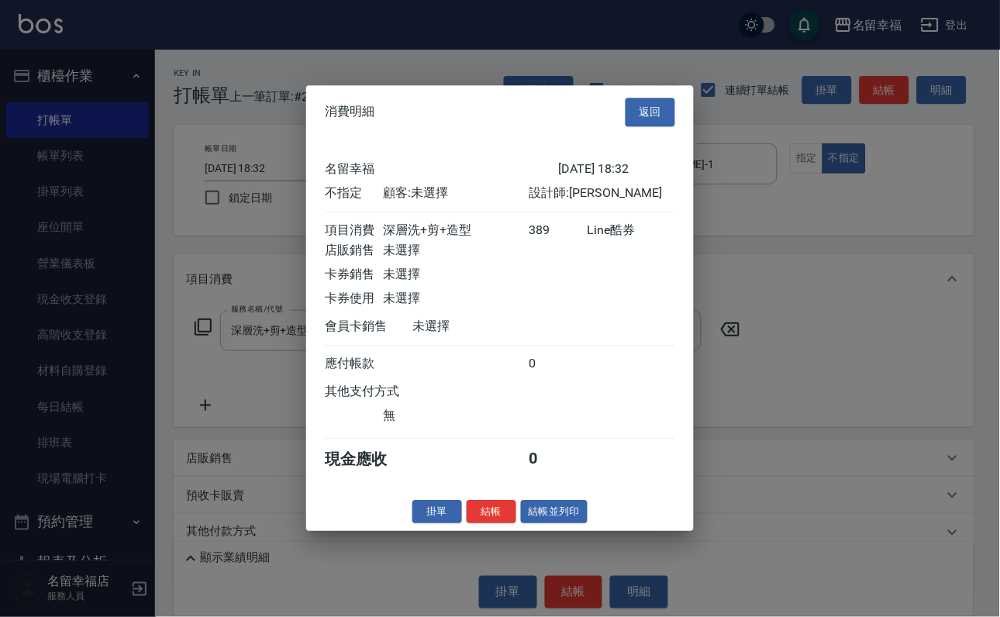
scroll to position [220, 0]
click at [480, 524] on button "結帳" at bounding box center [492, 512] width 50 height 24
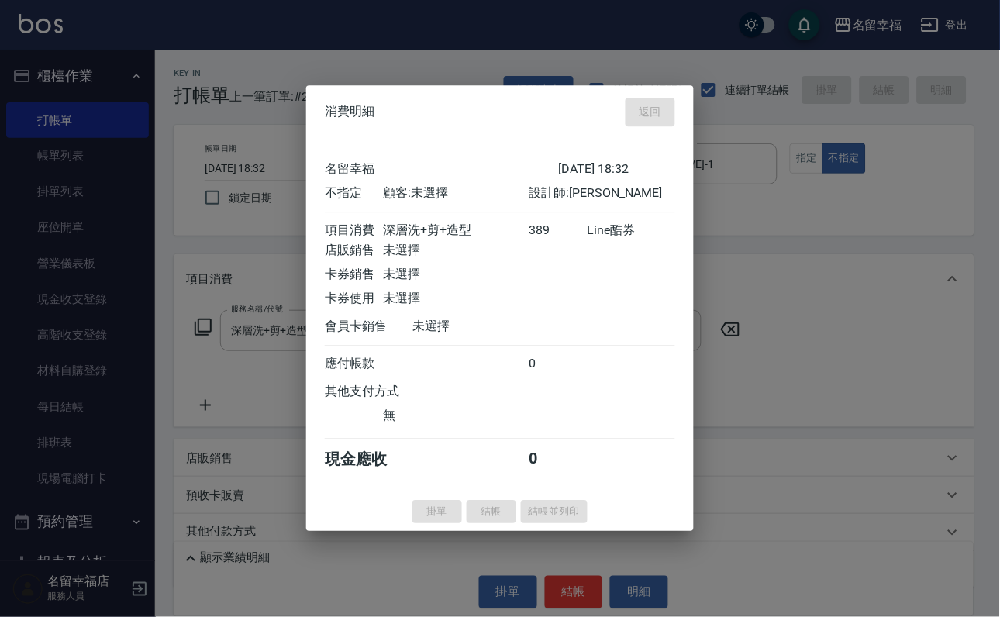
type input "[DATE] 18:39"
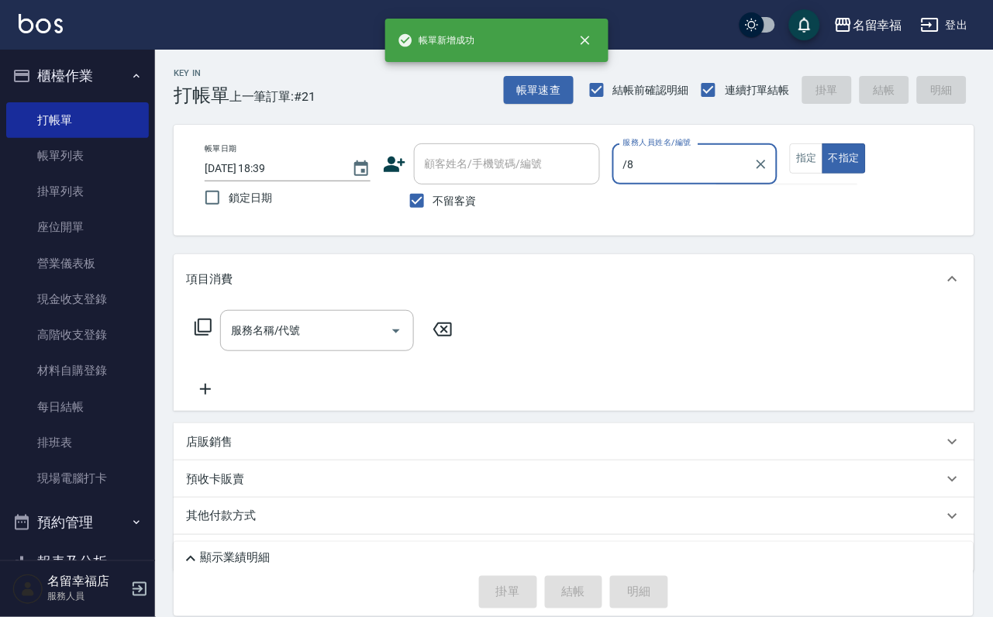
type input "/"
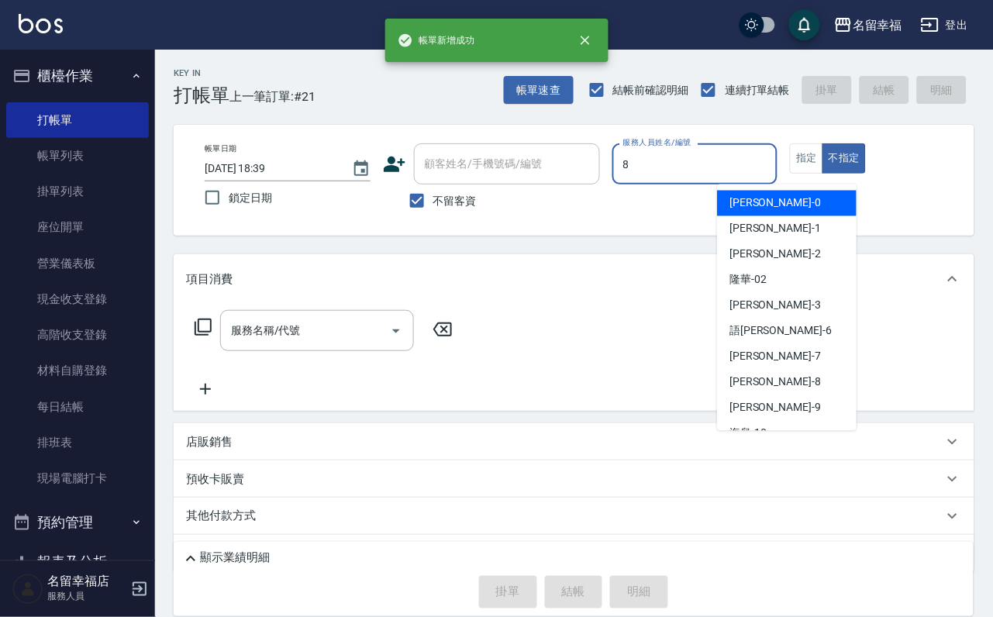
type input "[PERSON_NAME]-8"
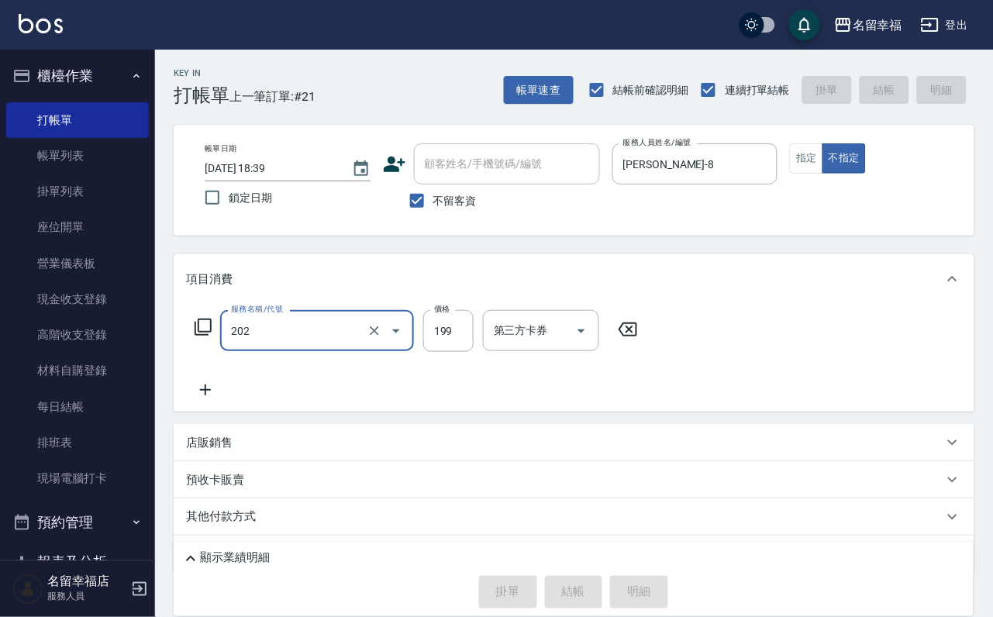
type input "202"
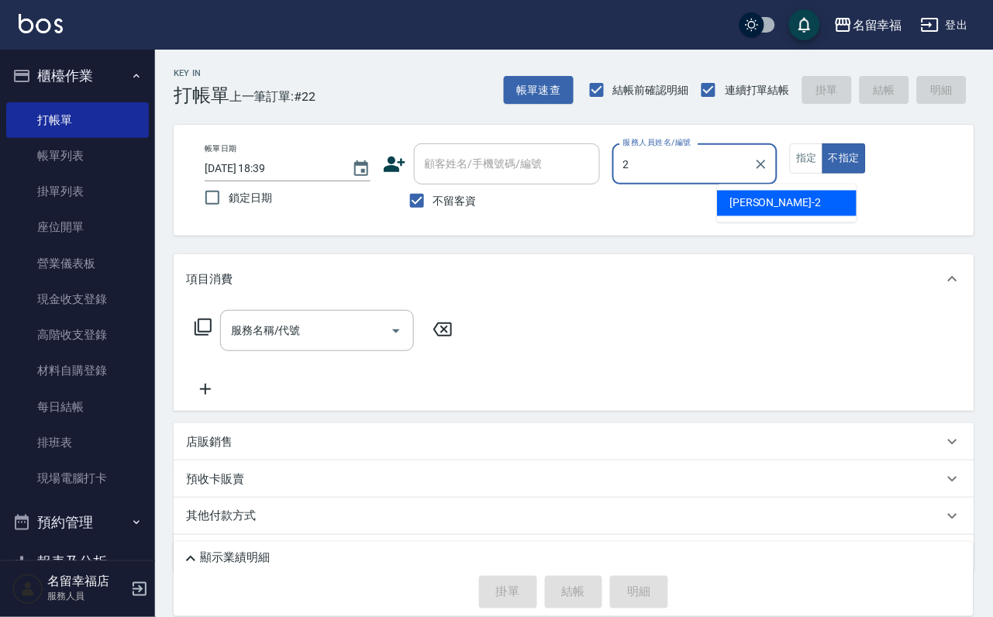
type input "碧涵-2"
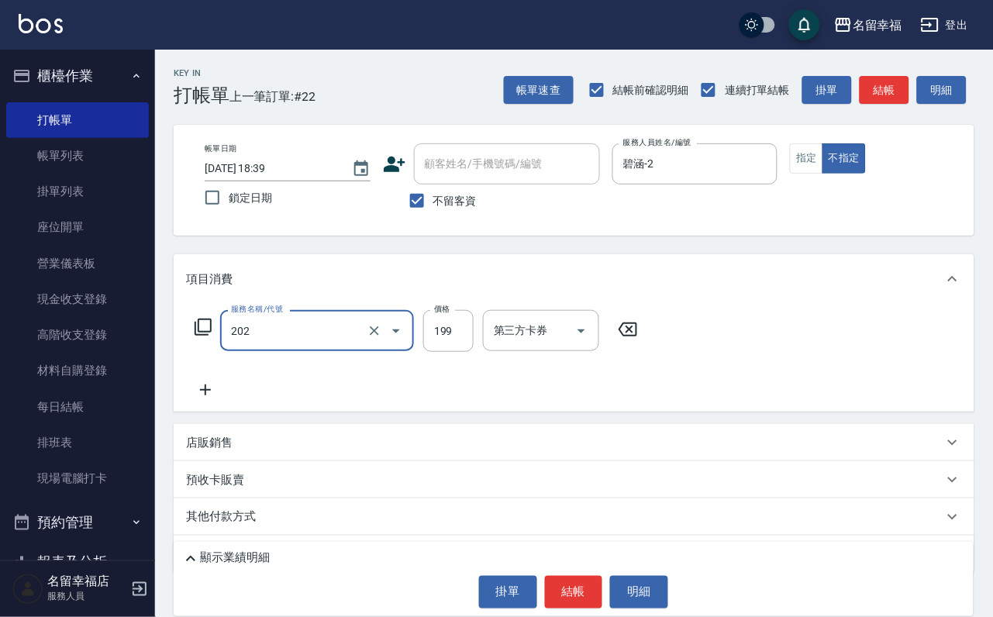
type input "不指定單剪(202)"
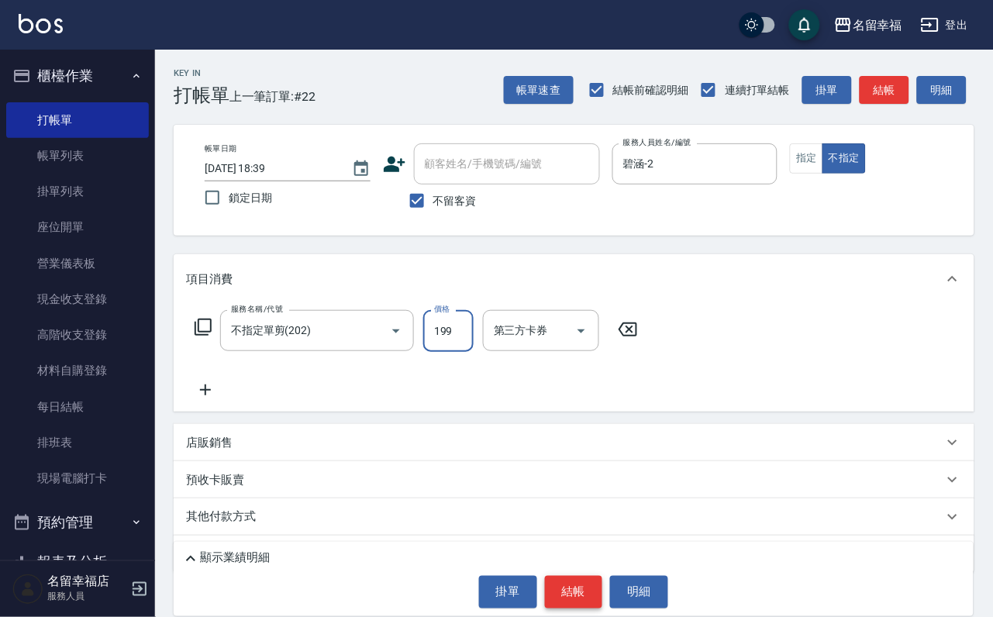
click at [569, 599] on button "結帳" at bounding box center [574, 592] width 58 height 33
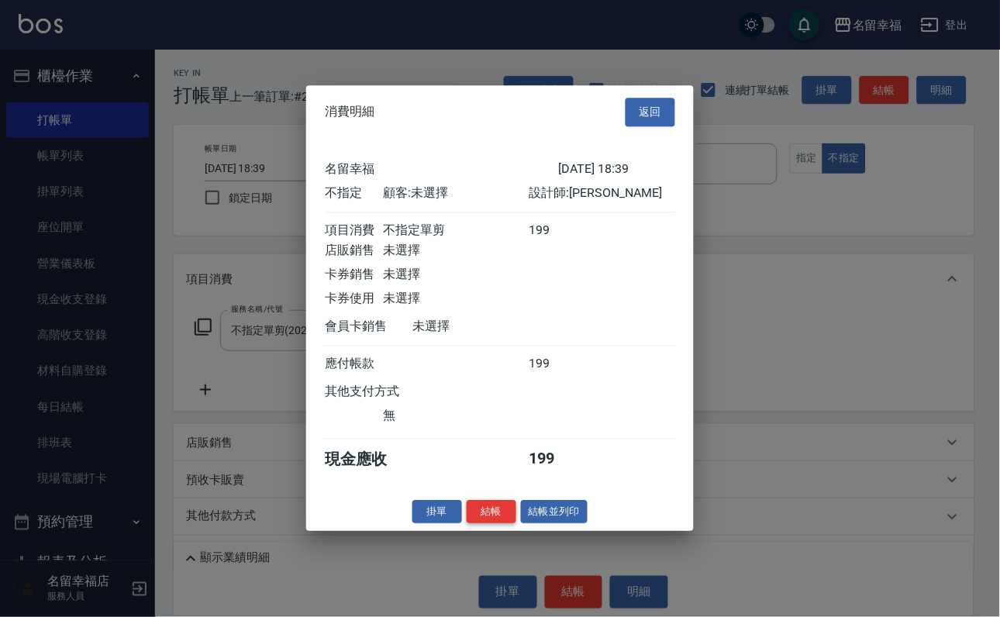
click at [473, 524] on button "結帳" at bounding box center [492, 512] width 50 height 24
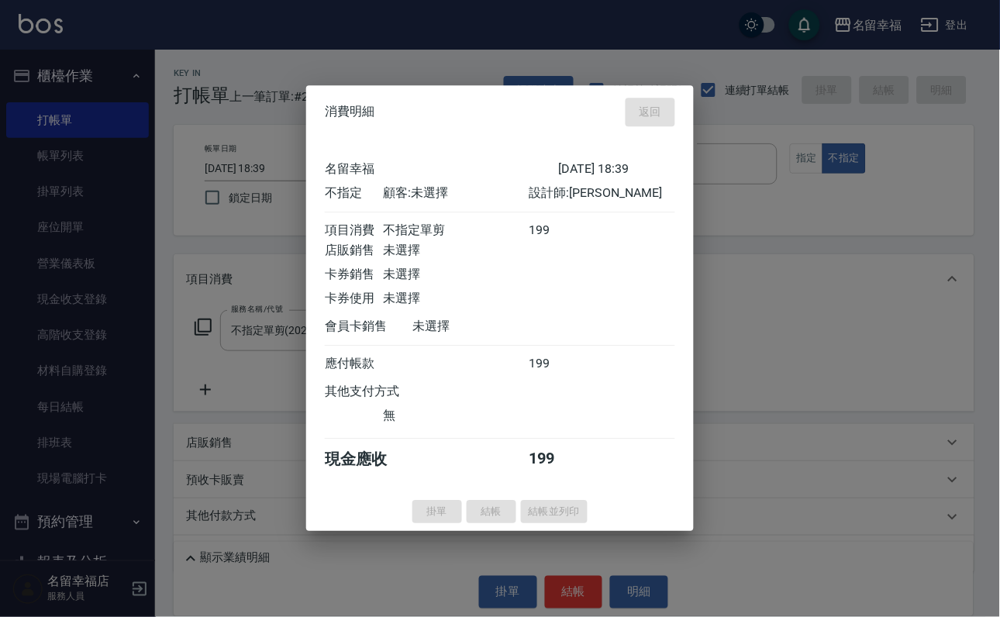
type input "[DATE] 18:48"
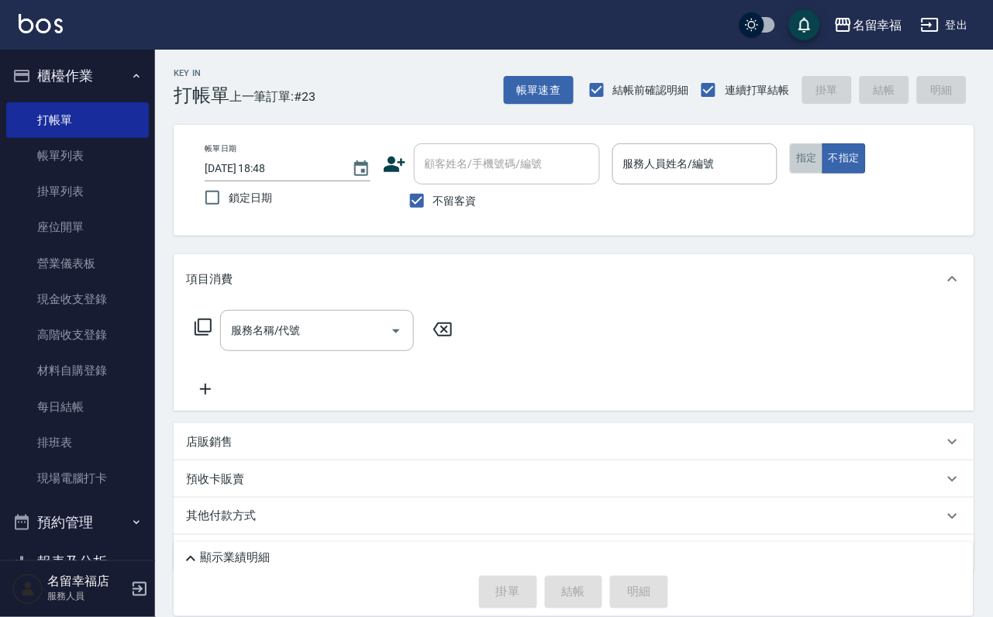
click at [823, 171] on button "指定" at bounding box center [806, 158] width 33 height 30
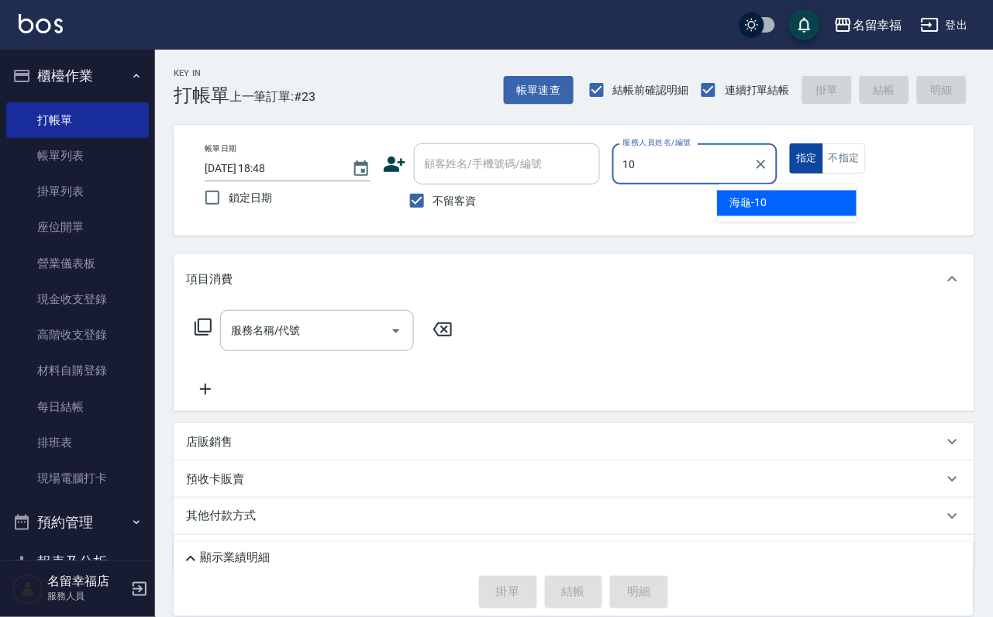
type input "海龜-10"
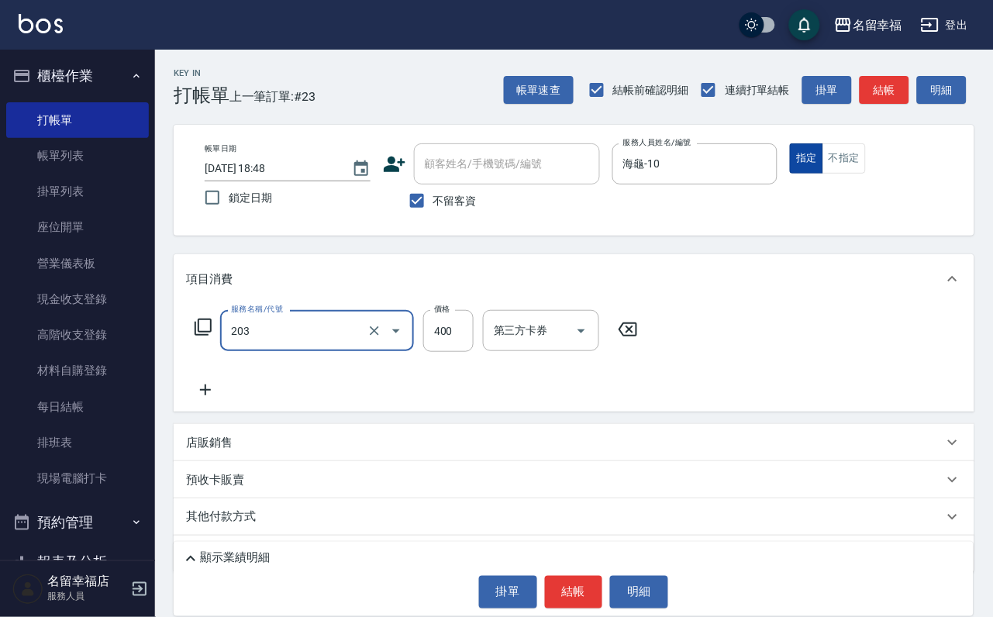
type input "指定單剪(203)"
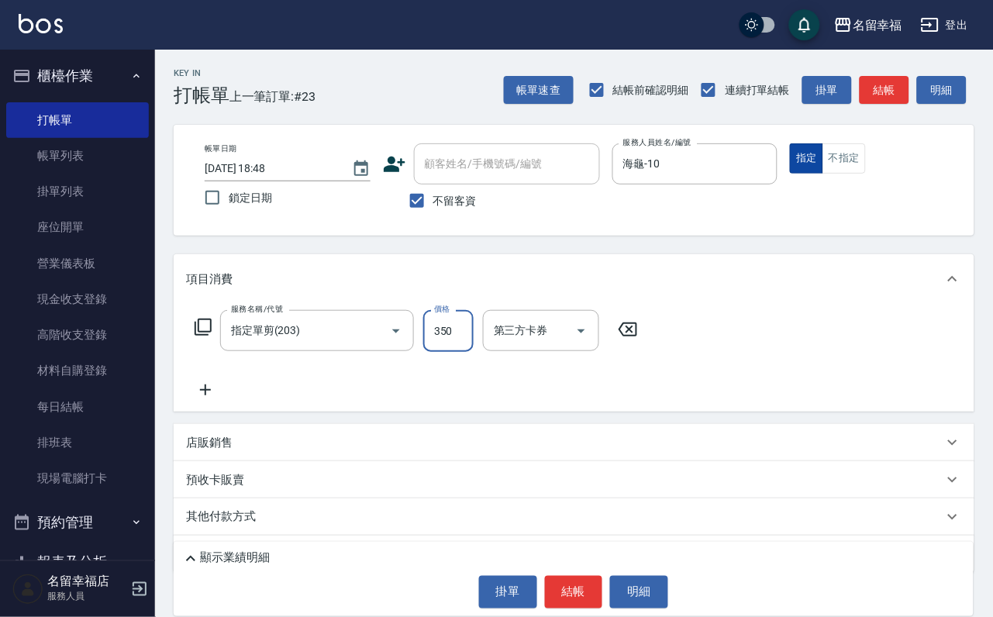
type input "350"
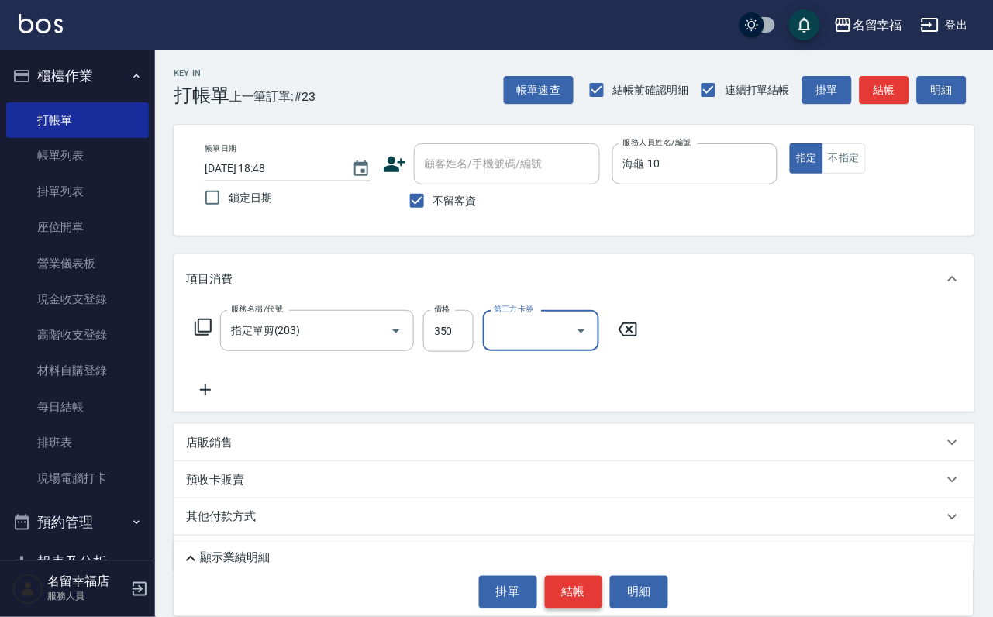
click at [563, 590] on button "結帳" at bounding box center [574, 592] width 58 height 33
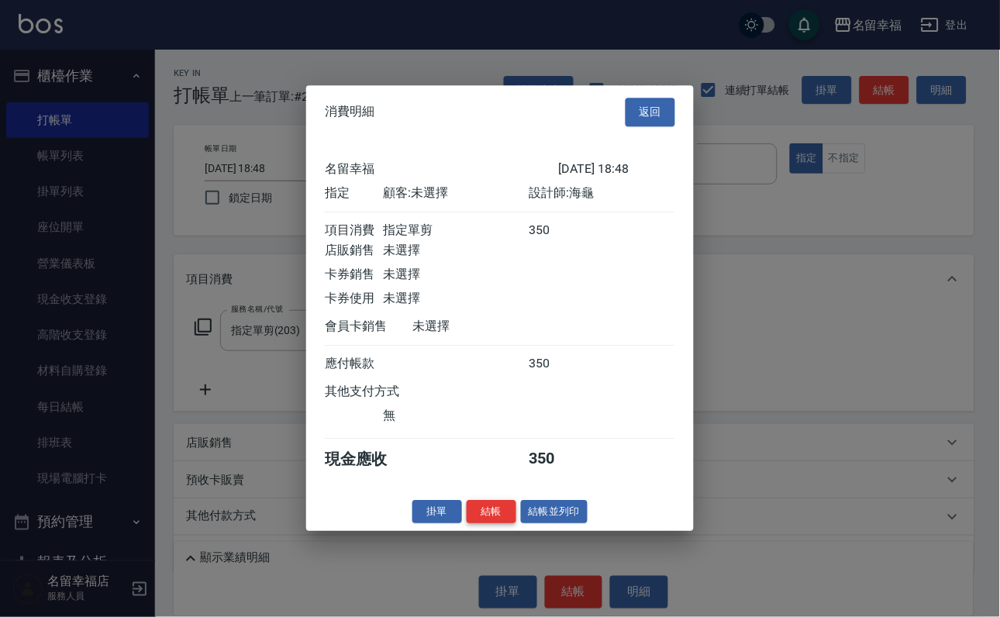
scroll to position [192, 0]
click at [481, 524] on button "結帳" at bounding box center [492, 512] width 50 height 24
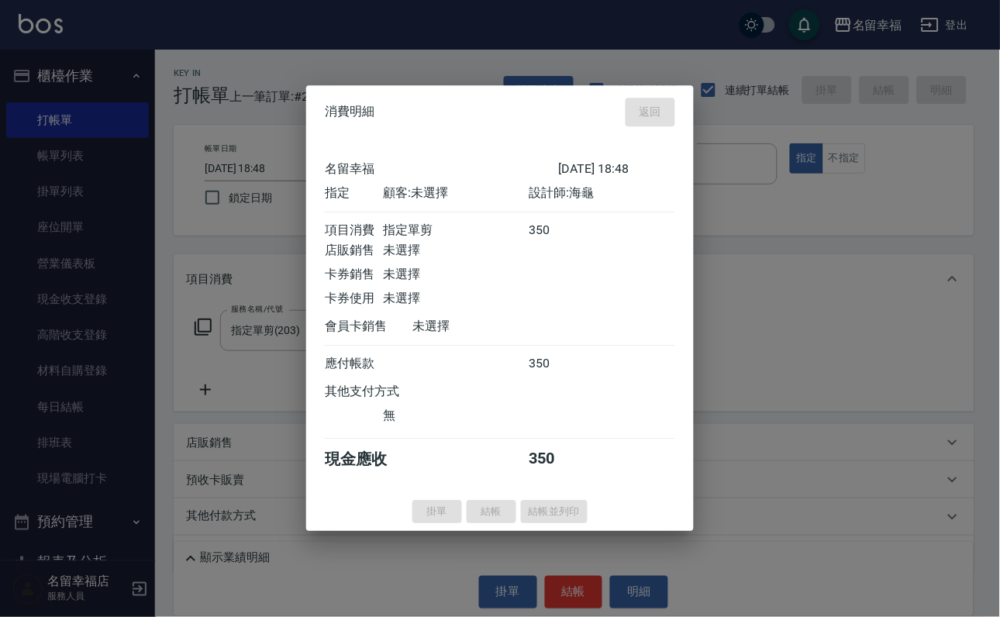
type input "[DATE] 19:02"
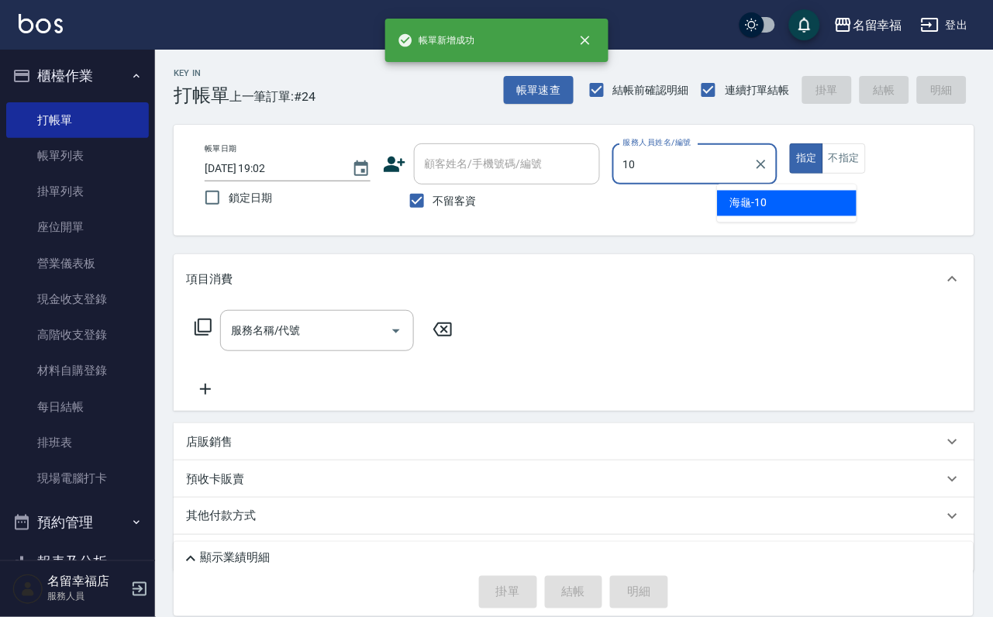
type input "海龜-10"
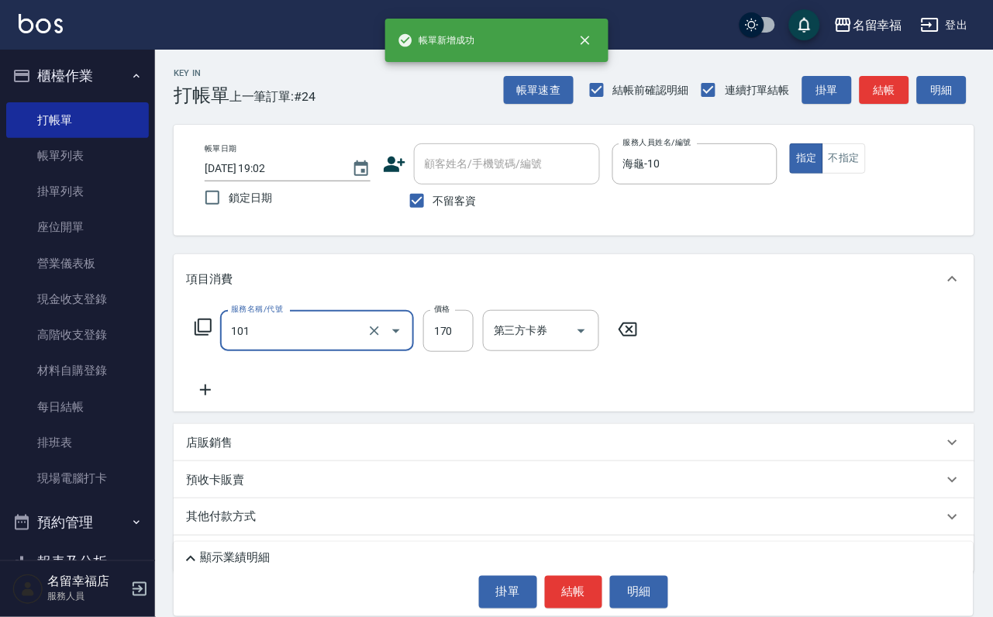
type input "洗髮(101)"
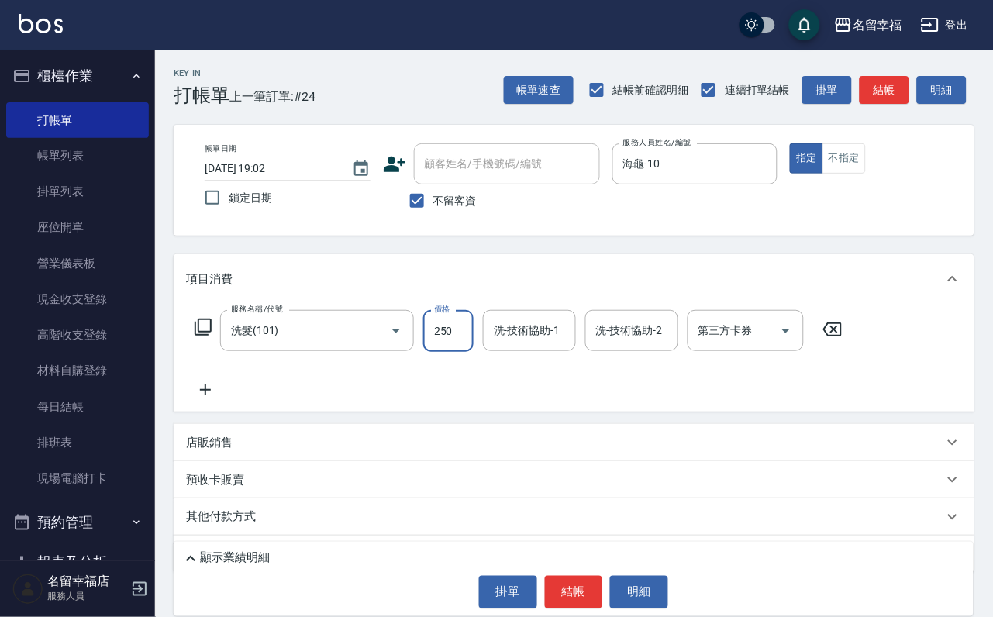
type input "250"
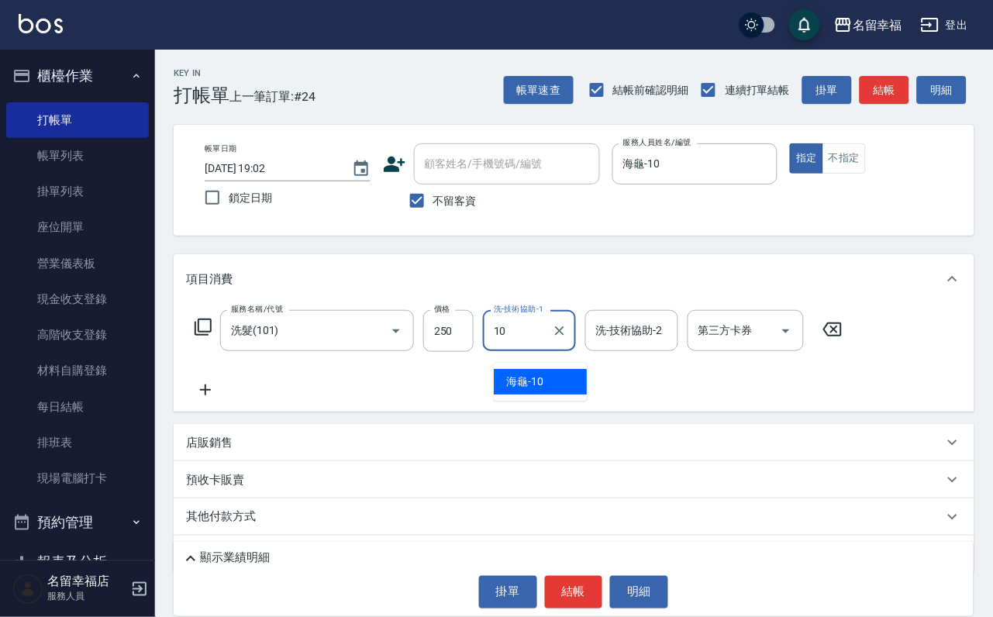
type input "海龜-10"
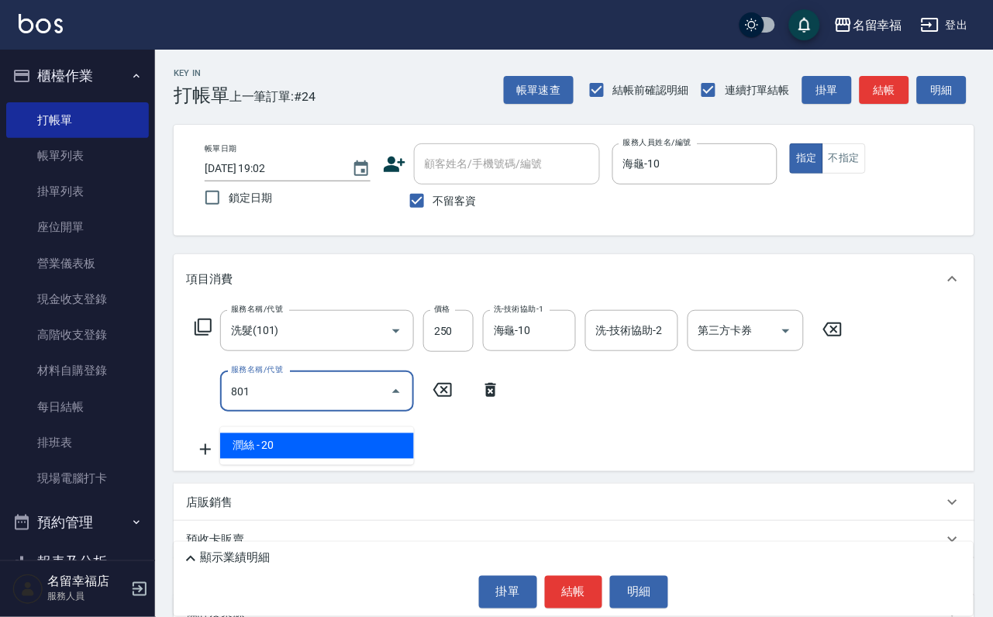
type input "潤絲(801)"
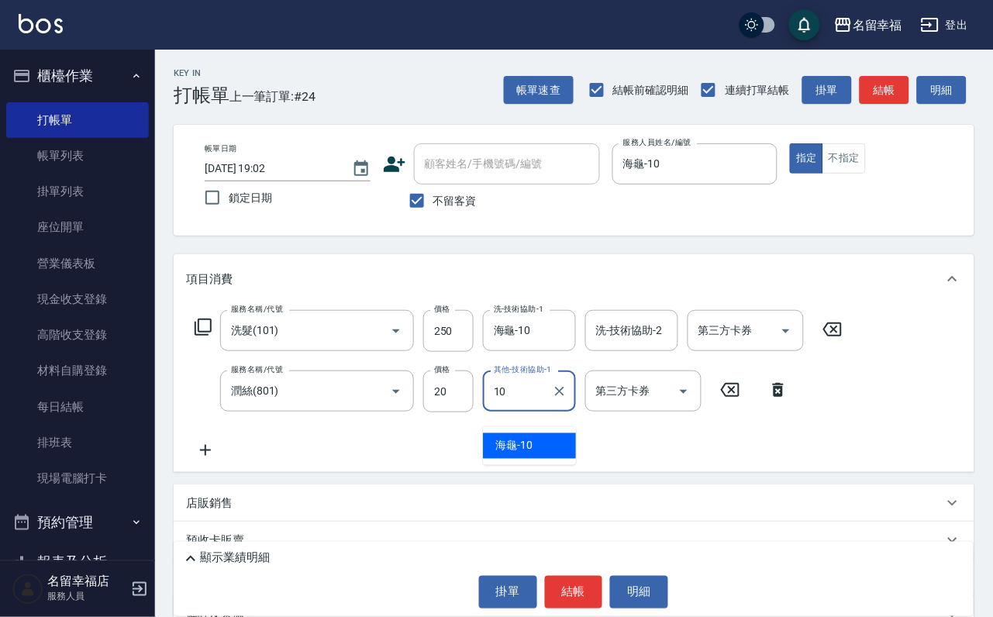
type input "海龜-10"
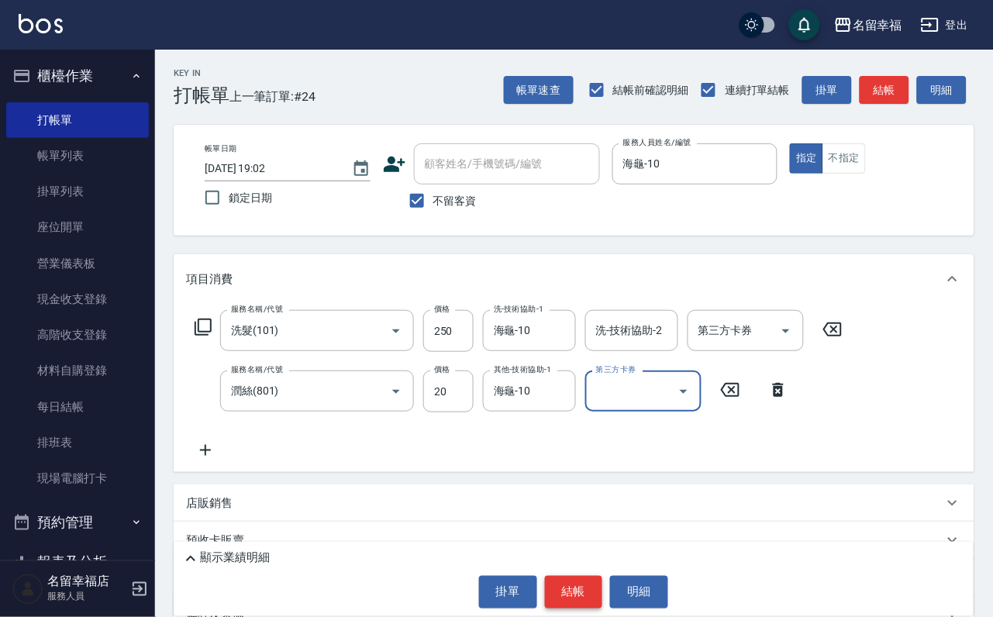
click at [584, 578] on button "結帳" at bounding box center [574, 592] width 58 height 33
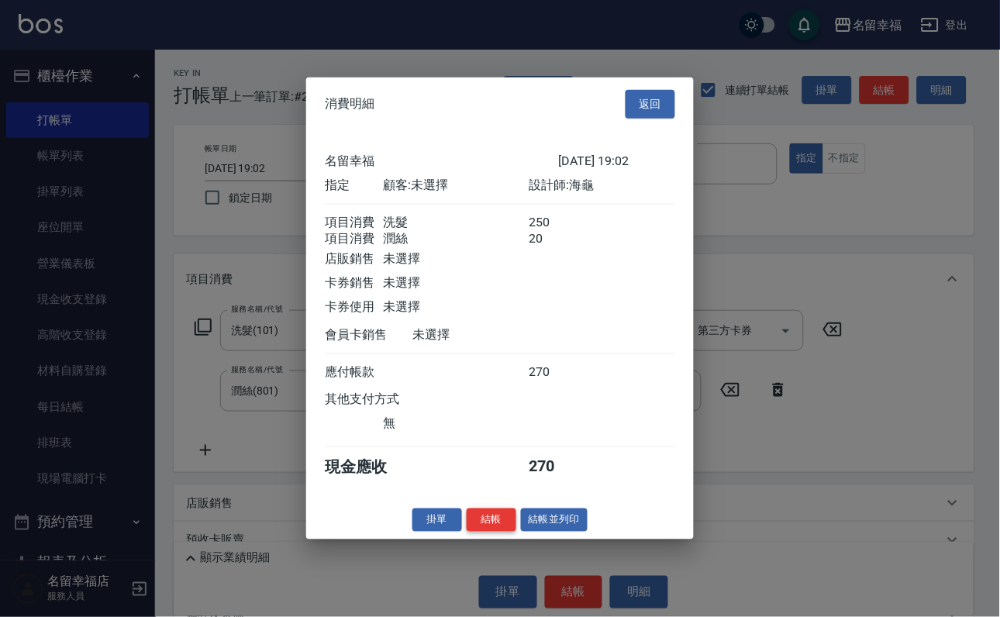
scroll to position [250, 0]
click at [485, 532] on button "結帳" at bounding box center [492, 520] width 50 height 24
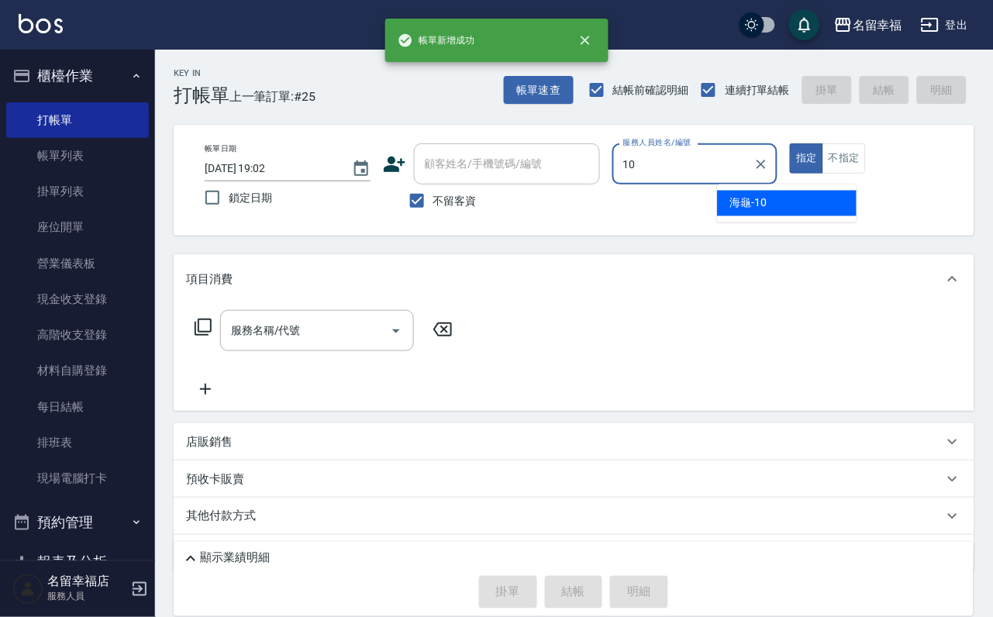
type input "海龜-10"
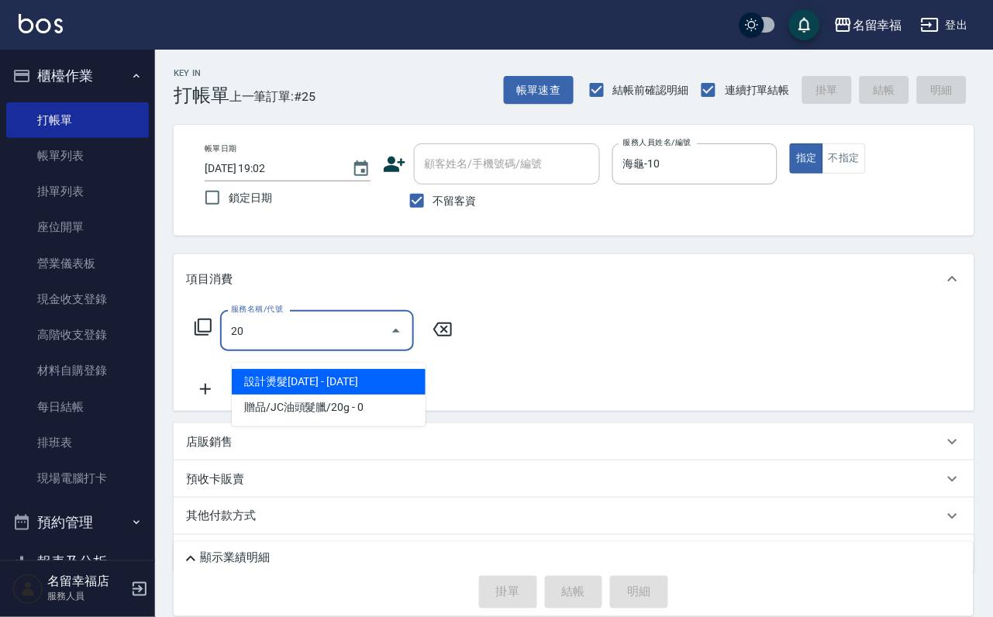
type input "203"
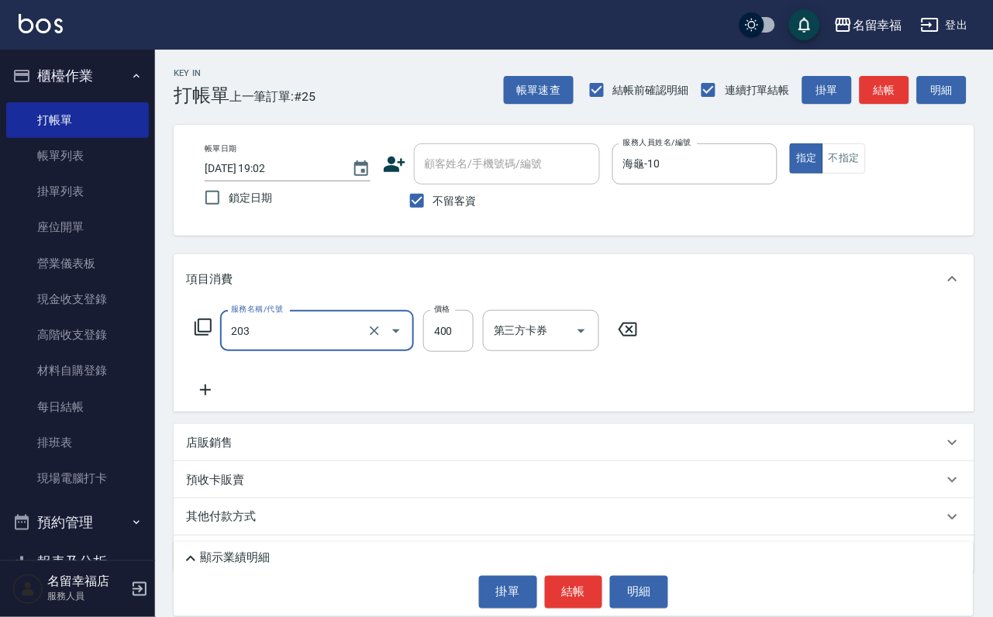
type input "指定單剪(203)"
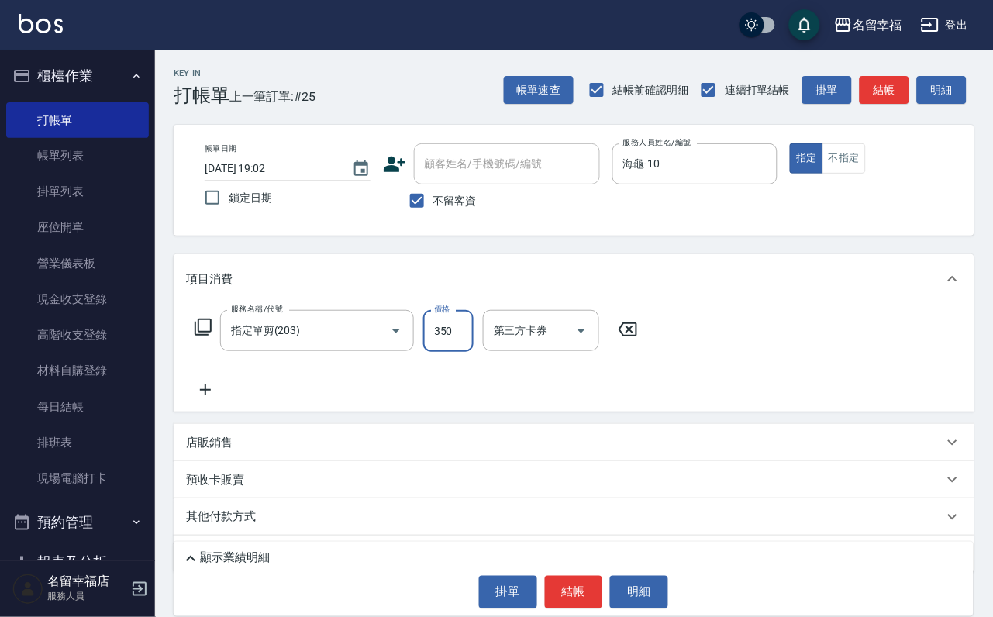
type input "350"
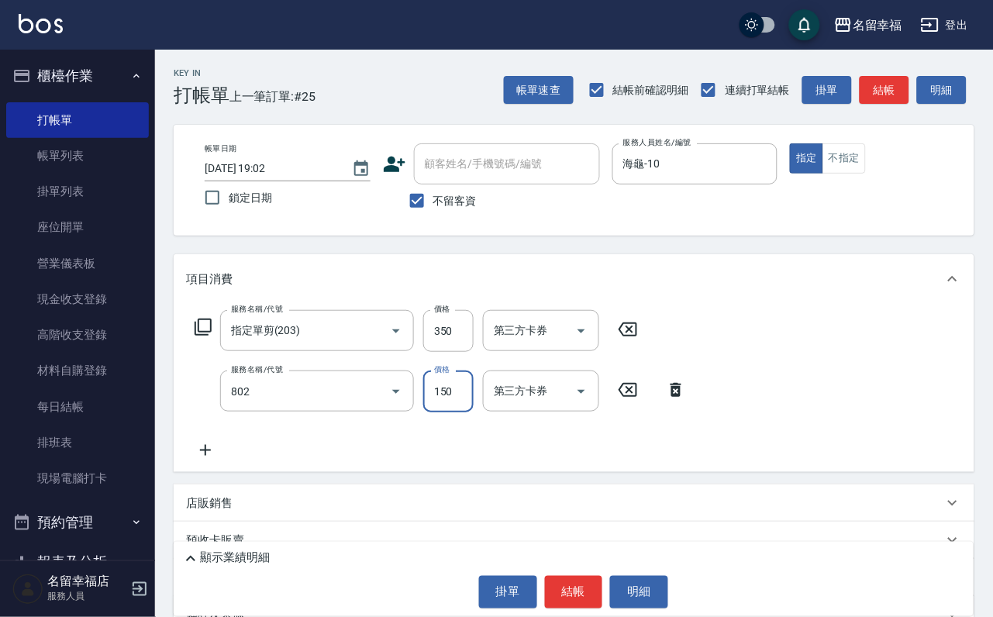
type input "單梳(802)"
type input "200"
click at [609, 576] on div "掛單 結帳 明細" at bounding box center [573, 592] width 785 height 33
click at [589, 589] on button "結帳" at bounding box center [574, 592] width 58 height 33
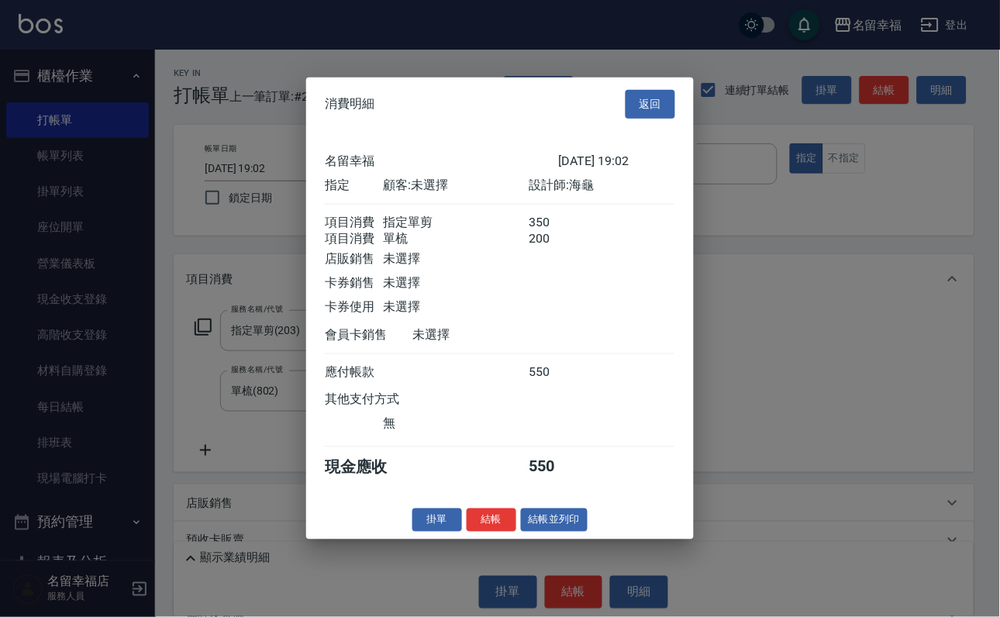
scroll to position [233, 0]
click at [475, 532] on button "結帳" at bounding box center [492, 520] width 50 height 24
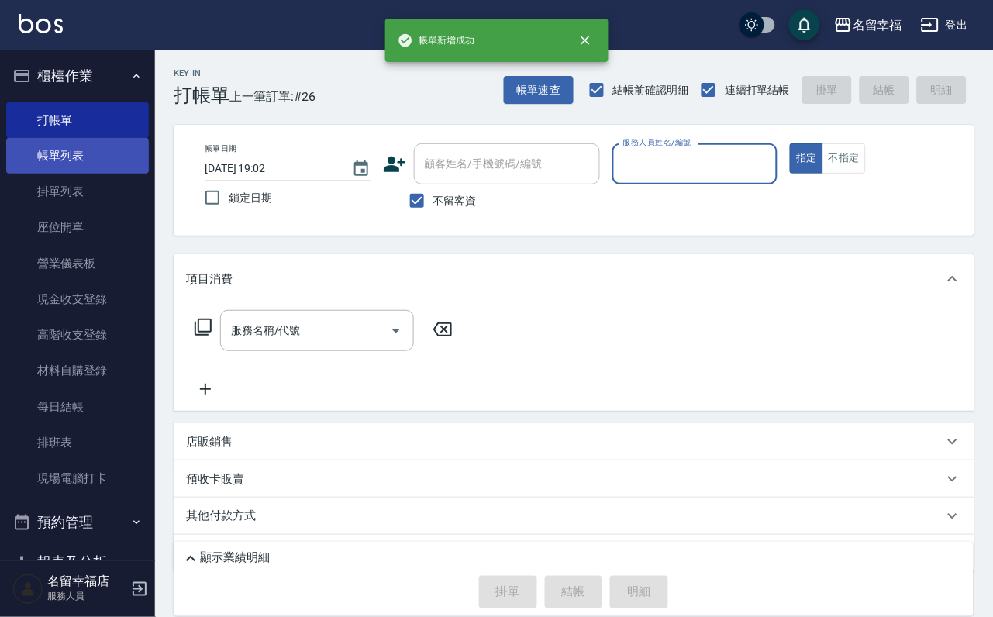
click at [91, 172] on link "帳單列表" at bounding box center [77, 156] width 143 height 36
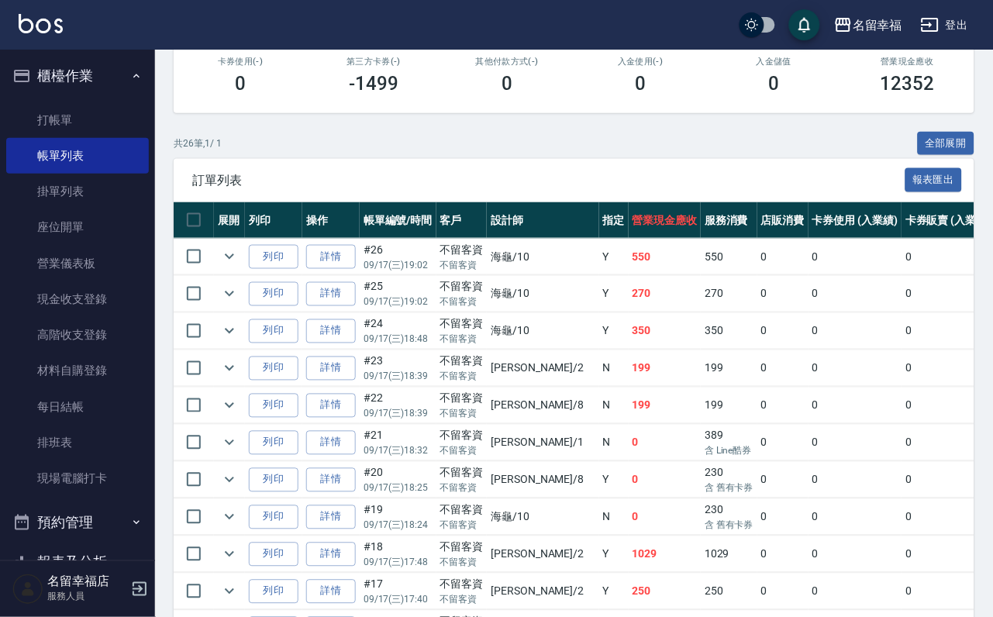
scroll to position [116, 0]
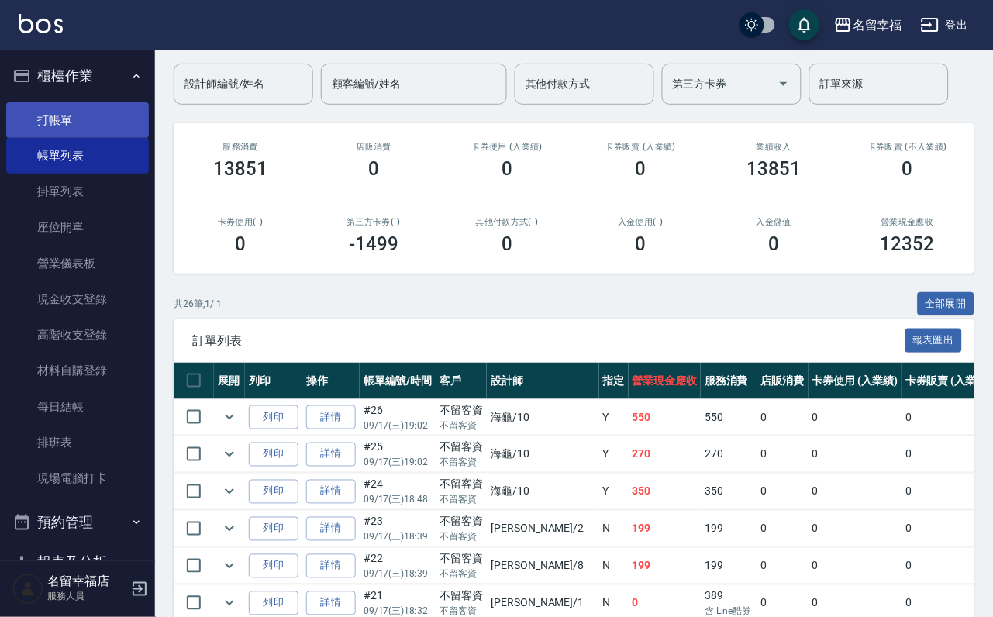
click at [53, 116] on link "打帳單" at bounding box center [77, 120] width 143 height 36
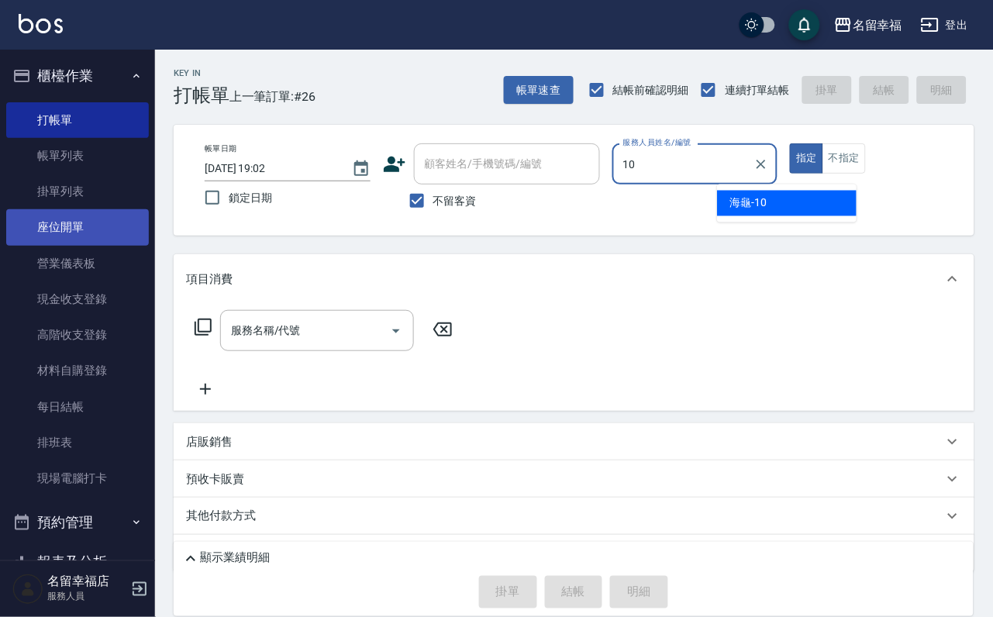
type input "海龜-10"
type button "true"
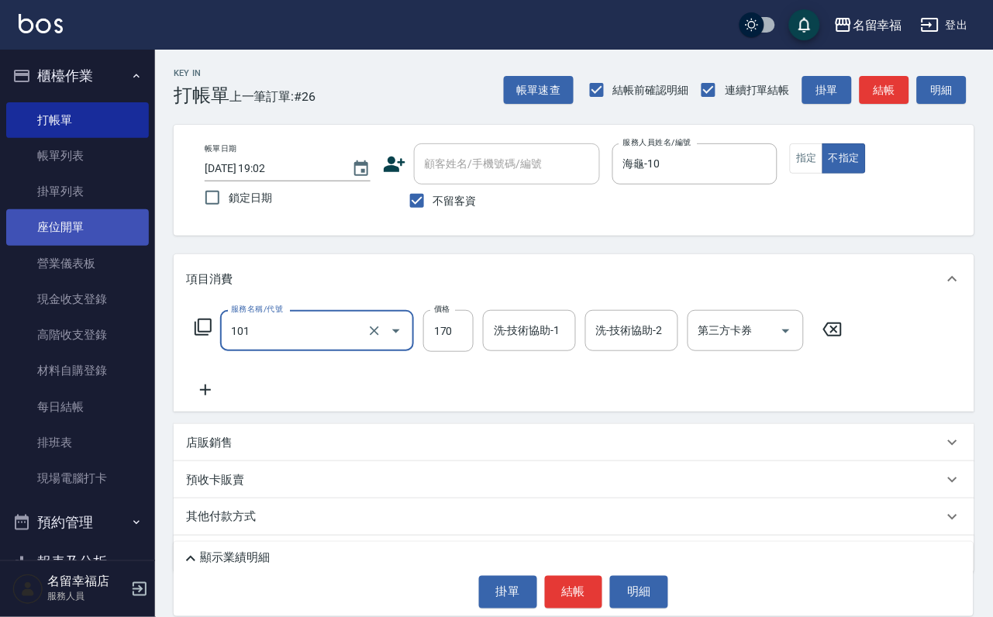
type input "洗髮(101)"
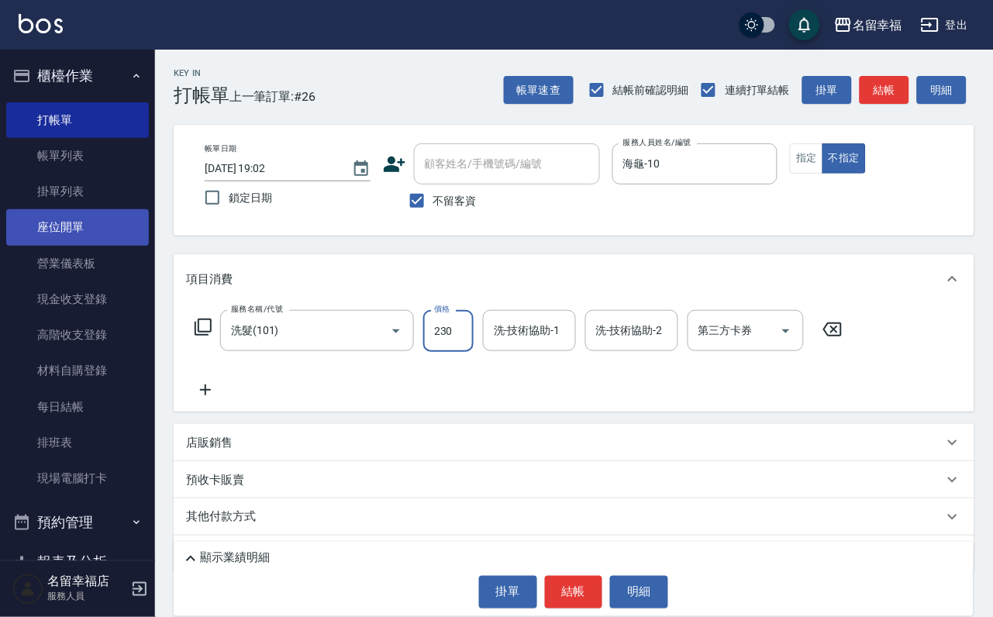
type input "230"
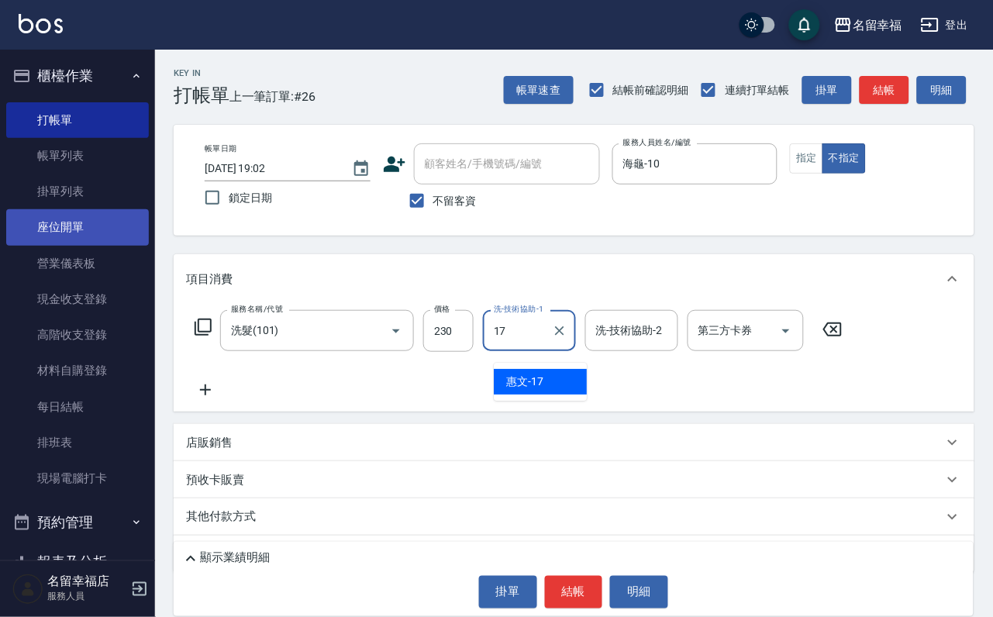
type input "惠文-17"
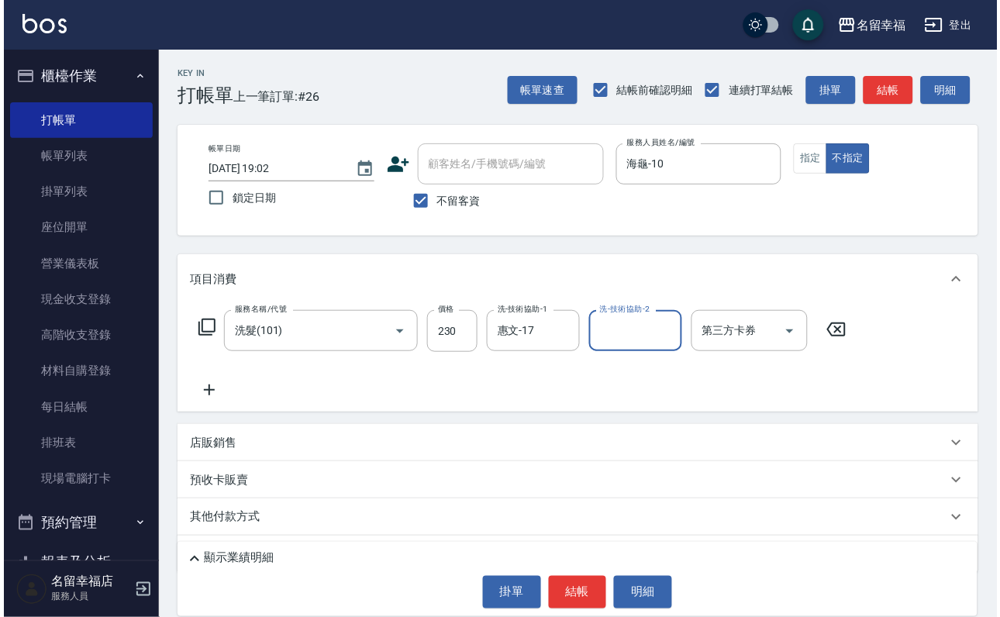
scroll to position [92, 0]
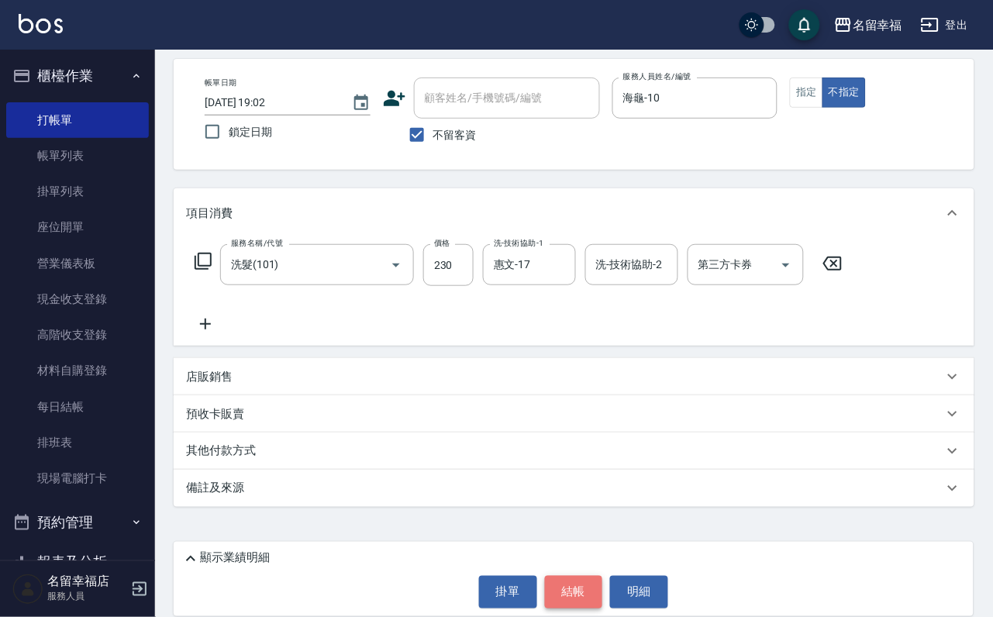
click at [580, 581] on button "結帳" at bounding box center [574, 592] width 58 height 33
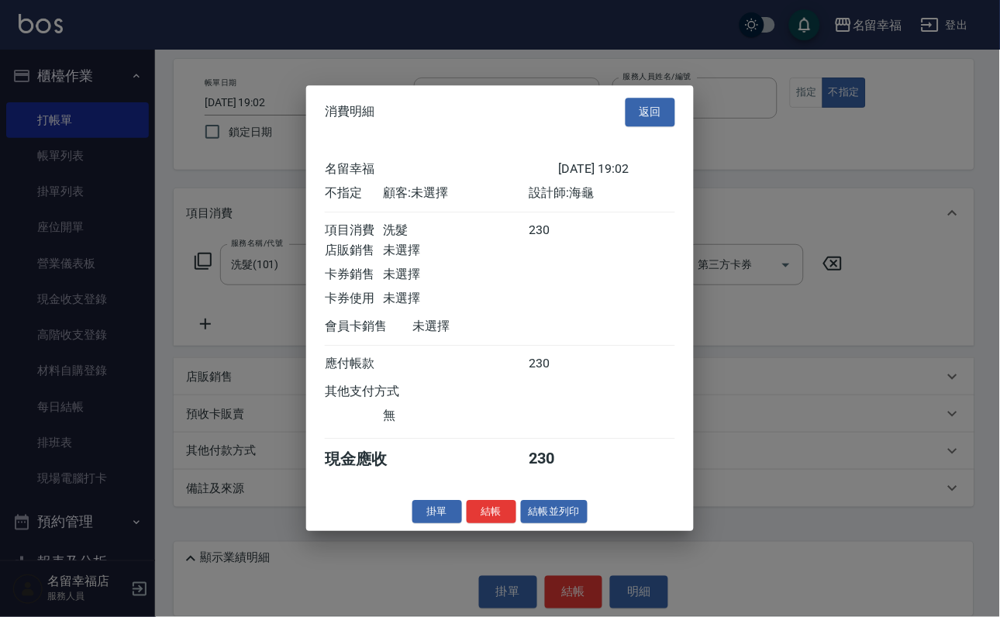
scroll to position [220, 0]
click at [477, 524] on button "結帳" at bounding box center [492, 512] width 50 height 24
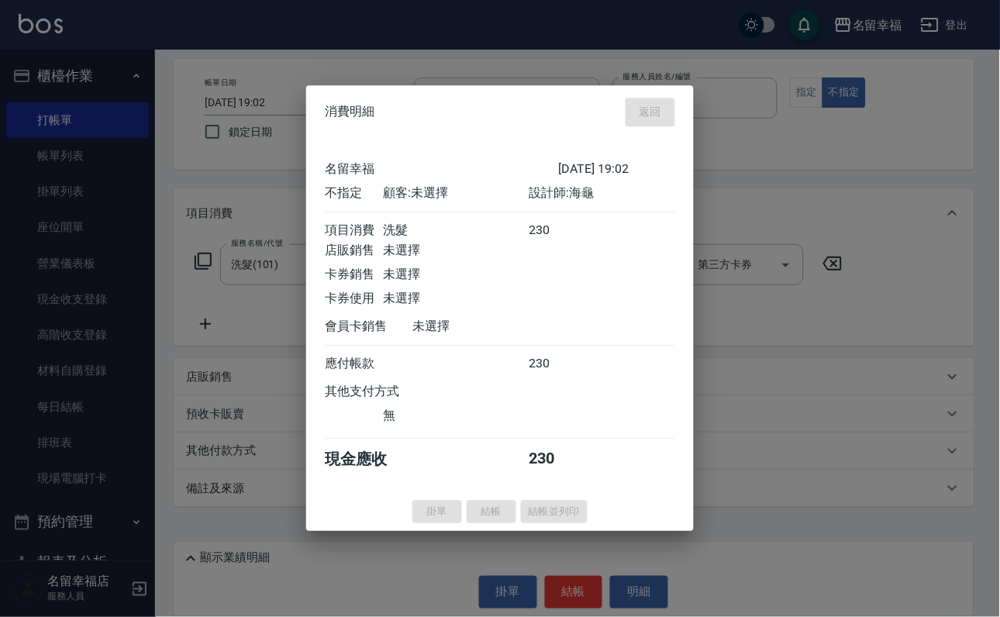
type input "[DATE] 19:19"
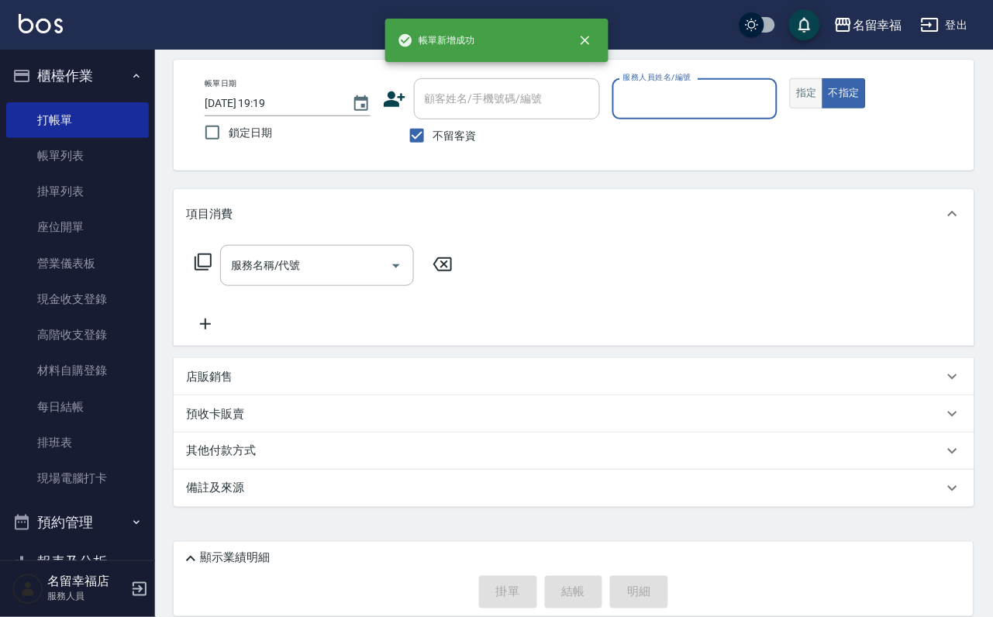
click at [823, 86] on button "指定" at bounding box center [806, 93] width 33 height 30
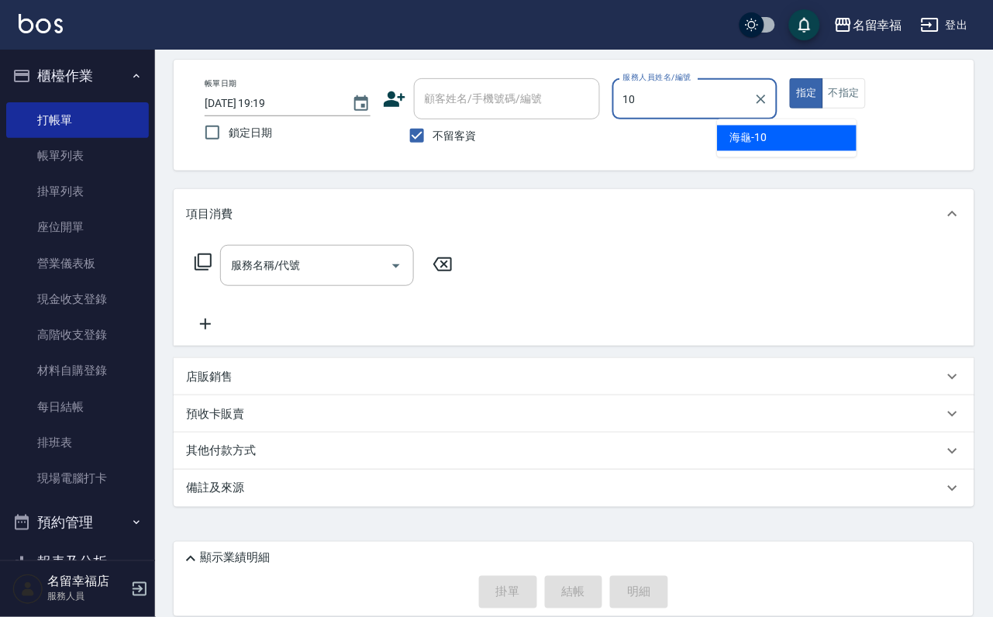
type input "海龜-10"
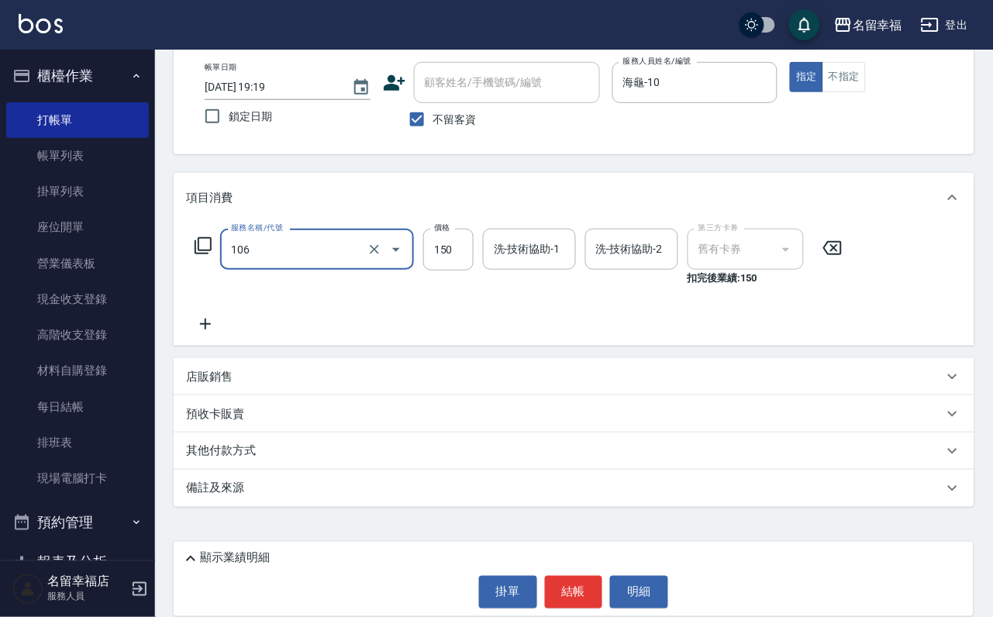
type input "洗髮券抵用(106)"
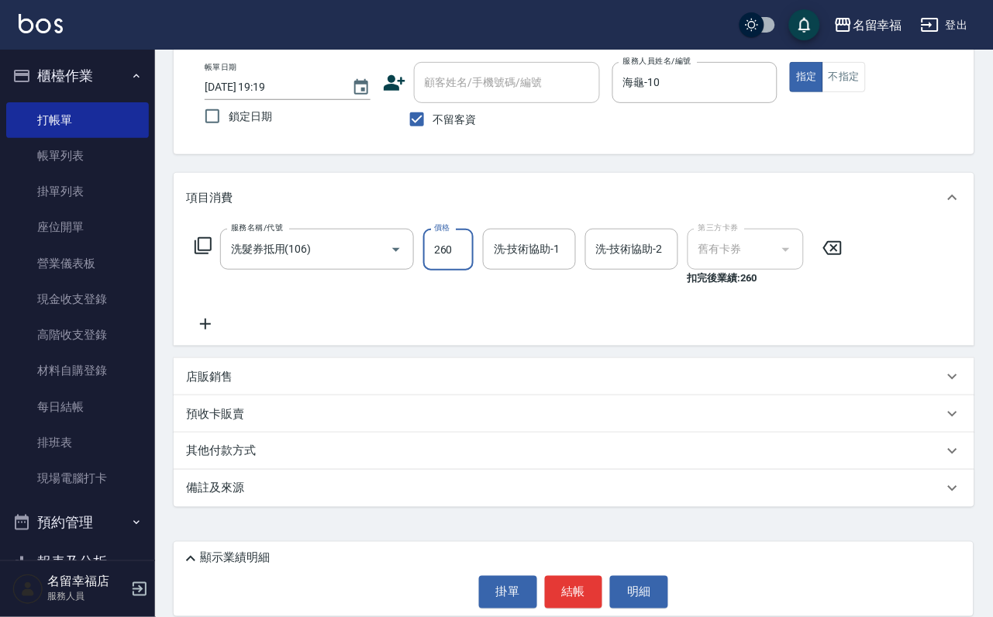
type input "260"
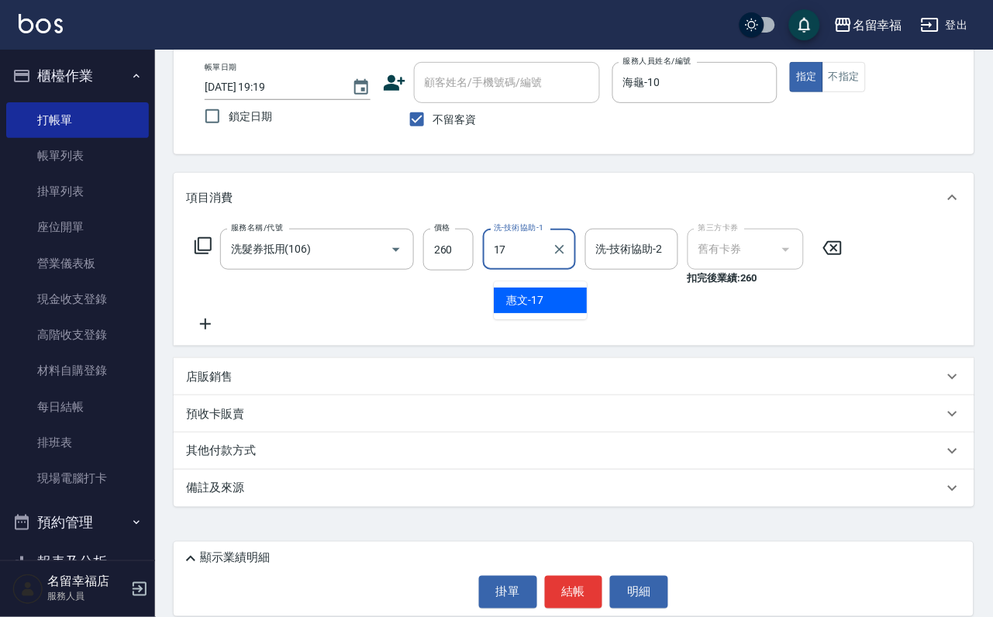
type input "惠文-17"
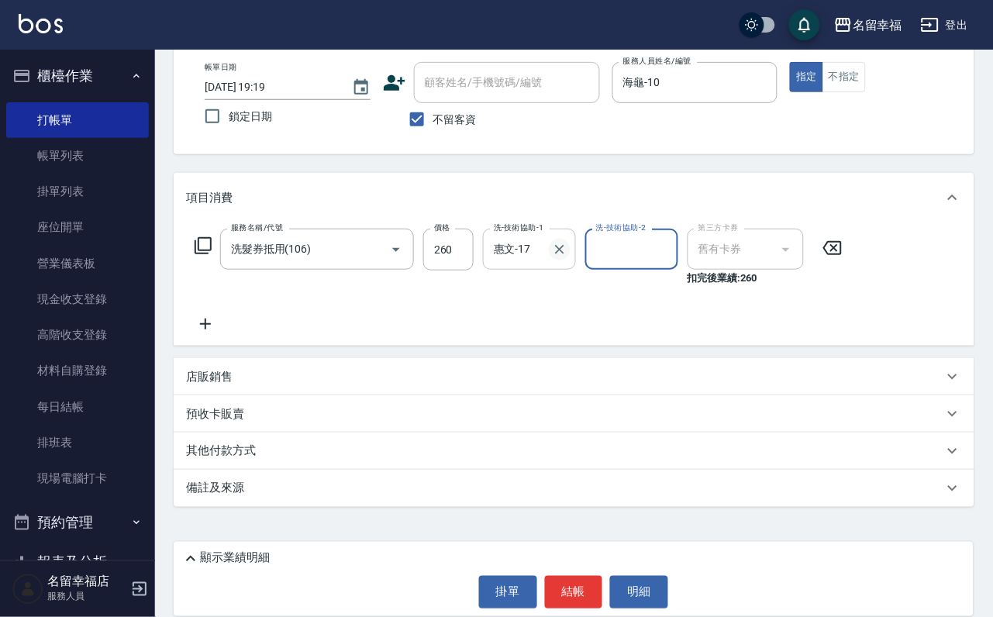
click at [564, 245] on icon "Clear" at bounding box center [559, 249] width 9 height 9
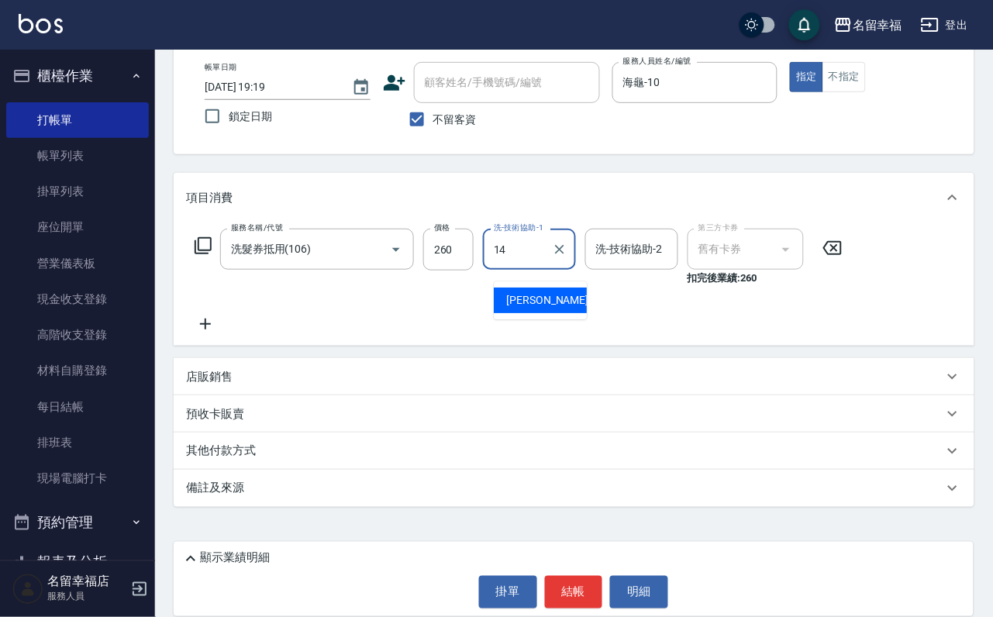
type input "[PERSON_NAME]-14"
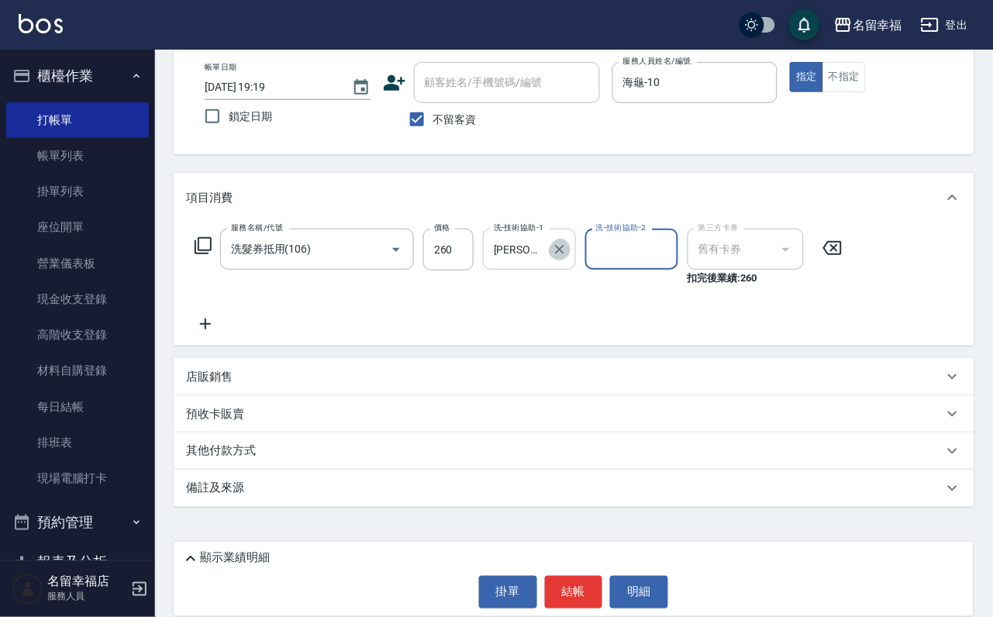
click at [565, 257] on icon "Clear" at bounding box center [560, 250] width 16 height 16
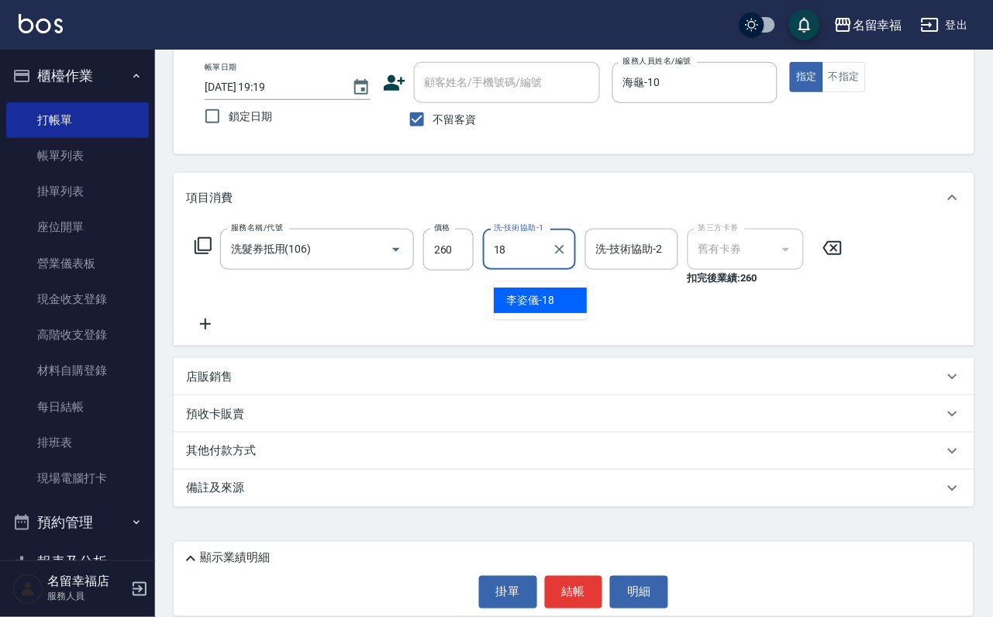
type input "[PERSON_NAME]-18"
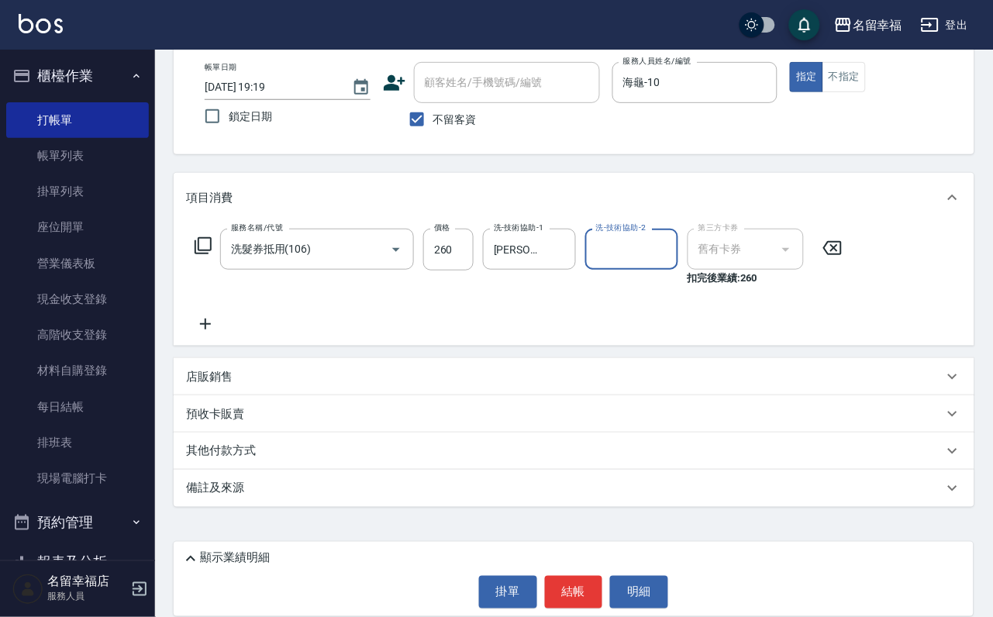
click at [547, 330] on div "服務名稱/代號 洗髮券抵用(106) 服務名稱/代號 價格 260 價格 洗-技術協助-1 [PERSON_NAME]-18 洗-技術協助-1 洗-技術協助-…" at bounding box center [519, 281] width 666 height 105
click at [586, 577] on button "結帳" at bounding box center [574, 592] width 58 height 33
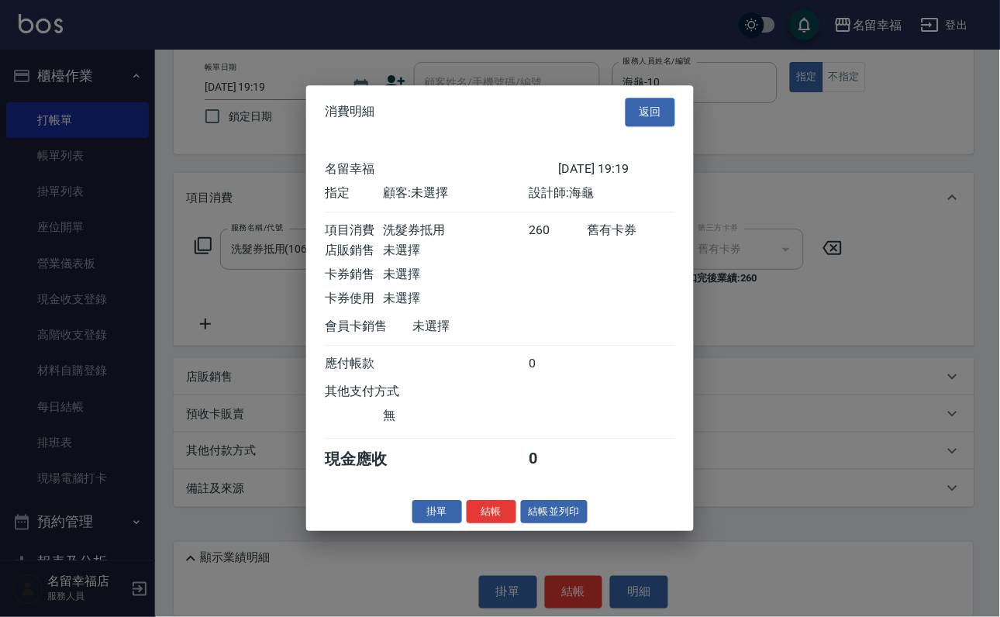
scroll to position [192, 0]
click at [467, 524] on button "結帳" at bounding box center [492, 512] width 50 height 24
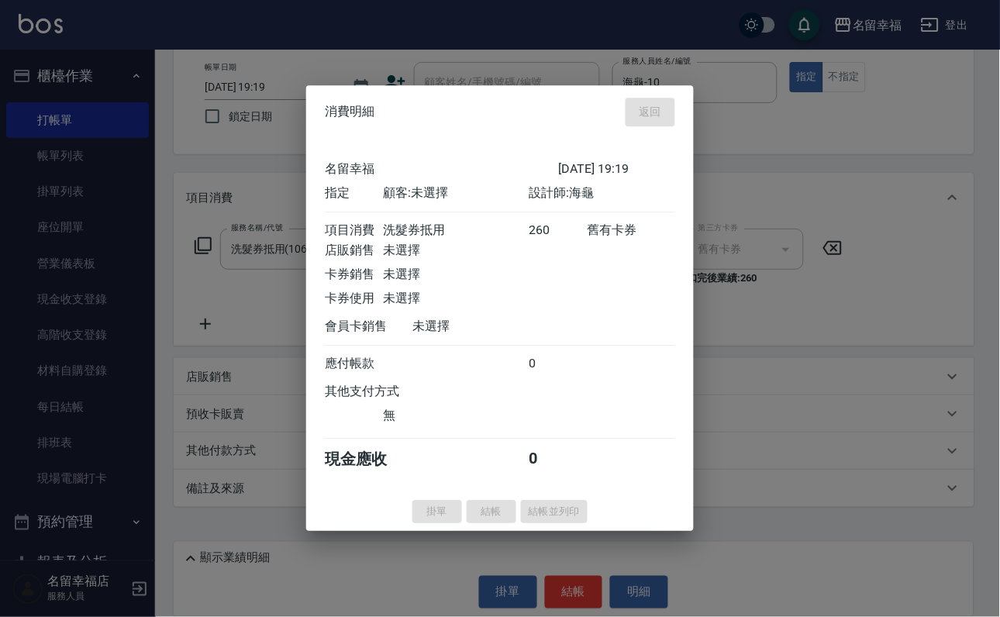
type input "[DATE] 19:22"
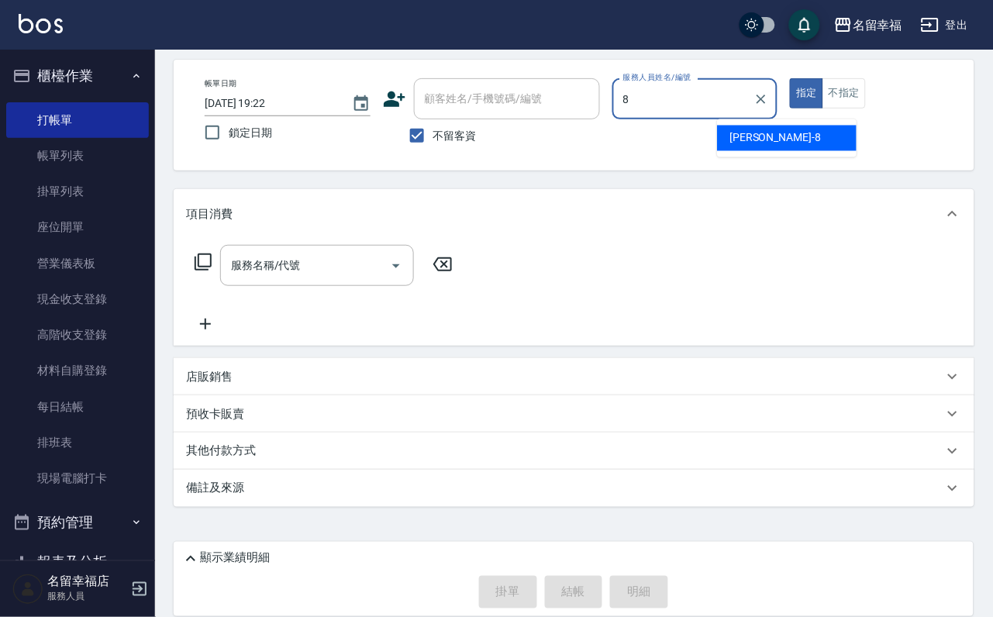
type input "[PERSON_NAME]-8"
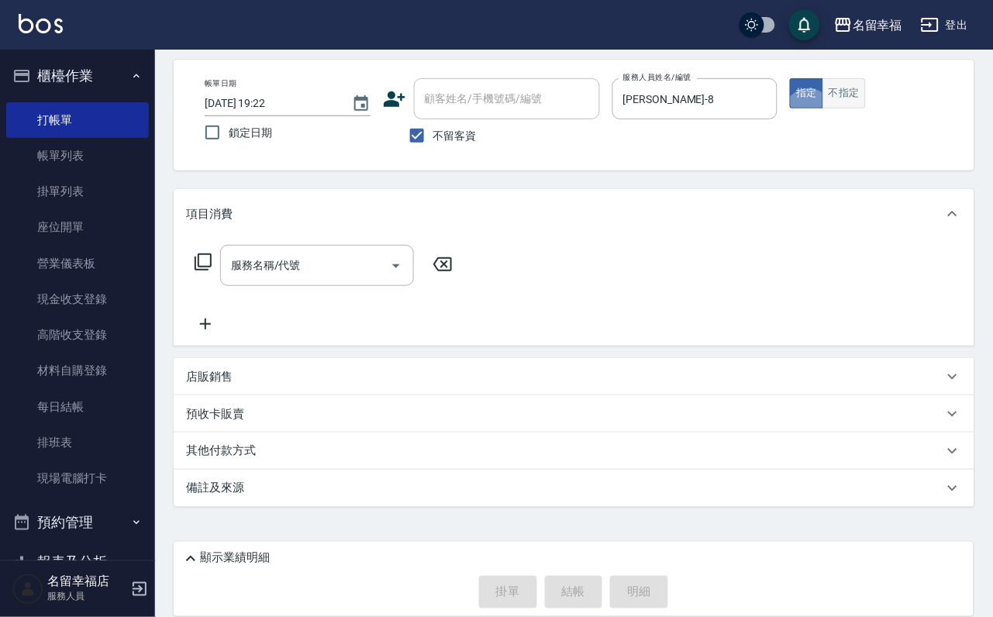
click at [866, 109] on button "不指定" at bounding box center [844, 93] width 43 height 30
click at [324, 252] on input "服務名稱/代號" at bounding box center [305, 265] width 157 height 27
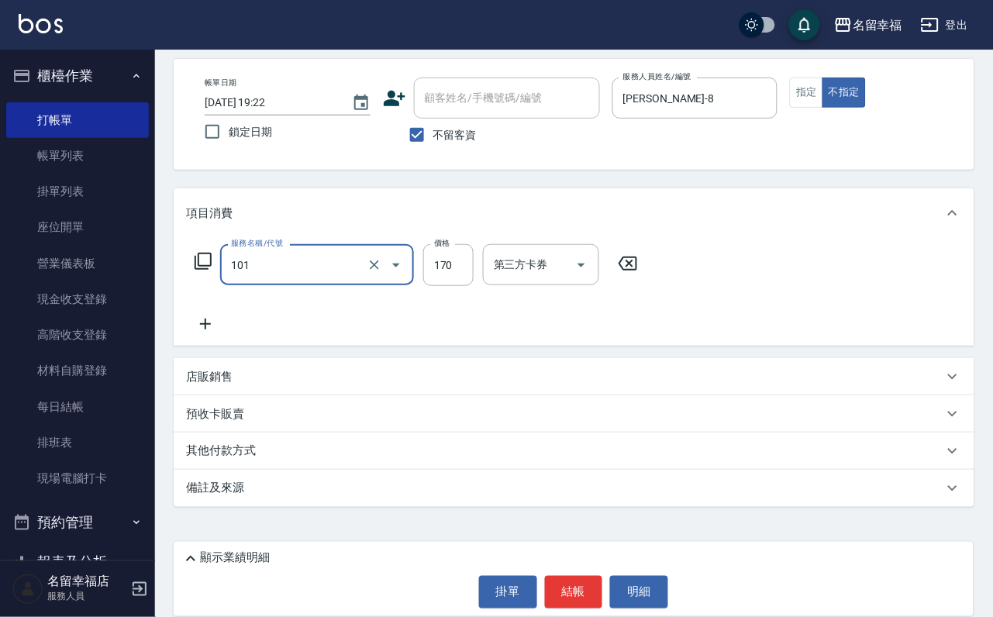
type input "洗髮(101)"
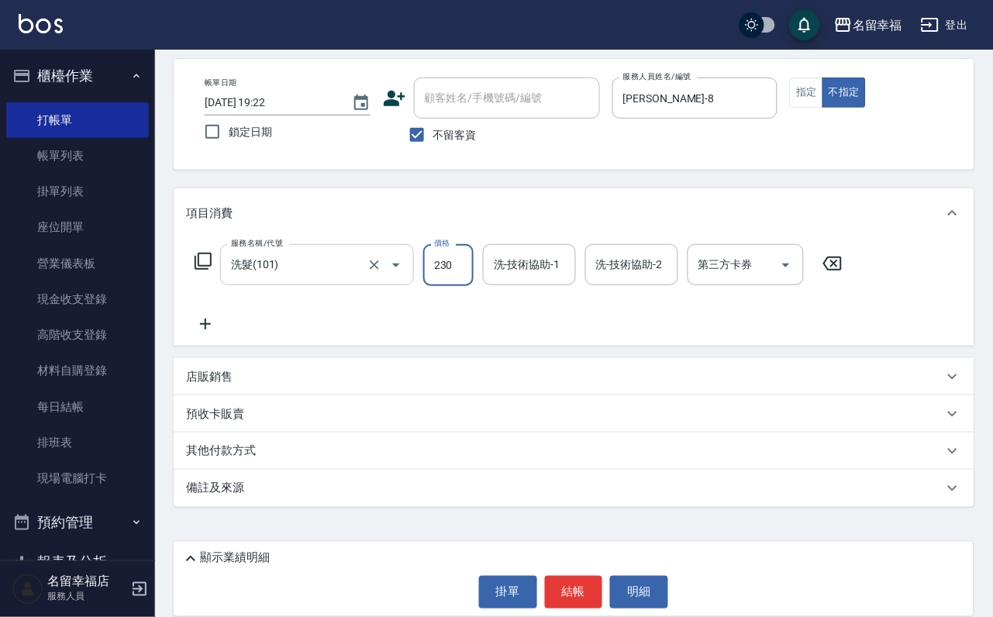
type input "230"
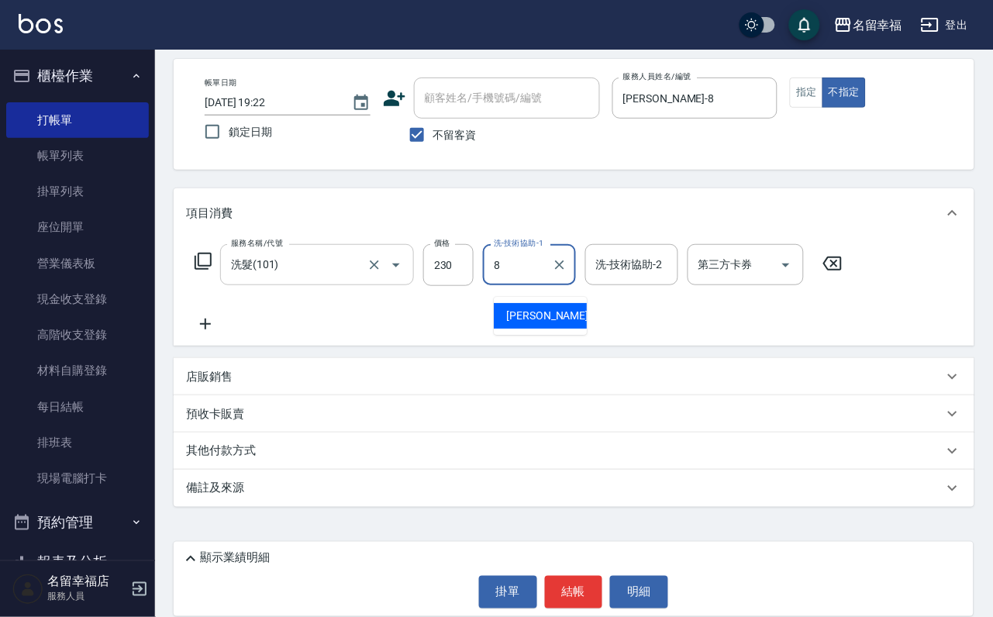
type input "[PERSON_NAME]-8"
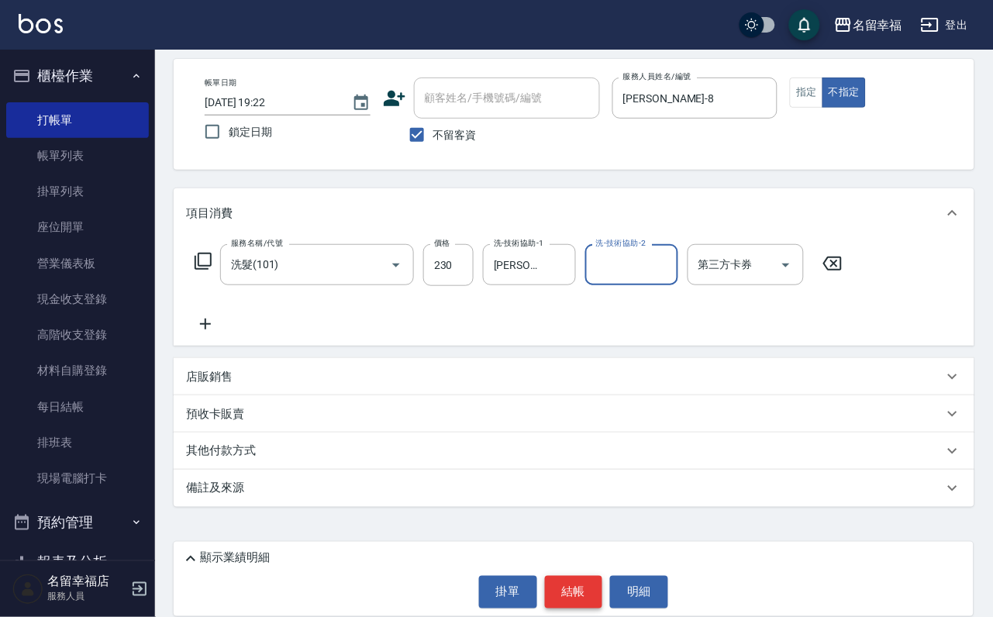
click at [600, 583] on button "結帳" at bounding box center [574, 592] width 58 height 33
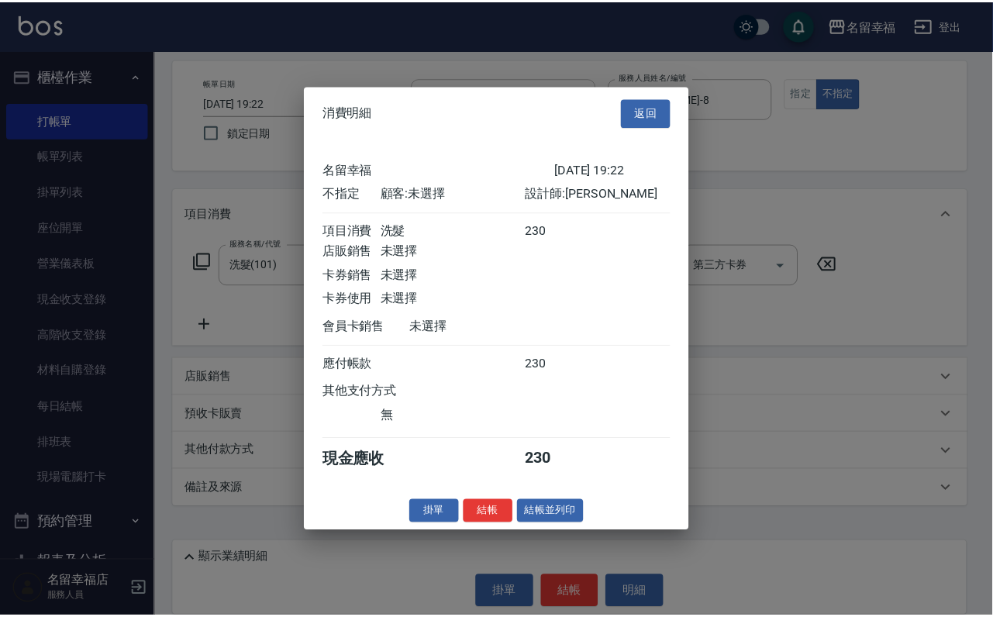
scroll to position [220, 0]
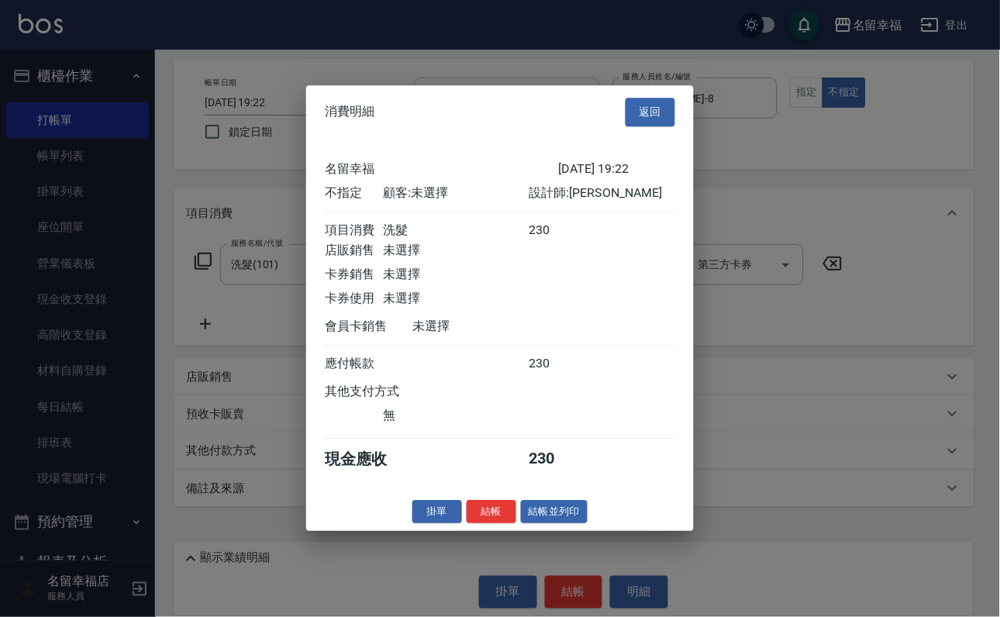
click at [467, 524] on button "結帳" at bounding box center [492, 512] width 50 height 24
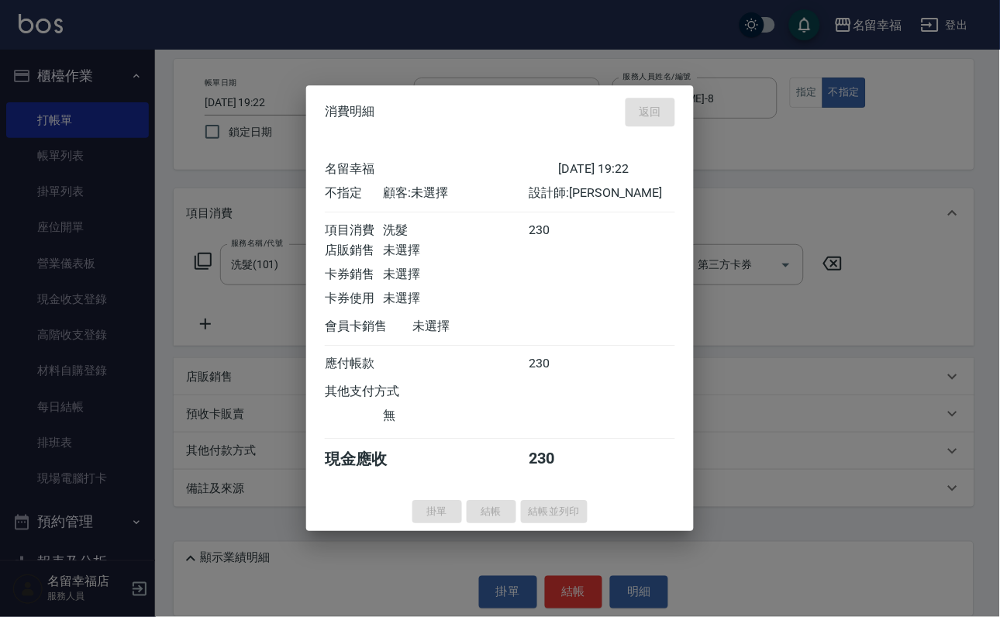
type input "[DATE] 19:25"
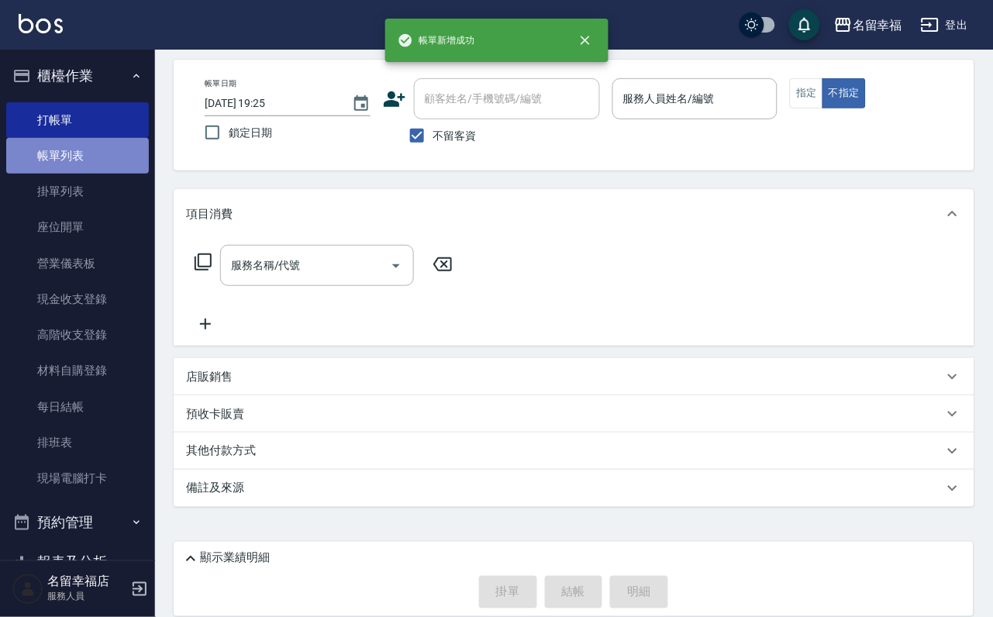
click at [103, 174] on link "帳單列表" at bounding box center [77, 156] width 143 height 36
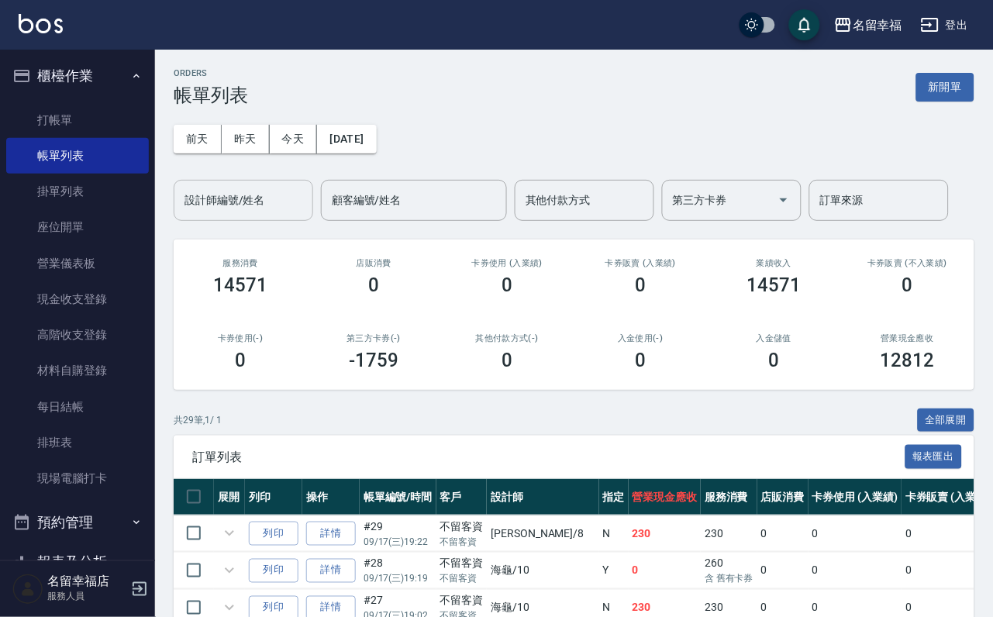
click at [240, 190] on input "設計師編號/姓名" at bounding box center [244, 200] width 126 height 27
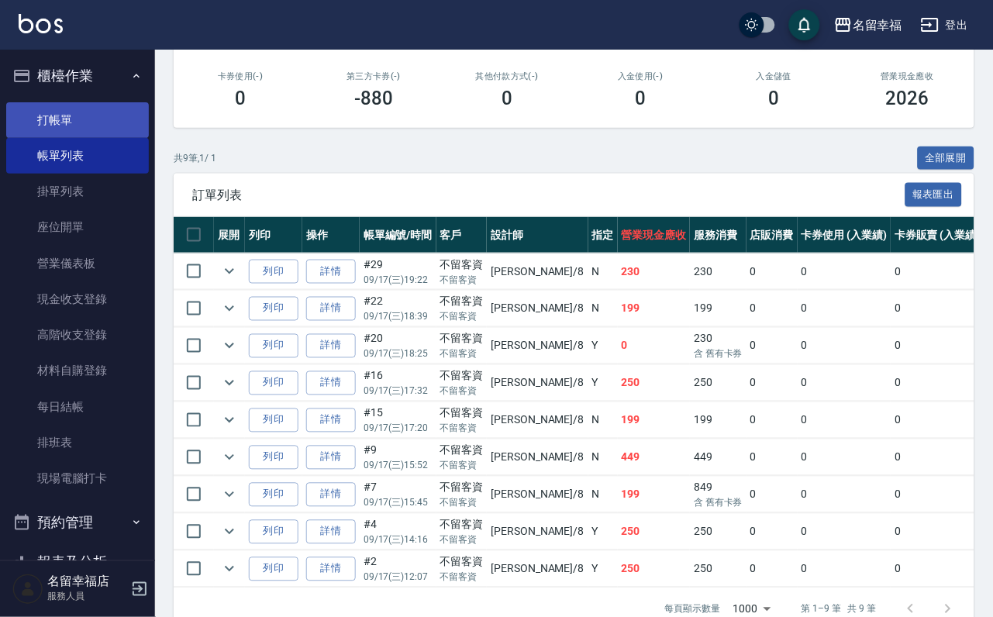
scroll to position [473, 0]
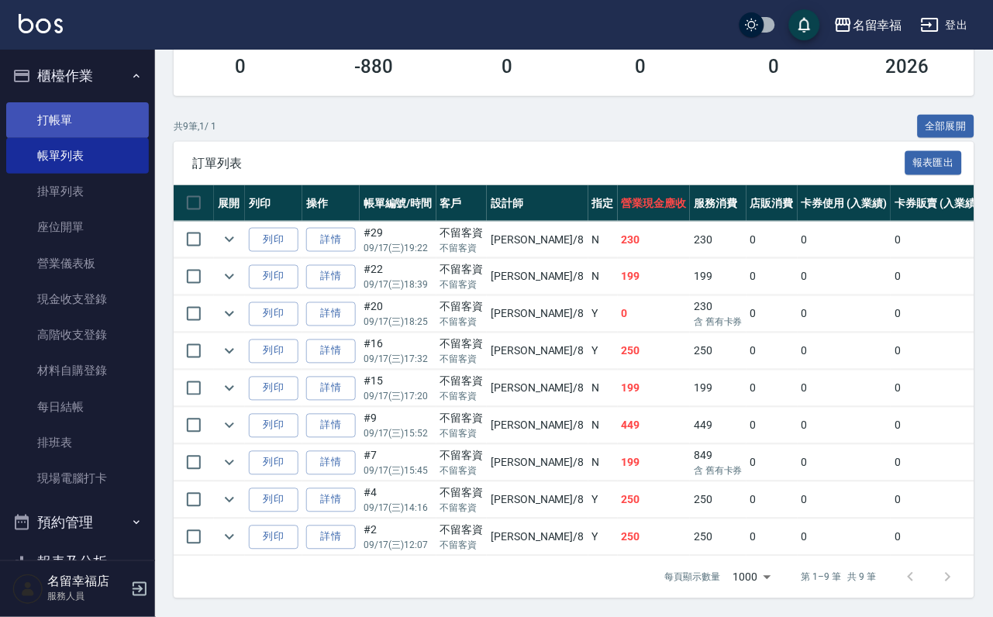
type input "[PERSON_NAME]-8"
click at [86, 114] on link "打帳單" at bounding box center [77, 120] width 143 height 36
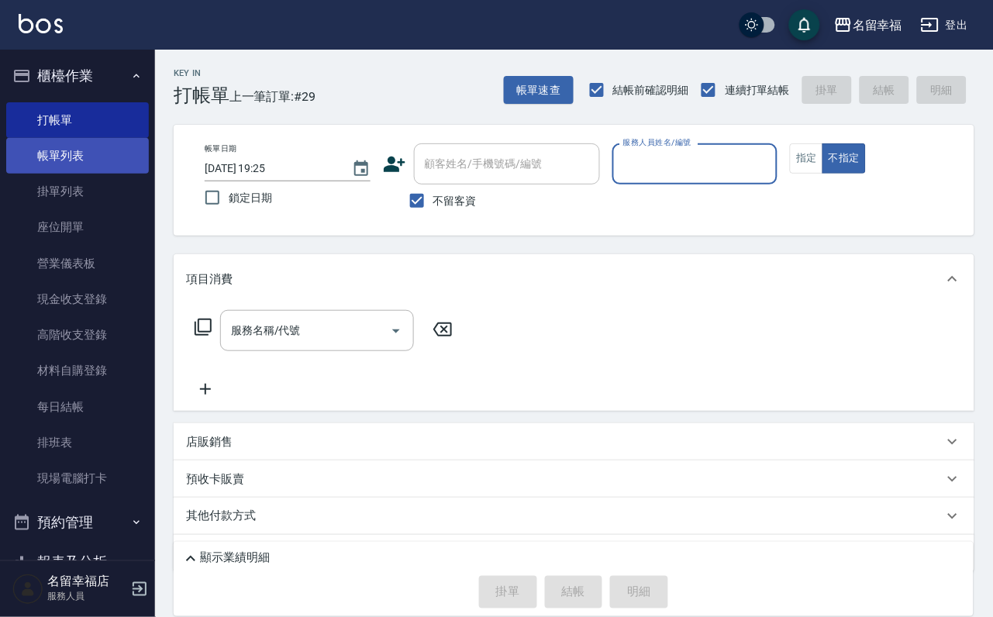
click at [47, 174] on link "帳單列表" at bounding box center [77, 156] width 143 height 36
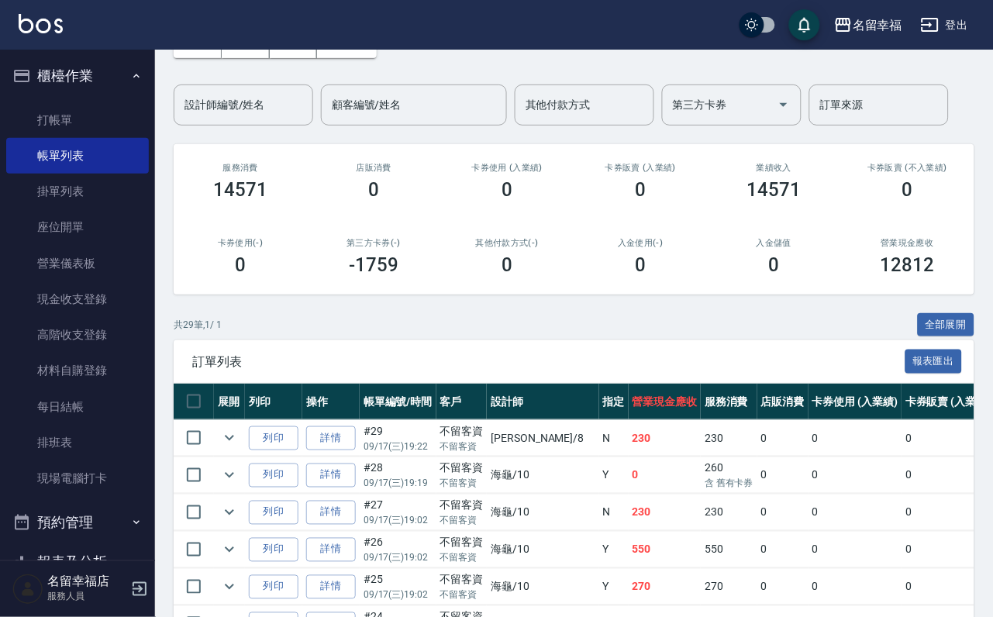
scroll to position [233, 0]
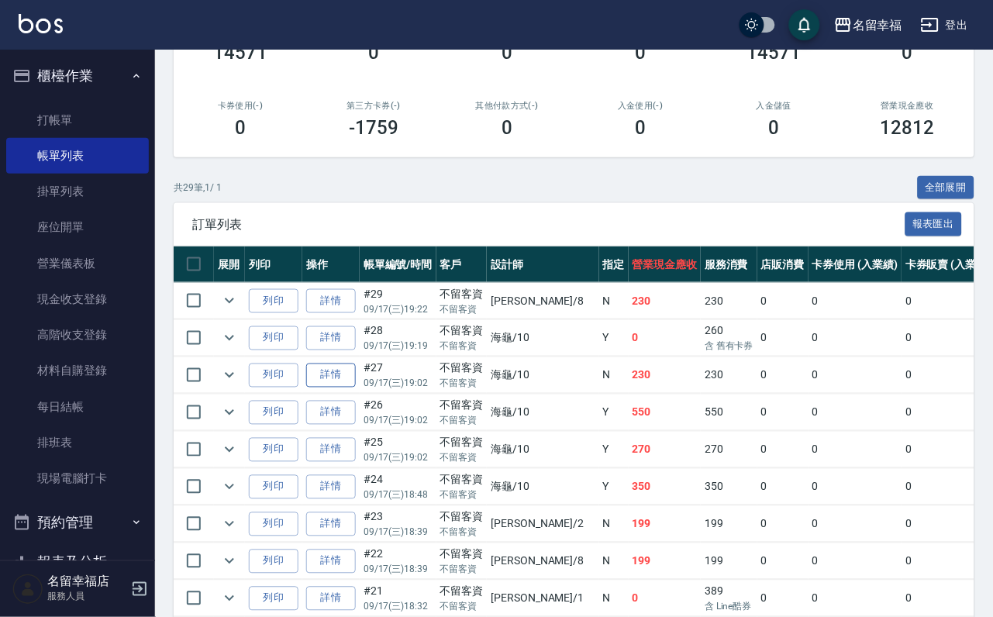
click at [333, 388] on link "詳情" at bounding box center [331, 376] width 50 height 24
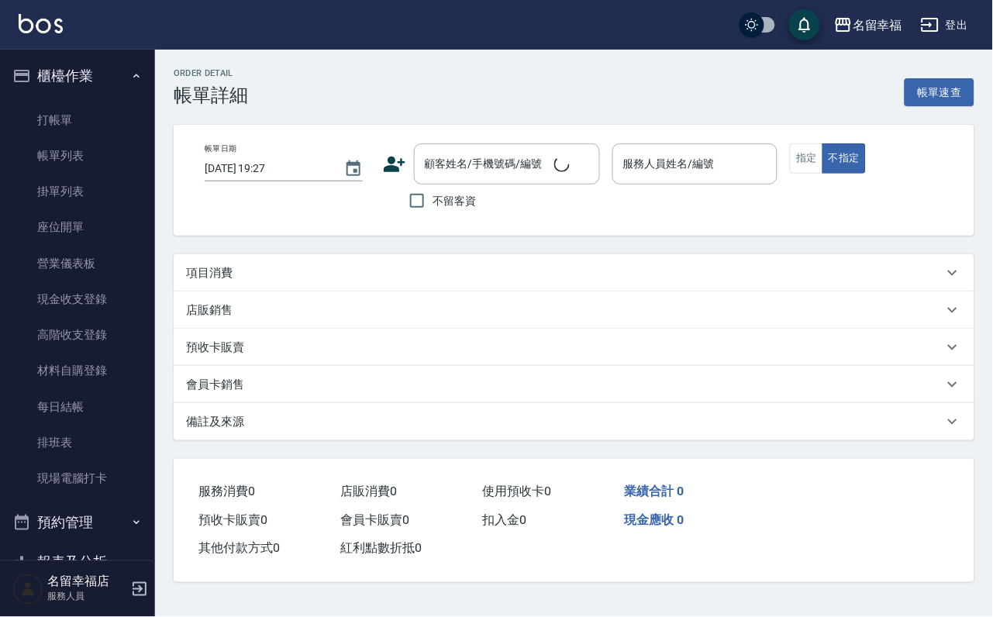
type input "[DATE] 19:02"
checkbox input "true"
type input "海龜-10"
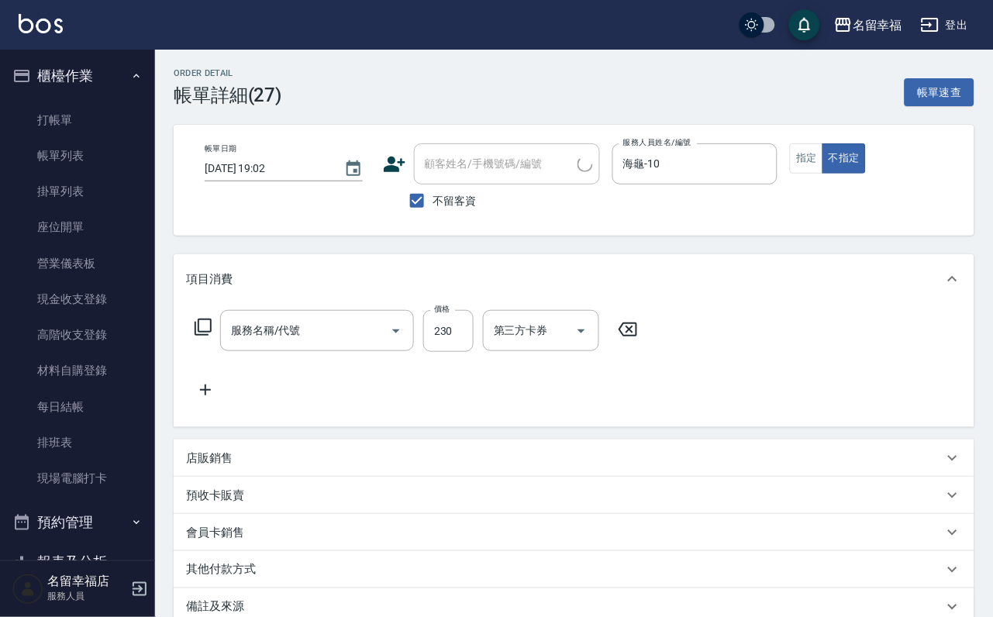
type input "洗髮(101)"
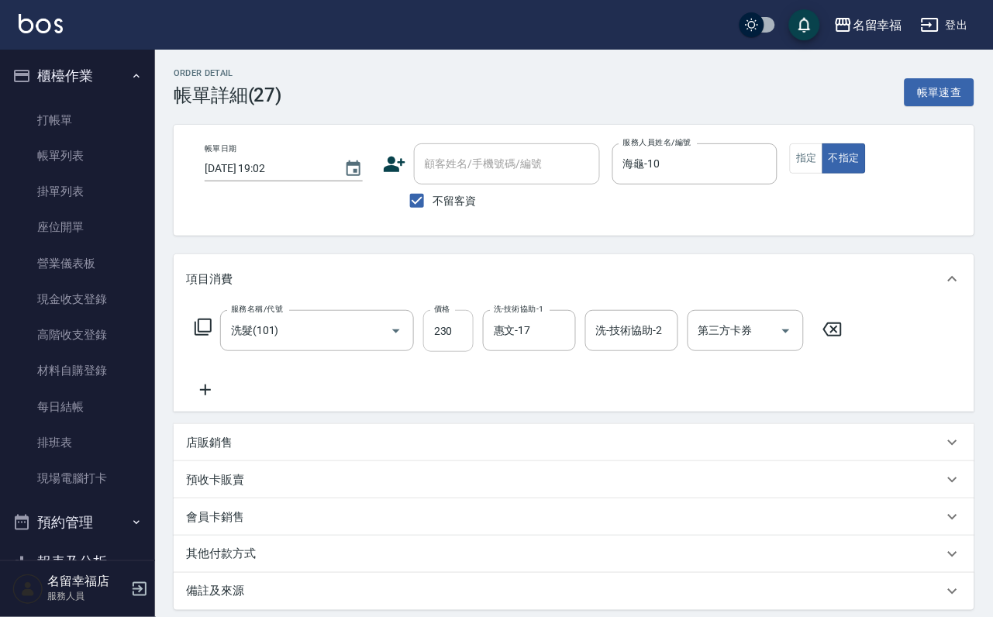
click at [474, 340] on input "230" at bounding box center [448, 331] width 50 height 42
type input "250"
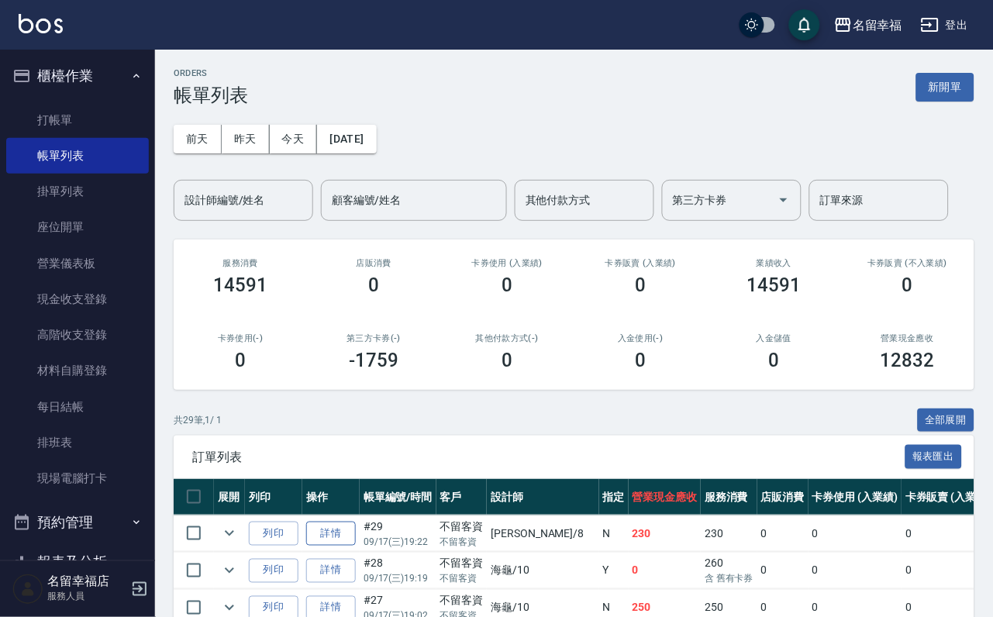
click at [340, 546] on link "詳情" at bounding box center [331, 534] width 50 height 24
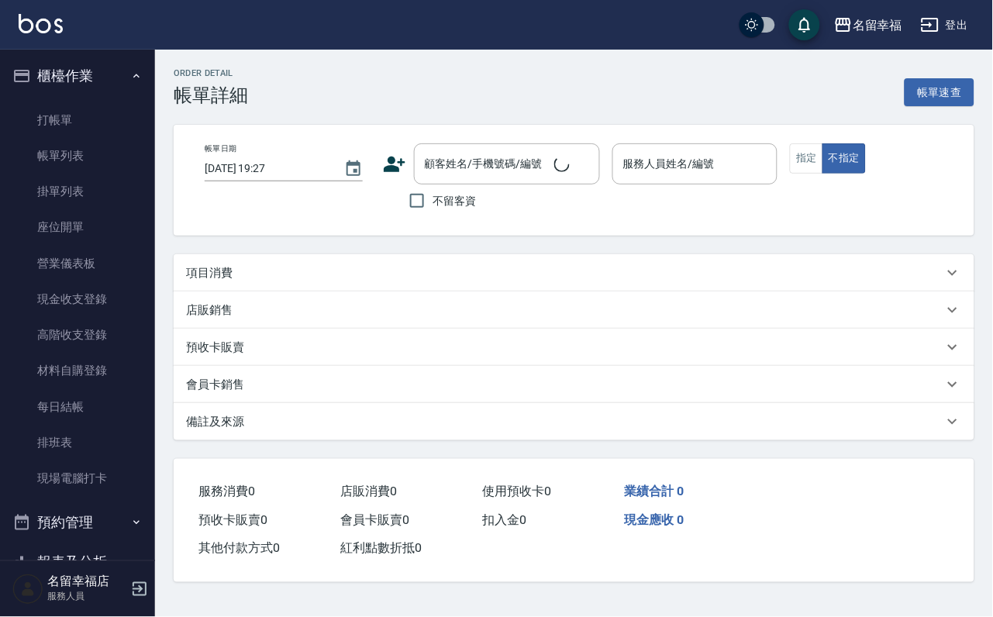
type input "[DATE] 19:22"
checkbox input "true"
type input "[PERSON_NAME]-8"
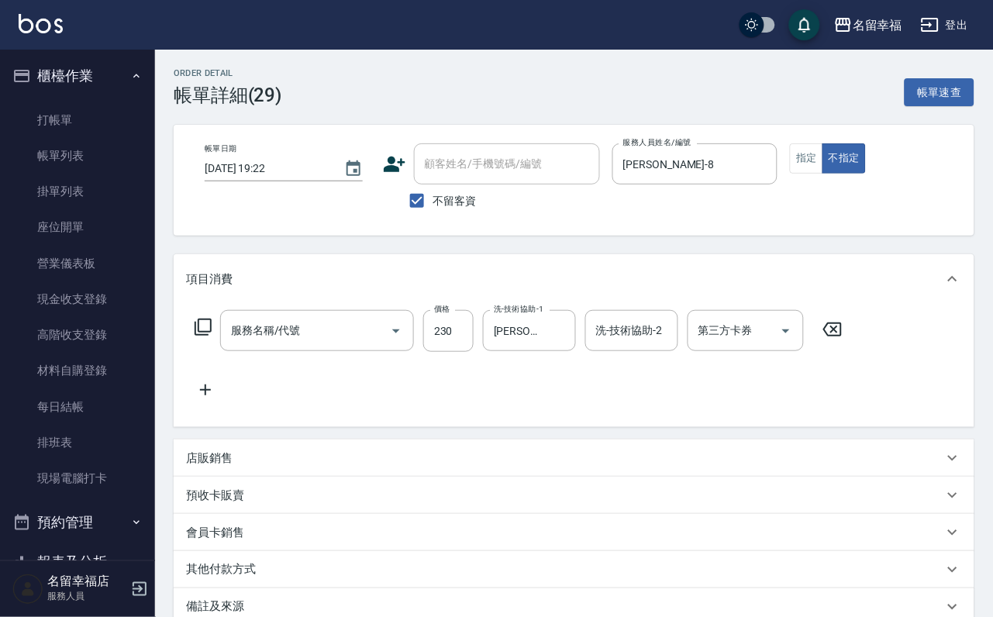
type input "洗髮(101)"
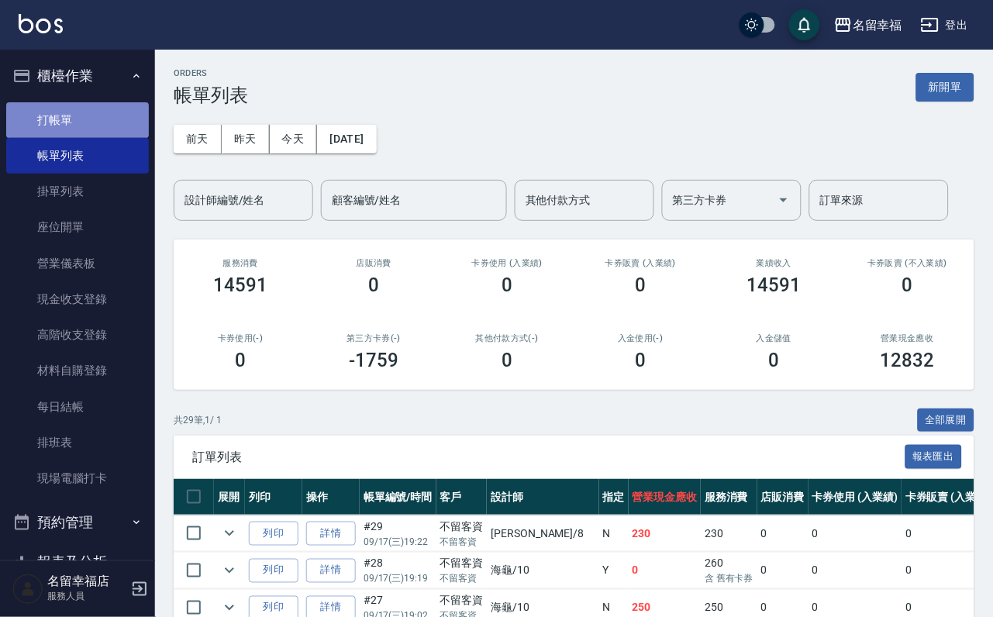
click at [104, 124] on link "打帳單" at bounding box center [77, 120] width 143 height 36
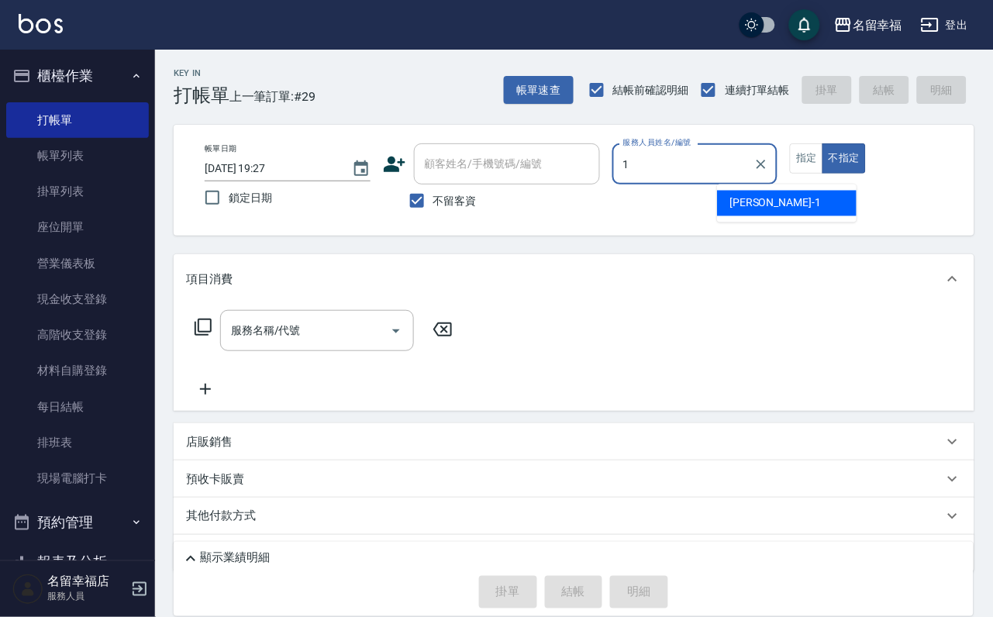
type input "[PERSON_NAME]-1"
type button "false"
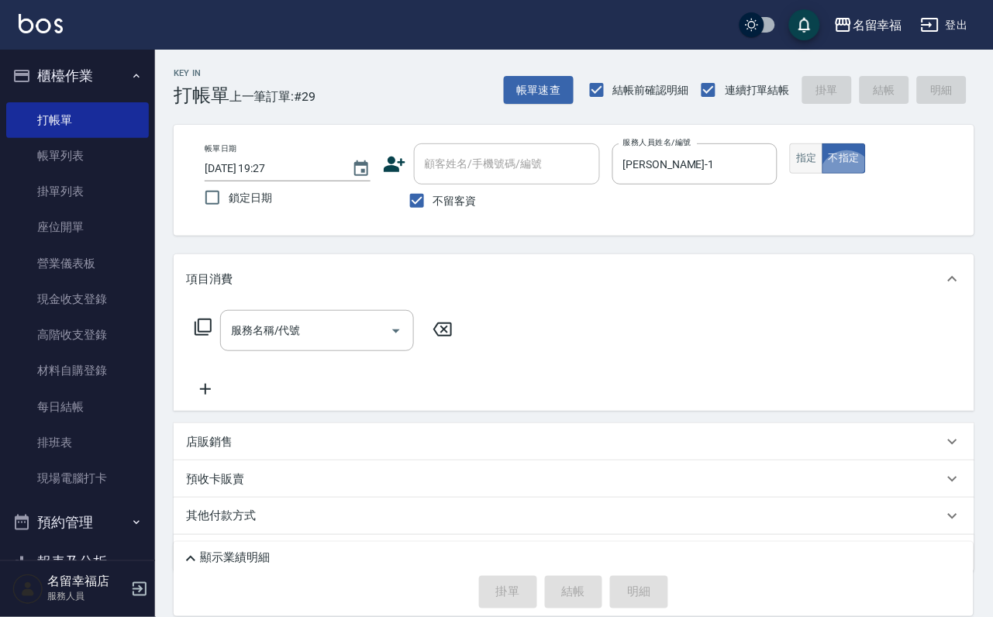
click at [823, 174] on button "指定" at bounding box center [806, 158] width 33 height 30
click at [250, 337] on input "服務名稱/代號" at bounding box center [305, 330] width 157 height 27
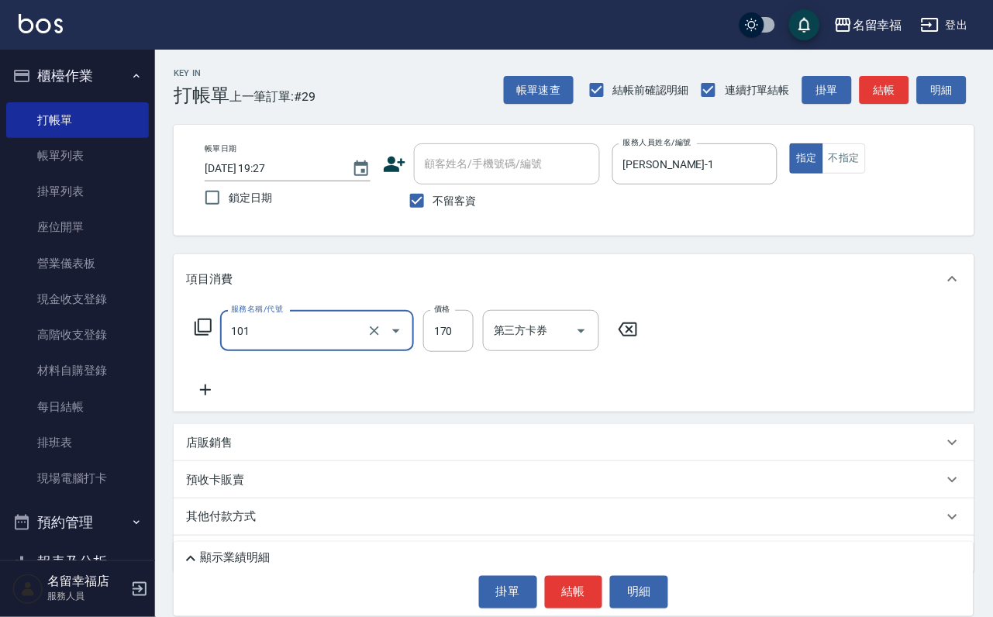
type input "洗髮(101)"
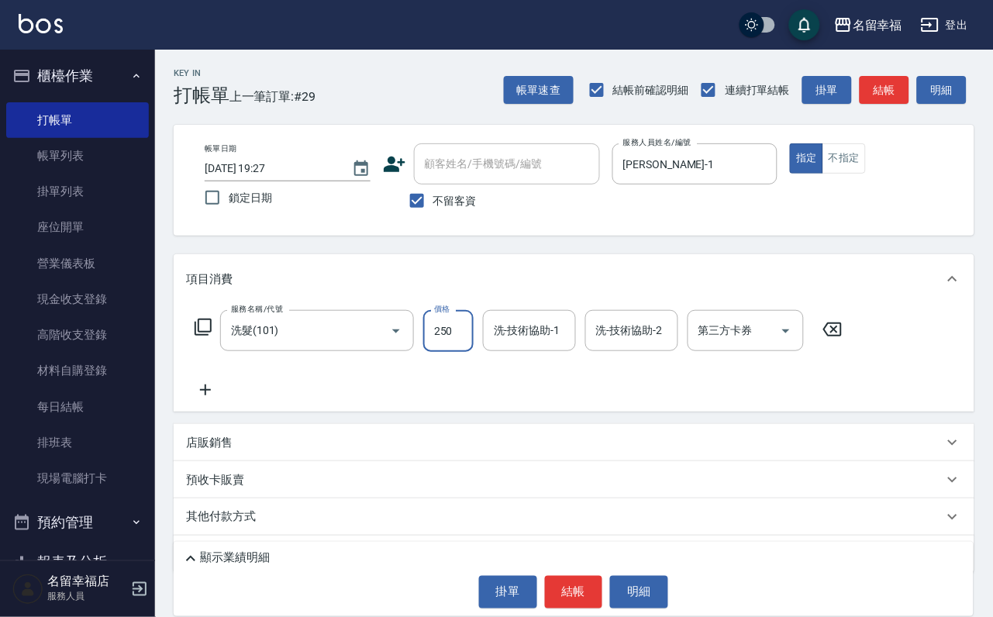
type input "250"
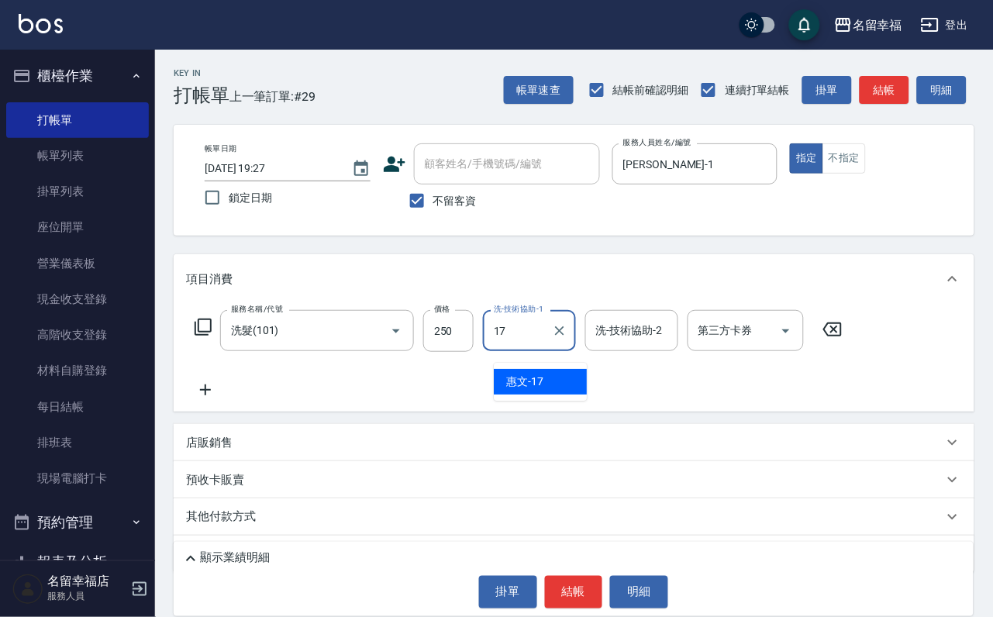
type input "惠文-17"
type input "\"
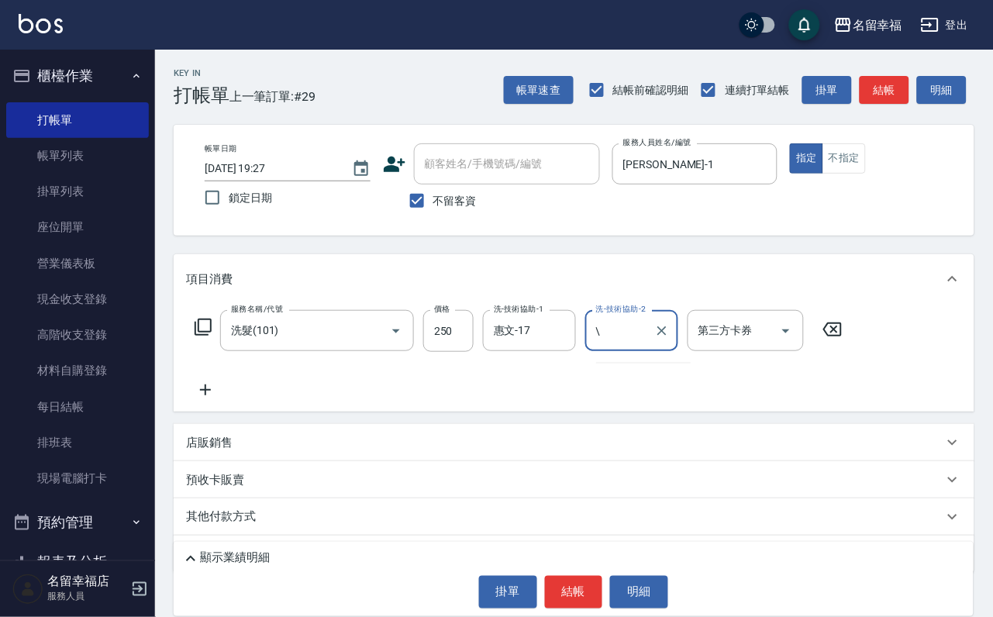
click at [662, 339] on icon "Clear" at bounding box center [662, 331] width 16 height 16
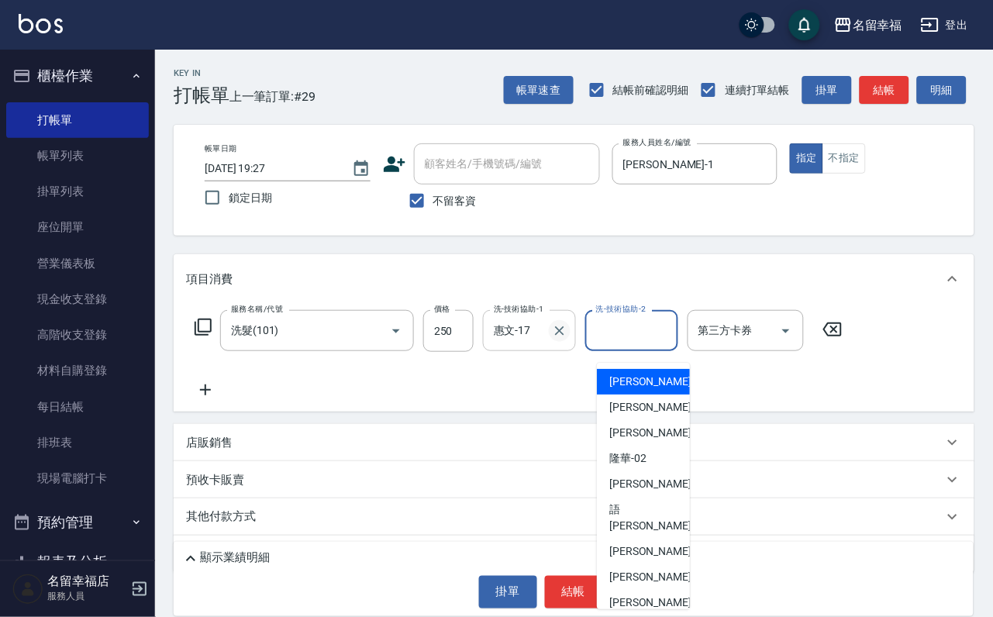
click at [553, 333] on icon "Clear" at bounding box center [560, 331] width 16 height 16
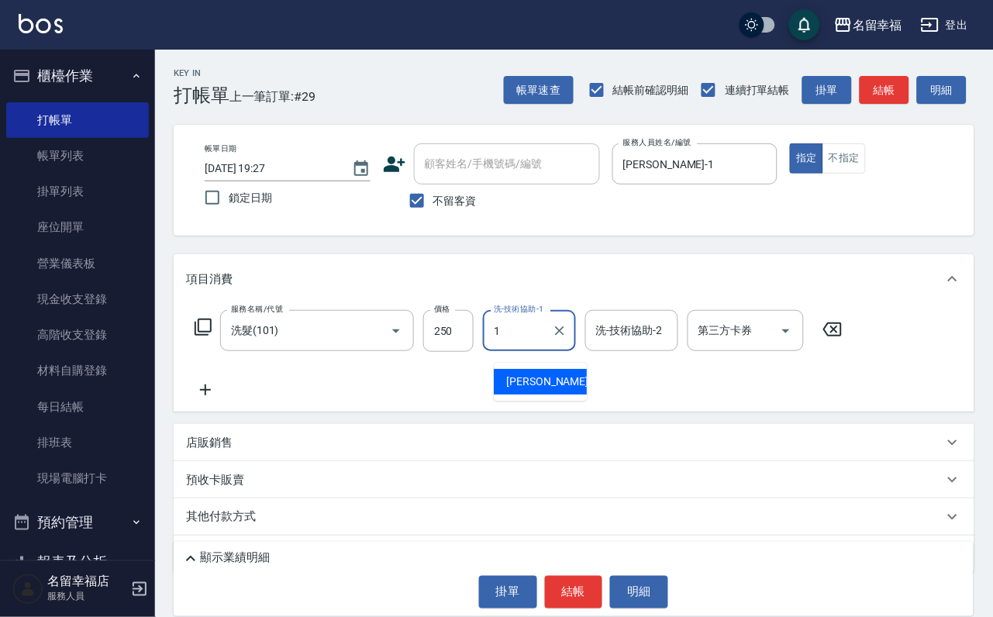
type input "[PERSON_NAME]-1"
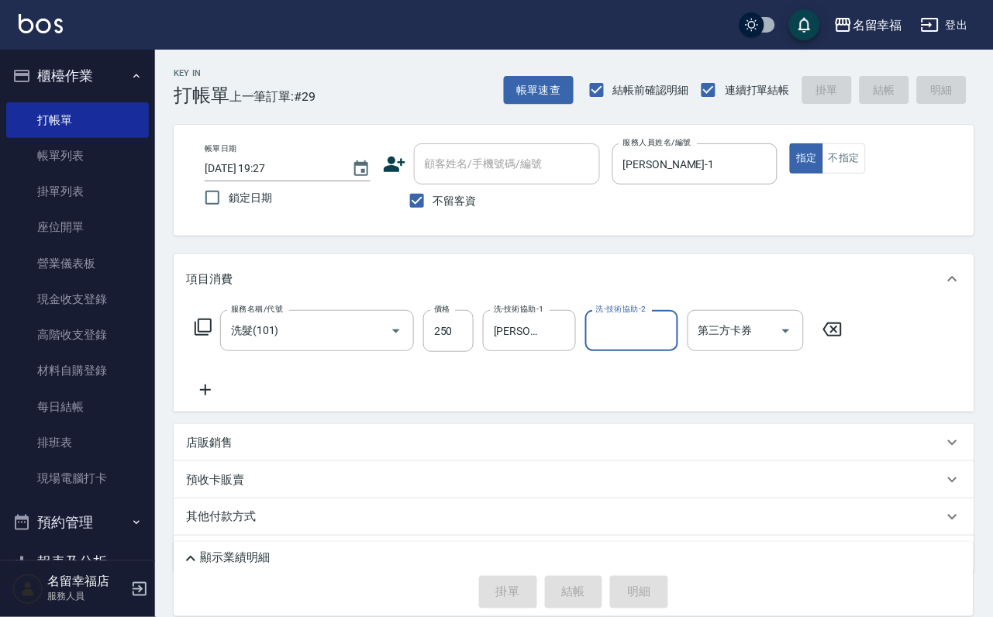
type input "[DATE] 19:28"
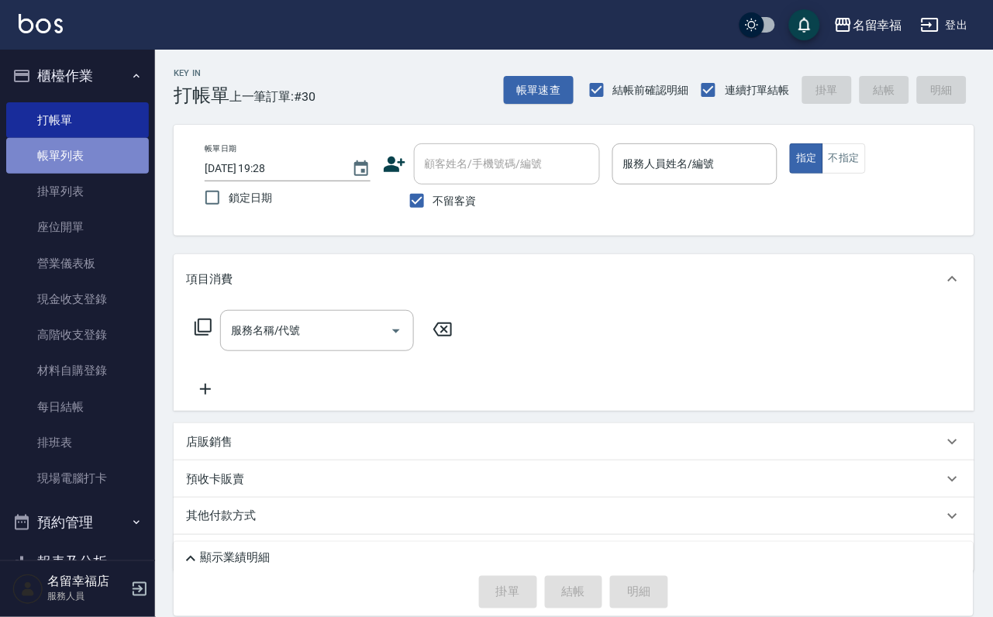
click at [103, 158] on link "帳單列表" at bounding box center [77, 156] width 143 height 36
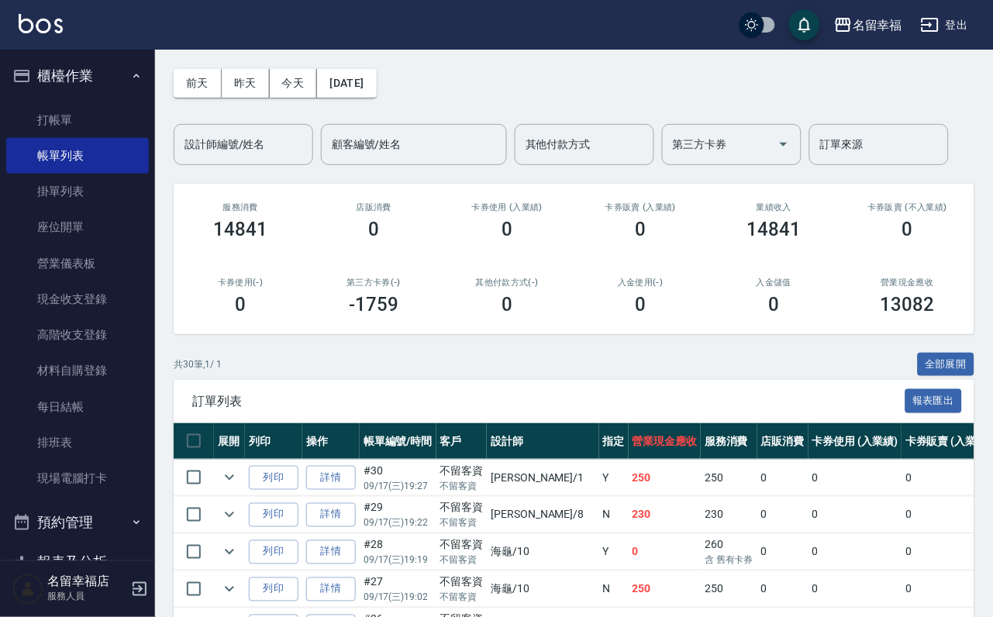
scroll to position [116, 0]
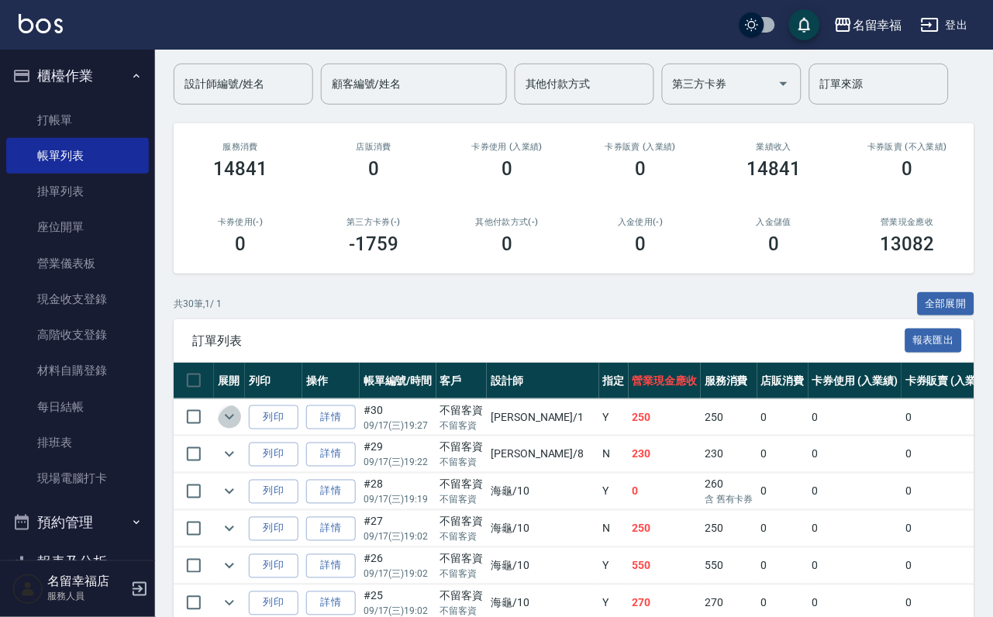
click at [239, 426] on icon "expand row" at bounding box center [229, 417] width 19 height 19
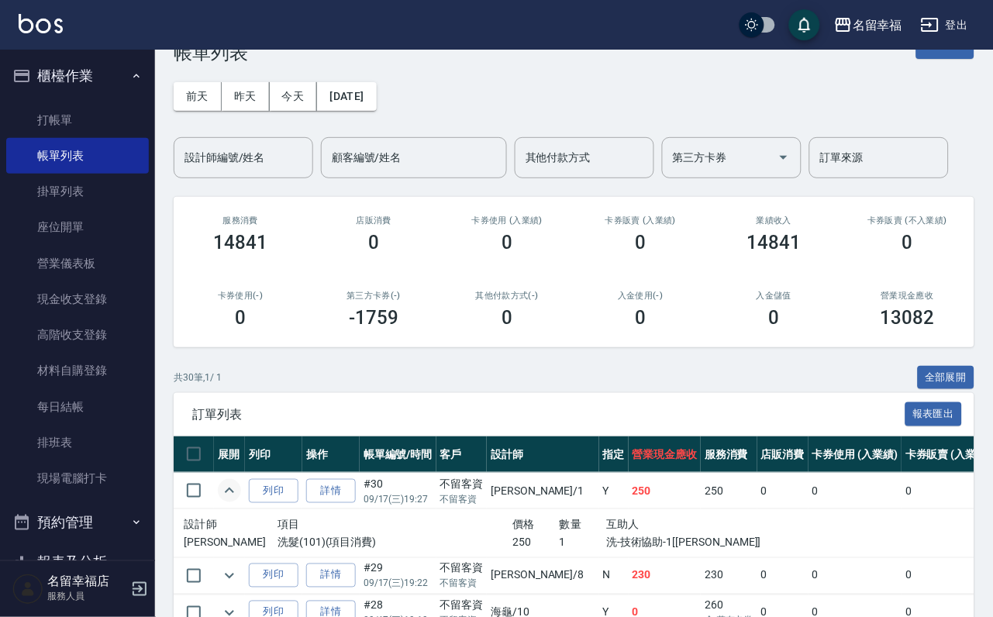
scroll to position [0, 0]
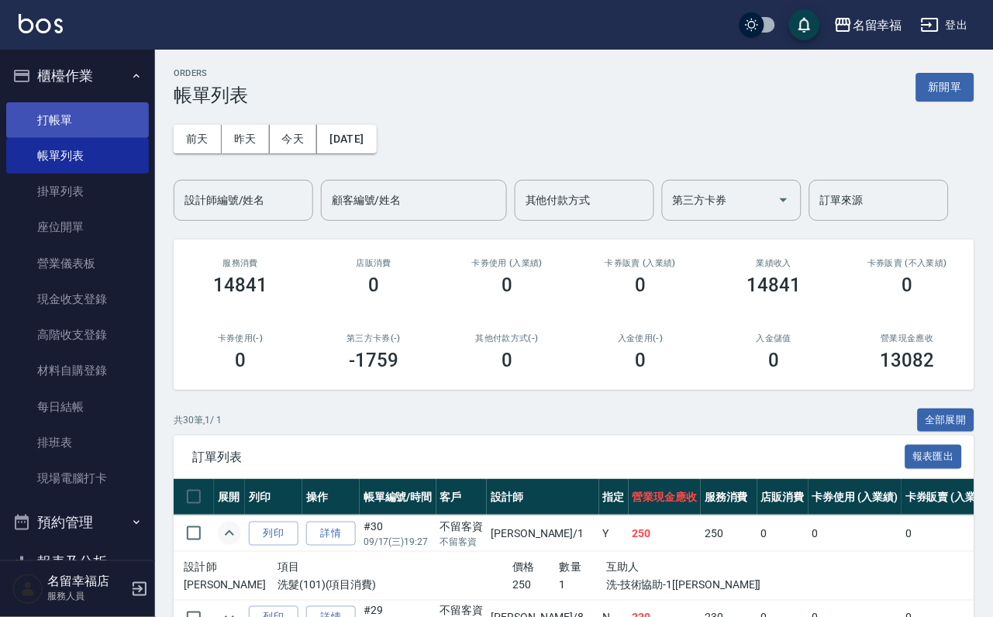
click at [86, 116] on link "打帳單" at bounding box center [77, 120] width 143 height 36
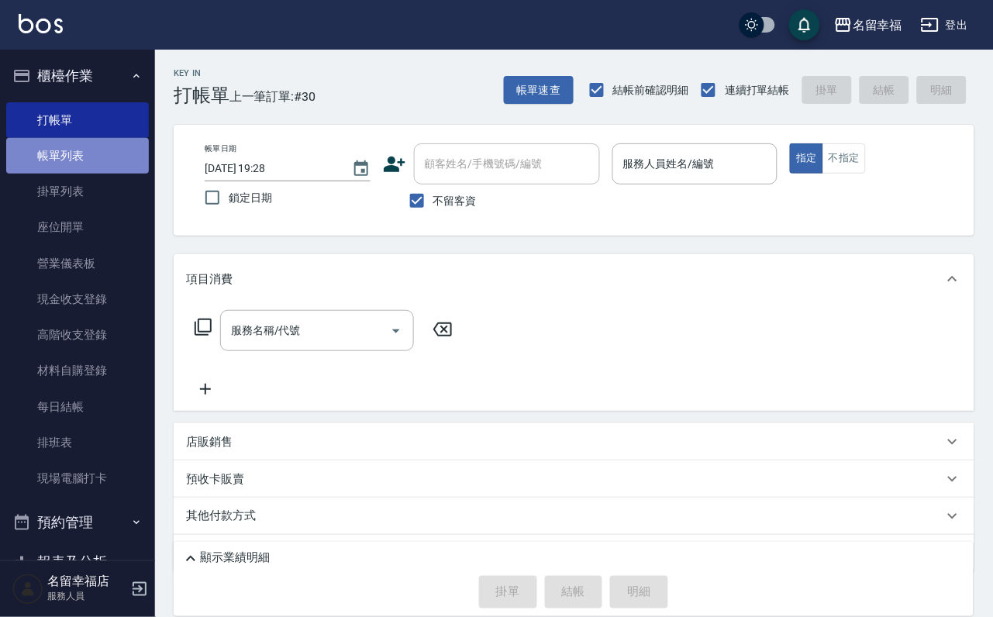
click at [130, 163] on link "帳單列表" at bounding box center [77, 156] width 143 height 36
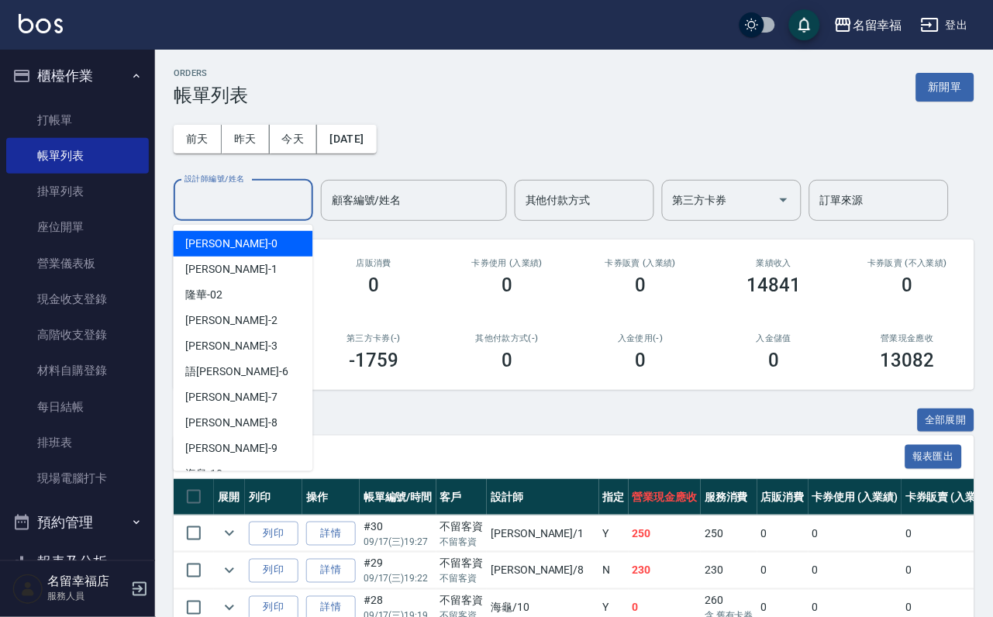
drag, startPoint x: 237, startPoint y: 206, endPoint x: 228, endPoint y: 197, distance: 13.2
click at [235, 205] on input "設計師編號/姓名" at bounding box center [244, 200] width 126 height 27
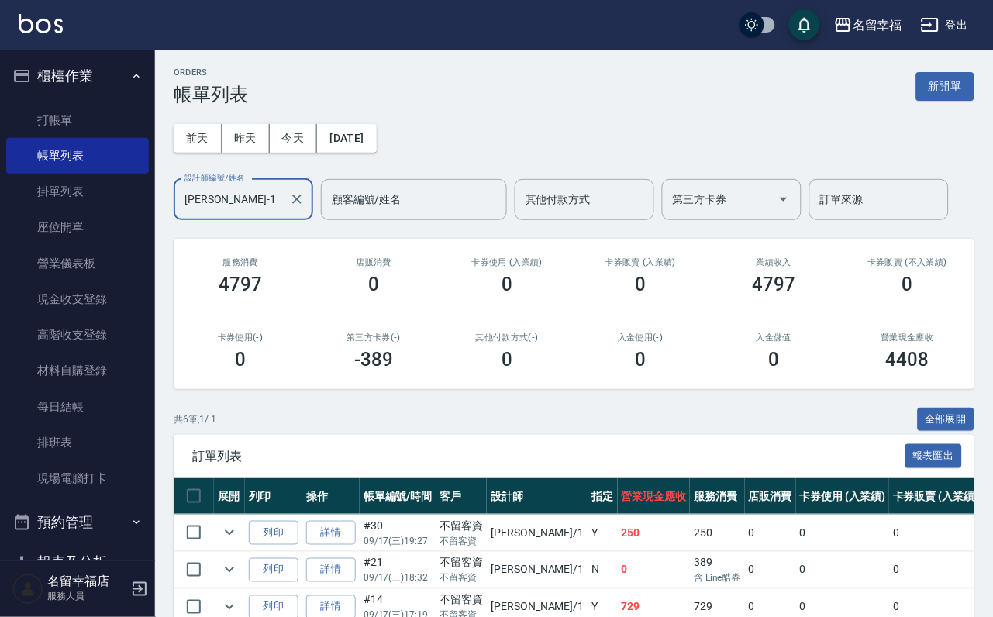
scroll to position [233, 0]
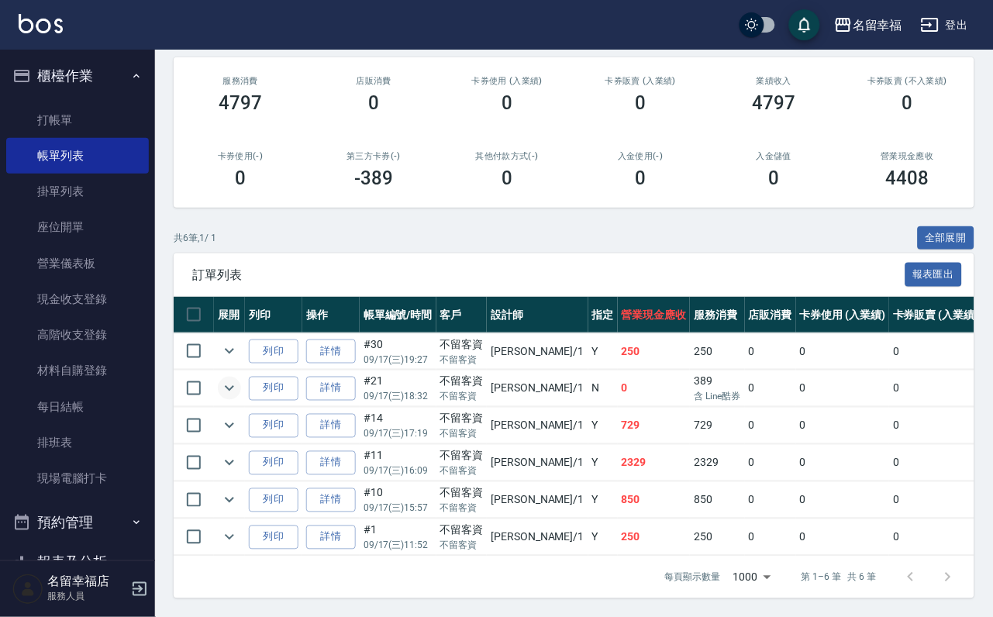
type input "[PERSON_NAME]-1"
click at [239, 394] on icon "expand row" at bounding box center [229, 388] width 19 height 19
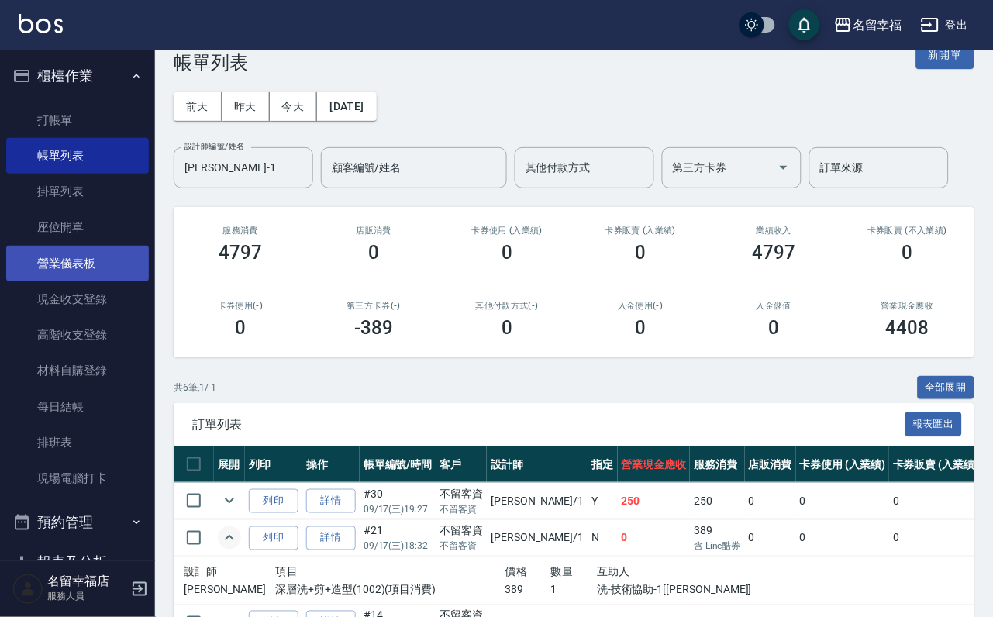
scroll to position [0, 0]
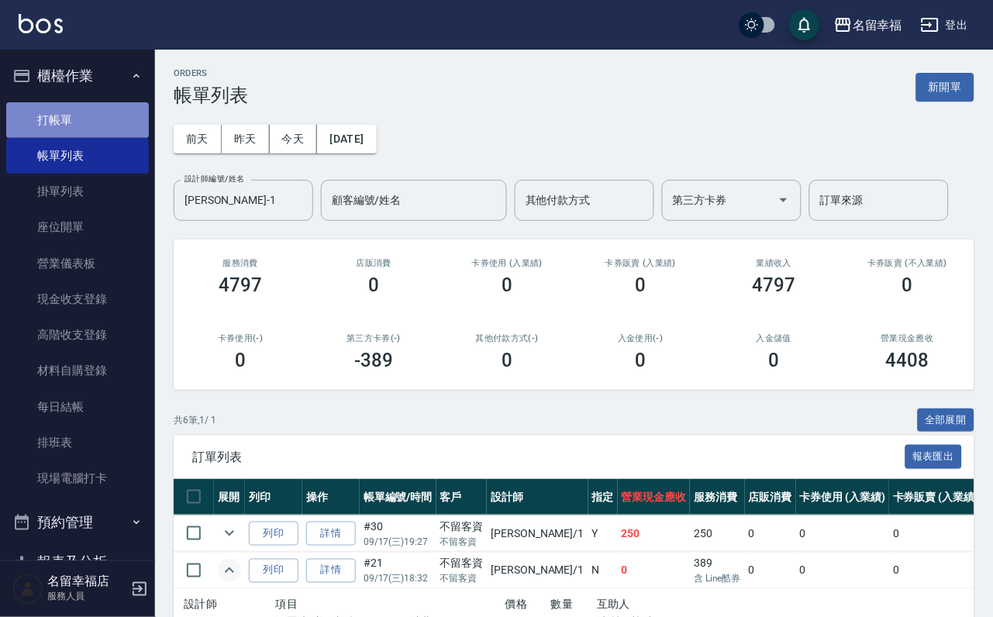
click at [99, 123] on link "打帳單" at bounding box center [77, 120] width 143 height 36
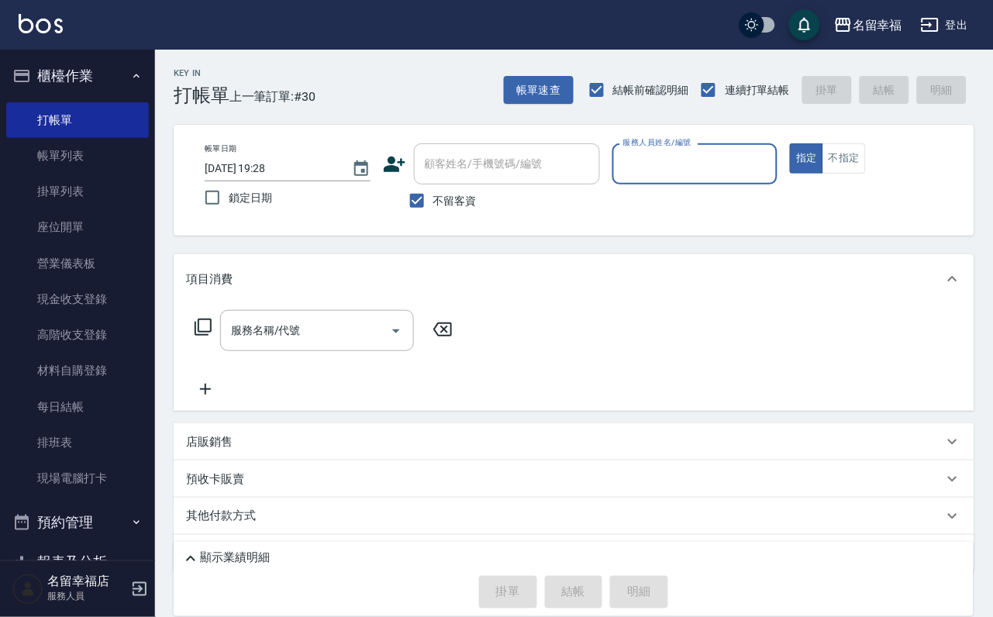
click at [212, 336] on icon at bounding box center [203, 327] width 17 height 17
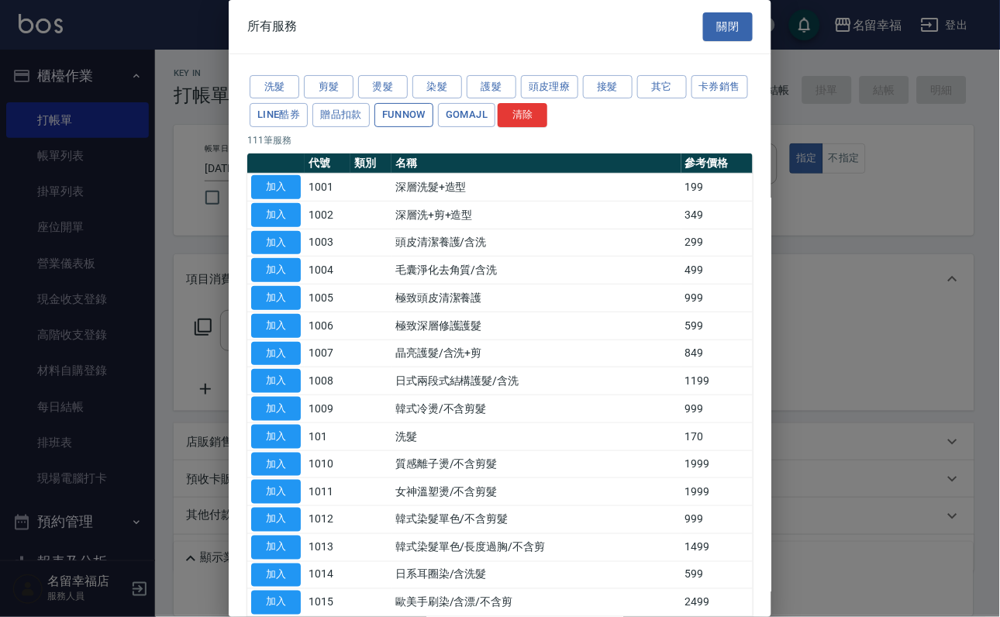
click at [433, 127] on button "FUNNOW" at bounding box center [403, 115] width 59 height 24
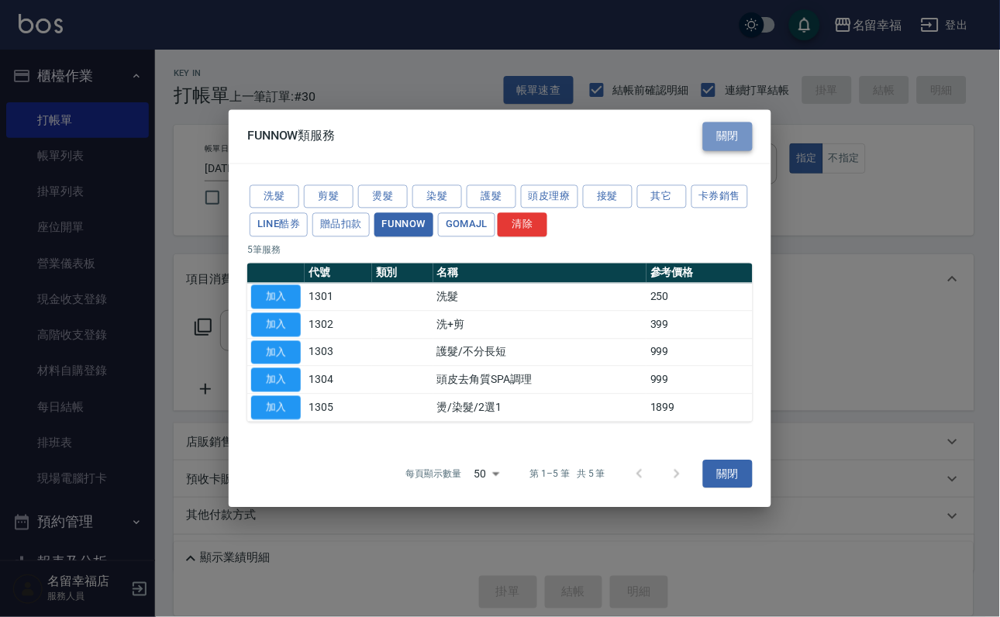
click at [727, 123] on button "關閉" at bounding box center [728, 137] width 50 height 29
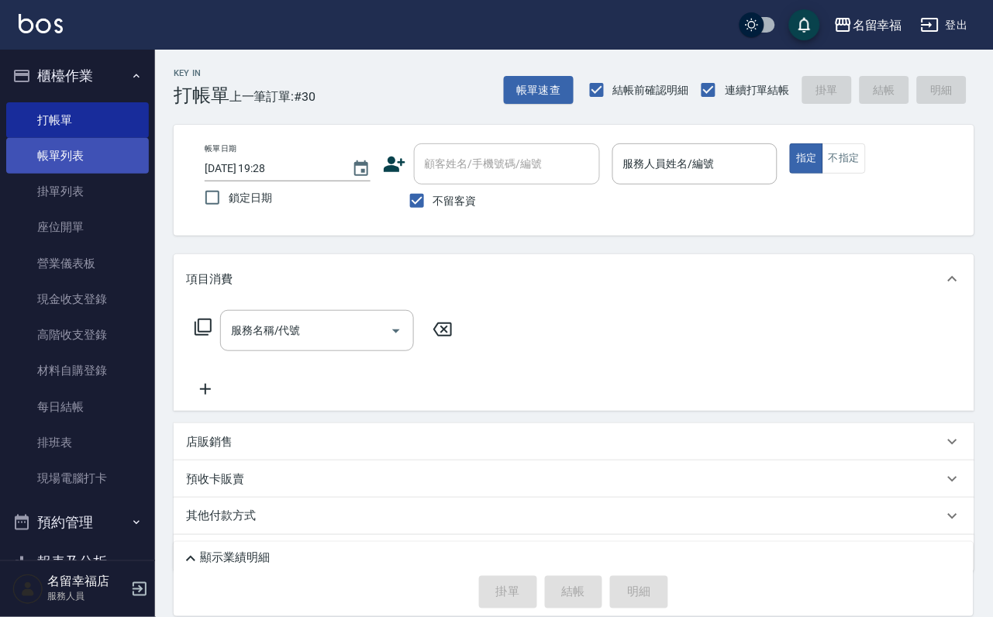
click at [94, 167] on link "帳單列表" at bounding box center [77, 156] width 143 height 36
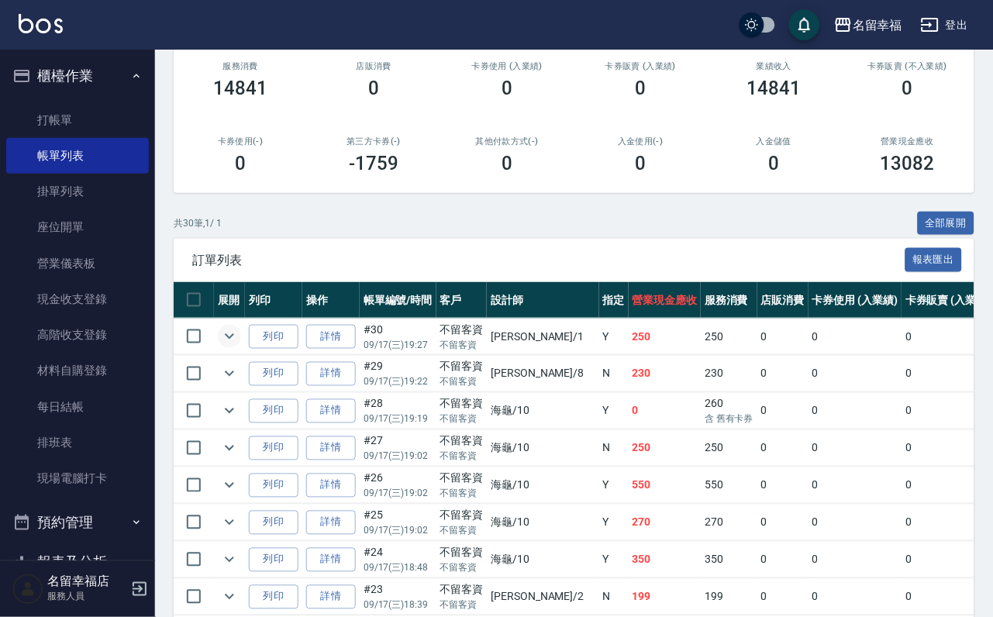
scroll to position [349, 0]
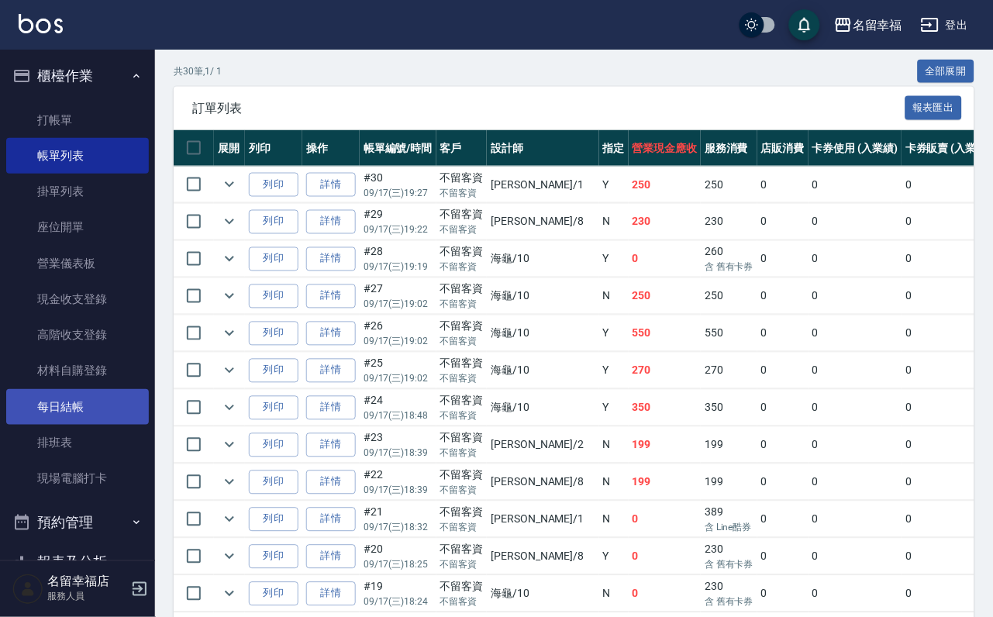
click at [56, 424] on link "每日結帳" at bounding box center [77, 407] width 143 height 36
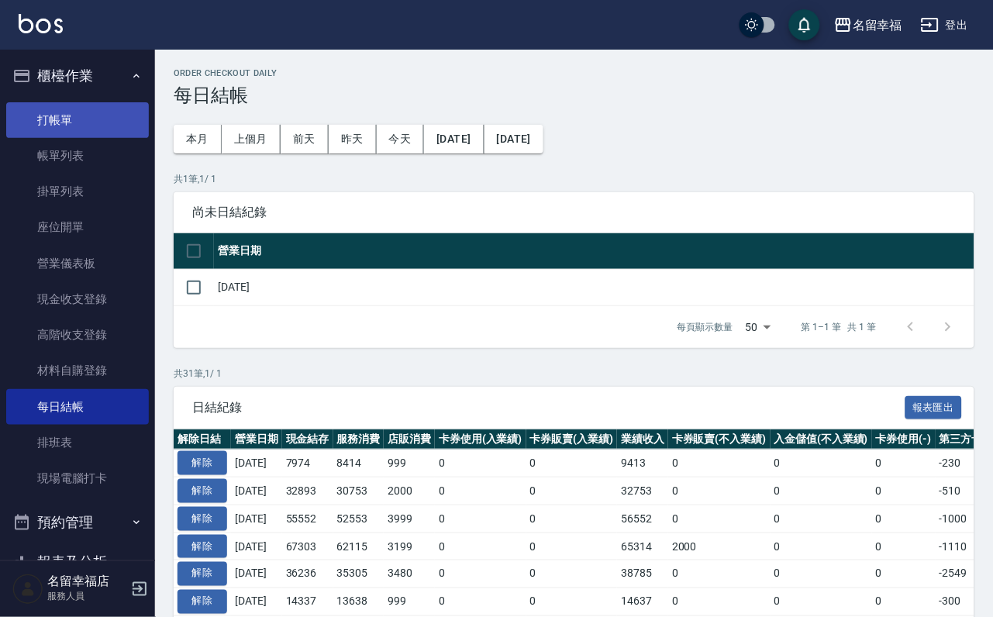
click at [72, 127] on link "打帳單" at bounding box center [77, 120] width 143 height 36
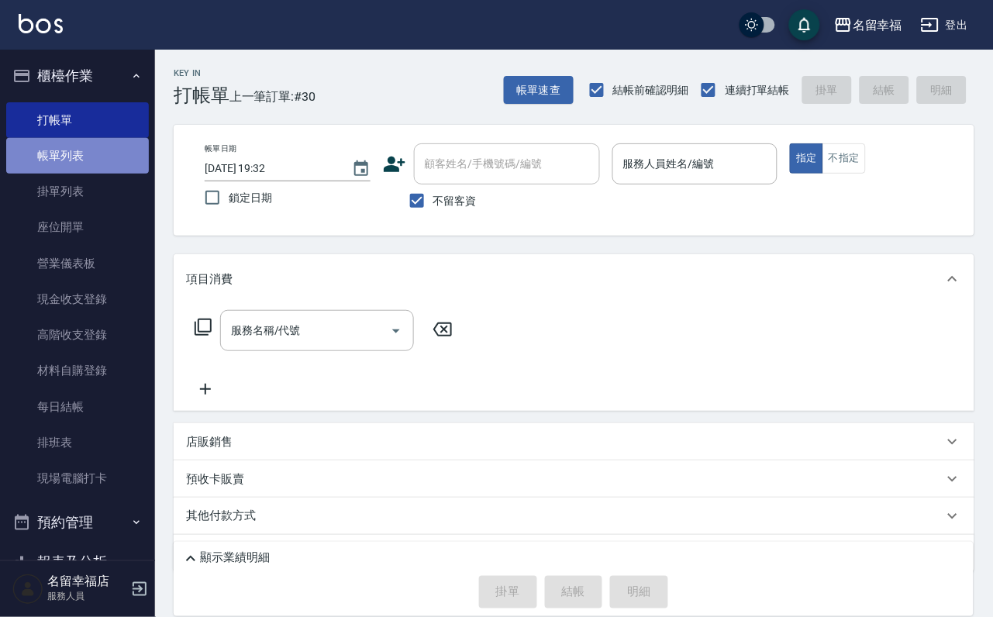
click at [96, 151] on link "帳單列表" at bounding box center [77, 156] width 143 height 36
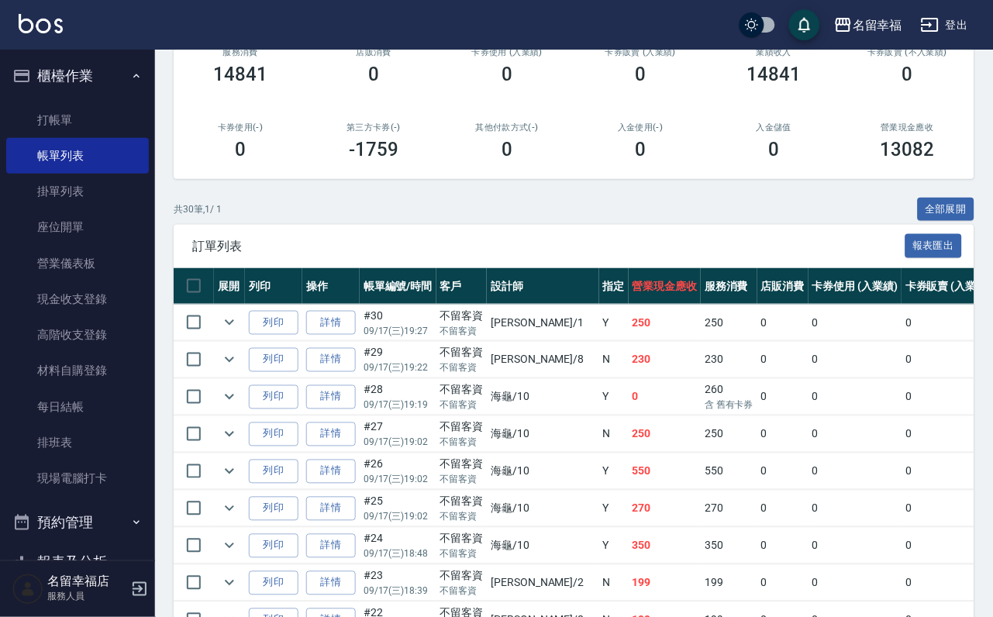
scroll to position [116, 0]
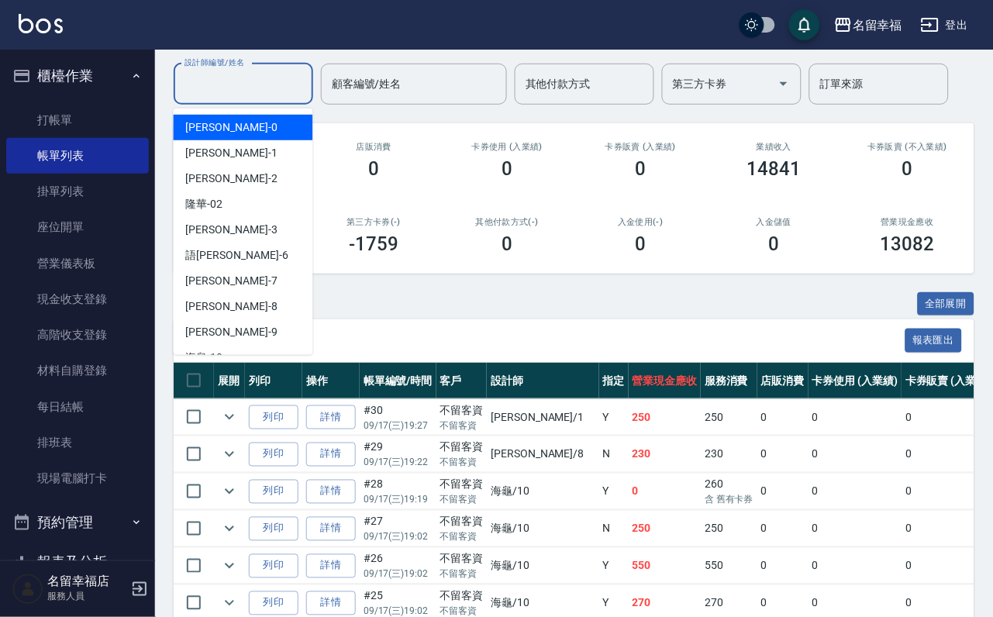
click at [269, 97] on input "設計師編號/姓名" at bounding box center [244, 84] width 126 height 27
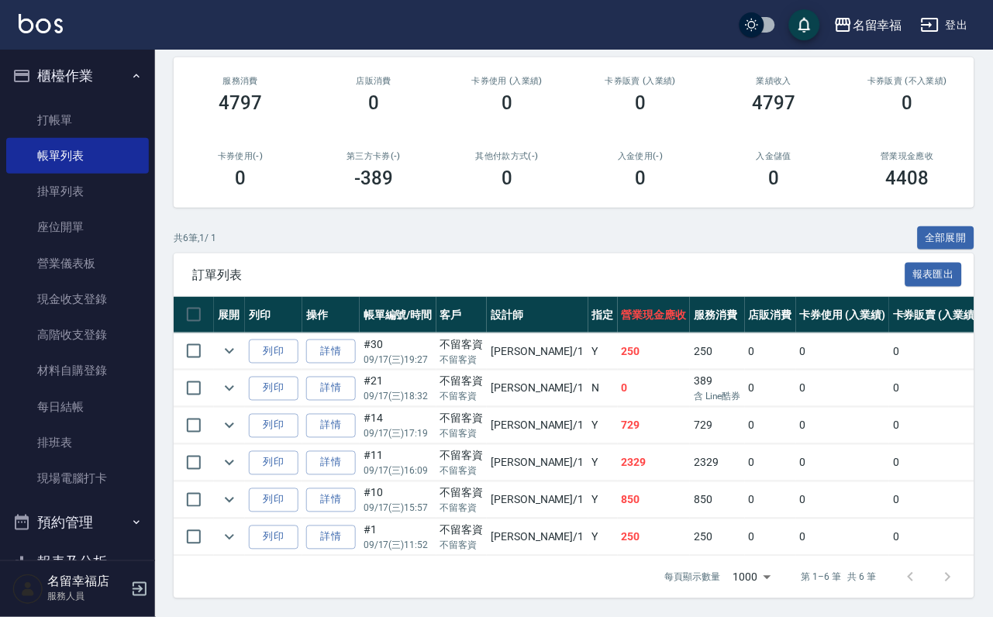
scroll to position [326, 0]
type input "[PERSON_NAME]-1"
click at [239, 379] on icon "expand row" at bounding box center [229, 388] width 19 height 19
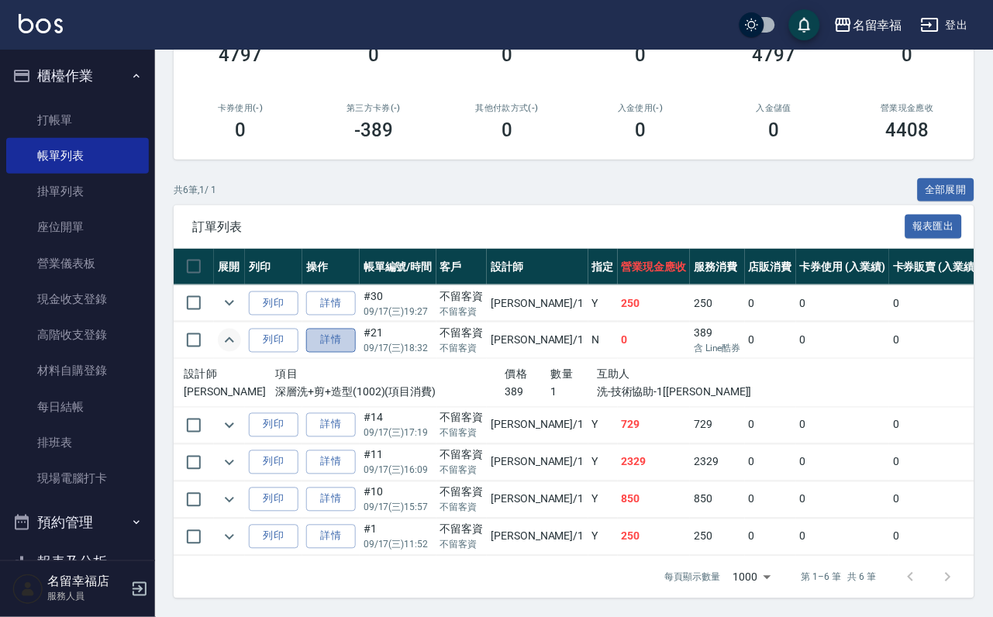
click at [354, 329] on link "詳情" at bounding box center [331, 341] width 50 height 24
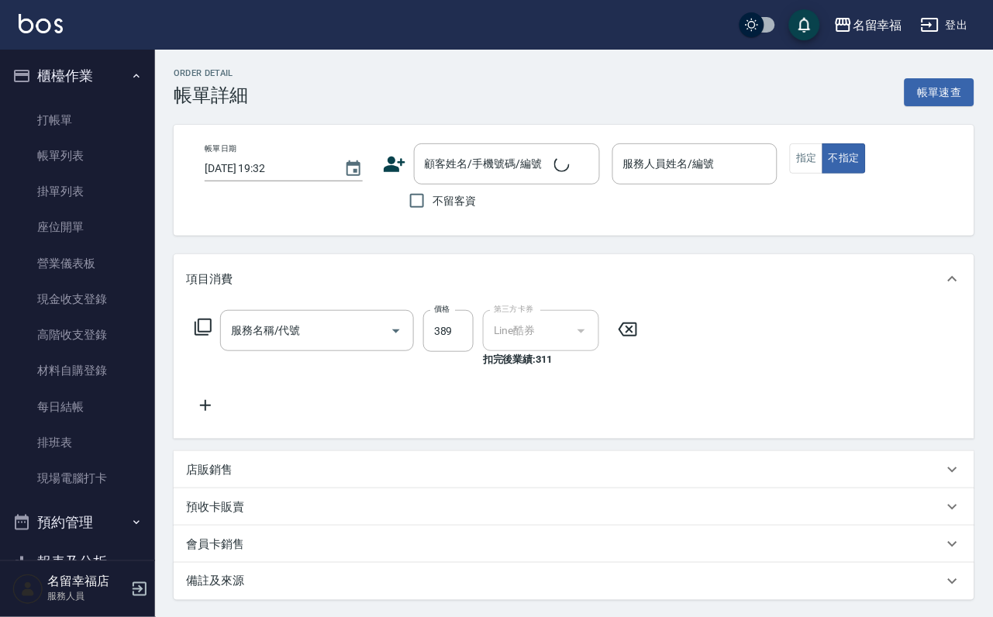
type input "[DATE] 18:32"
checkbox input "true"
type input "[PERSON_NAME]-1"
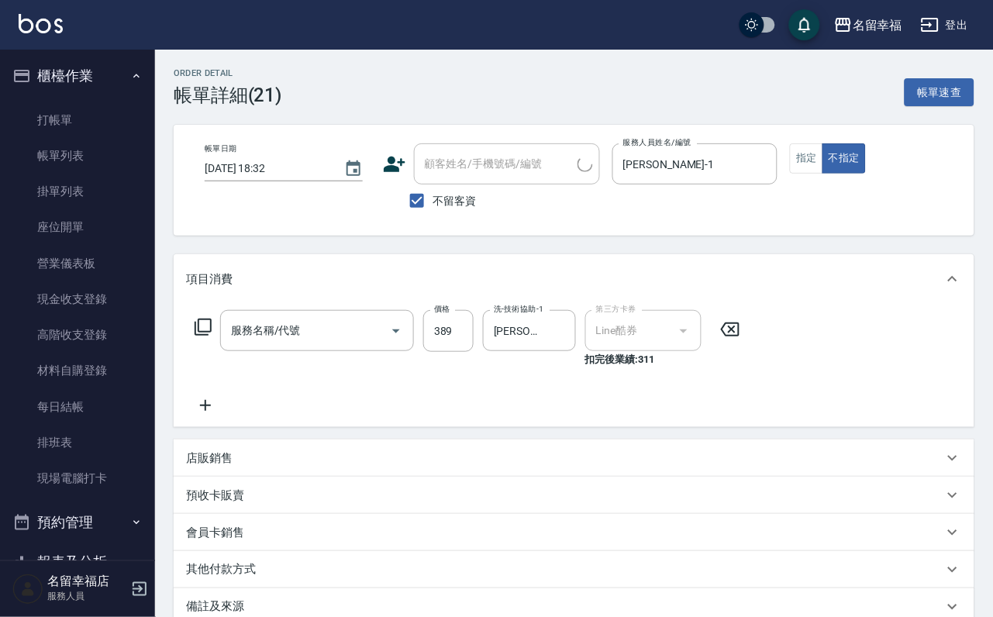
type input "深層洗+剪+造型(1002)"
click at [395, 339] on icon "Open" at bounding box center [396, 331] width 19 height 19
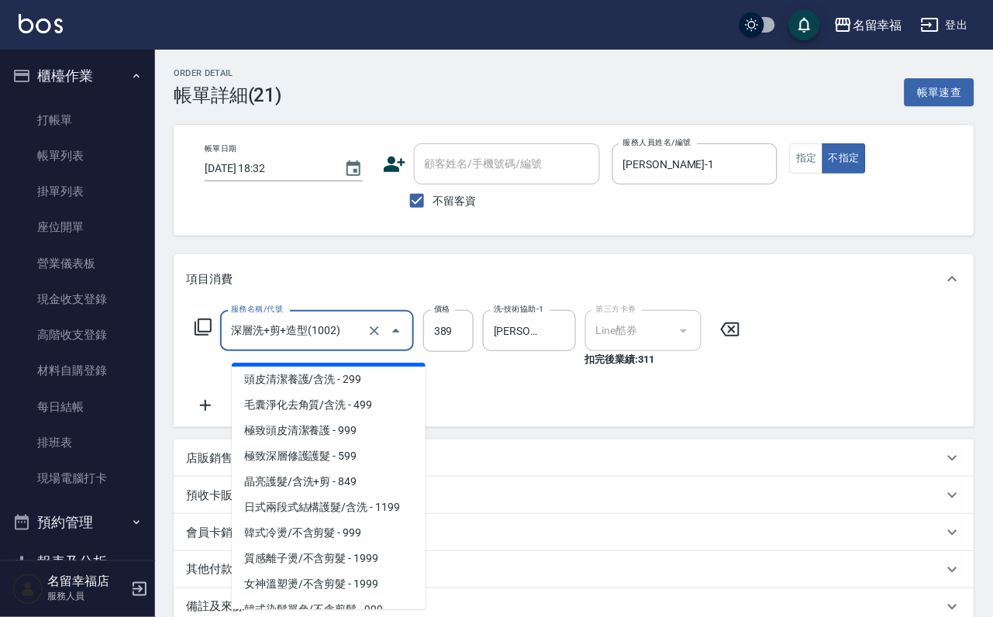
click at [202, 333] on icon at bounding box center [203, 327] width 19 height 19
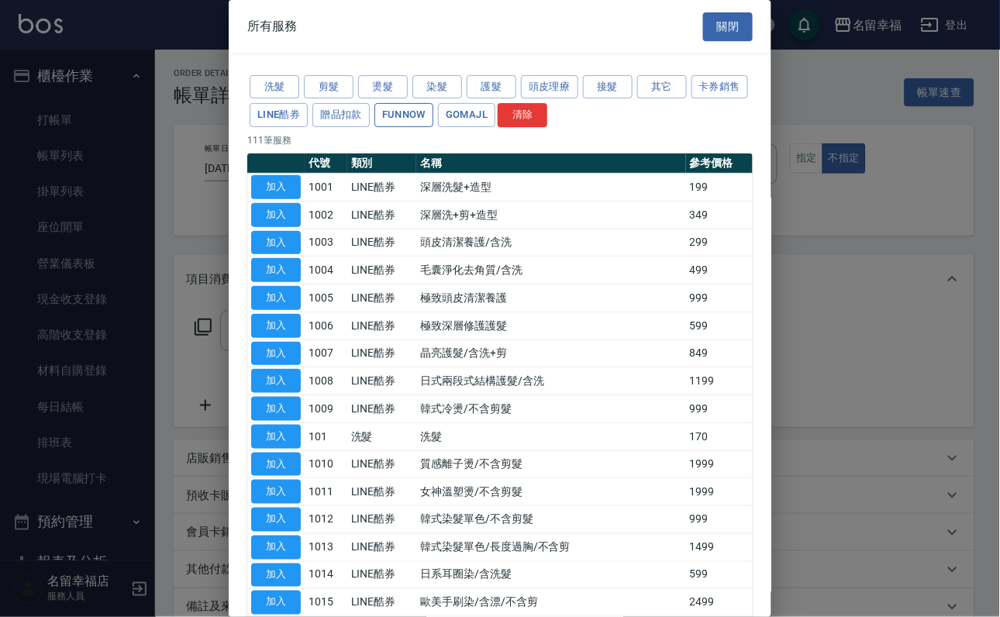
click at [433, 123] on button "FUNNOW" at bounding box center [403, 115] width 59 height 24
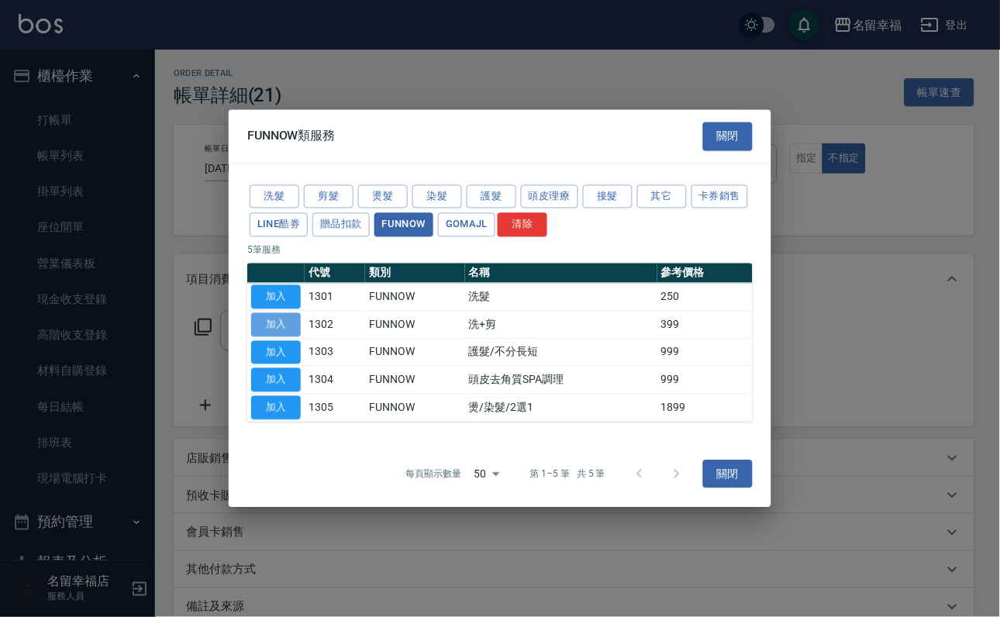
click at [277, 322] on button "加入" at bounding box center [276, 324] width 50 height 24
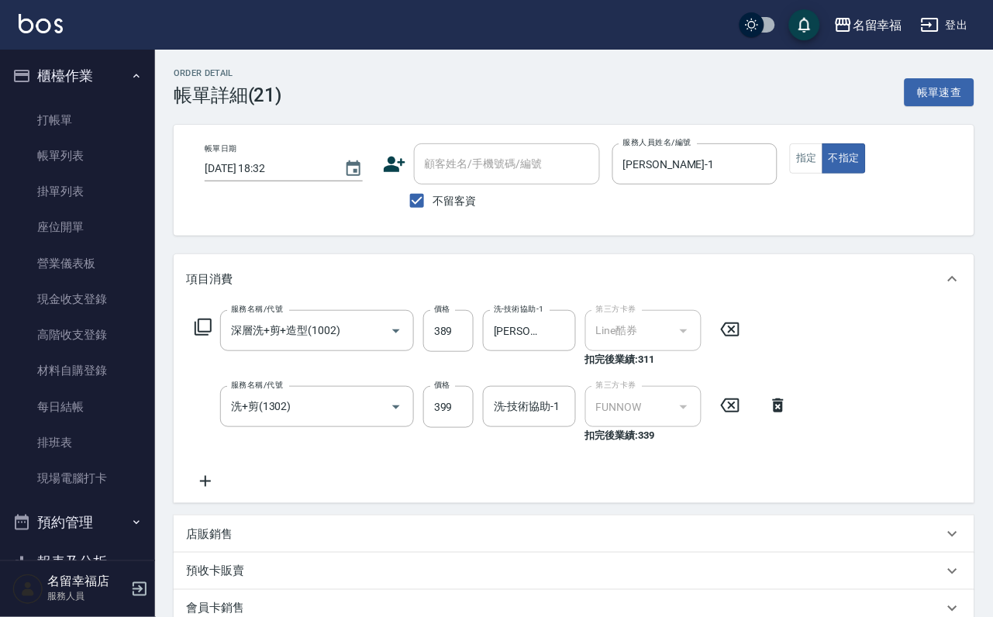
click at [506, 394] on body "名留幸福 登出 櫃檯作業 打帳單 帳單列表 掛單列表 座位開單 營業儀表板 現金收支登錄 高階收支登錄 材料自購登錄 每日結帳 排班表 現場電腦打卡 預約管理…" at bounding box center [496, 431] width 993 height 862
type input "[PERSON_NAME]-18"
click at [444, 417] on input "399" at bounding box center [448, 407] width 50 height 42
type input "389"
click at [743, 339] on icon at bounding box center [730, 329] width 39 height 19
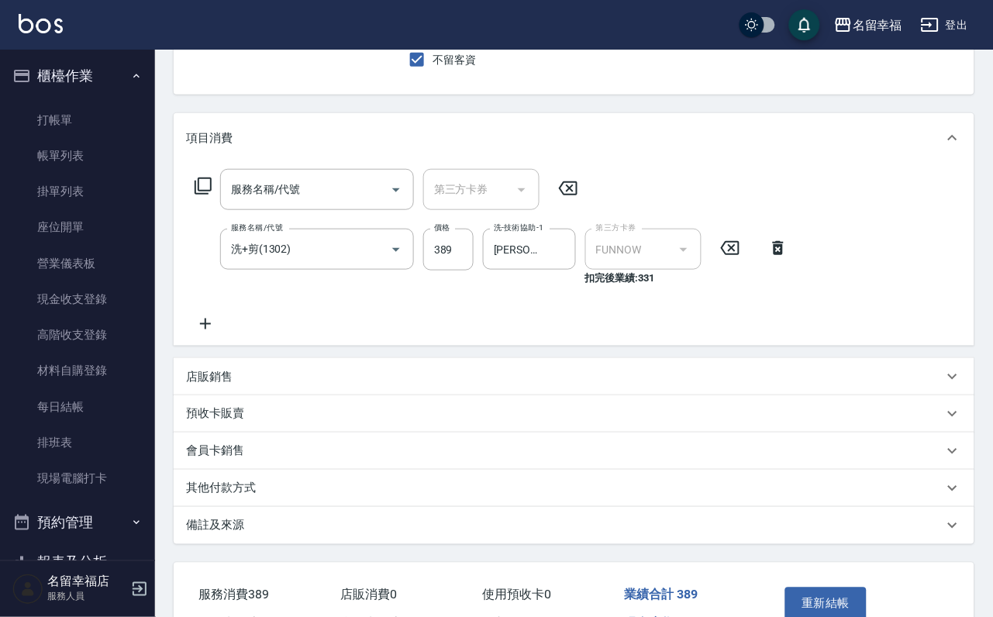
scroll to position [294, 0]
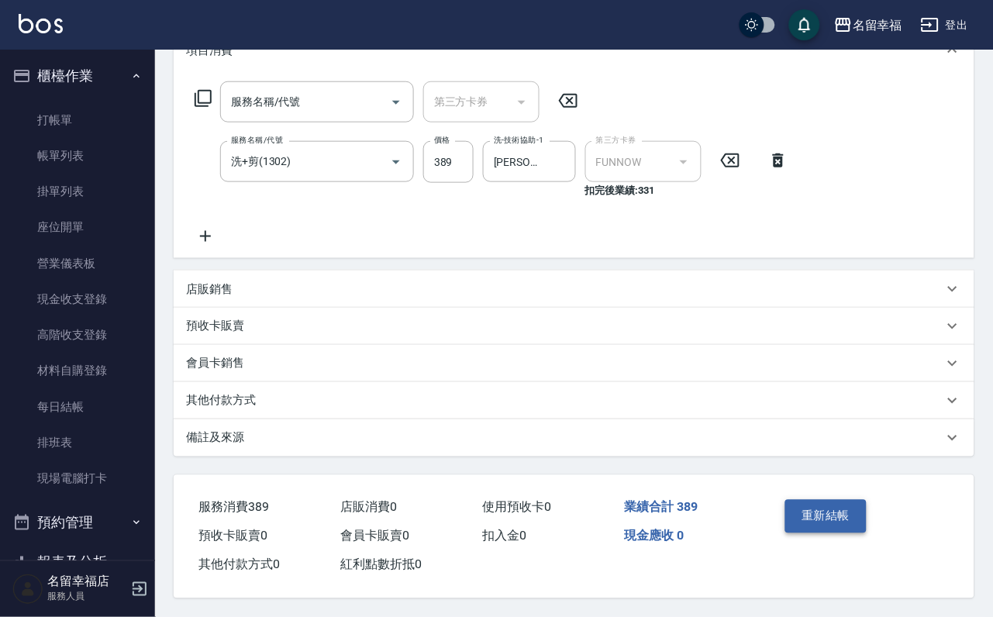
click at [841, 500] on button "重新結帳" at bounding box center [826, 516] width 82 height 33
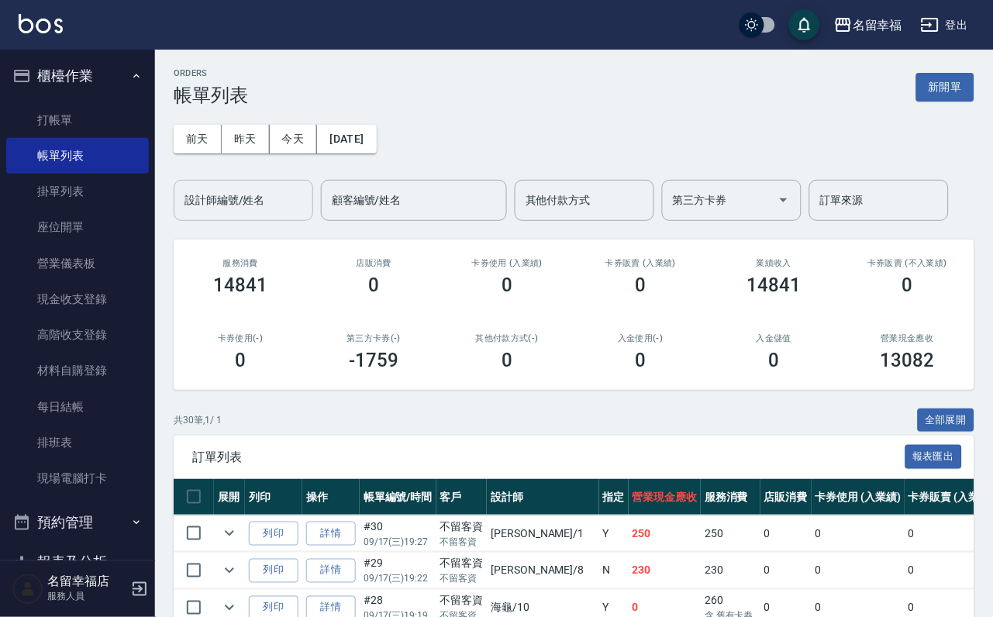
click at [250, 192] on div "設計師編號/姓名 設計師編號/姓名" at bounding box center [244, 200] width 140 height 41
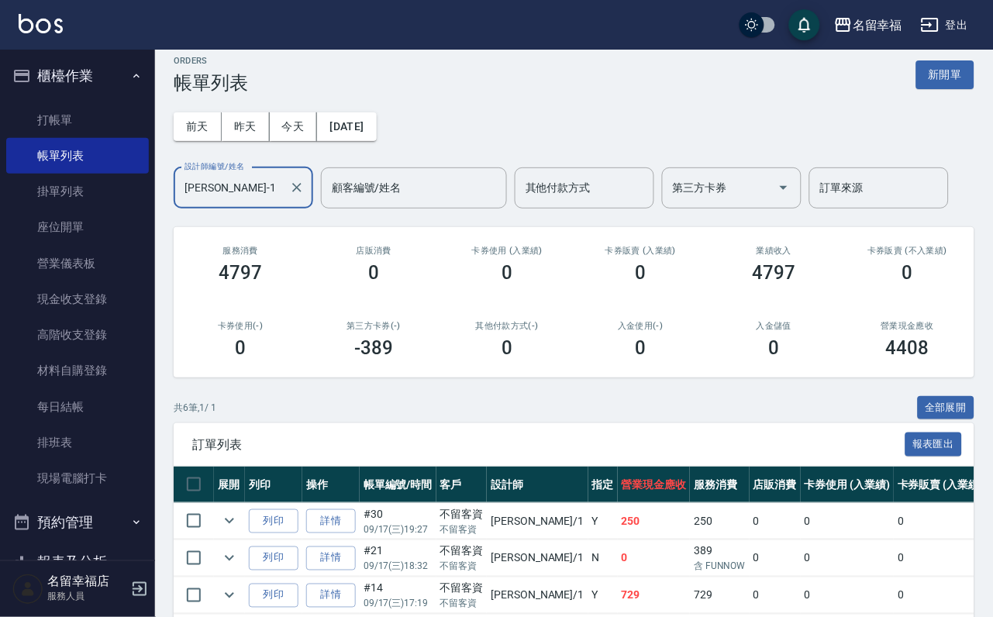
scroll to position [326, 0]
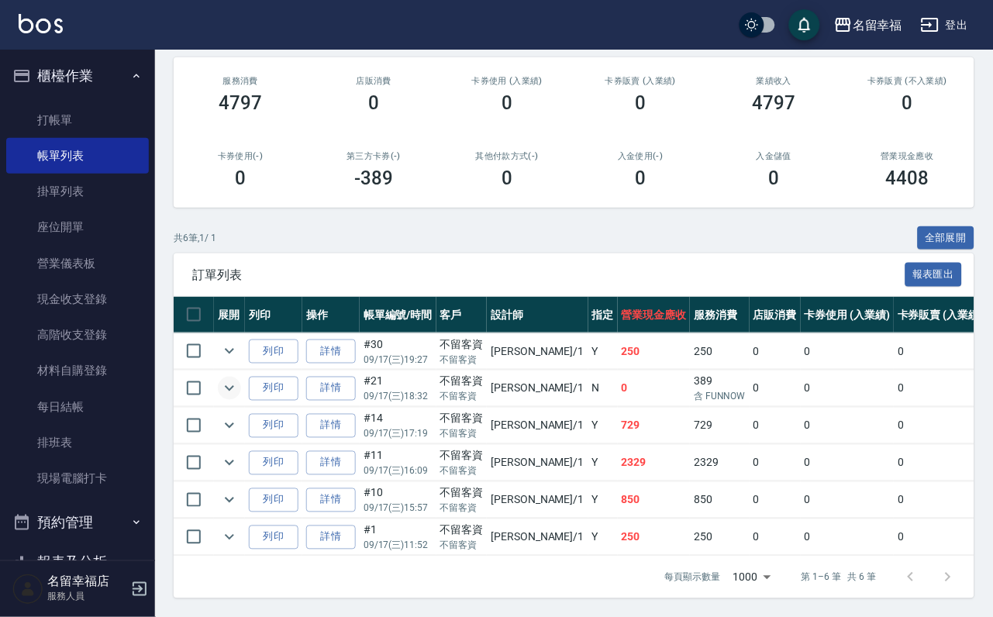
type input "[PERSON_NAME]-1"
click at [239, 379] on icon "expand row" at bounding box center [229, 388] width 19 height 19
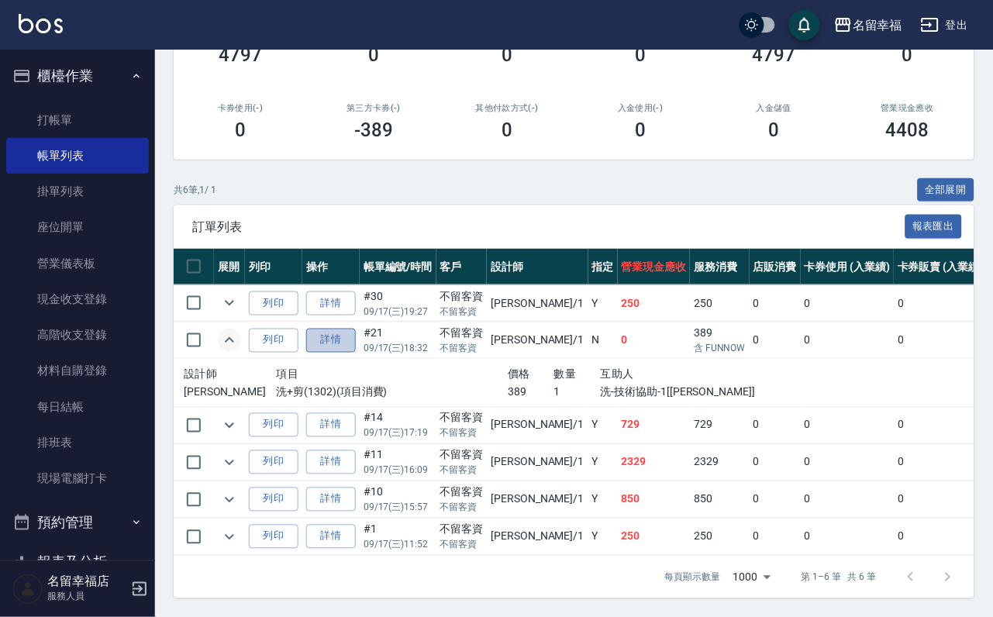
click at [347, 329] on link "詳情" at bounding box center [331, 341] width 50 height 24
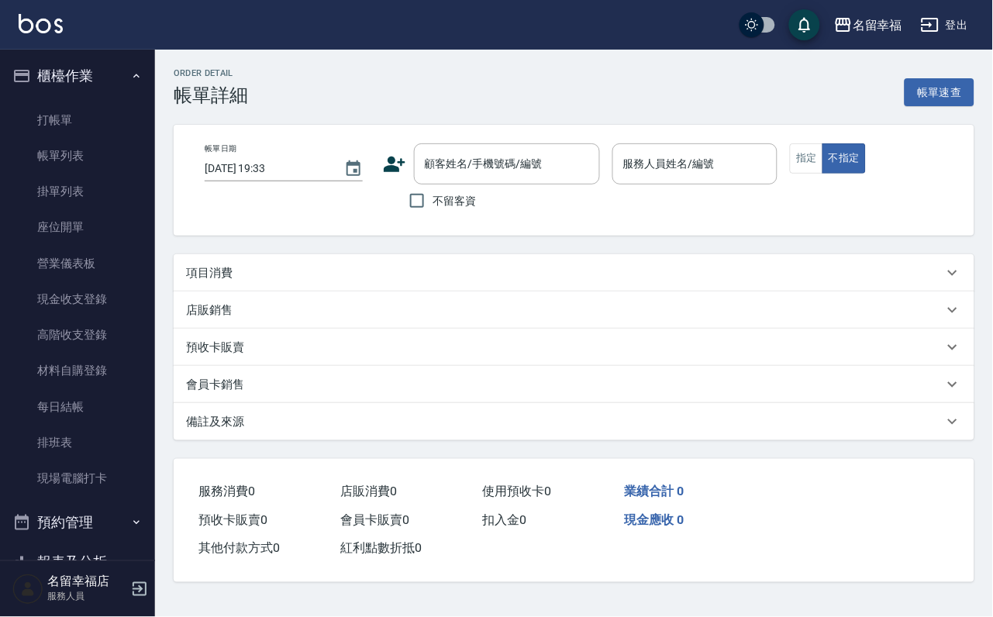
type input "[DATE] 18:32"
checkbox input "true"
type input "[PERSON_NAME]-1"
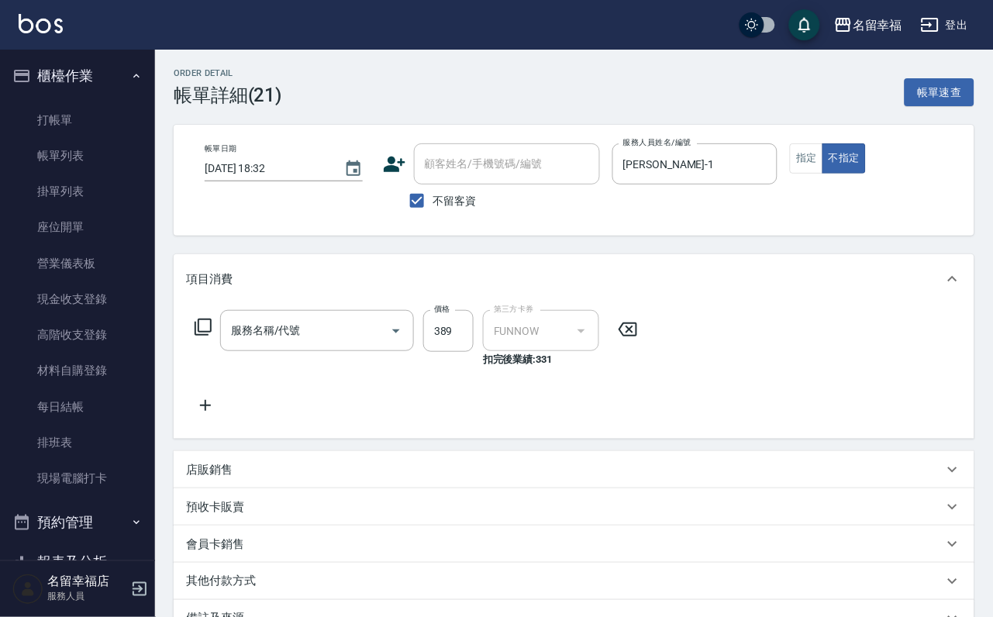
type input "洗+剪(1302)"
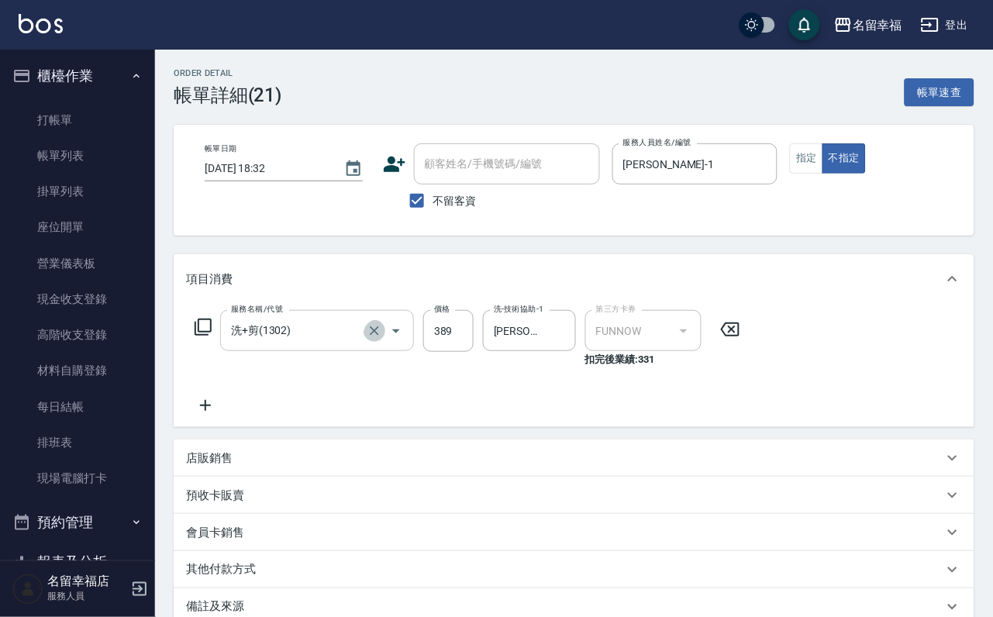
click at [367, 339] on icon "Clear" at bounding box center [375, 331] width 16 height 16
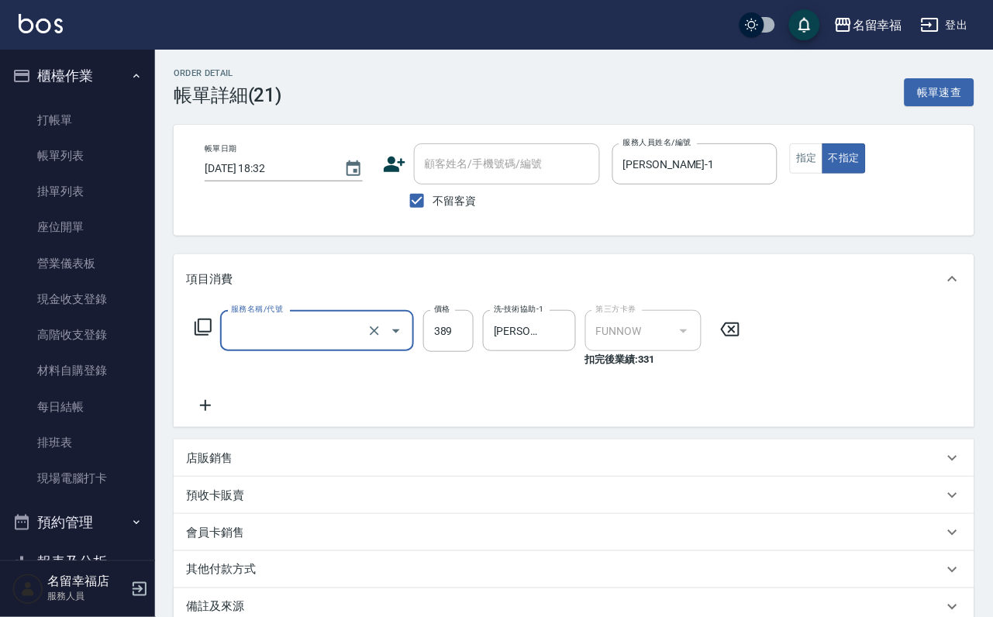
type input "洗+剪(1302)"
click at [194, 337] on icon at bounding box center [203, 327] width 19 height 19
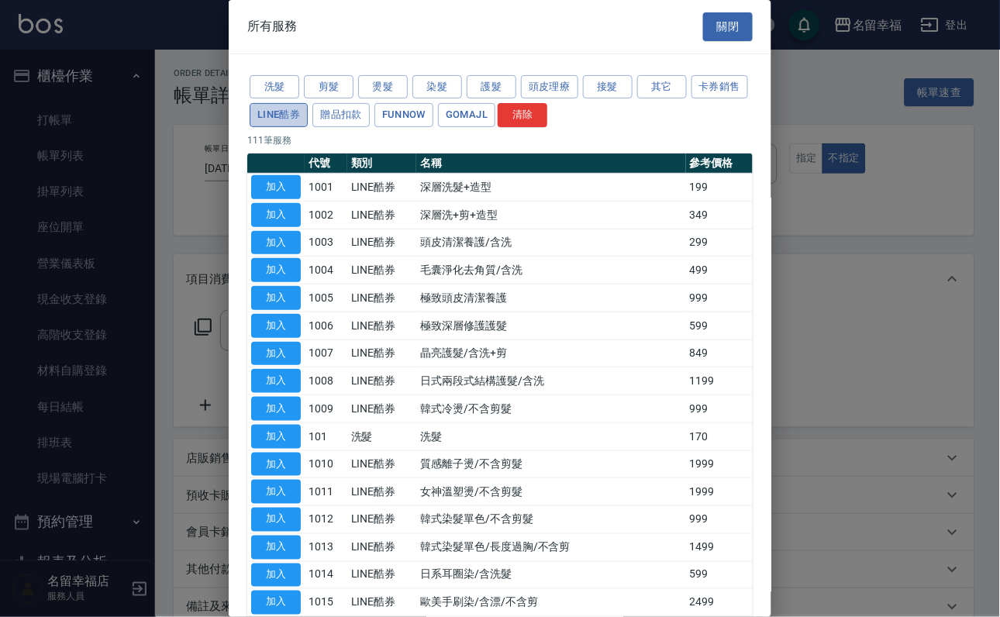
click at [308, 127] on button "LINE酷券" at bounding box center [279, 115] width 58 height 24
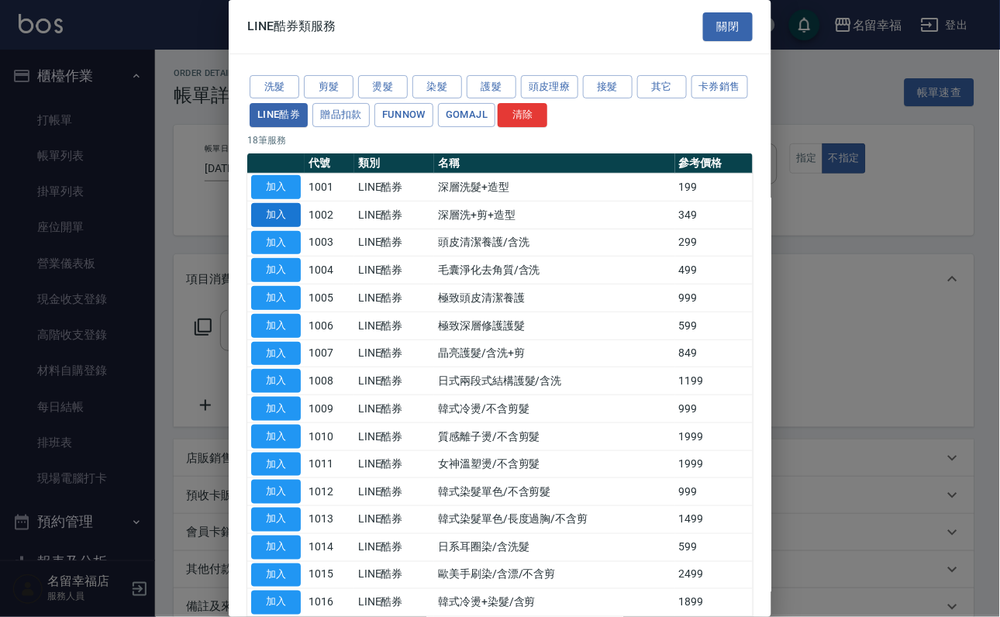
click at [280, 227] on button "加入" at bounding box center [276, 215] width 50 height 24
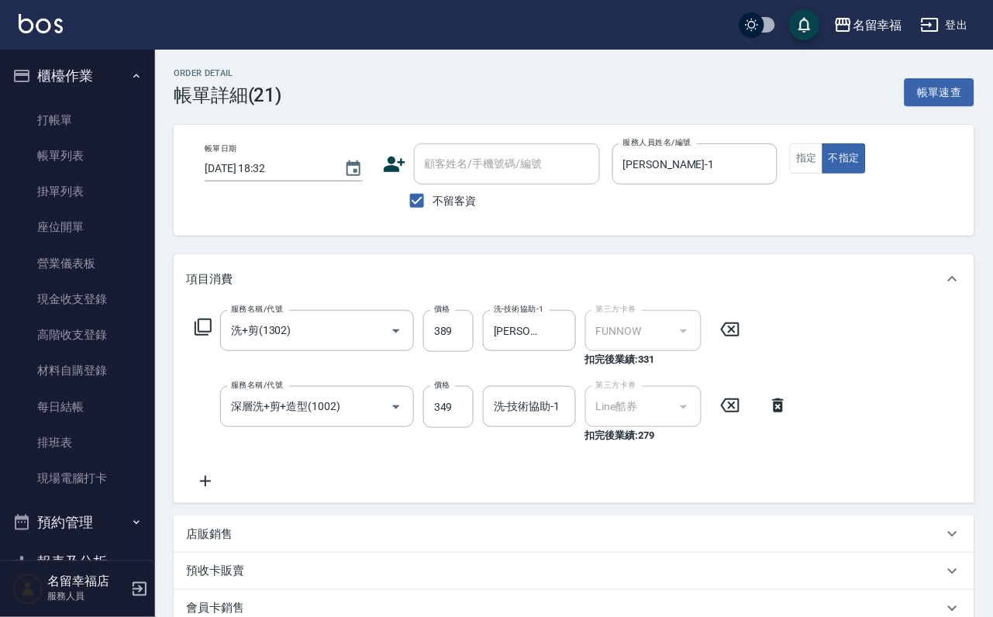
click at [737, 334] on icon at bounding box center [730, 329] width 39 height 19
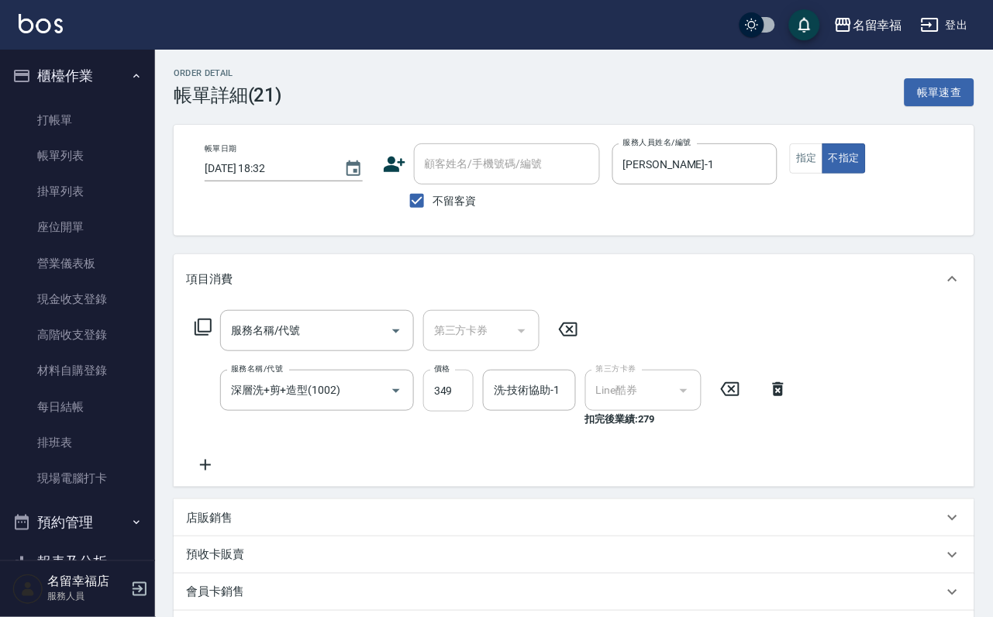
drag, startPoint x: 445, startPoint y: 413, endPoint x: 437, endPoint y: 412, distance: 8.7
click at [445, 412] on input "349" at bounding box center [448, 391] width 50 height 42
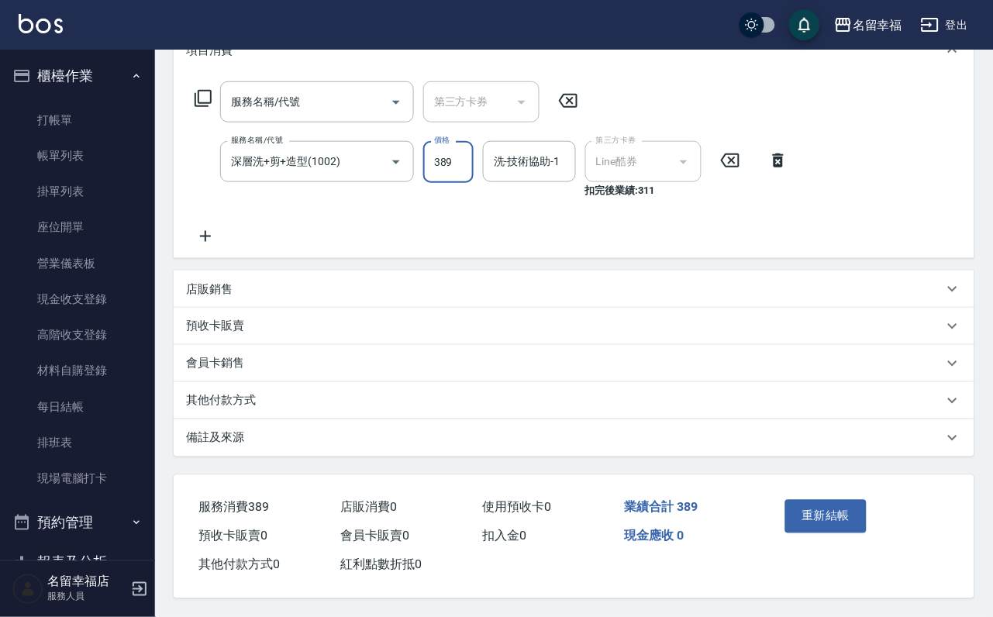
scroll to position [294, 0]
type input "389"
click at [868, 500] on button "重新結帳" at bounding box center [826, 516] width 82 height 33
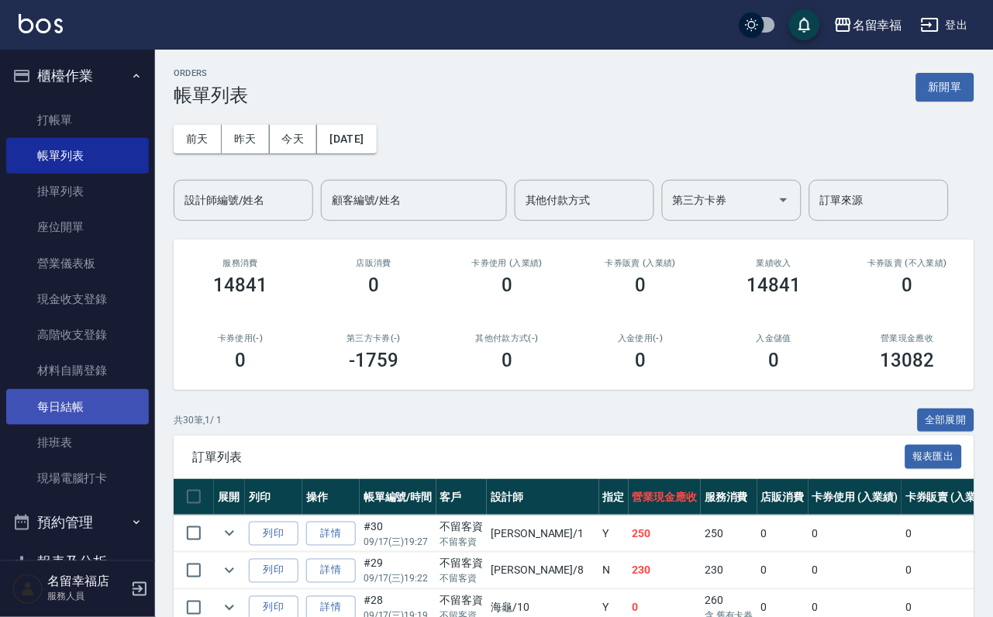
click at [105, 425] on link "每日結帳" at bounding box center [77, 407] width 143 height 36
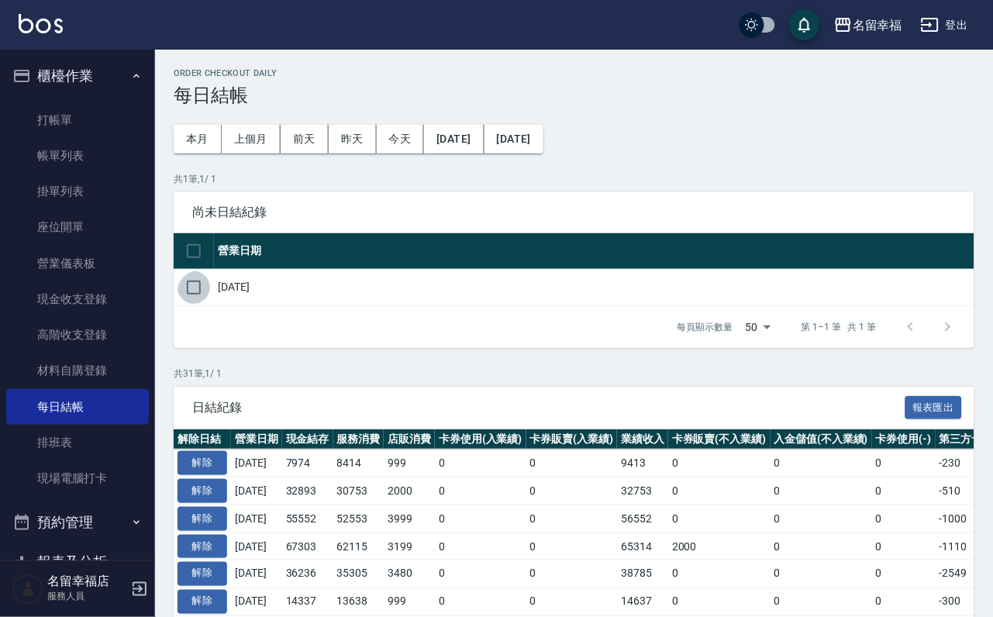
click at [192, 304] on input "checkbox" at bounding box center [194, 287] width 33 height 33
checkbox input "true"
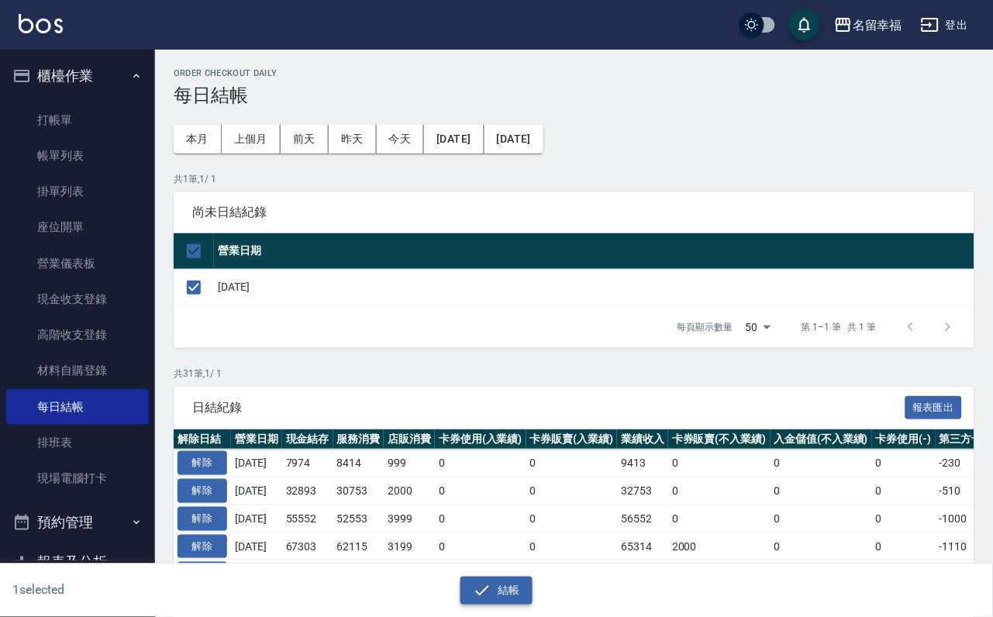
click at [486, 592] on icon "button" at bounding box center [482, 591] width 19 height 19
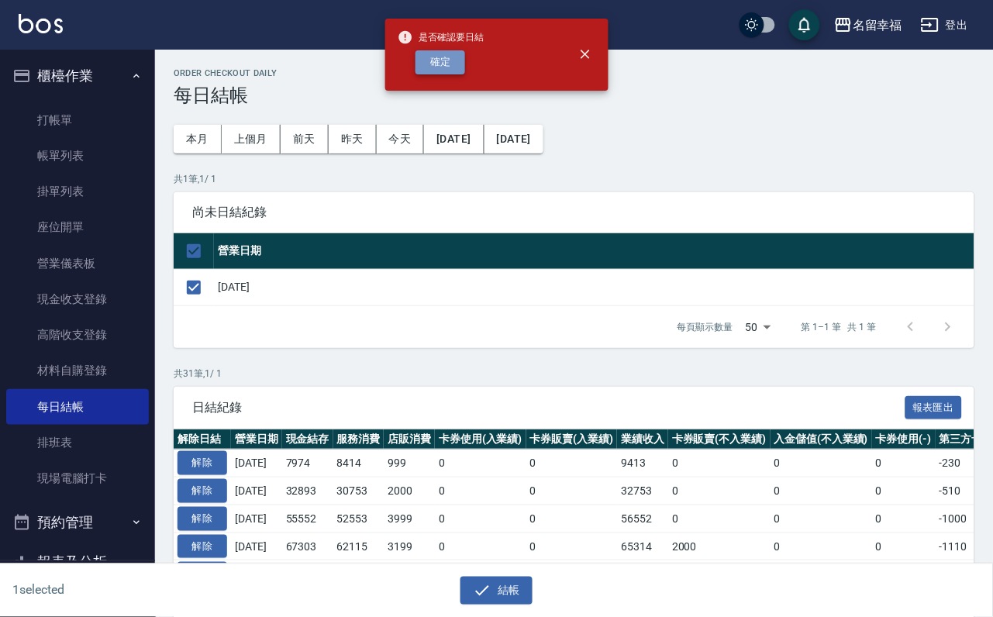
click at [465, 67] on button "確定" at bounding box center [441, 62] width 50 height 24
checkbox input "false"
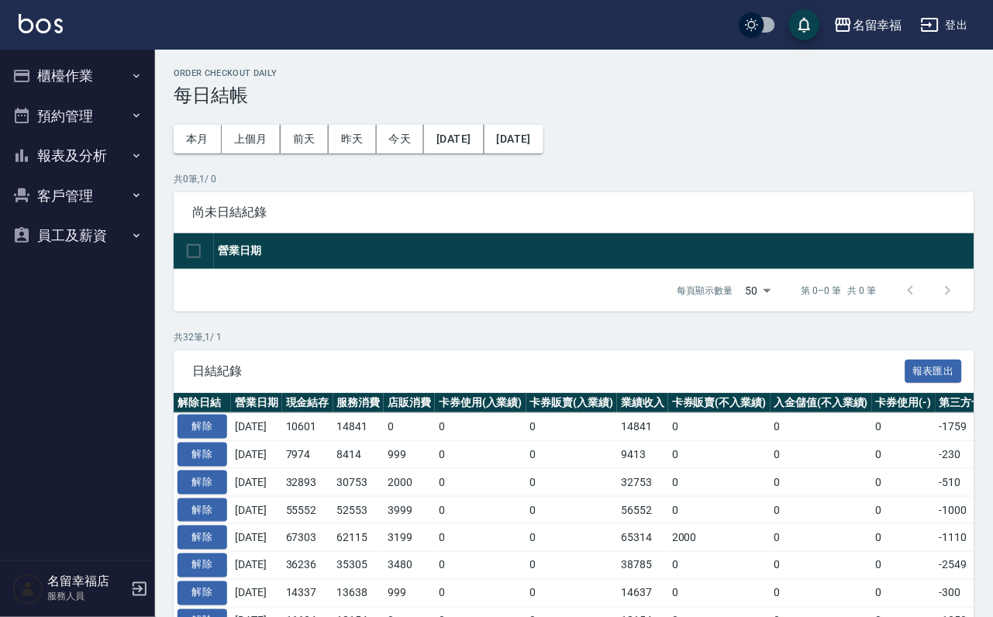
click at [91, 168] on button "報表及分析" at bounding box center [77, 156] width 143 height 40
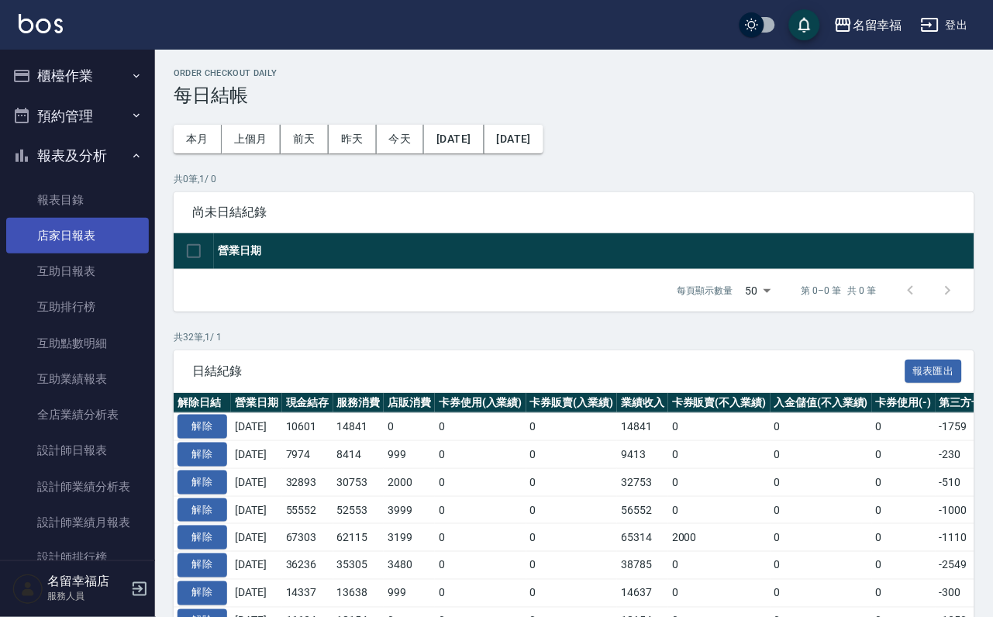
click at [88, 254] on link "店家日報表" at bounding box center [77, 236] width 143 height 36
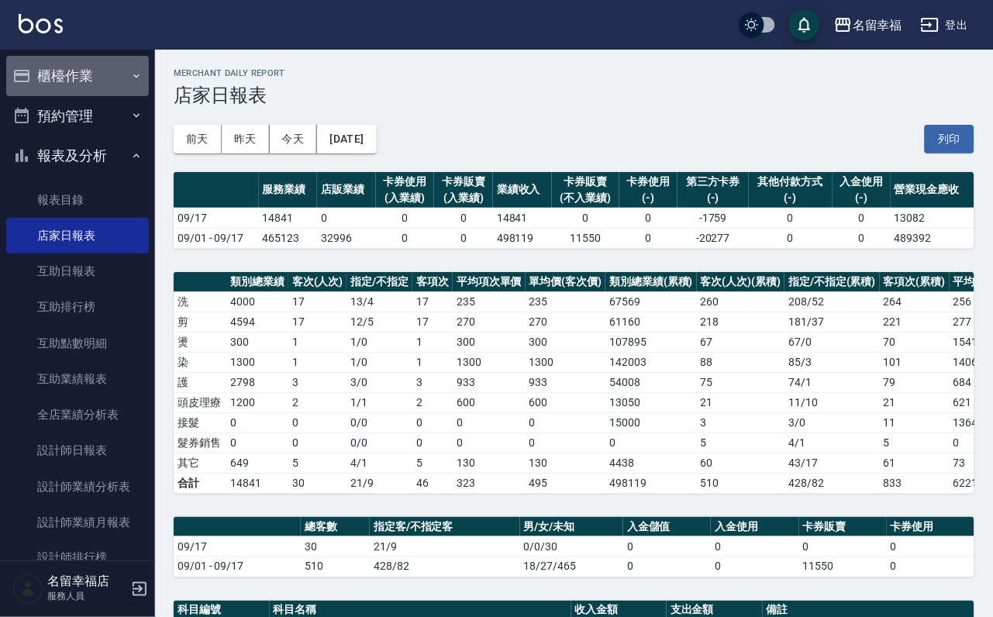
drag, startPoint x: 89, startPoint y: 57, endPoint x: 91, endPoint y: 87, distance: 29.6
click at [91, 60] on button "櫃檯作業" at bounding box center [77, 76] width 143 height 40
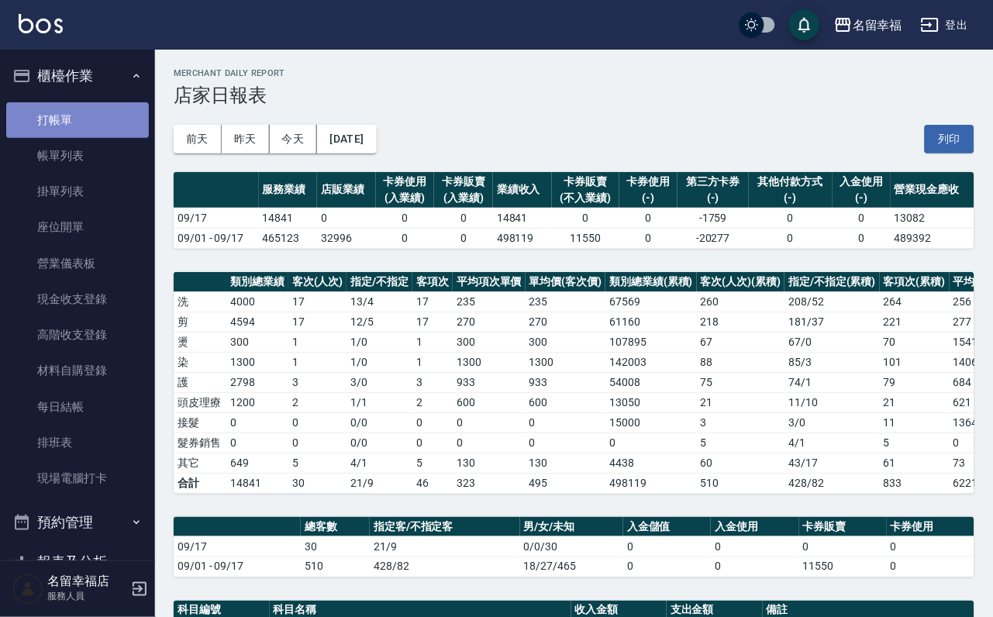
click at [99, 133] on link "打帳單" at bounding box center [77, 120] width 143 height 36
